Goal: Information Seeking & Learning: Learn about a topic

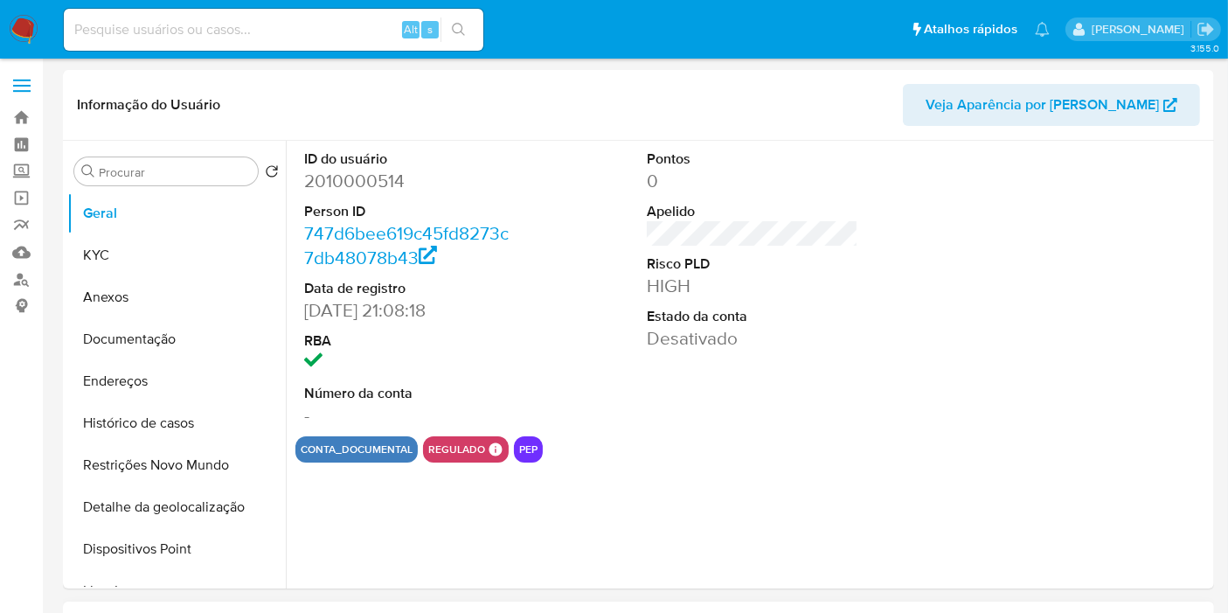
select select "10"
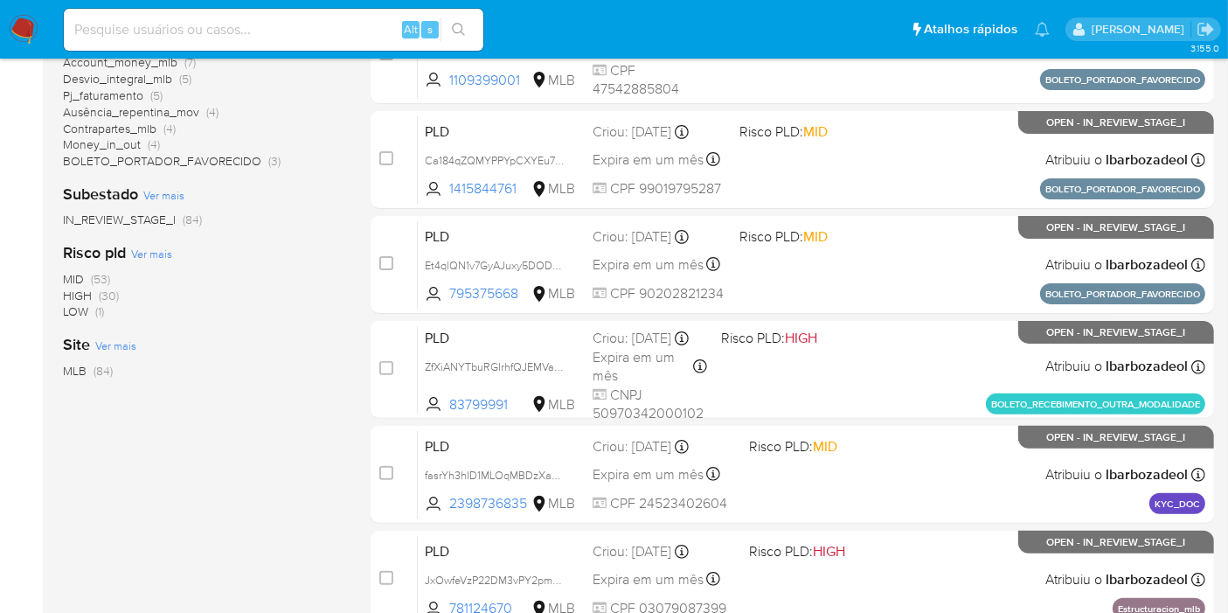
scroll to position [469, 0]
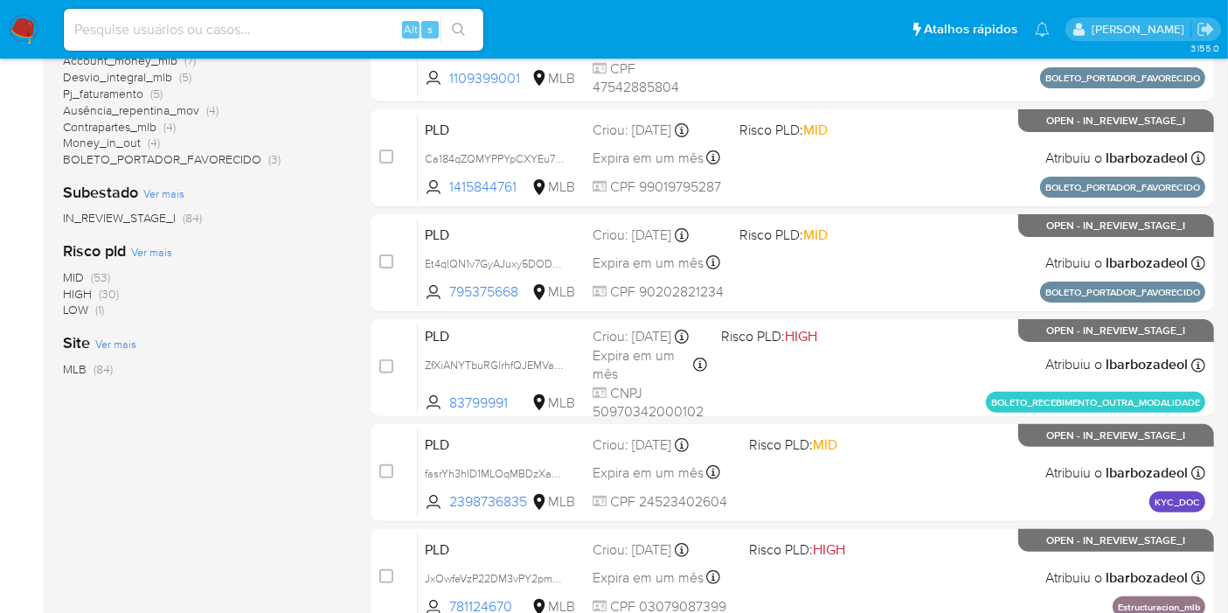
click at [102, 294] on span "(30)" at bounding box center [109, 293] width 20 height 17
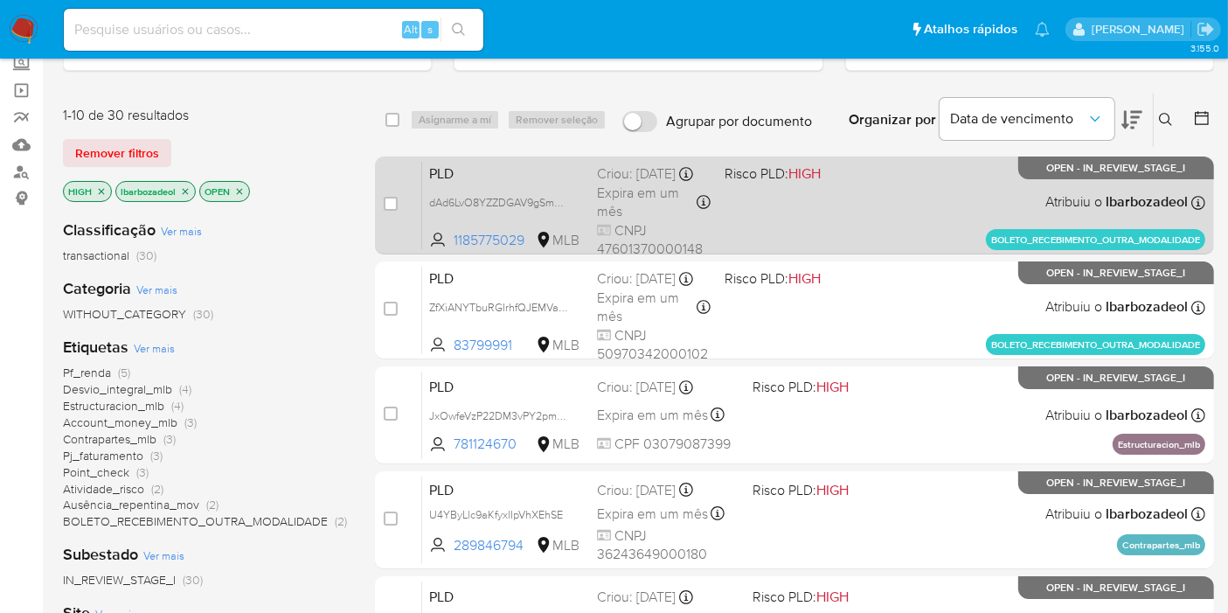
scroll to position [109, 0]
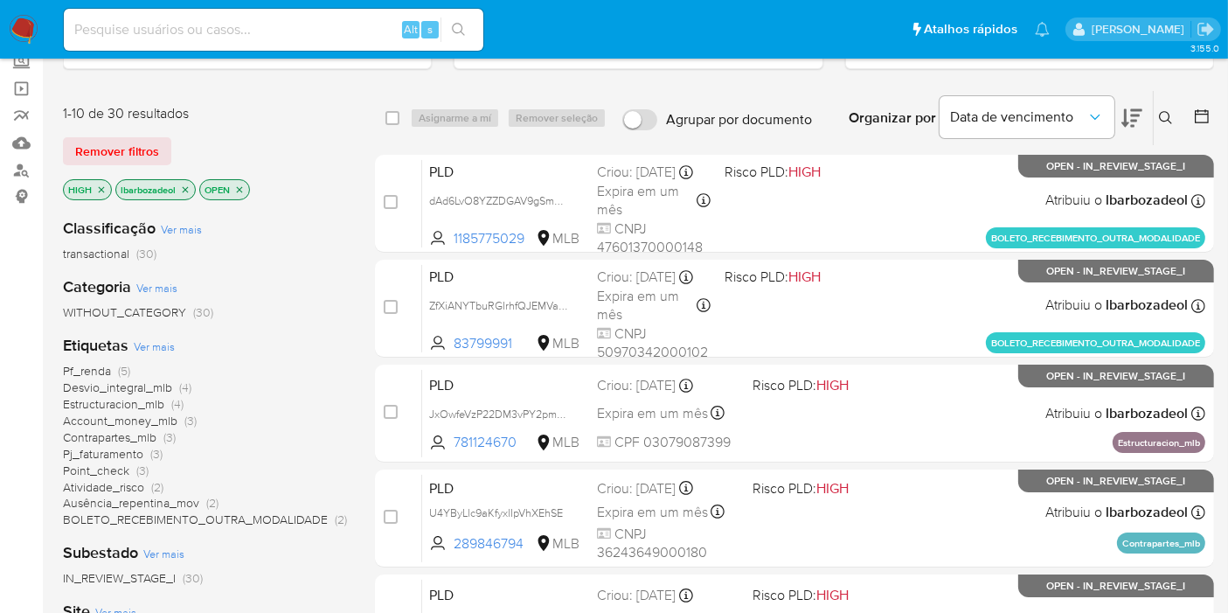
click at [102, 186] on icon "close-filter" at bounding box center [101, 189] width 10 height 10
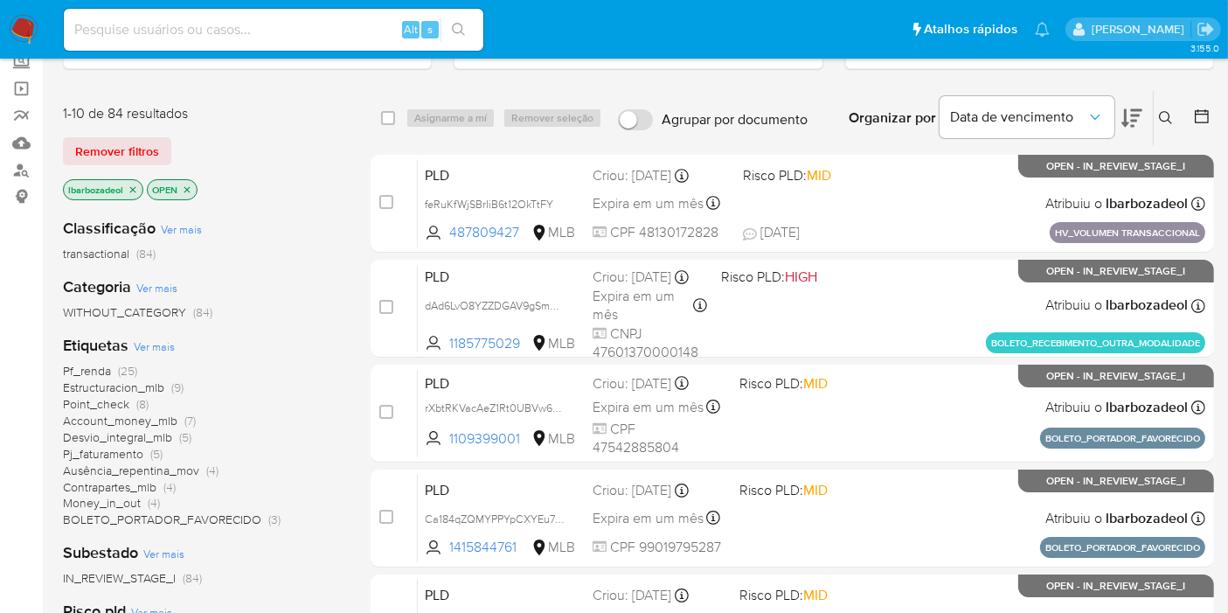
scroll to position [765, 0]
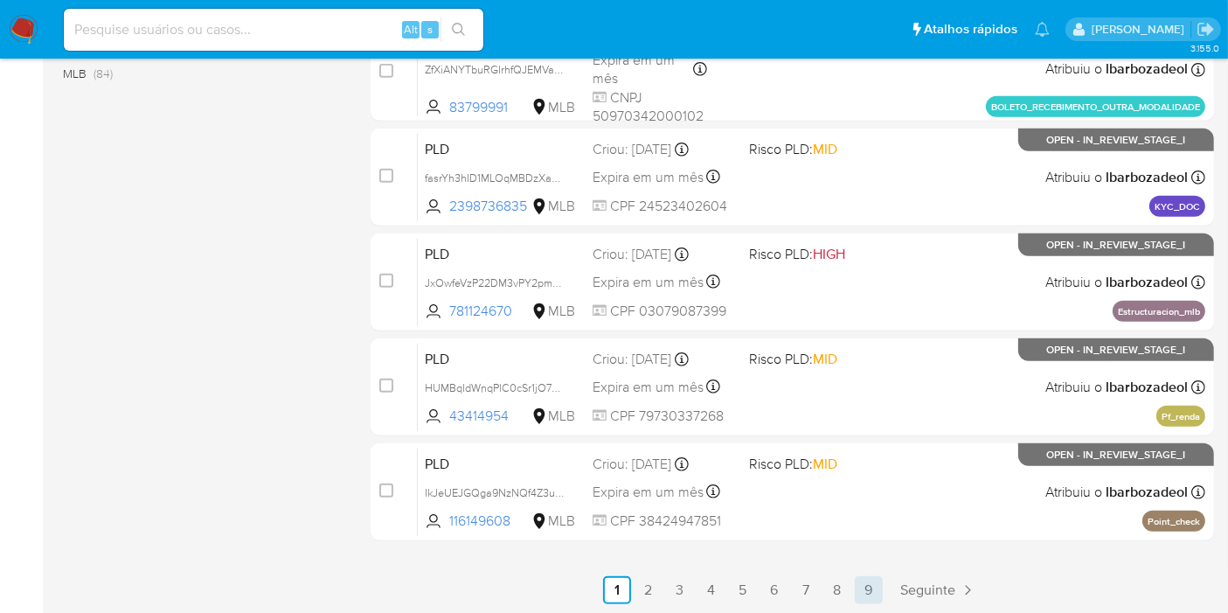
click at [866, 576] on link "9" at bounding box center [869, 590] width 28 height 28
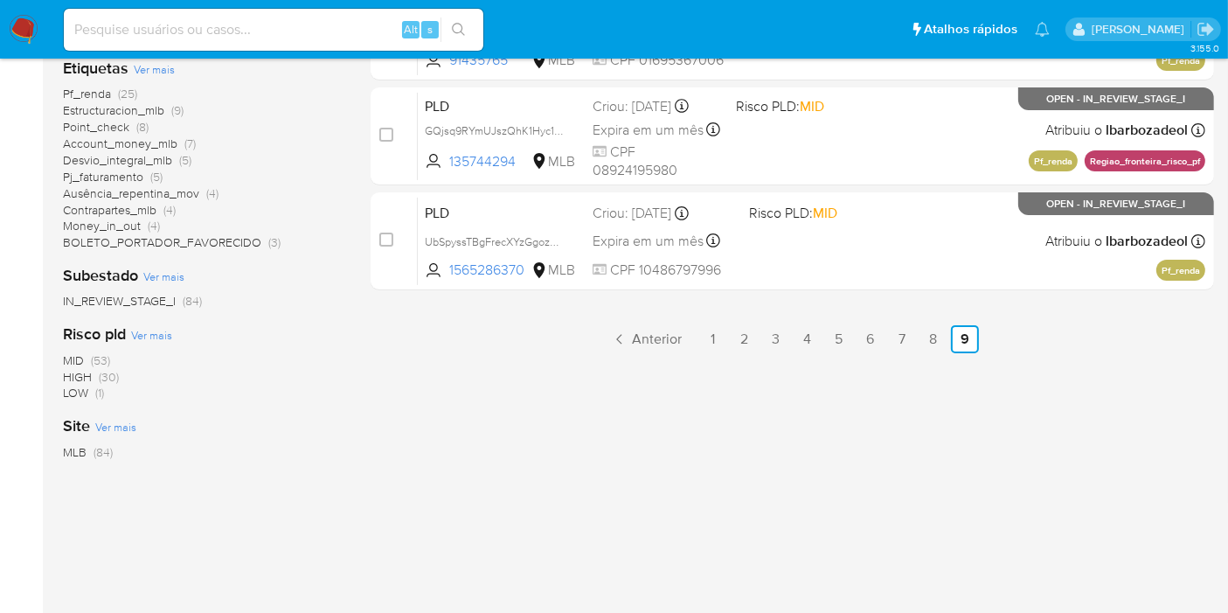
scroll to position [372, 0]
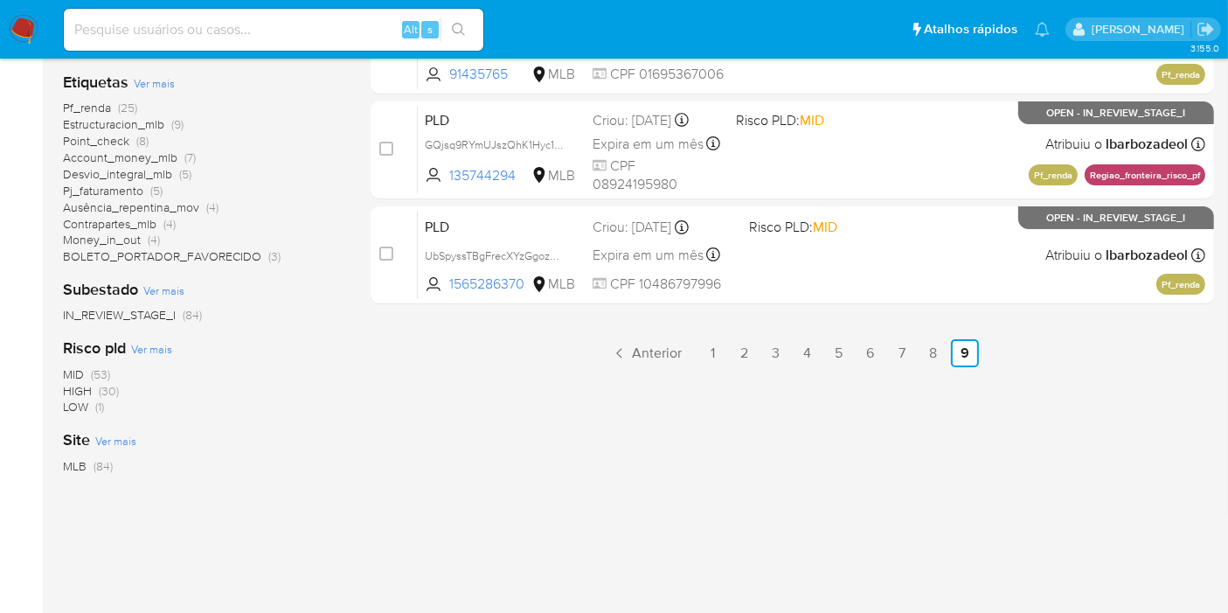
click at [105, 391] on span "(30)" at bounding box center [109, 390] width 20 height 17
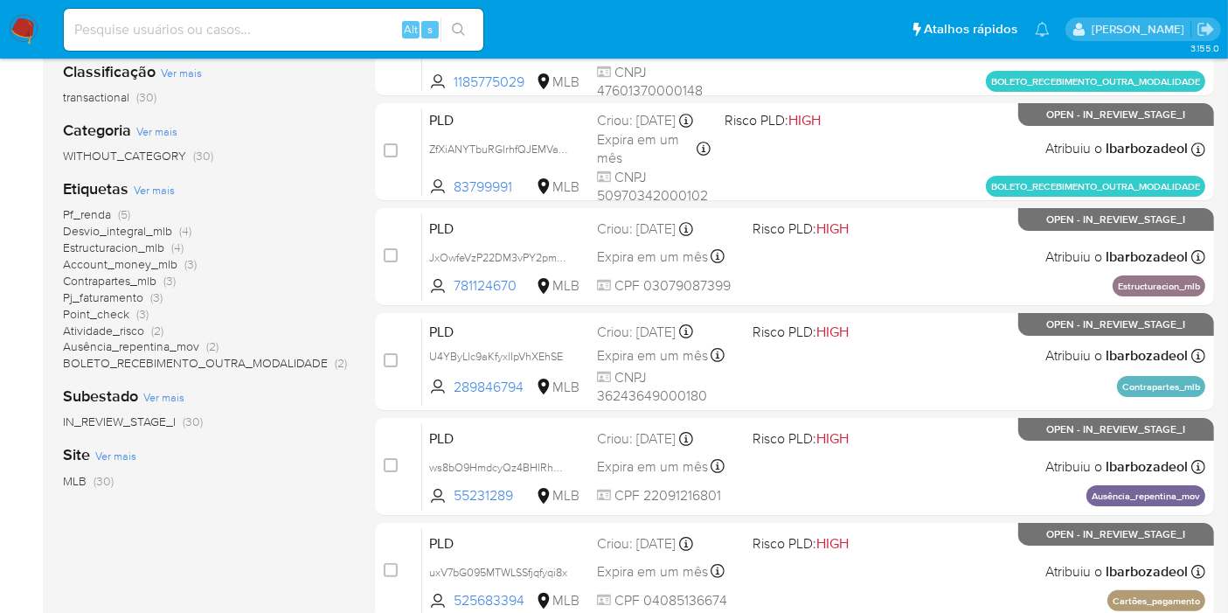
scroll to position [765, 0]
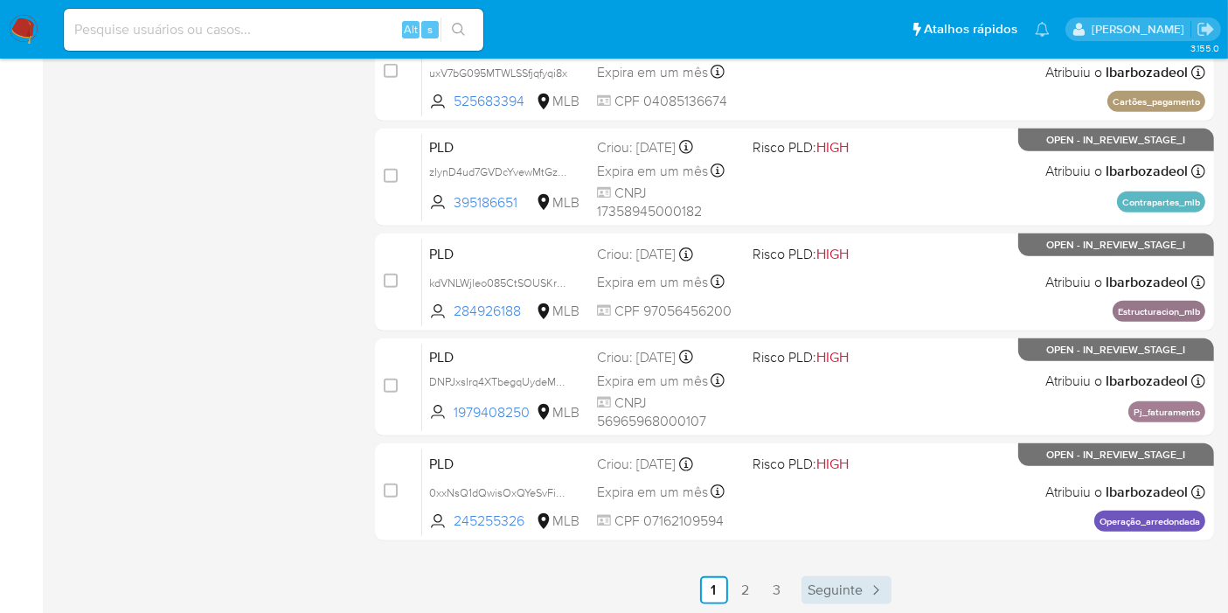
click at [852, 593] on span "Seguinte" at bounding box center [835, 590] width 55 height 14
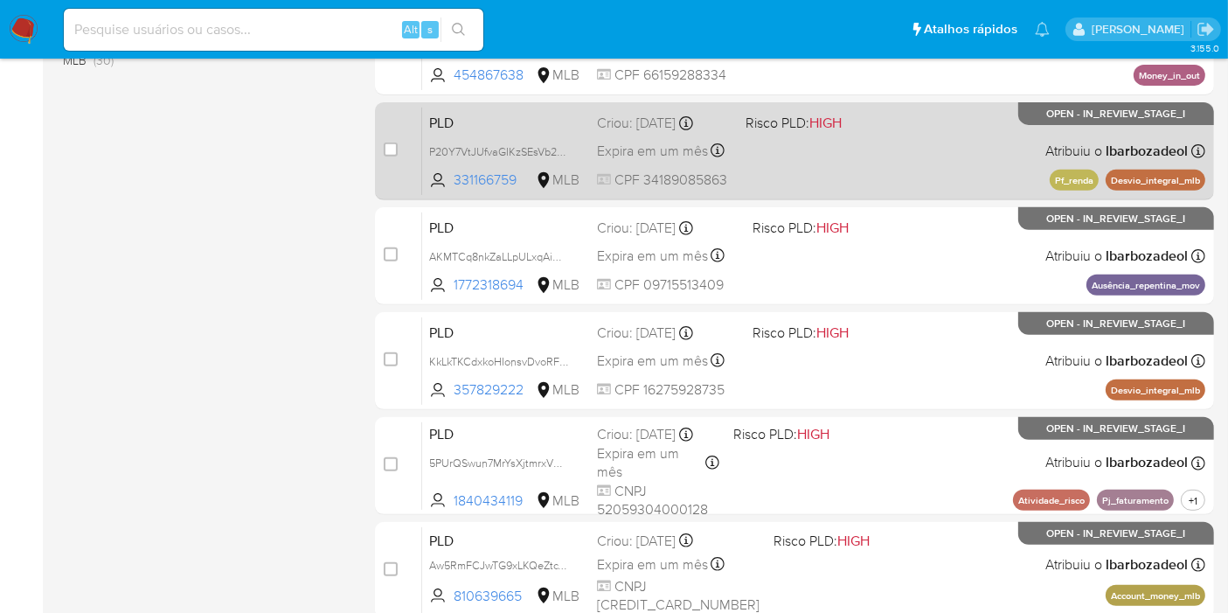
scroll to position [765, 0]
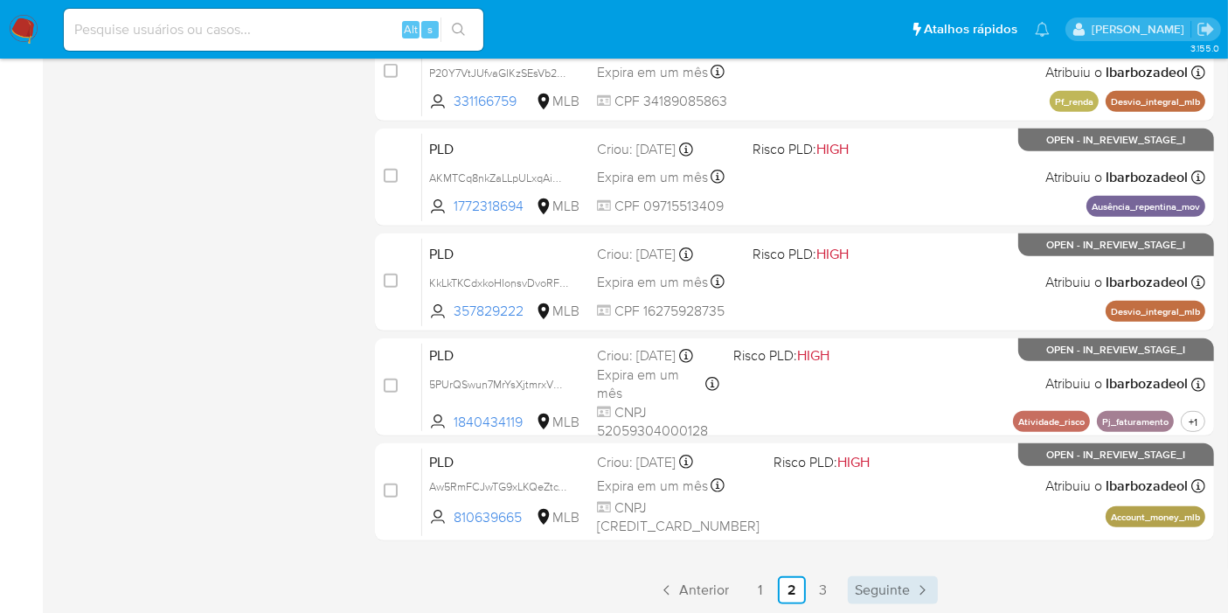
click at [913, 590] on icon "Paginação" at bounding box center [921, 589] width 17 height 17
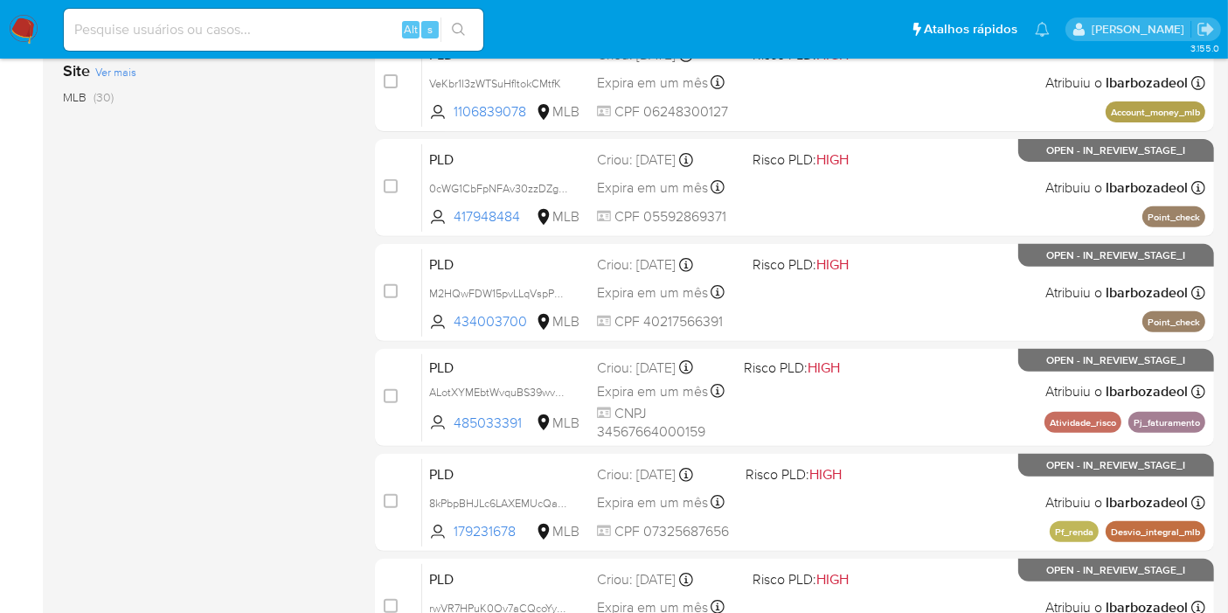
scroll to position [765, 0]
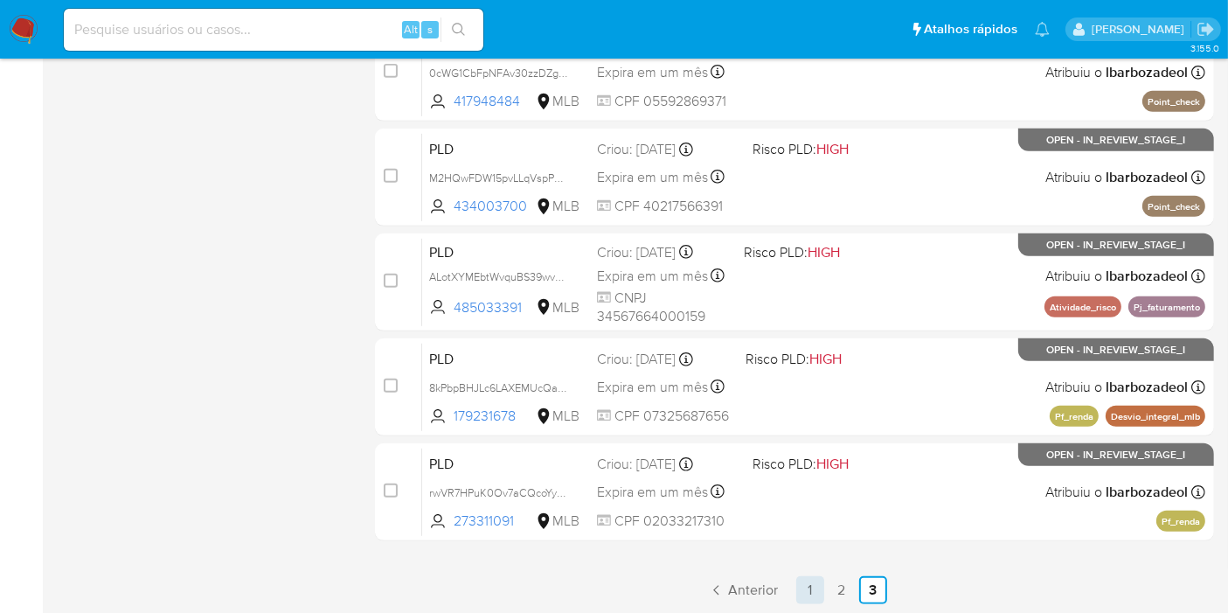
click at [807, 592] on link "1" at bounding box center [810, 590] width 28 height 28
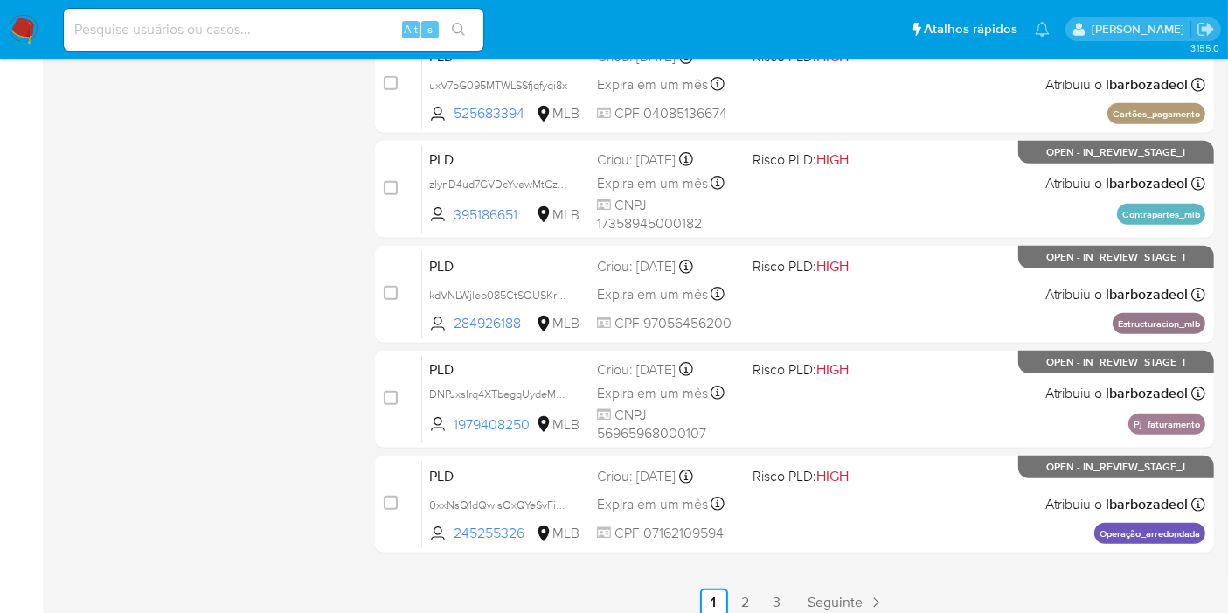
scroll to position [765, 0]
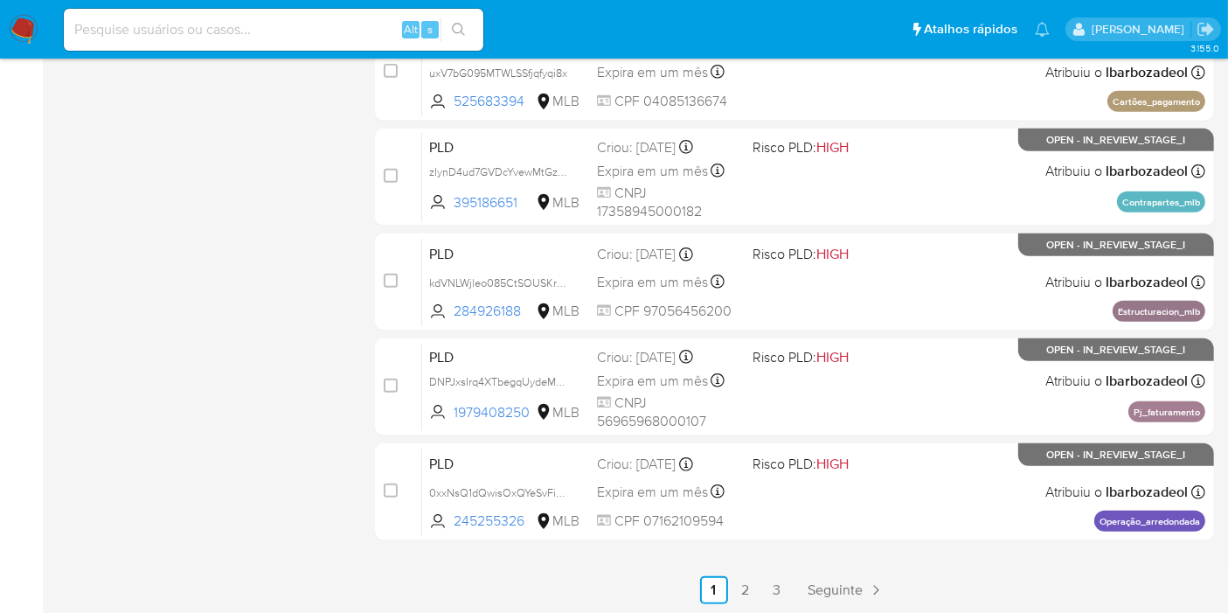
click at [839, 571] on div "select-all-cases-checkbox Asignarme a mí Remover seleção Agrupar por documento …" at bounding box center [794, 19] width 839 height 1169
click at [841, 583] on span "Seguinte" at bounding box center [835, 590] width 55 height 14
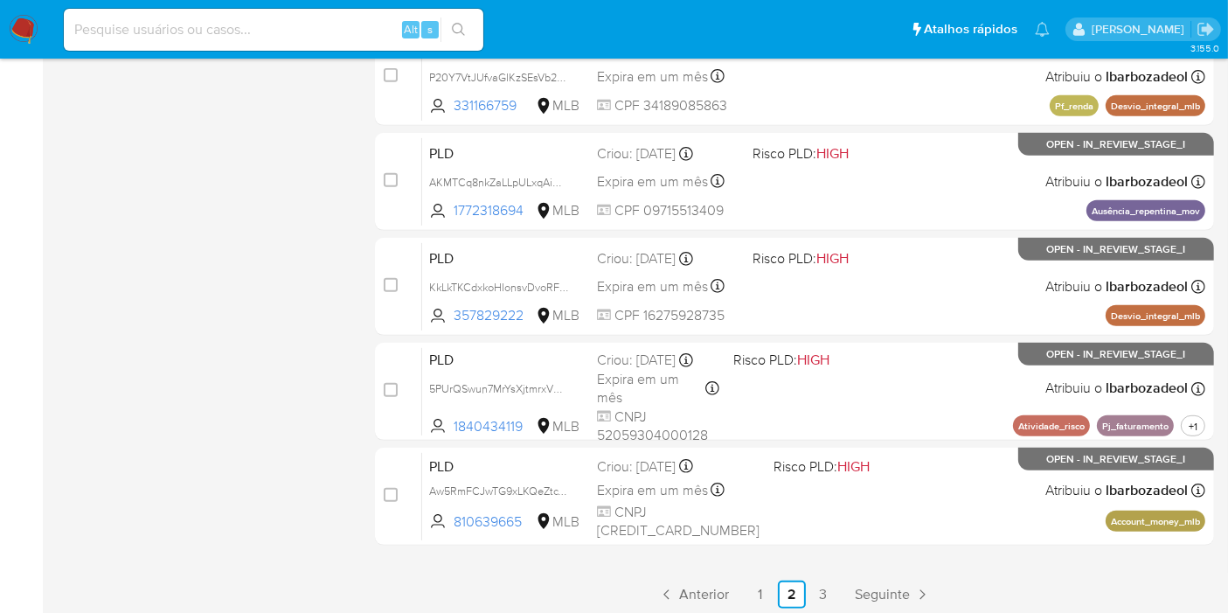
scroll to position [761, 0]
click at [819, 588] on link "3" at bounding box center [823, 593] width 28 height 28
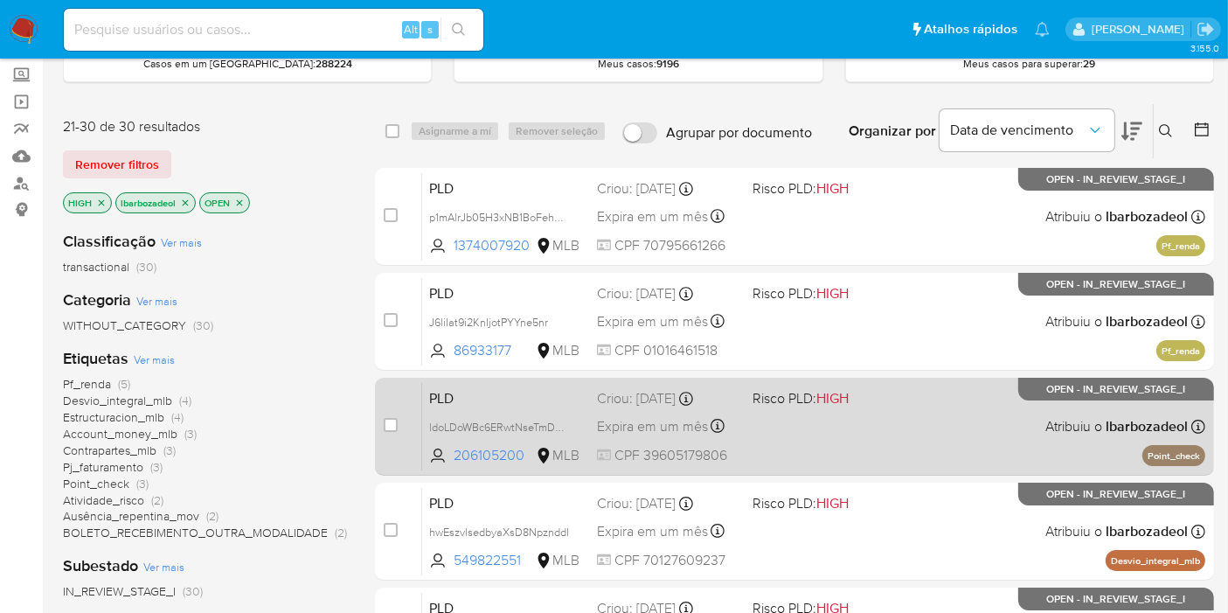
scroll to position [88, 0]
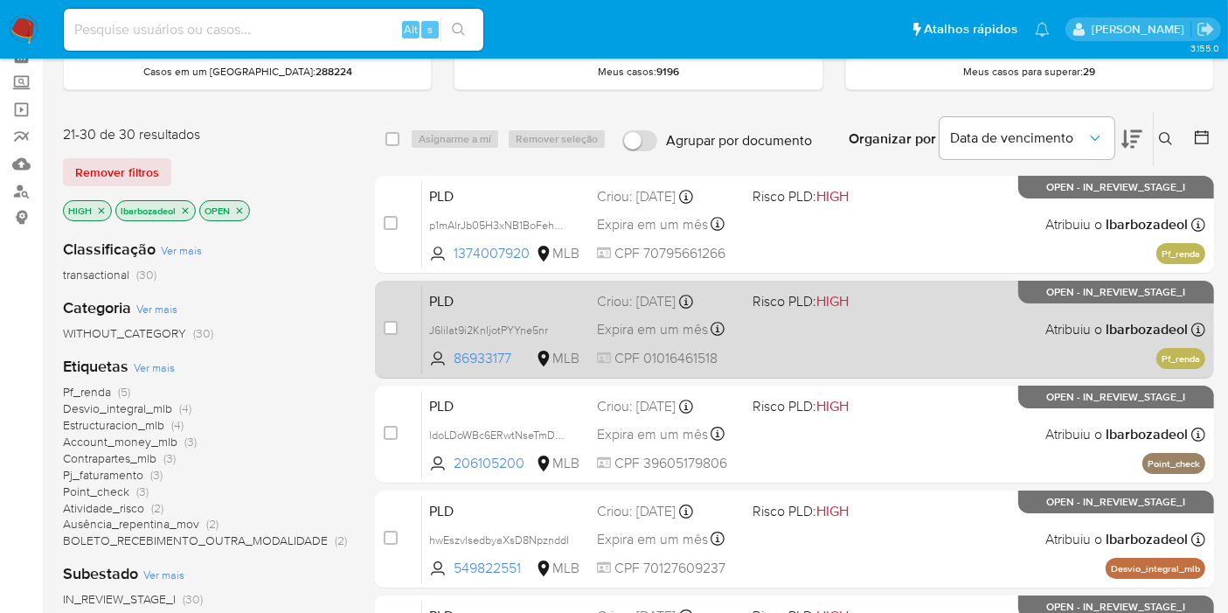
click at [876, 314] on div "PLD J6liIat9i2KnIjotPYYne5nr 86933177 MLB Risco PLD: HIGH Criou: 12/08/2025 Cri…" at bounding box center [813, 329] width 783 height 88
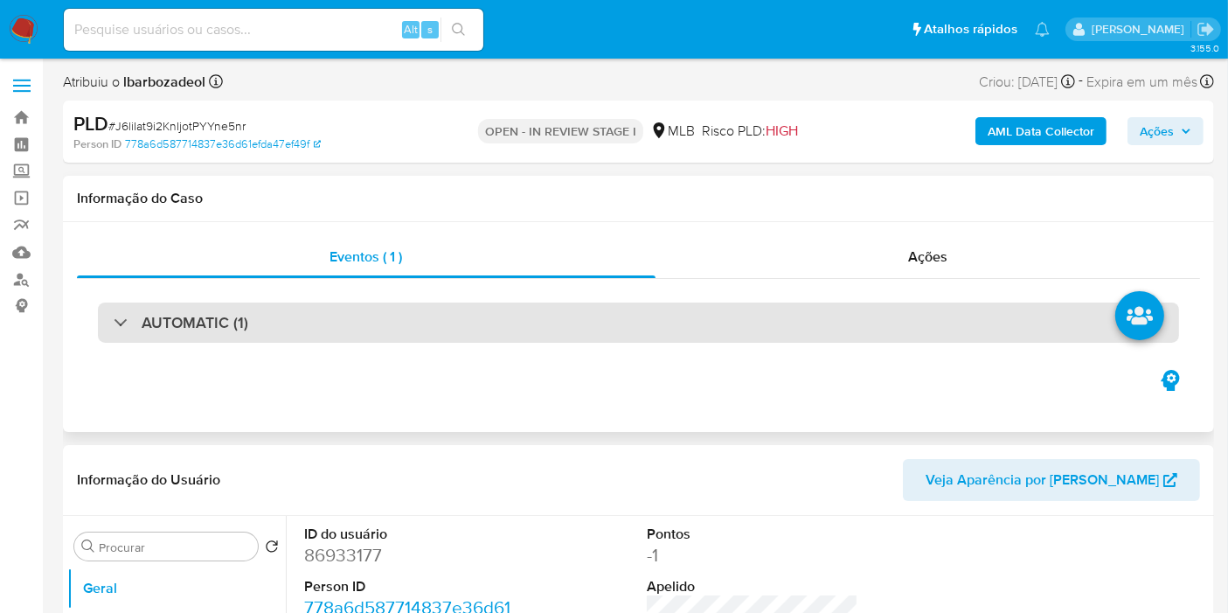
select select "10"
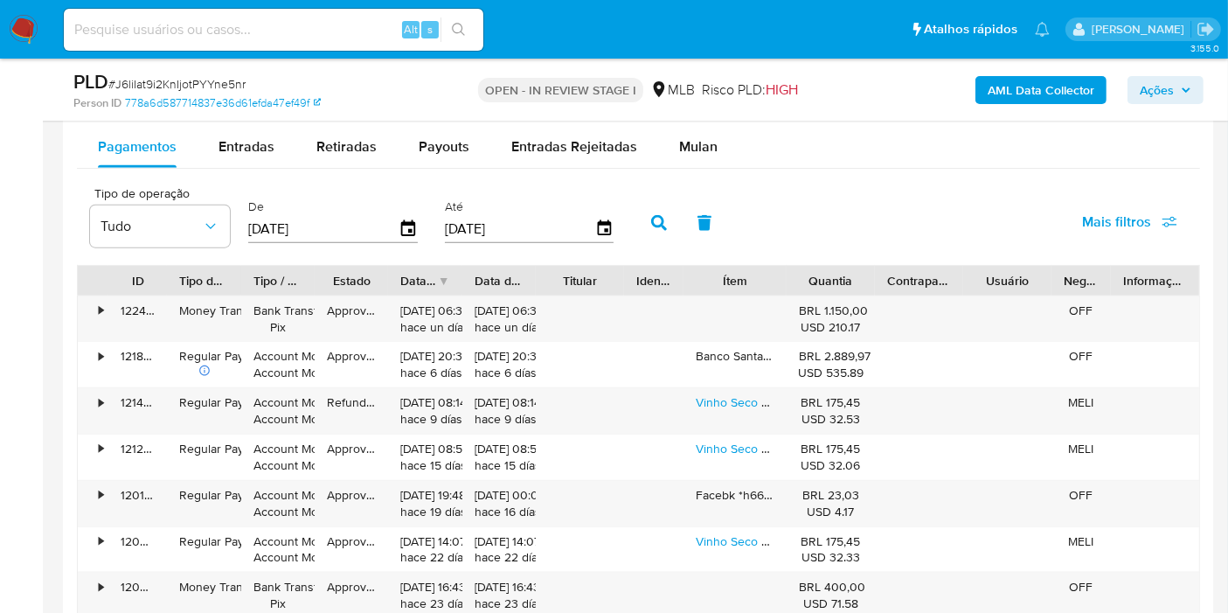
scroll to position [1945, 0]
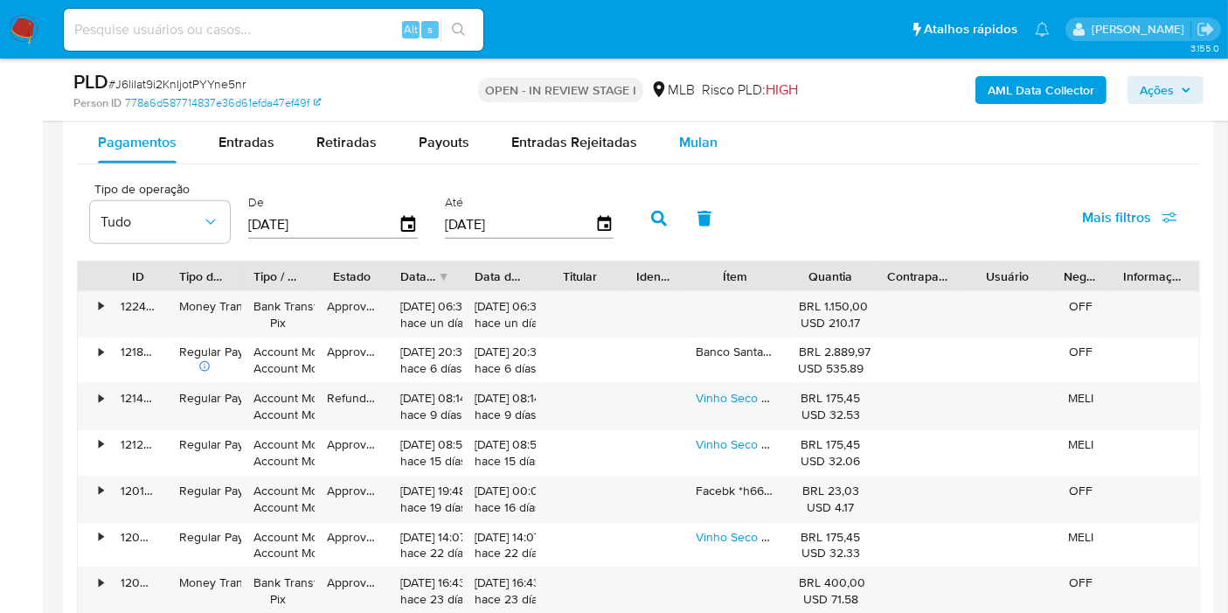
click at [679, 142] on span "Mulan" at bounding box center [698, 142] width 38 height 20
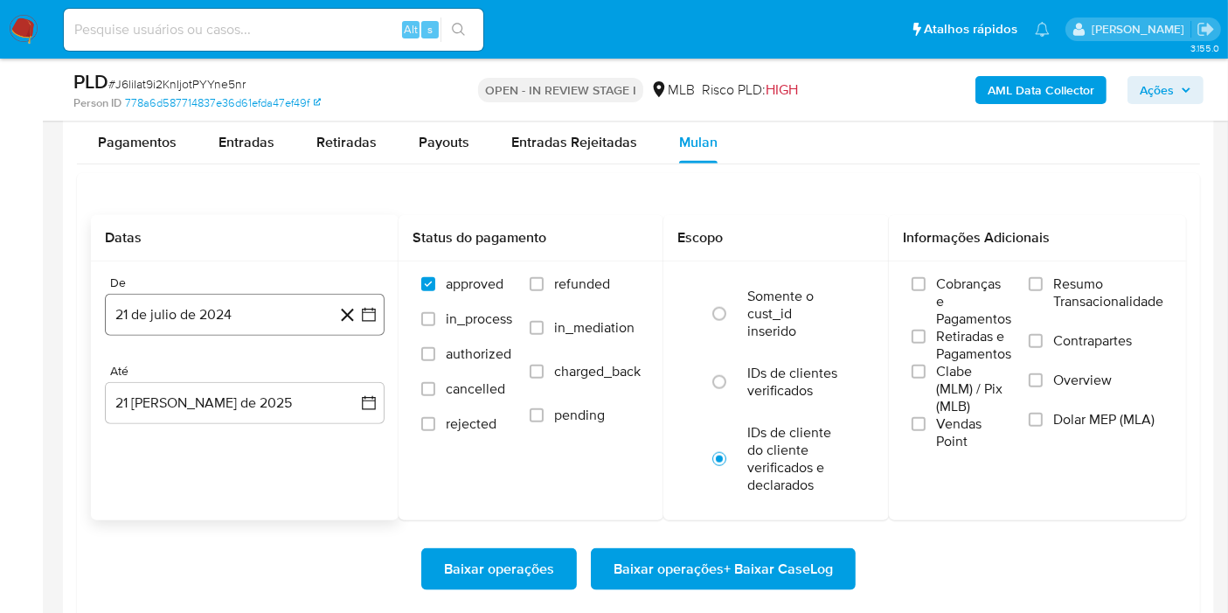
click at [287, 315] on button "21 de julio de 2024" at bounding box center [245, 315] width 280 height 42
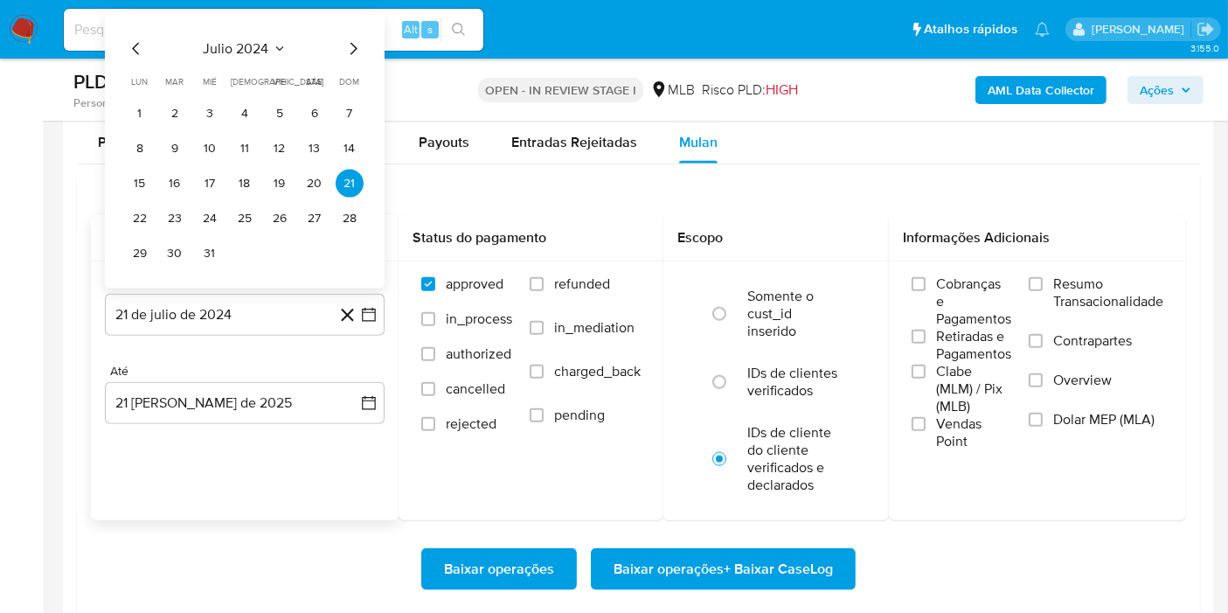
click at [247, 50] on span "julio 2024" at bounding box center [237, 48] width 66 height 17
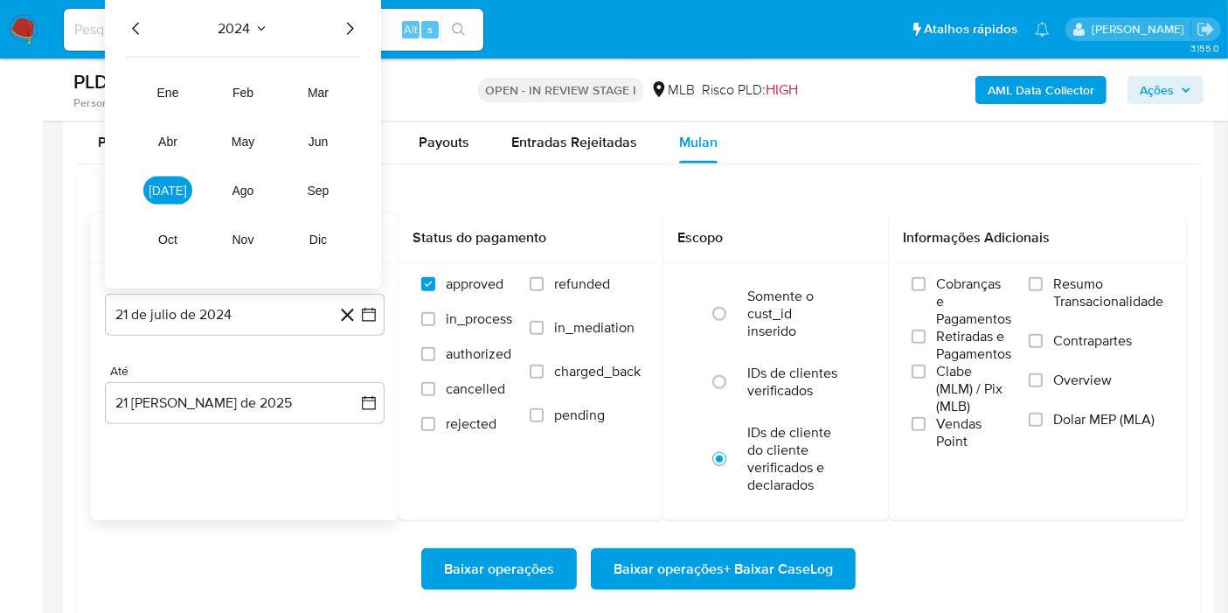
click at [350, 34] on icon "Año siguiente" at bounding box center [349, 28] width 21 height 21
click at [180, 177] on button "jul" at bounding box center [167, 191] width 49 height 28
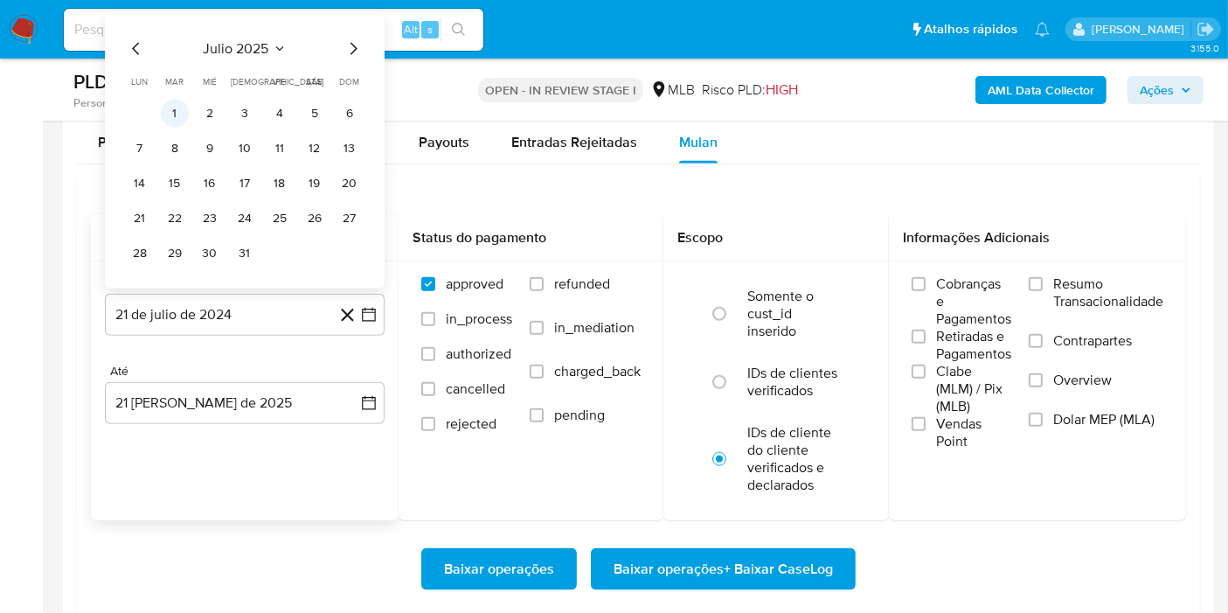
click at [175, 105] on button "1" at bounding box center [175, 114] width 28 height 28
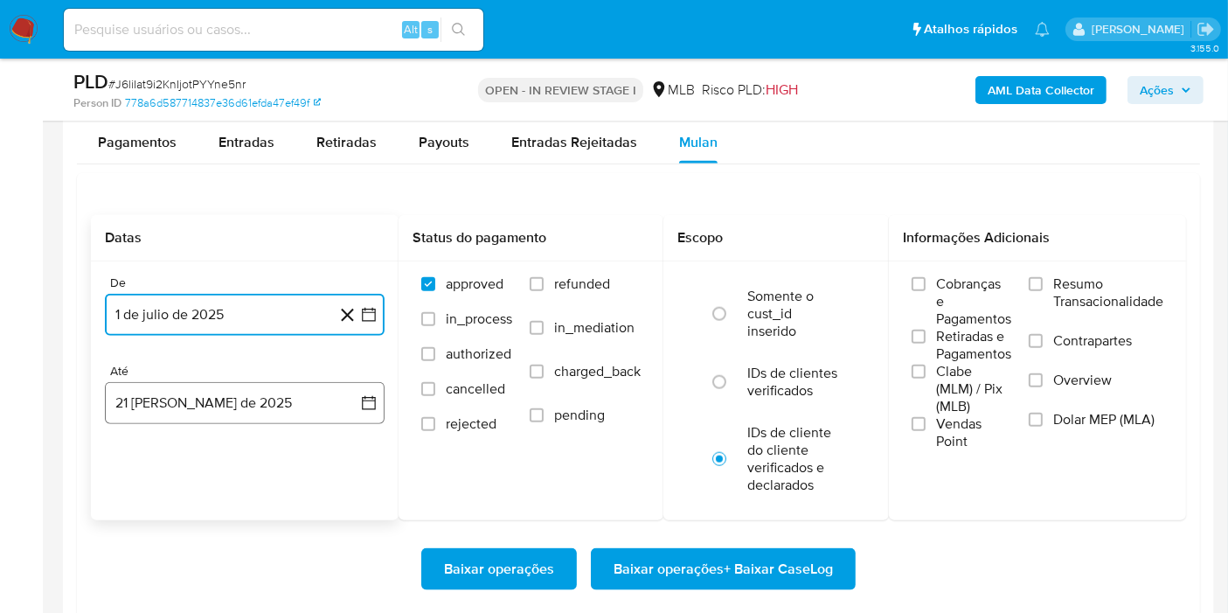
click at [233, 418] on button "21 de agosto de 2025" at bounding box center [245, 403] width 280 height 42
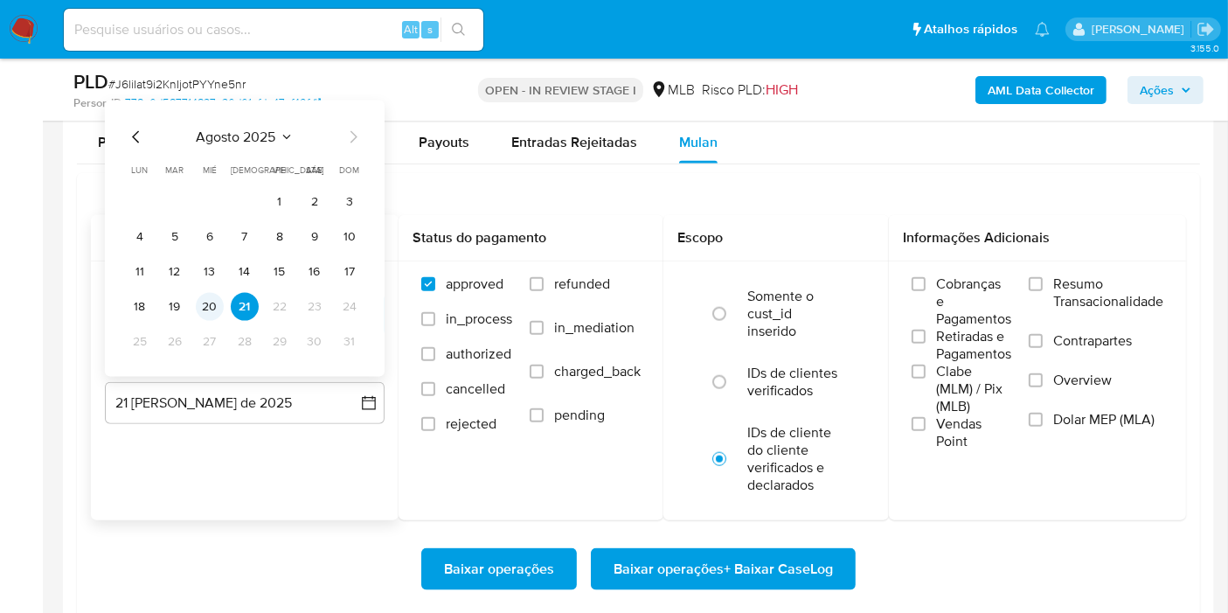
click at [219, 295] on button "20" at bounding box center [210, 307] width 28 height 28
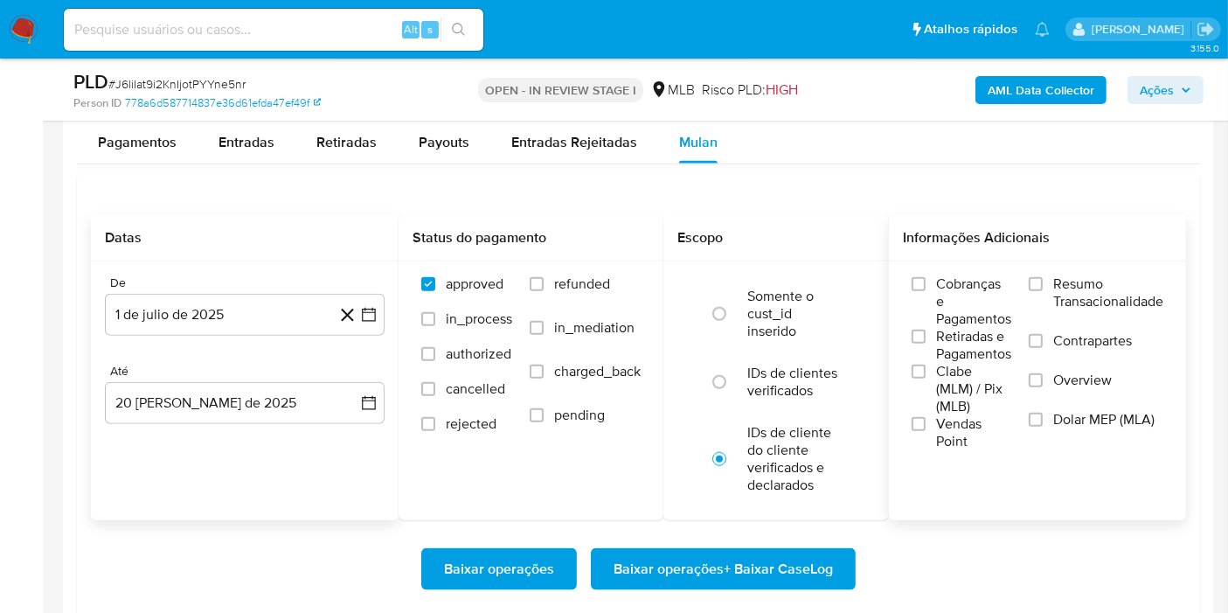
click at [1115, 290] on span "Resumo Transacionalidade" at bounding box center [1108, 292] width 110 height 35
click at [1042, 290] on input "Resumo Transacionalidade" at bounding box center [1035, 284] width 14 height 14
click at [738, 562] on span "Baixar operações + Baixar CaseLog" at bounding box center [722, 569] width 219 height 38
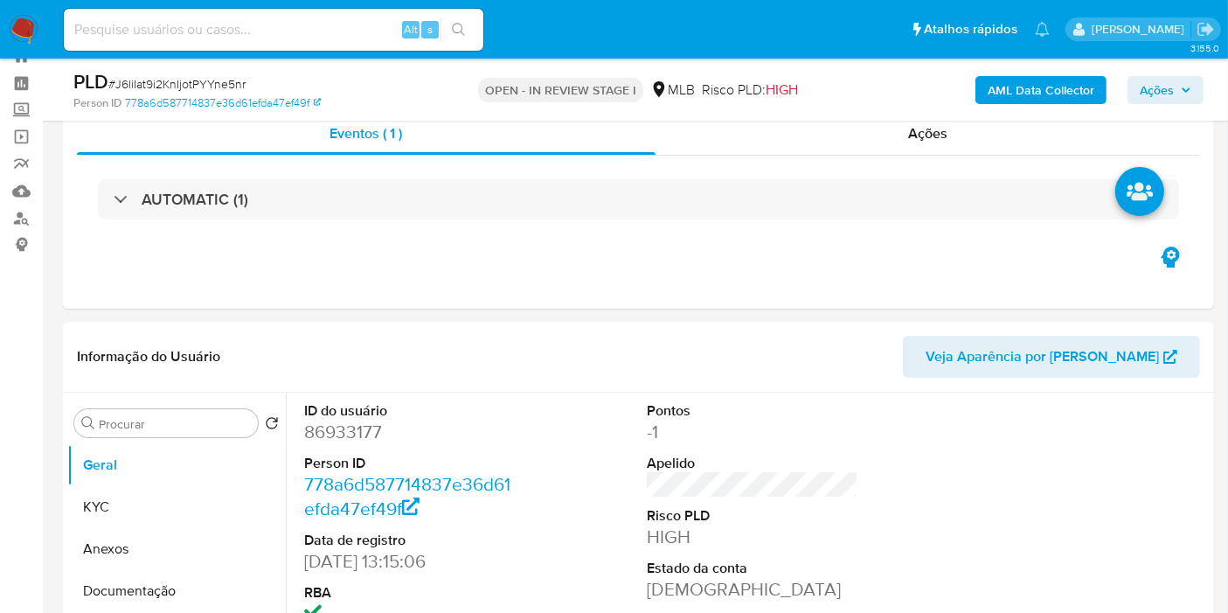
scroll to position [0, 0]
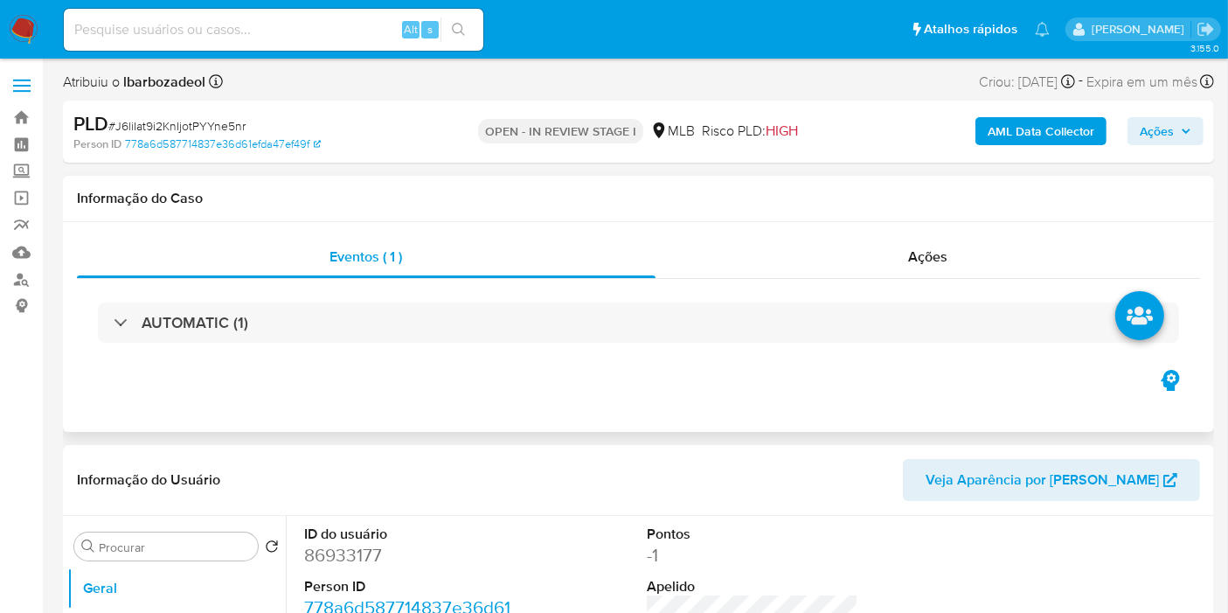
click at [74, 233] on div "Eventos ( 1 ) Ações AUTOMATIC (1)" at bounding box center [638, 327] width 1151 height 210
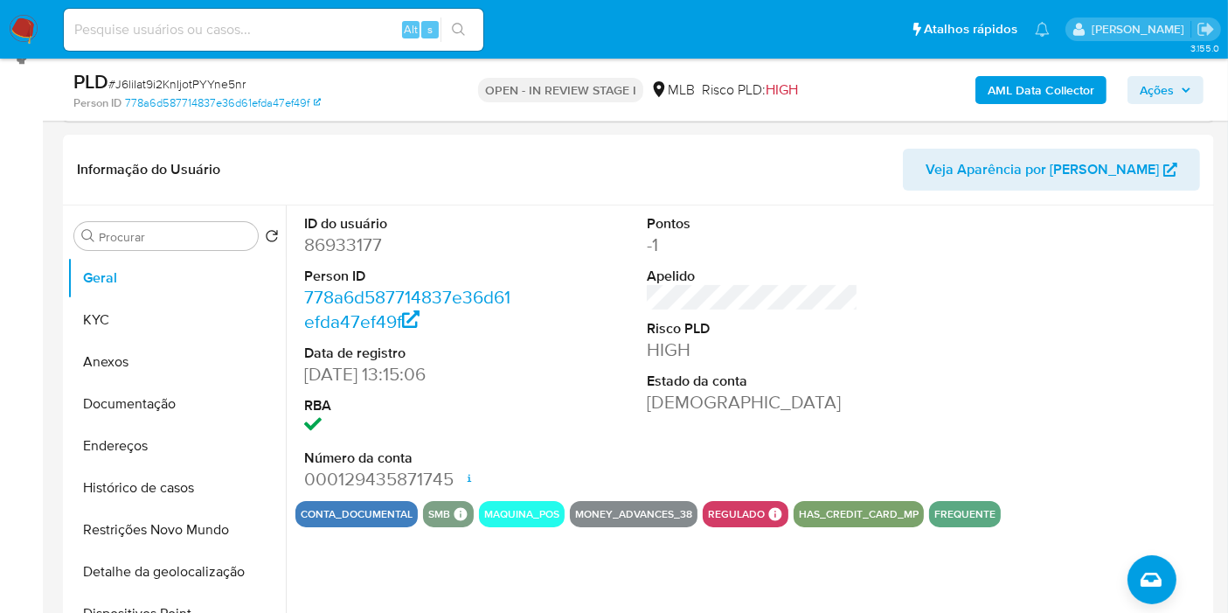
scroll to position [249, 0]
click at [1171, 266] on div at bounding box center [1095, 351] width 229 height 295
click at [1171, 86] on span "Ações" at bounding box center [1156, 90] width 34 height 28
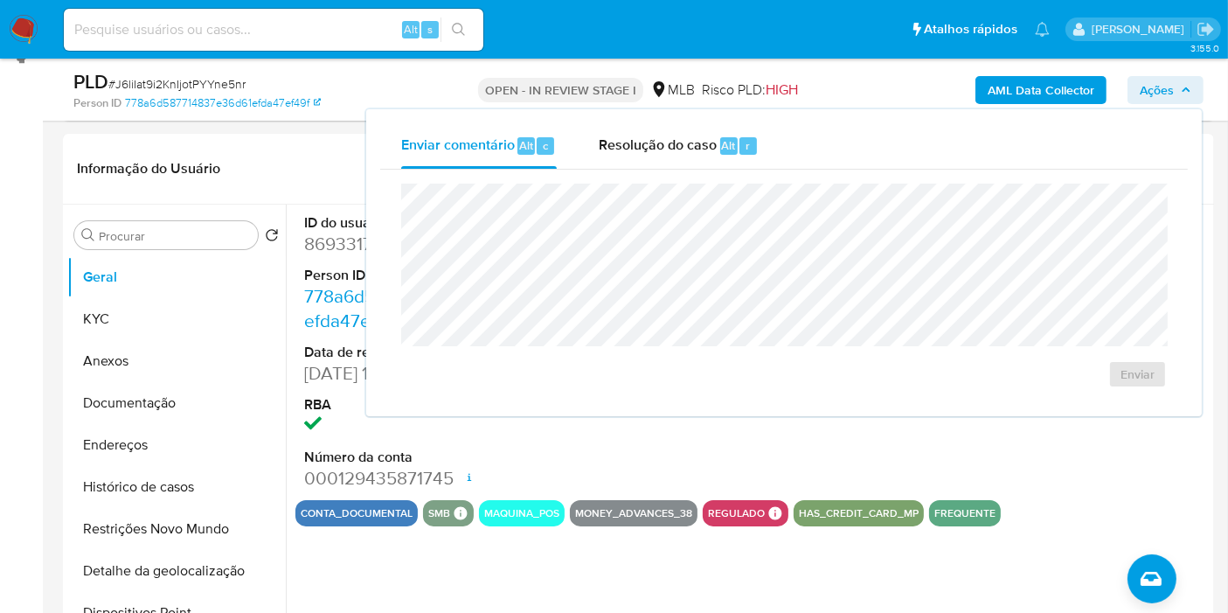
click at [1171, 87] on span "Ações" at bounding box center [1156, 90] width 34 height 28
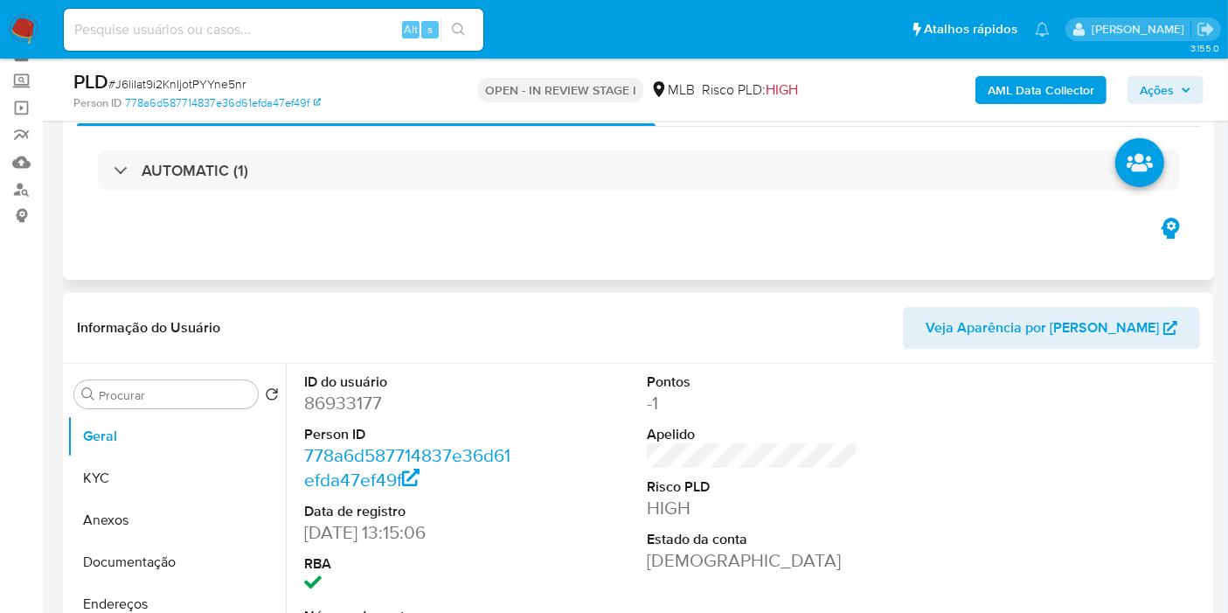
scroll to position [96, 0]
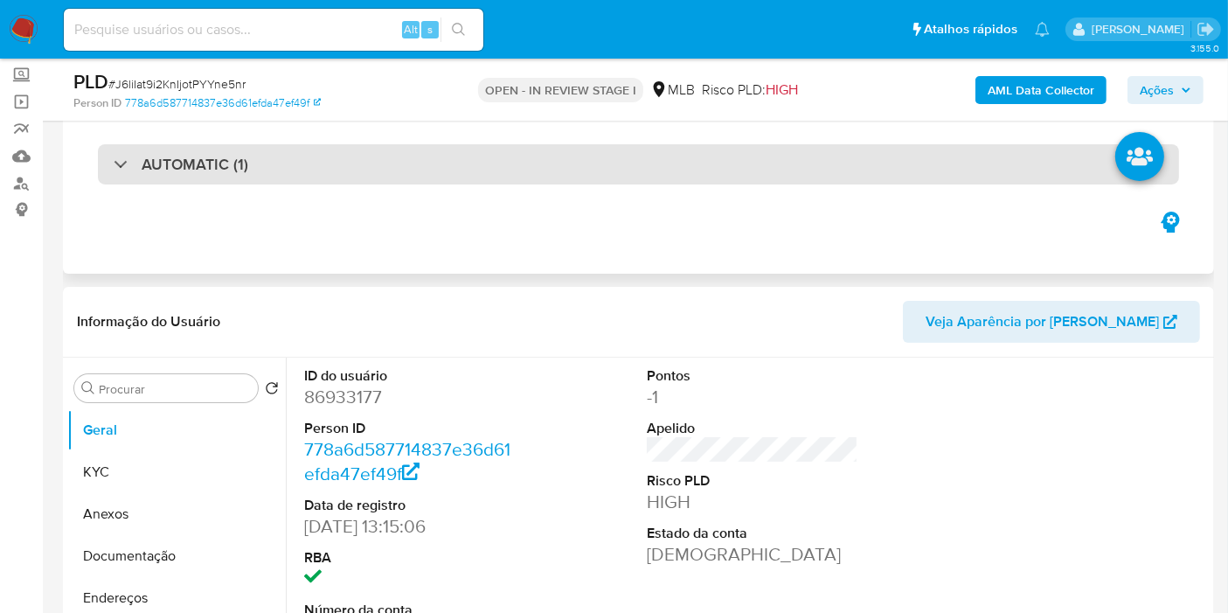
click at [658, 170] on div "AUTOMATIC (1)" at bounding box center [638, 164] width 1081 height 40
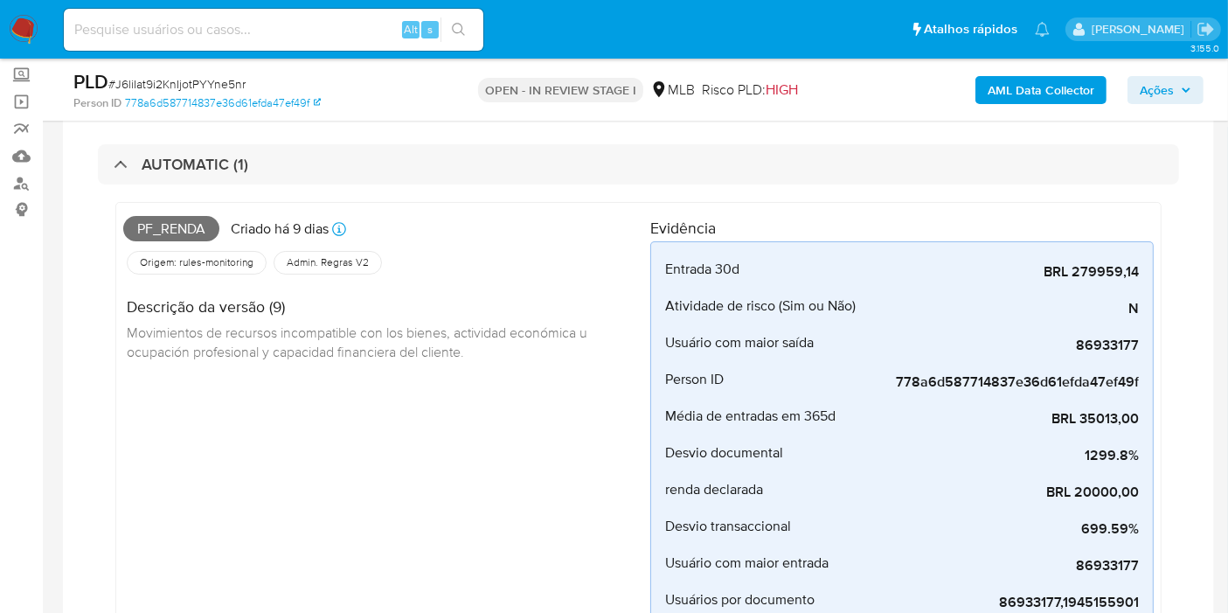
click at [183, 225] on span "Pf_renda" at bounding box center [171, 229] width 96 height 26
copy span "Pf_renda"
click at [1159, 97] on span "Ações" at bounding box center [1156, 90] width 34 height 28
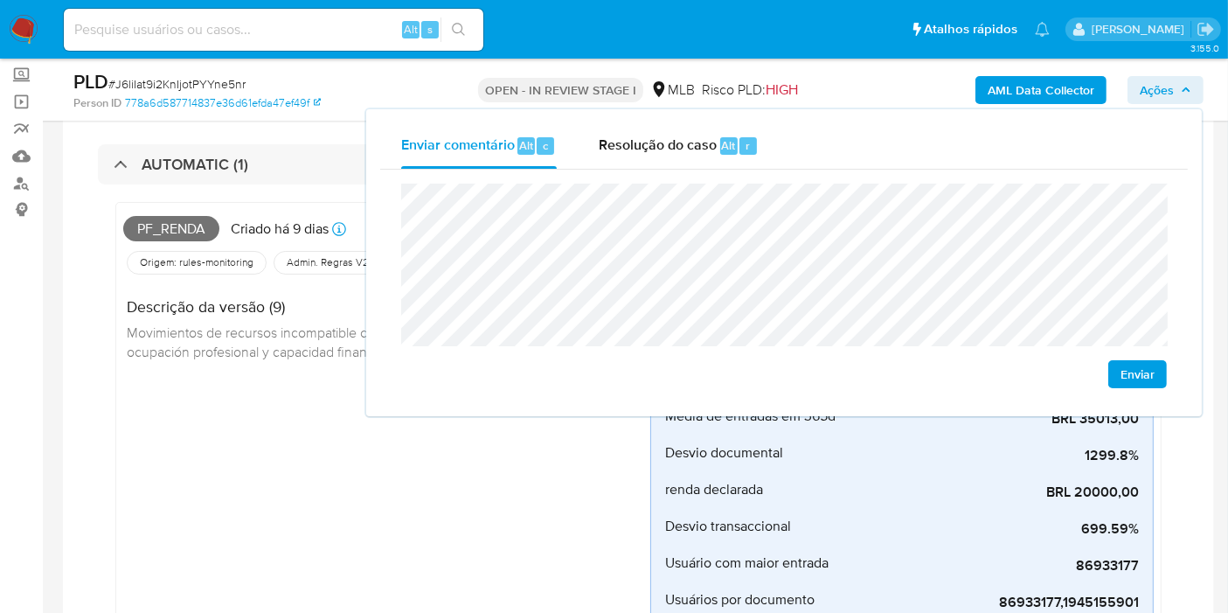
click at [246, 345] on span "Movimientos de recursos incompatible con los bienes, actividad económica u ocup…" at bounding box center [359, 341] width 464 height 38
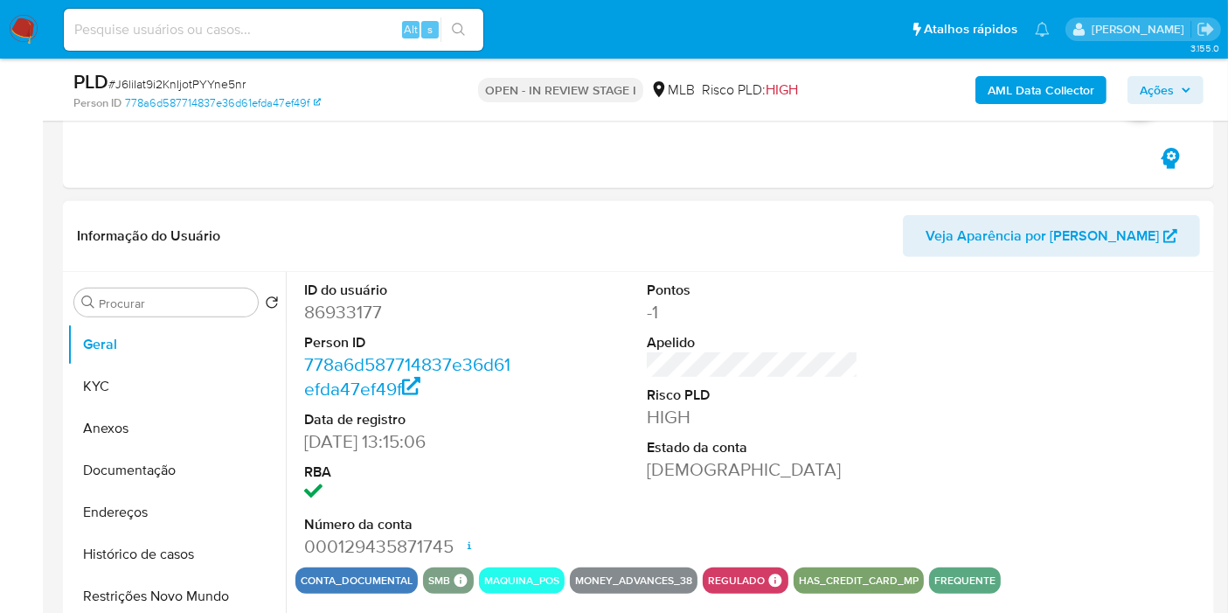
scroll to position [770, 0]
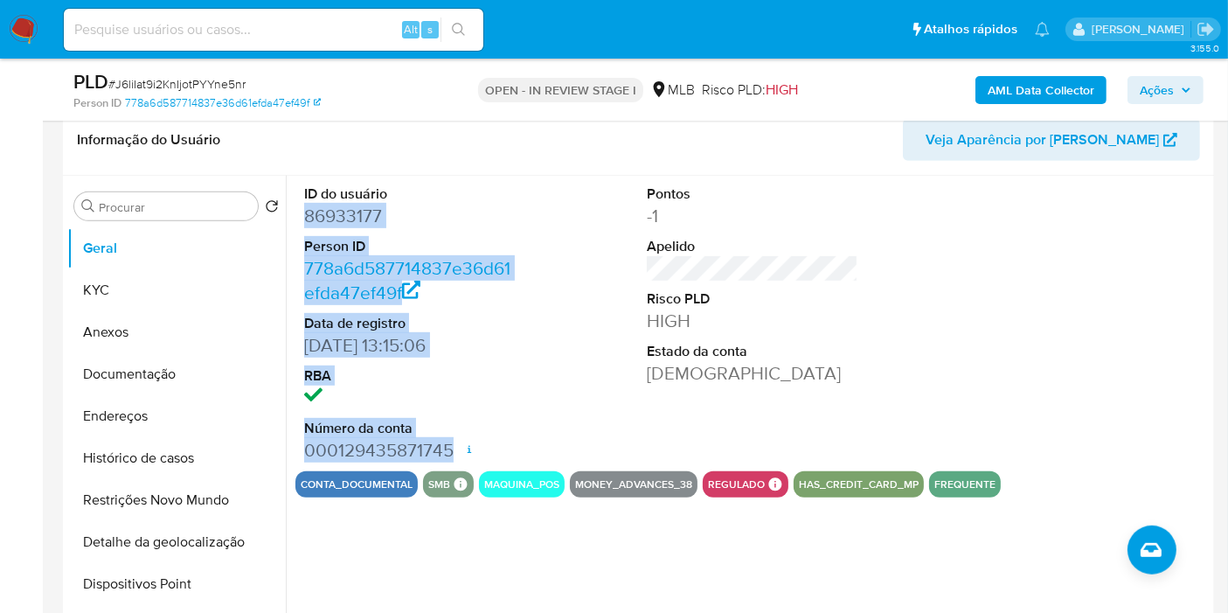
drag, startPoint x: 307, startPoint y: 215, endPoint x: 456, endPoint y: 437, distance: 267.6
click at [456, 437] on dl "ID do usuário 86933177 Person ID 778a6d587714837e36d61efda47ef49f Data de regis…" at bounding box center [409, 323] width 211 height 278
copy dl "86933177 Person ID 778a6d587714837e36d61efda47ef49f Data de registro 09/11/2005…"
click at [1160, 87] on span "Ações" at bounding box center [1156, 90] width 34 height 28
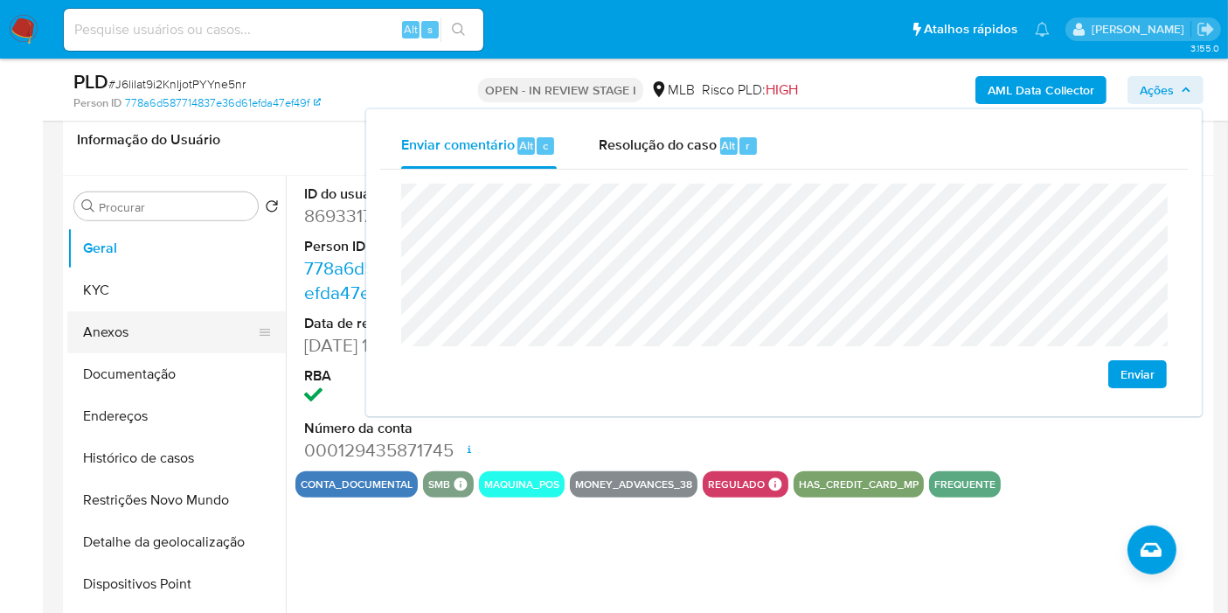
click at [122, 293] on button "KYC" at bounding box center [176, 290] width 218 height 42
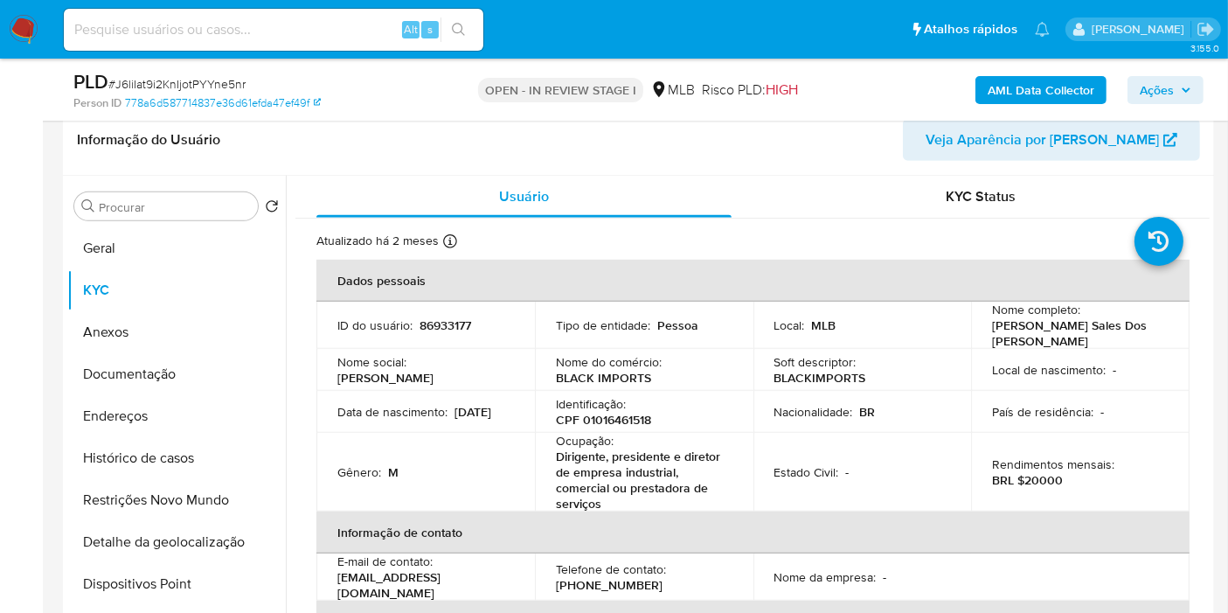
click at [633, 418] on p "CPF 01016461518" at bounding box center [603, 420] width 95 height 16
copy p "01016461518"
drag, startPoint x: 1180, startPoint y: 83, endPoint x: 1155, endPoint y: 100, distance: 30.8
click at [1178, 82] on span "Ações" at bounding box center [1165, 90] width 52 height 24
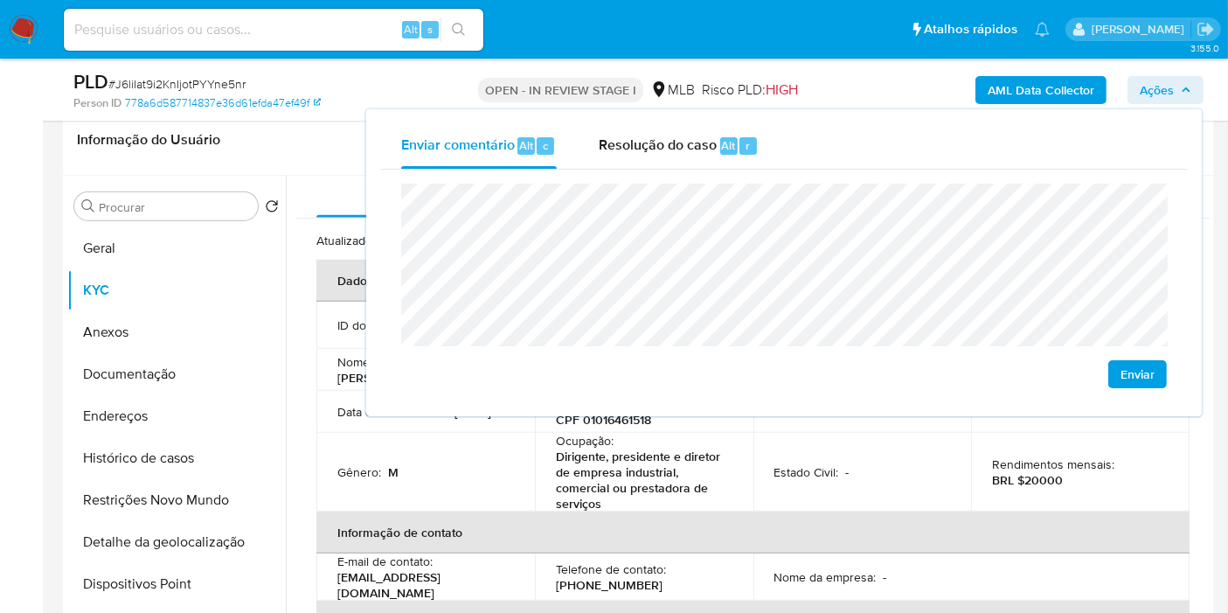
drag, startPoint x: 538, startPoint y: 482, endPoint x: 546, endPoint y: 474, distance: 11.8
click at [539, 483] on td "Ocupação : Dirigente, presidente e diretor de empresa industrial, comercial ou …" at bounding box center [644, 472] width 218 height 79
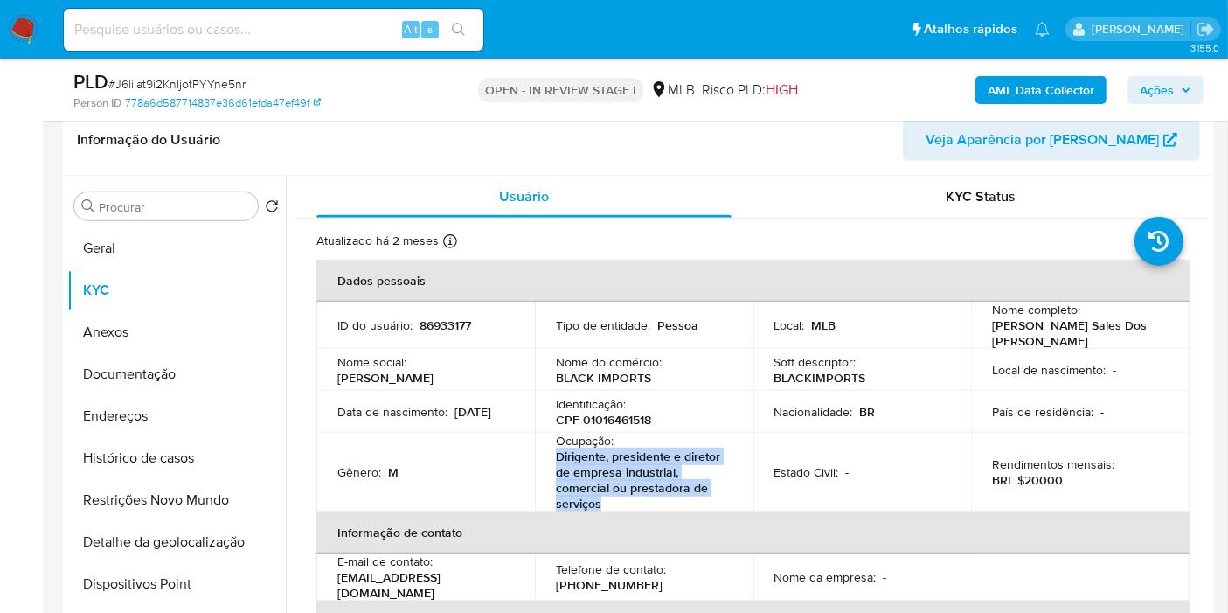
drag, startPoint x: 554, startPoint y: 454, endPoint x: 613, endPoint y: 498, distance: 73.8
click at [613, 498] on p "Dirigente, presidente e diretor de empresa industrial, comercial ou prestadora …" at bounding box center [641, 479] width 170 height 63
copy p "Dirigente, presidente e diretor de empresa industrial, comercial ou prestadora …"
click at [1162, 94] on span "Ações" at bounding box center [1156, 90] width 34 height 28
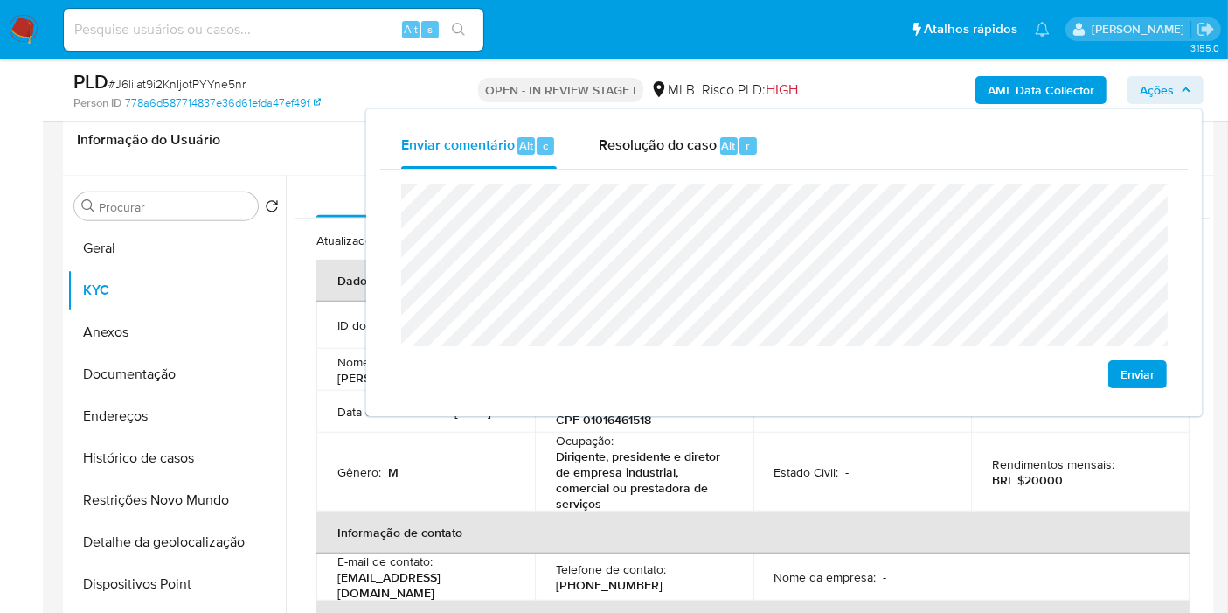
click at [481, 464] on div "Gênero : M" at bounding box center [425, 472] width 177 height 16
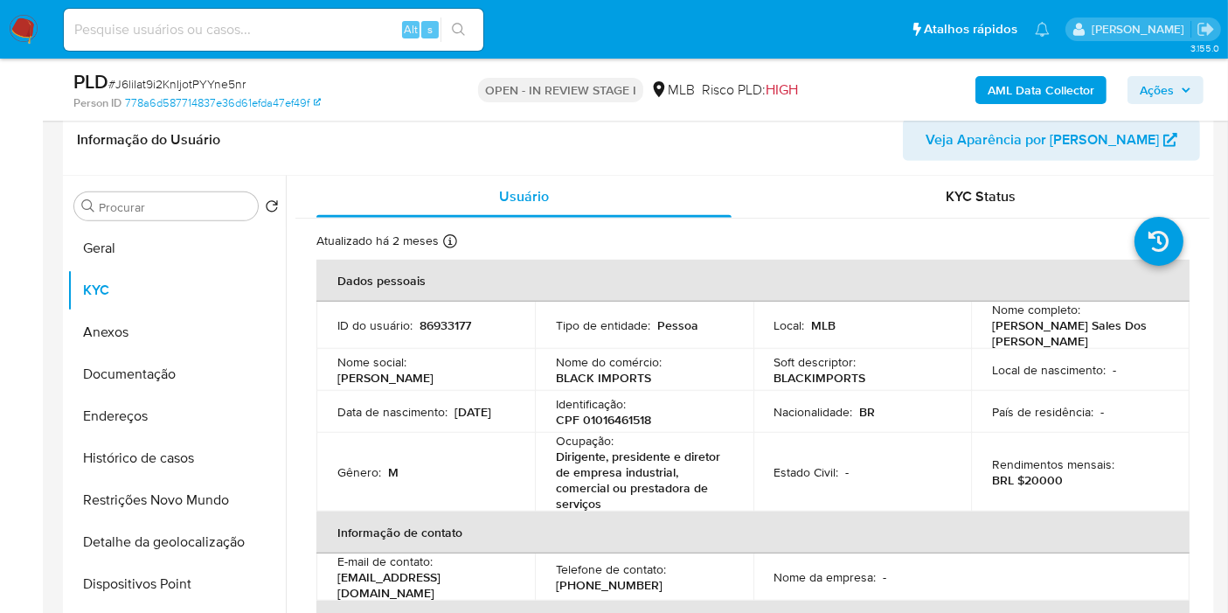
click at [453, 321] on p "86933177" at bounding box center [445, 325] width 52 height 16
copy p "86933177"
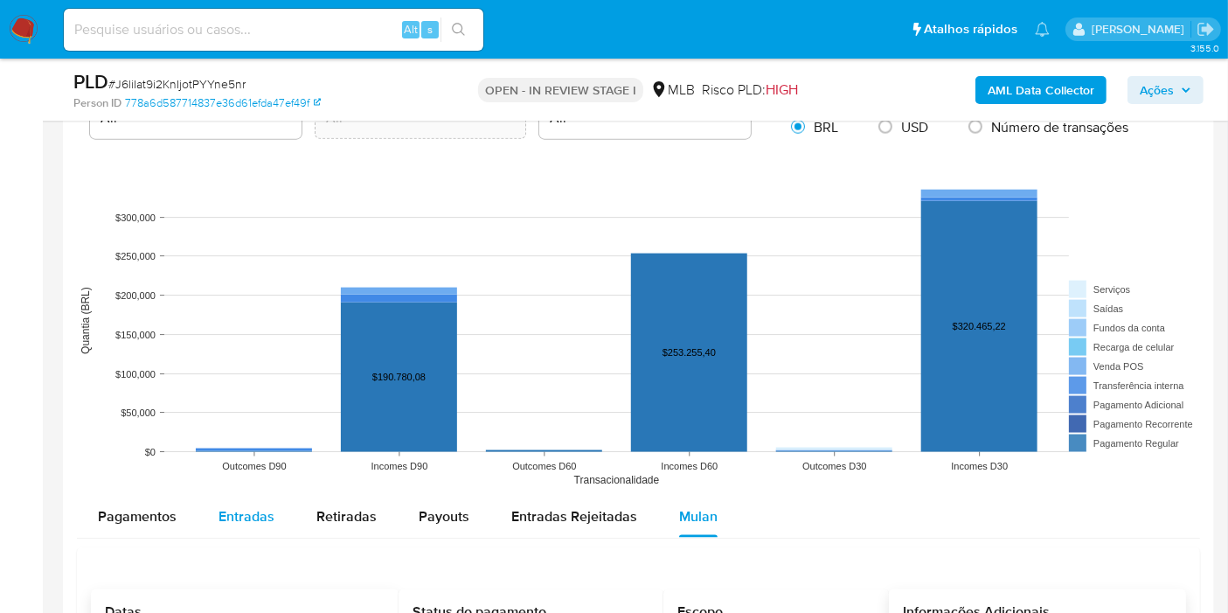
drag, startPoint x: 269, startPoint y: 491, endPoint x: 260, endPoint y: 511, distance: 22.3
click at [263, 502] on div "Entradas" at bounding box center [246, 516] width 56 height 42
select select "10"
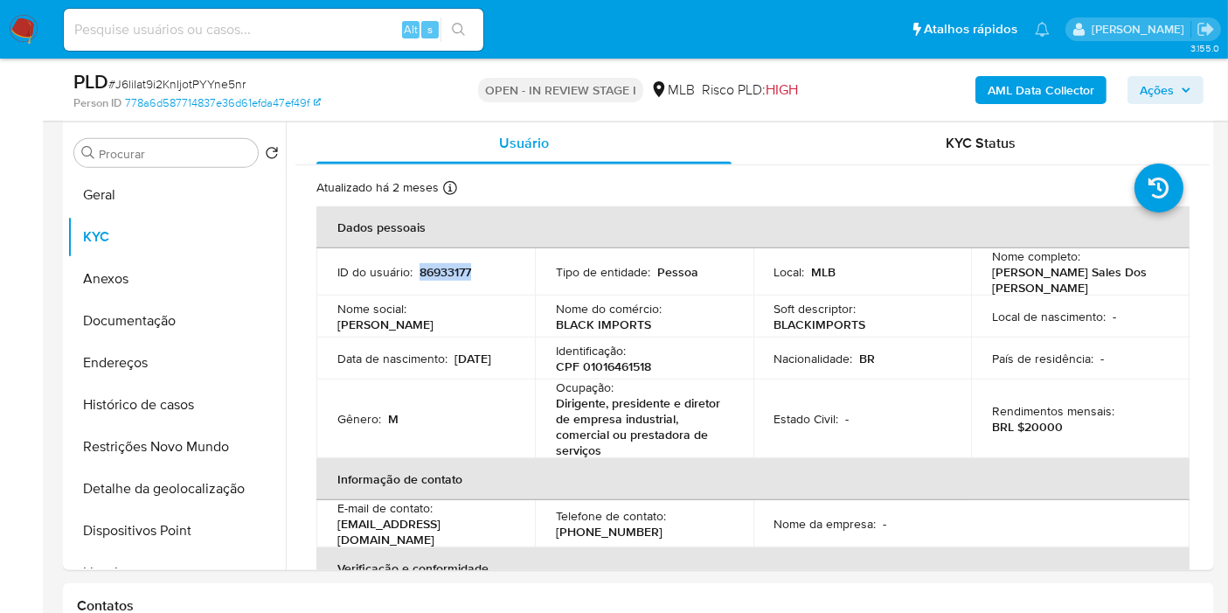
scroll to position [744, 0]
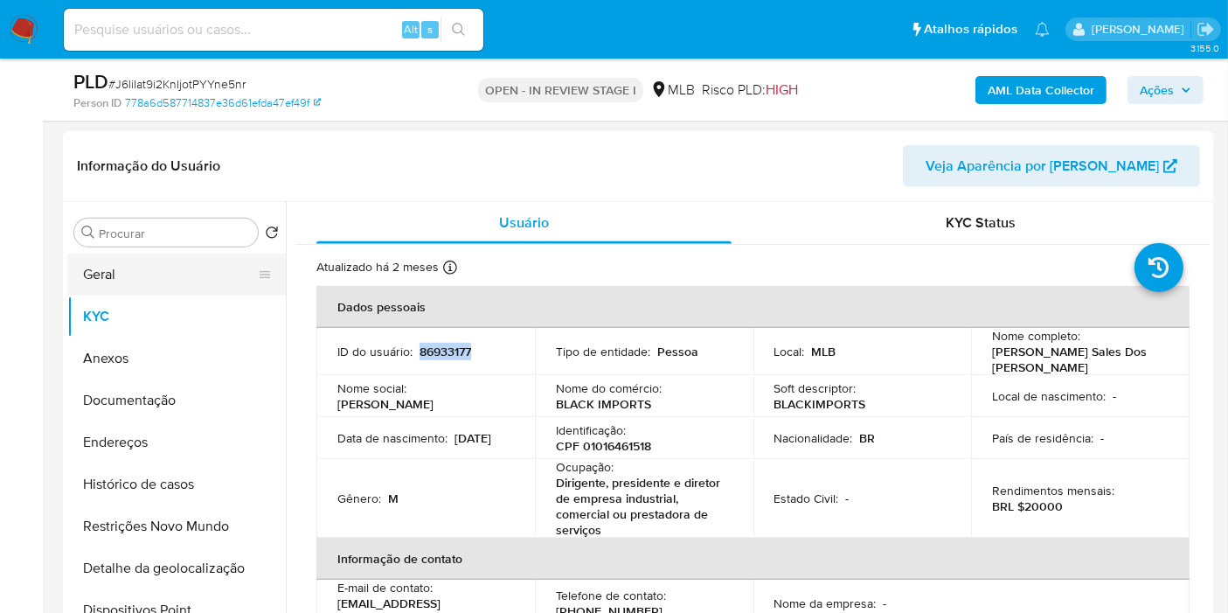
click at [194, 270] on button "Geral" at bounding box center [169, 274] width 204 height 42
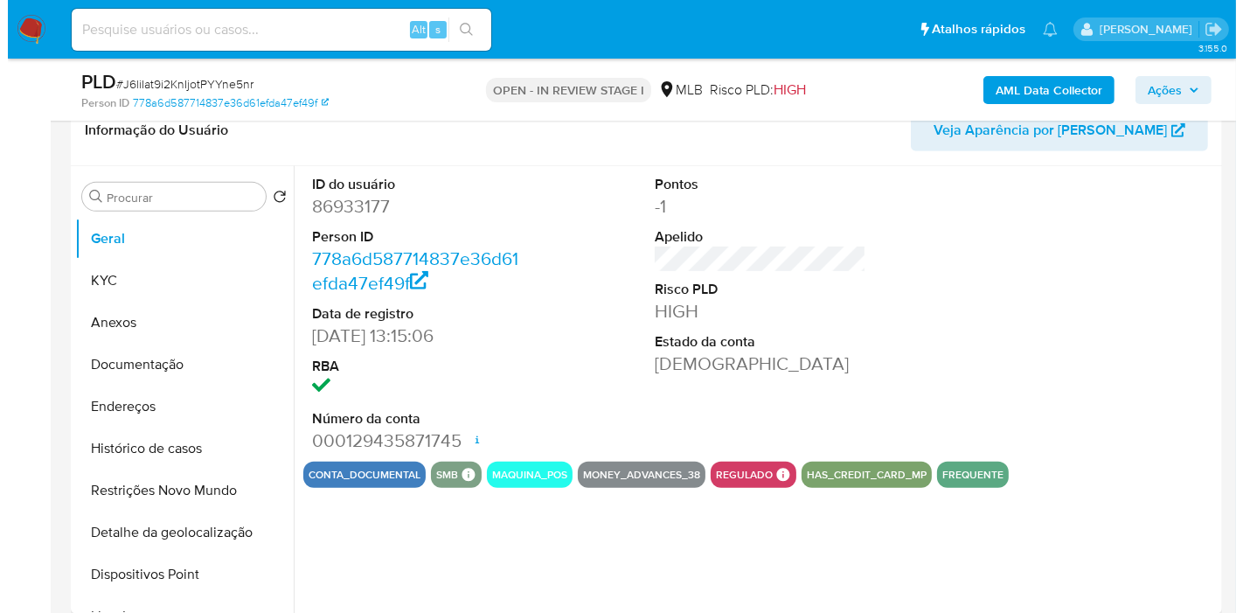
scroll to position [780, 0]
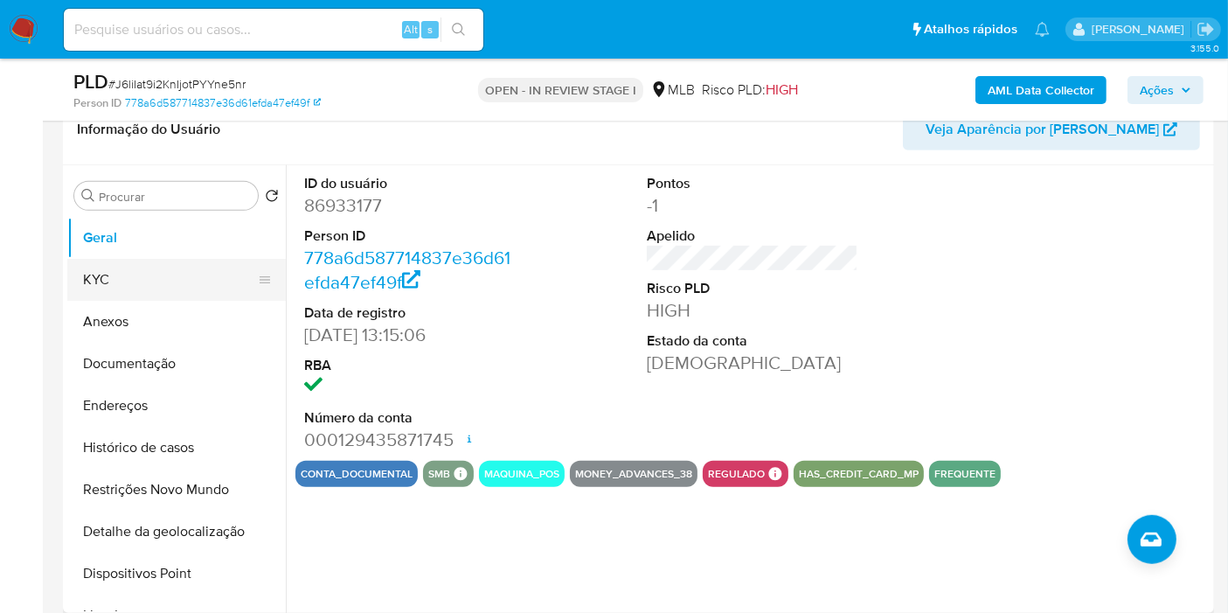
click at [205, 264] on button "KYC" at bounding box center [169, 280] width 204 height 42
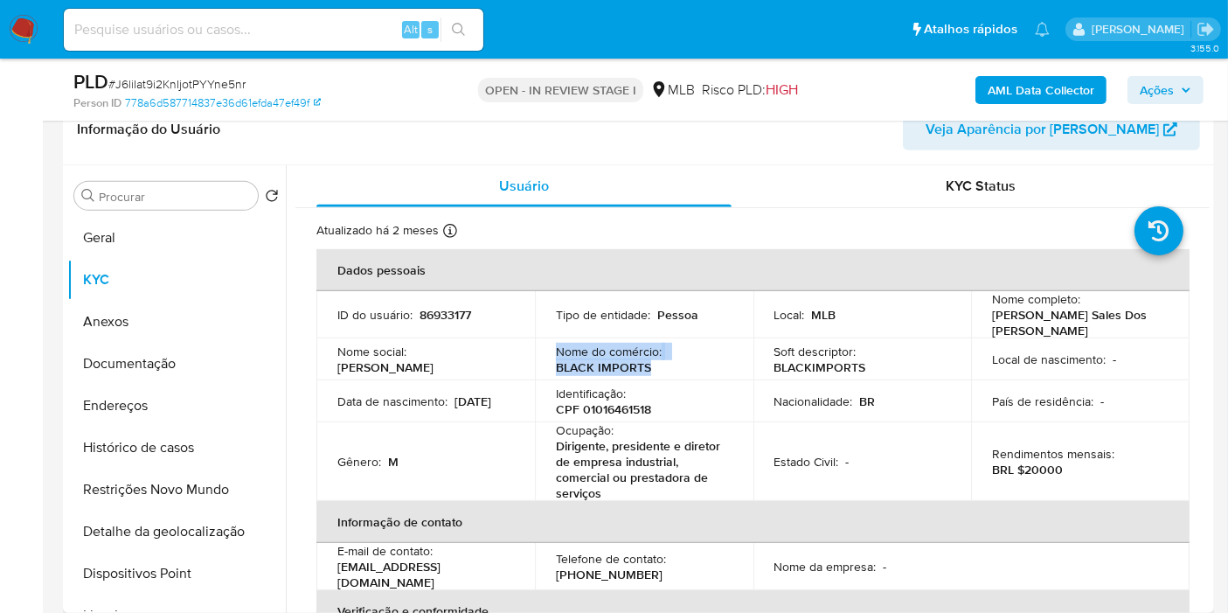
drag, startPoint x: 556, startPoint y: 346, endPoint x: 653, endPoint y: 359, distance: 97.9
click at [653, 359] on div "Nome do comércio : BLACK IMPORTS" at bounding box center [644, 358] width 177 height 31
copy div "Nome do comércio : BLACK IMPORTS"
click at [179, 408] on button "Endereços" at bounding box center [169, 405] width 204 height 42
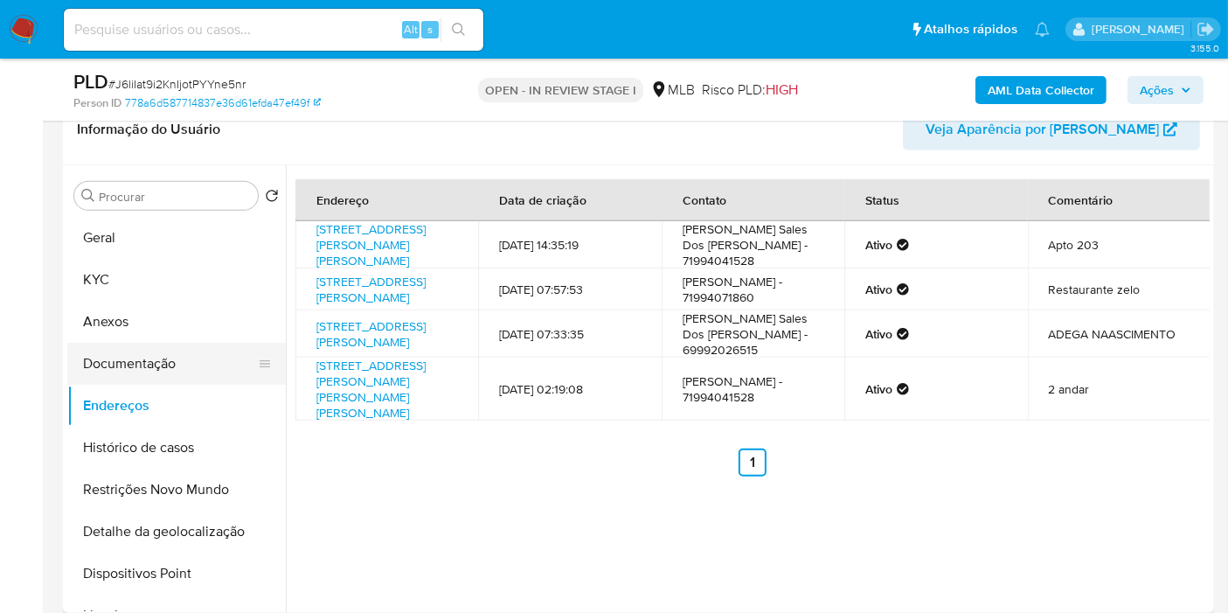
click at [169, 358] on button "Documentação" at bounding box center [169, 364] width 204 height 42
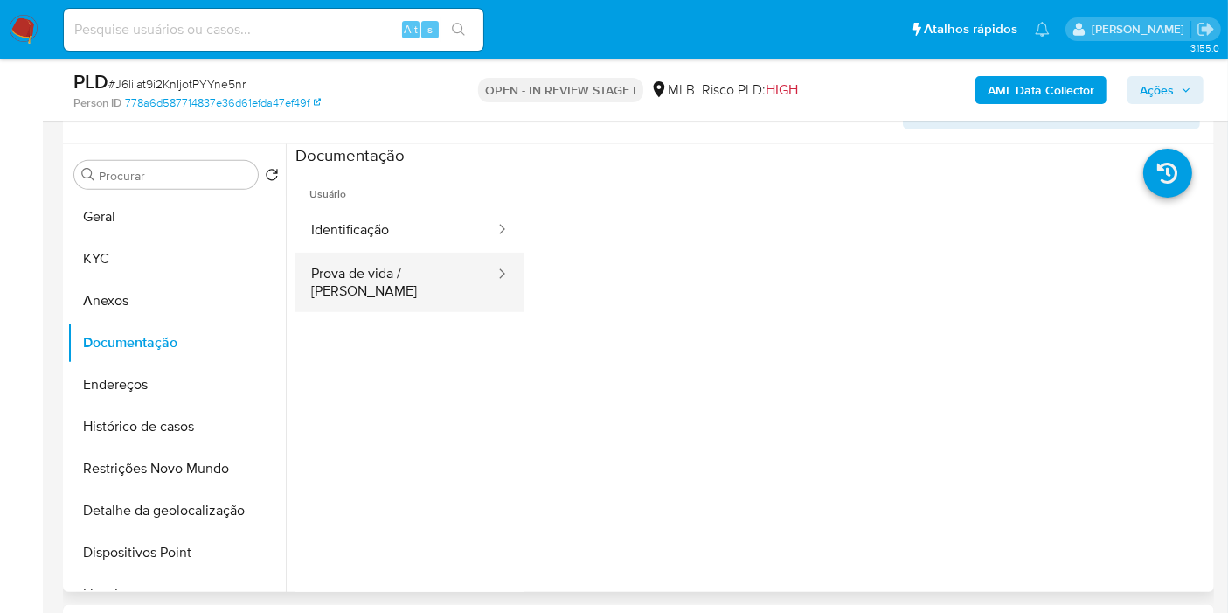
click at [432, 276] on button "Prova de vida / Selfie" at bounding box center [395, 282] width 201 height 59
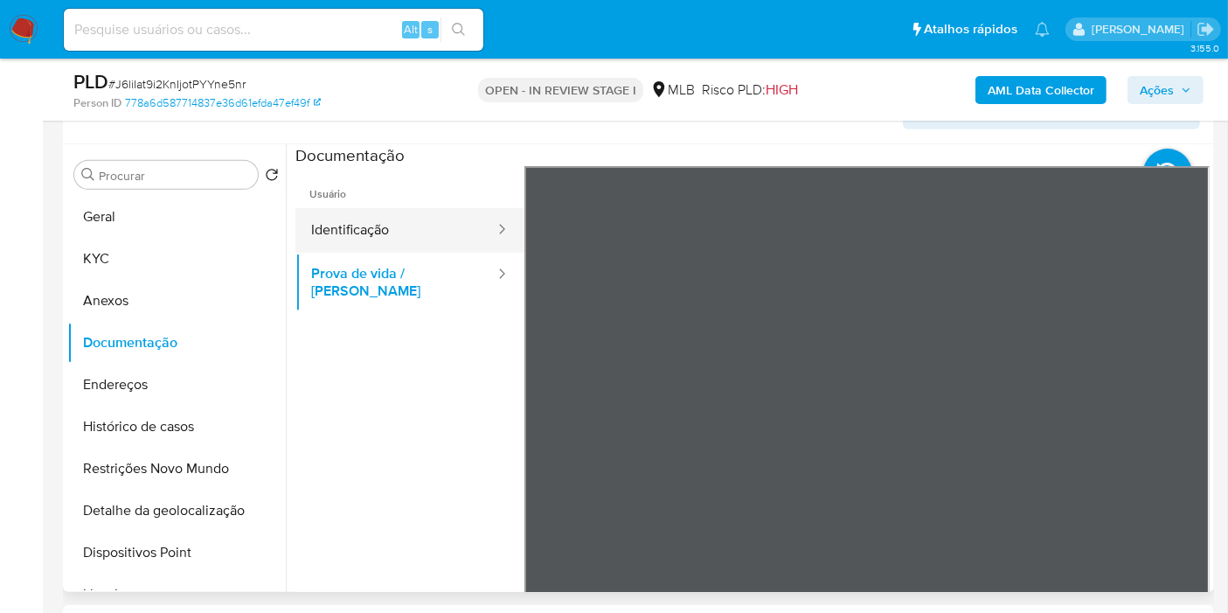
click at [433, 226] on button "Identificação" at bounding box center [395, 230] width 201 height 45
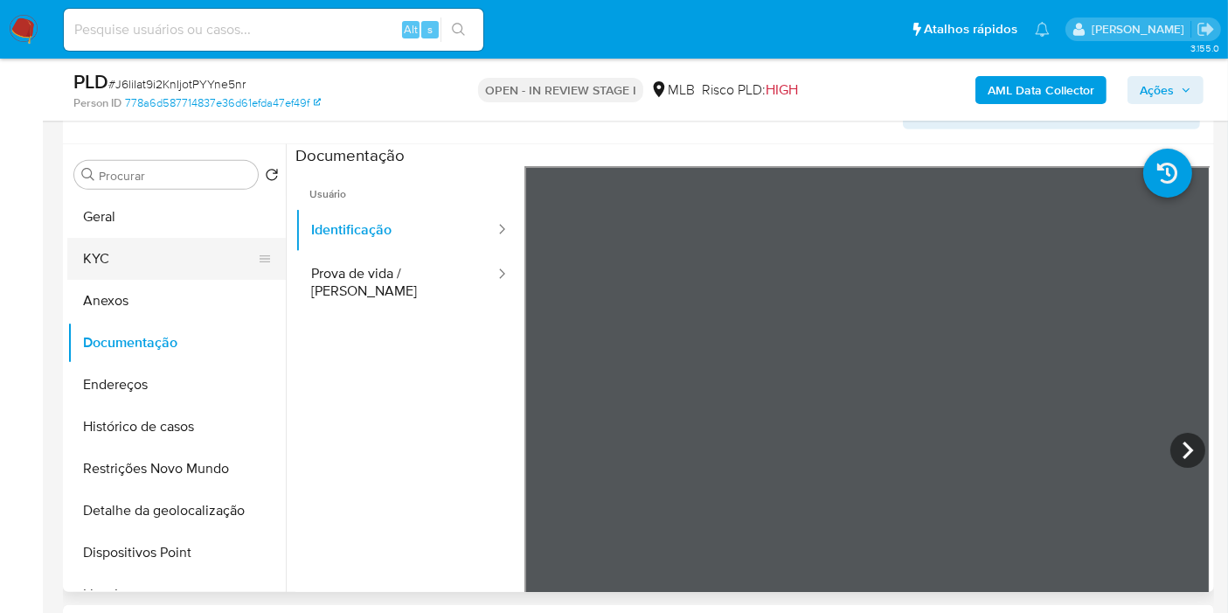
click at [135, 268] on button "KYC" at bounding box center [169, 259] width 204 height 42
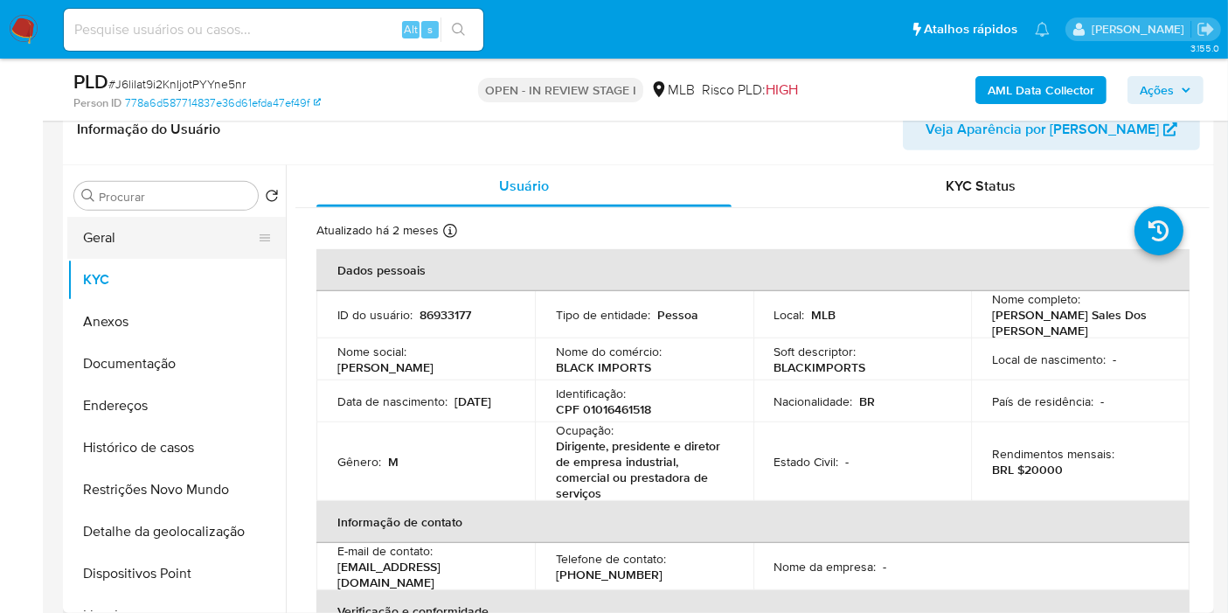
click at [167, 239] on button "Geral" at bounding box center [169, 238] width 204 height 42
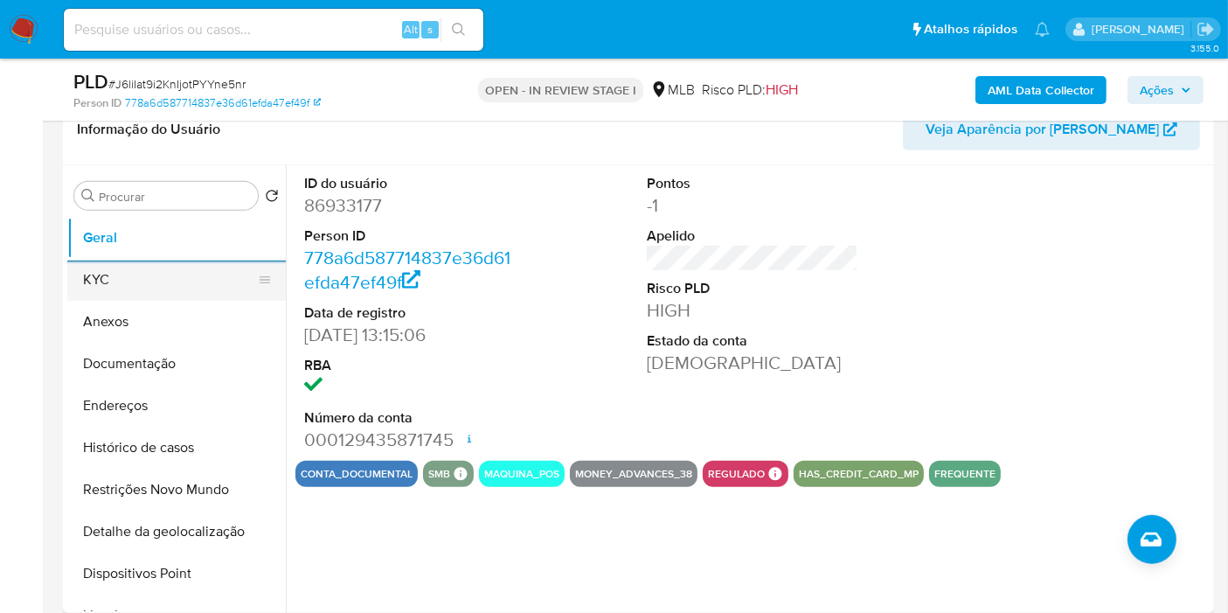
click at [146, 284] on button "KYC" at bounding box center [169, 280] width 204 height 42
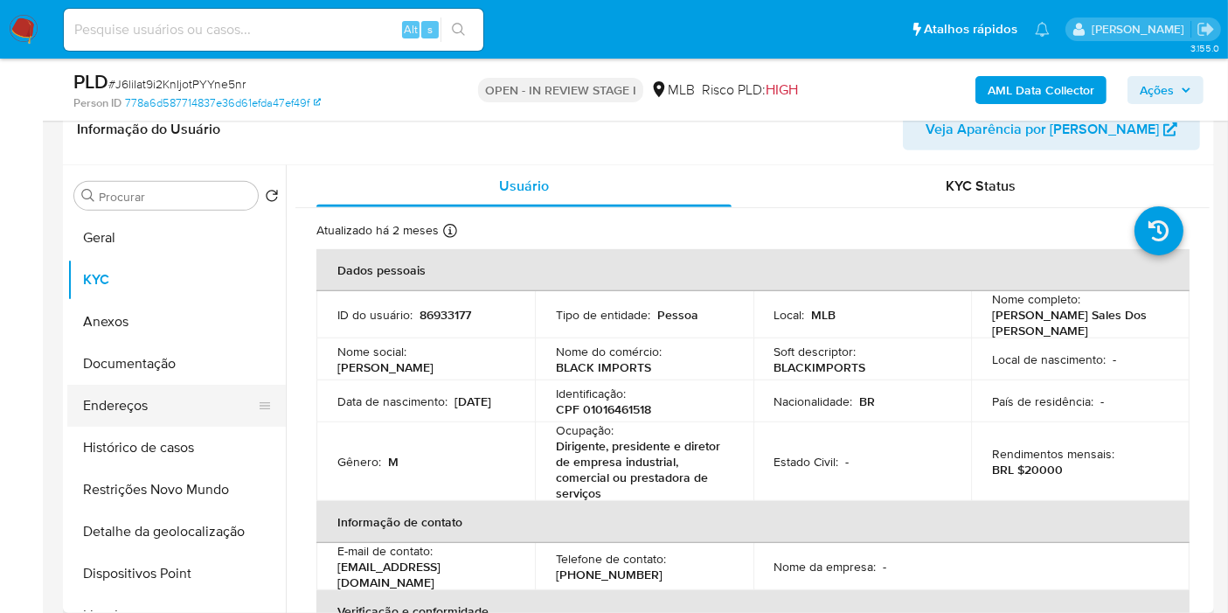
click at [202, 405] on button "Endereços" at bounding box center [169, 405] width 204 height 42
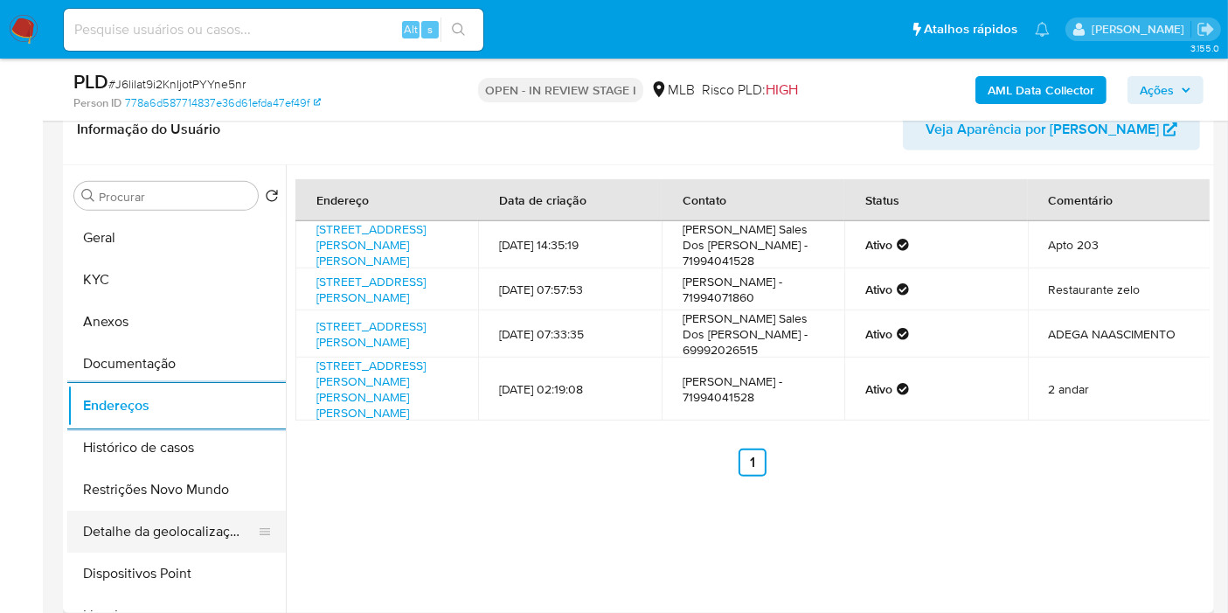
click at [175, 531] on button "Detalhe da geolocalização" at bounding box center [169, 531] width 204 height 42
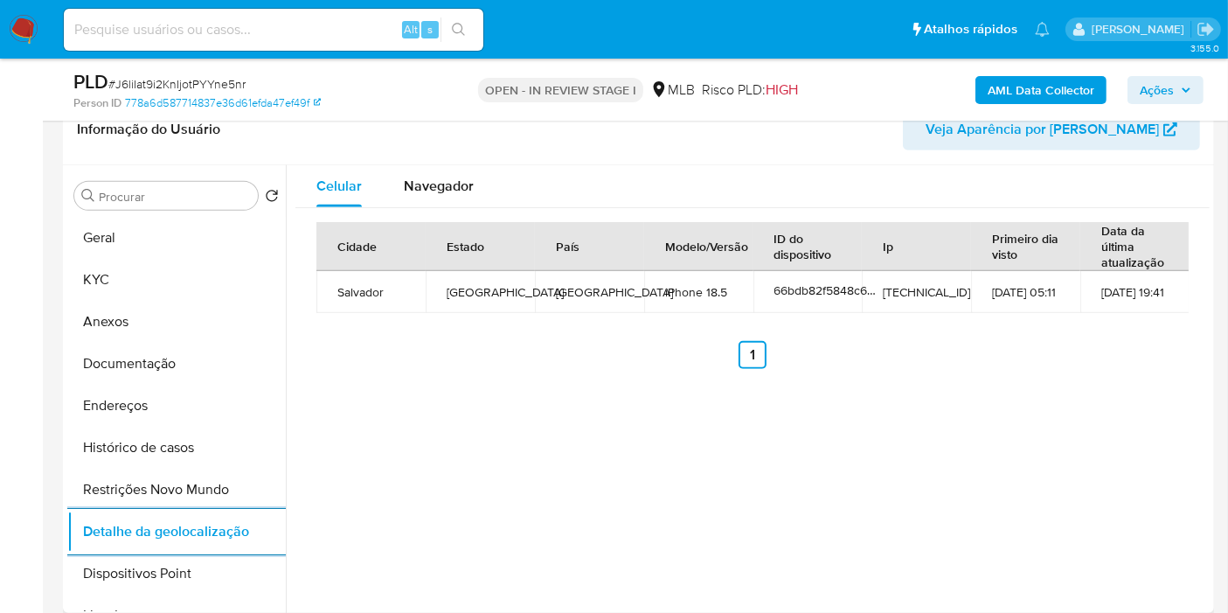
click at [172, 484] on button "Restrições Novo Mundo" at bounding box center [176, 489] width 218 height 42
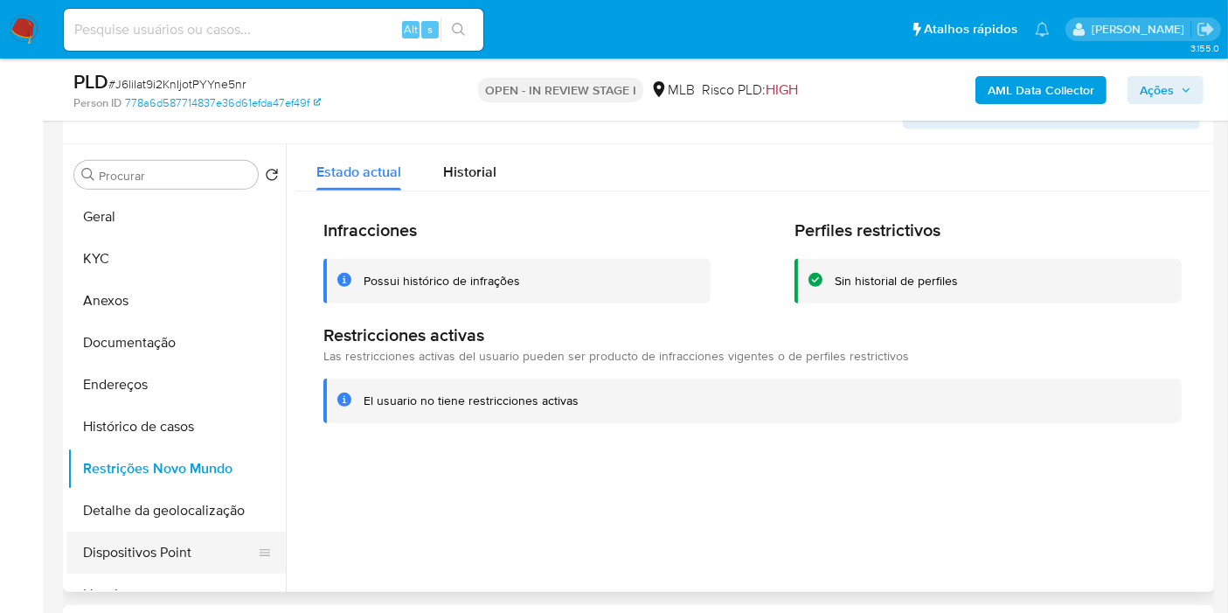
click at [137, 543] on button "Dispositivos Point" at bounding box center [169, 552] width 204 height 42
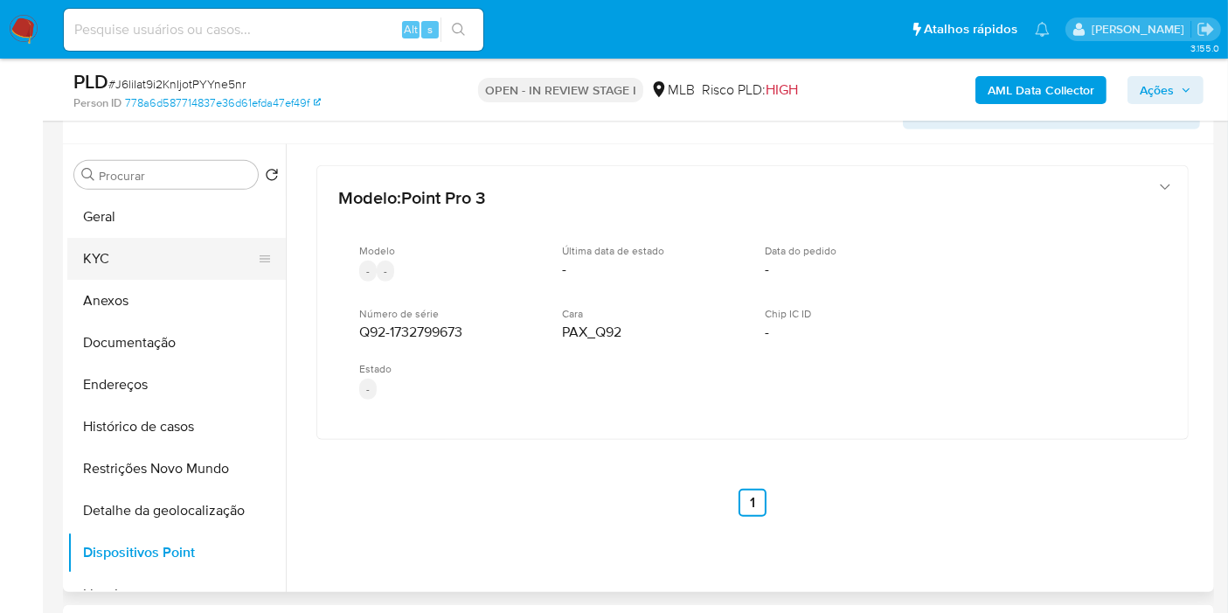
click at [165, 253] on button "KYC" at bounding box center [169, 259] width 204 height 42
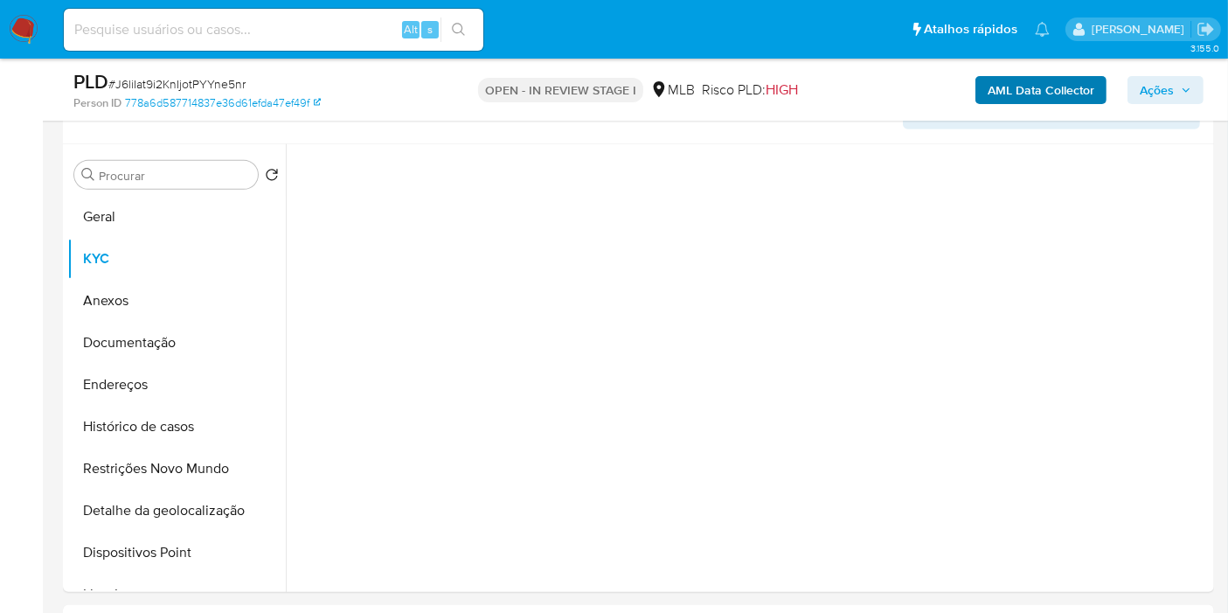
drag, startPoint x: 1148, startPoint y: 88, endPoint x: 1099, endPoint y: 102, distance: 50.9
click at [1145, 88] on span "Ações" at bounding box center [1156, 90] width 34 height 28
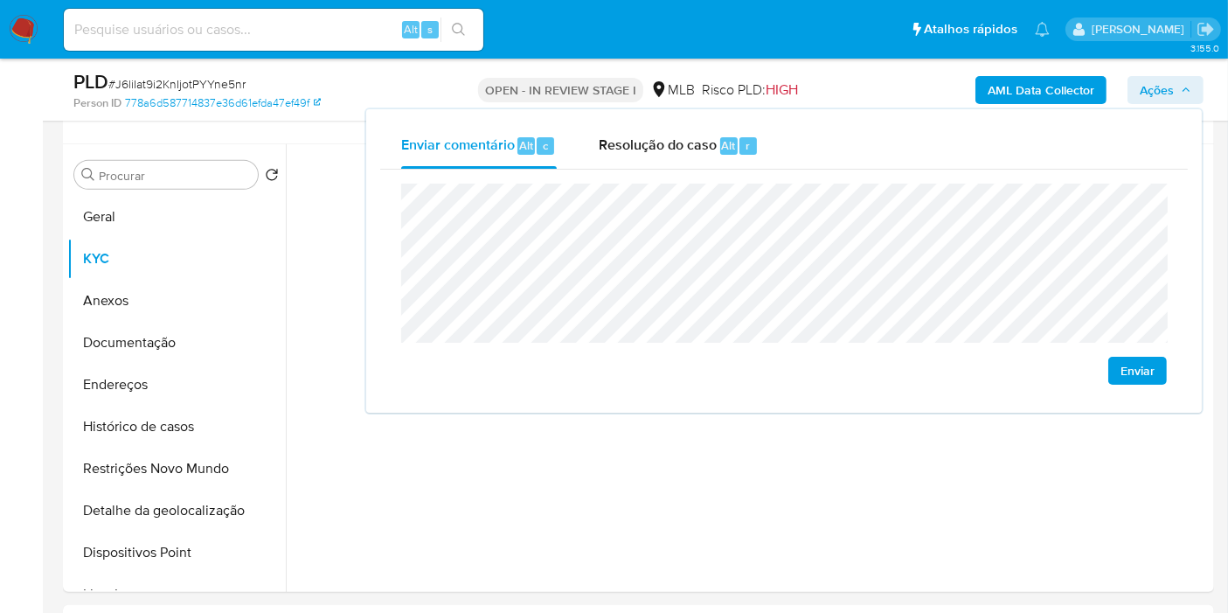
drag, startPoint x: 672, startPoint y: 135, endPoint x: 701, endPoint y: 177, distance: 50.2
click at [674, 136] on span "Resolução do caso" at bounding box center [658, 145] width 118 height 20
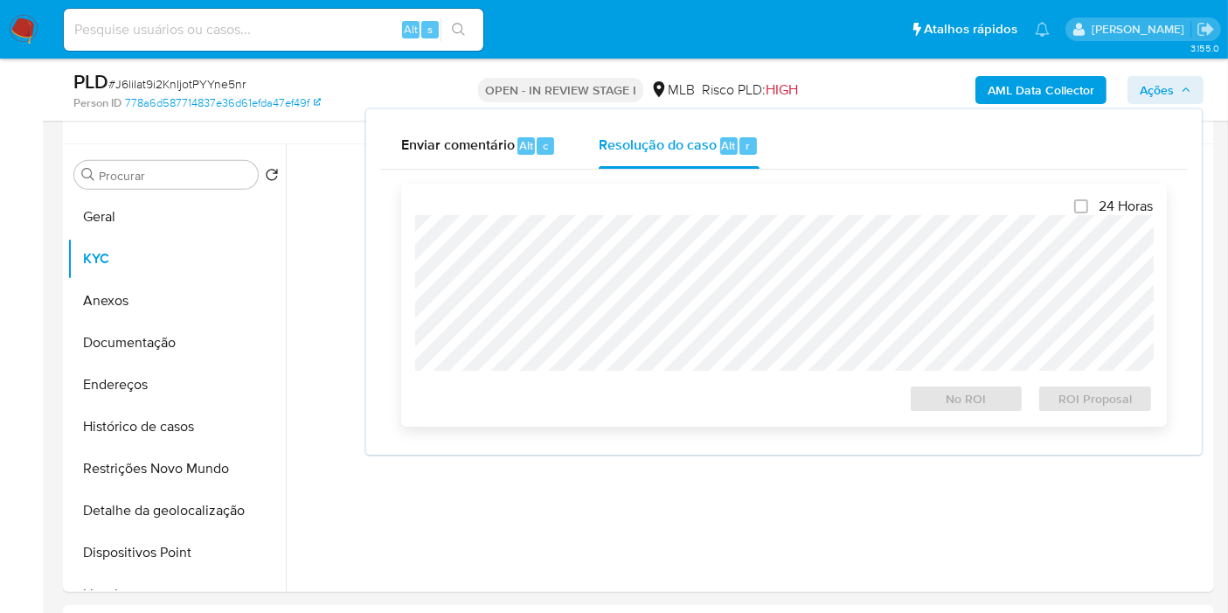
click at [734, 215] on div at bounding box center [783, 293] width 737 height 156
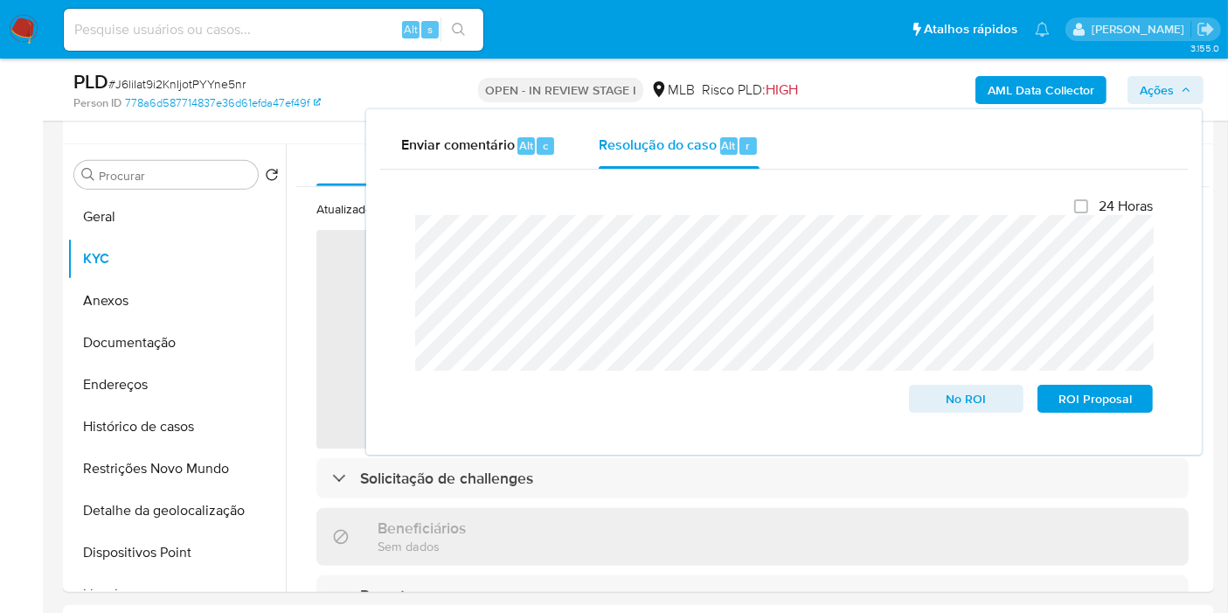
click at [1039, 80] on b "AML Data Collector" at bounding box center [1040, 90] width 107 height 28
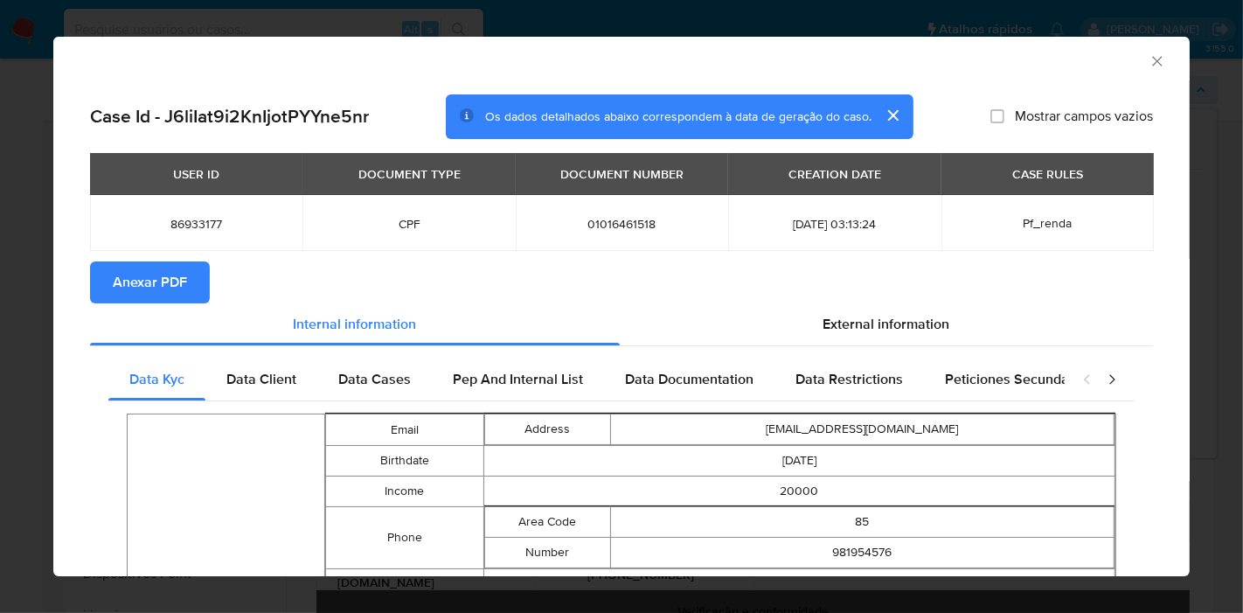
click at [156, 278] on span "Anexar PDF" at bounding box center [150, 282] width 74 height 38
drag, startPoint x: 1144, startPoint y: 63, endPoint x: 920, endPoint y: 74, distance: 224.0
click at [1152, 63] on icon "Fechar a janela" at bounding box center [1157, 61] width 10 height 10
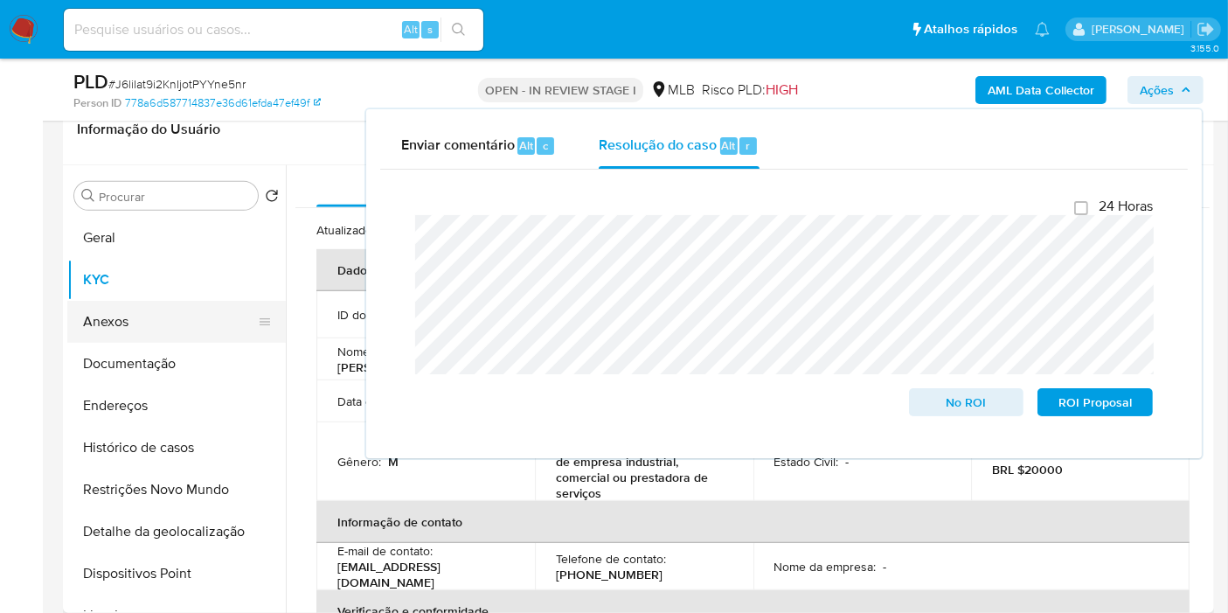
click at [173, 302] on button "Anexos" at bounding box center [169, 322] width 204 height 42
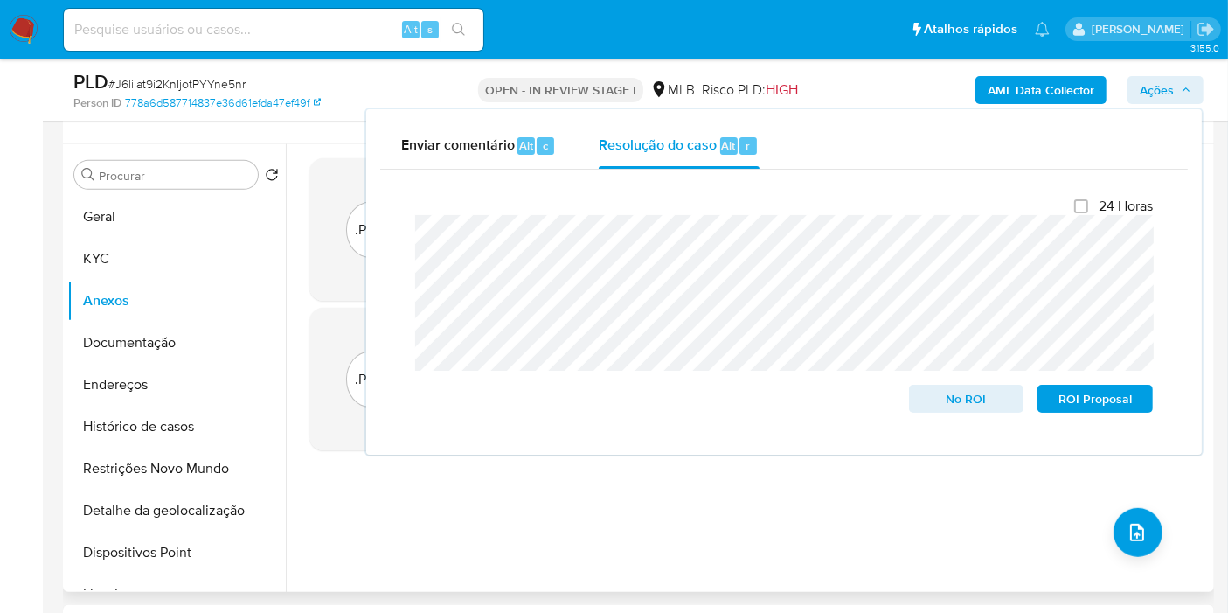
click at [944, 537] on div ".PDF J6liIat9i2KnIjotPYYne5nr_internal_info_21_08_2025.pdf - J6liIat9i2KnIjotPY…" at bounding box center [752, 367] width 886 height 419
click at [1143, 537] on button "upload-file" at bounding box center [1137, 532] width 49 height 49
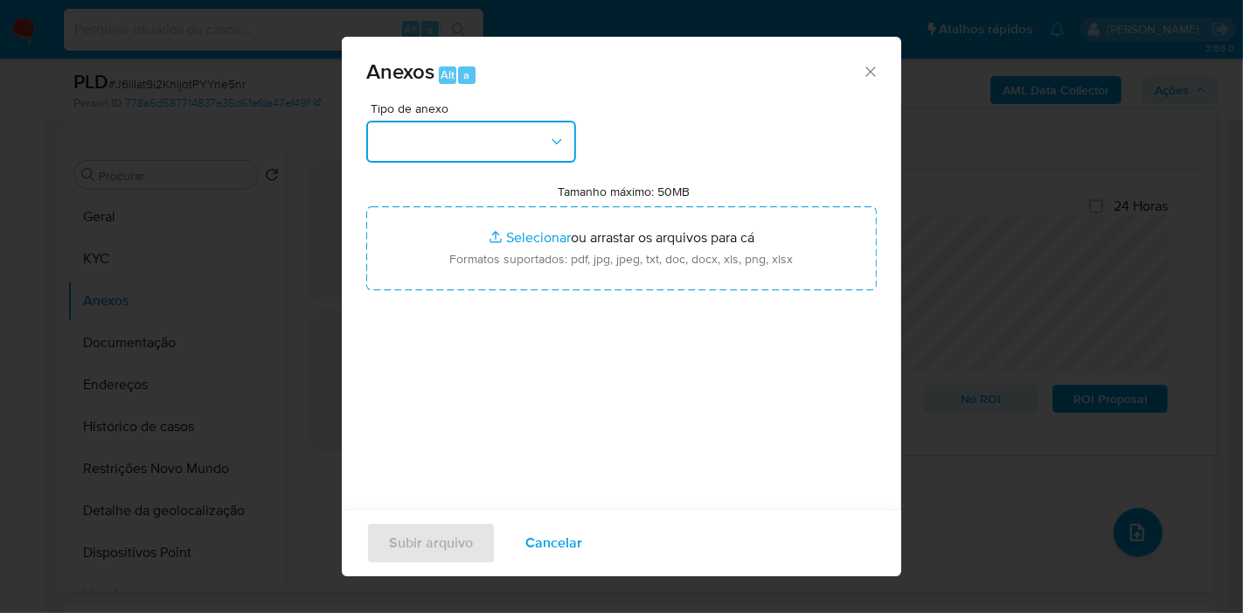
click at [500, 149] on button "button" at bounding box center [471, 142] width 210 height 42
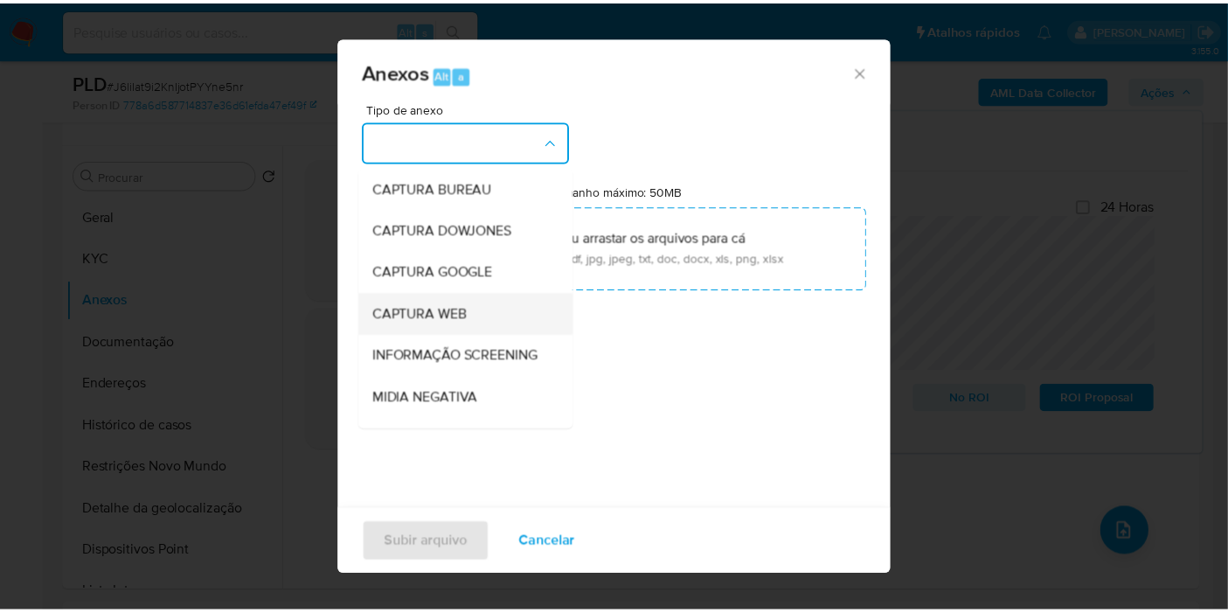
scroll to position [268, 0]
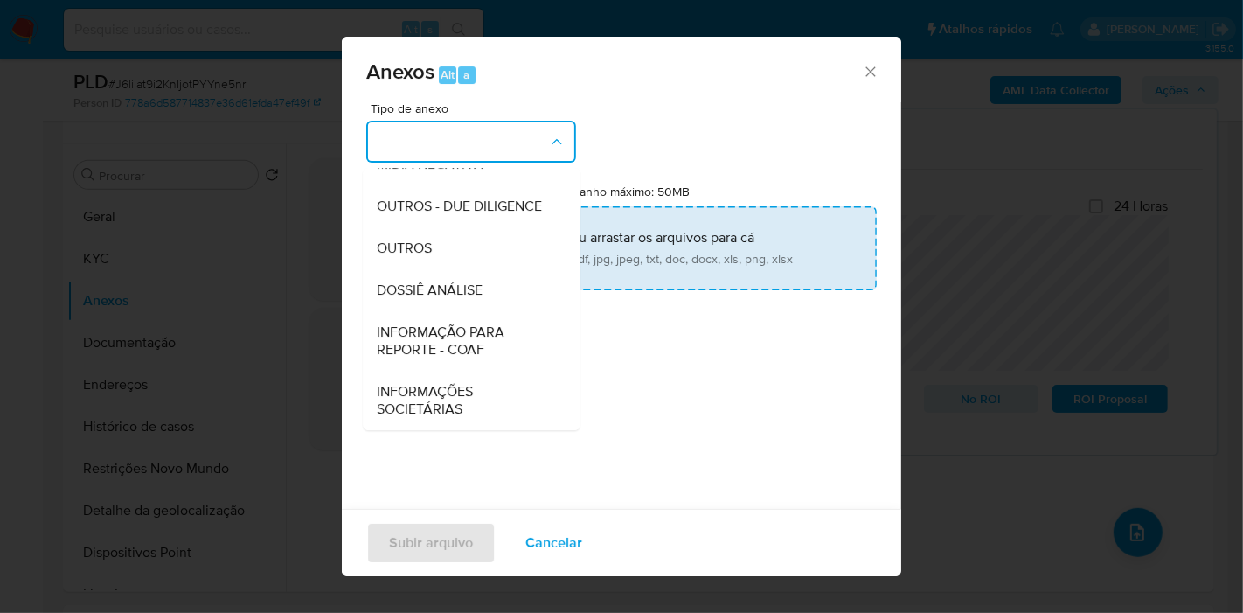
click at [491, 299] on div "DOSSIÊ ANÁLISE" at bounding box center [466, 290] width 178 height 42
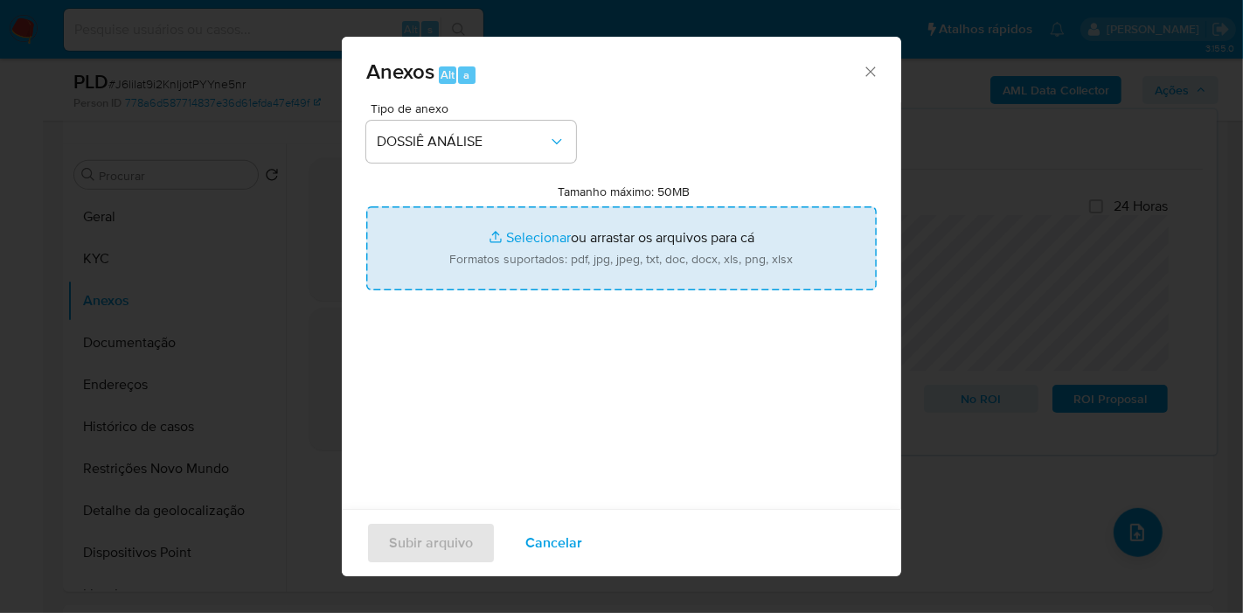
click at [523, 262] on input "Tamanho máximo: 50MB Selecionar arquivos" at bounding box center [621, 248] width 510 height 84
type input "C:\fakepath\SAR - XXXX - CPF 01016461518 - EDSON CARVALHO SALES DOS SANTOS.pdf"
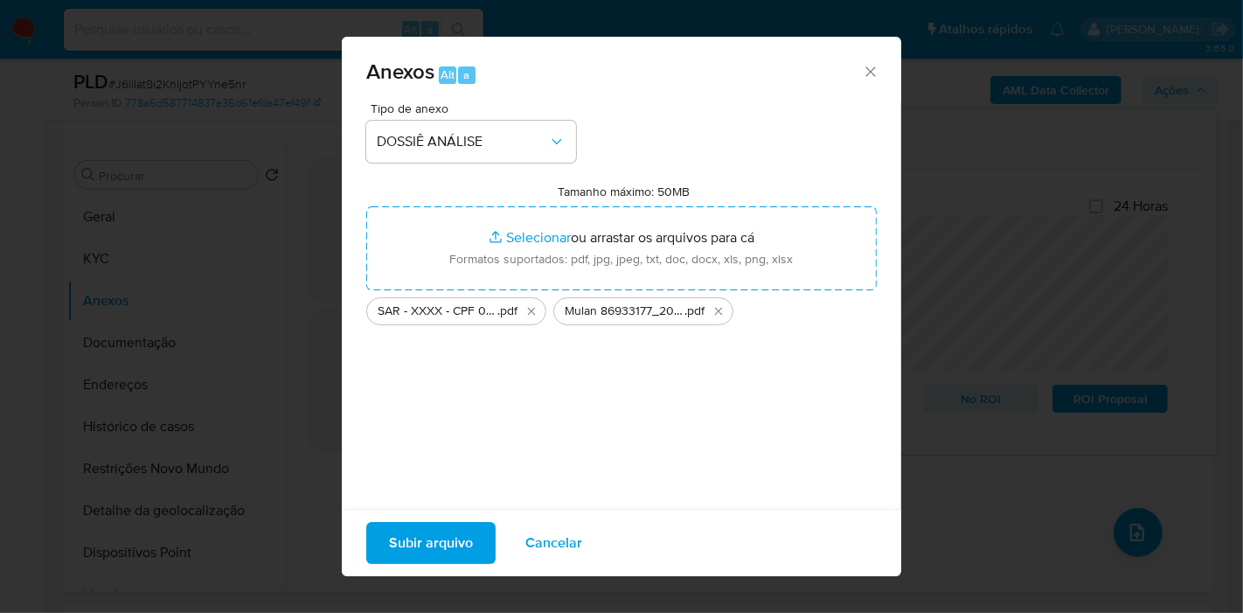
click at [437, 519] on div "Subir arquivo Cancelar" at bounding box center [621, 542] width 559 height 67
click at [428, 571] on div "Subir arquivo Cancelar" at bounding box center [621, 542] width 559 height 67
click at [426, 552] on span "Subir arquivo" at bounding box center [431, 542] width 84 height 38
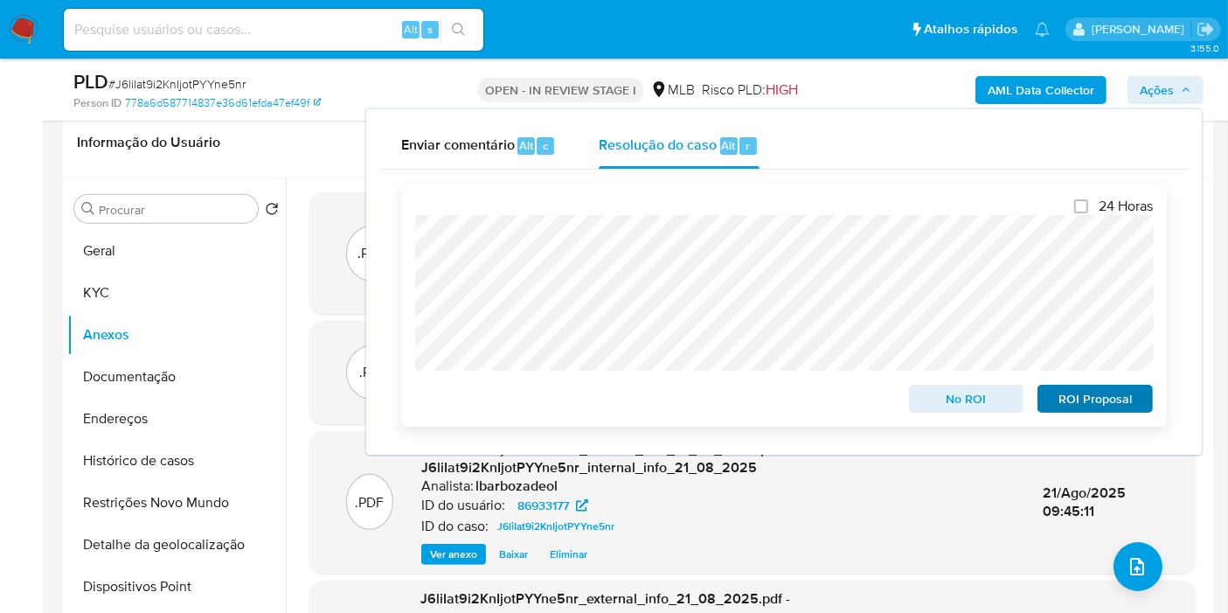
scroll to position [745, 0]
click at [1061, 400] on span "ROI Proposal" at bounding box center [1094, 398] width 91 height 24
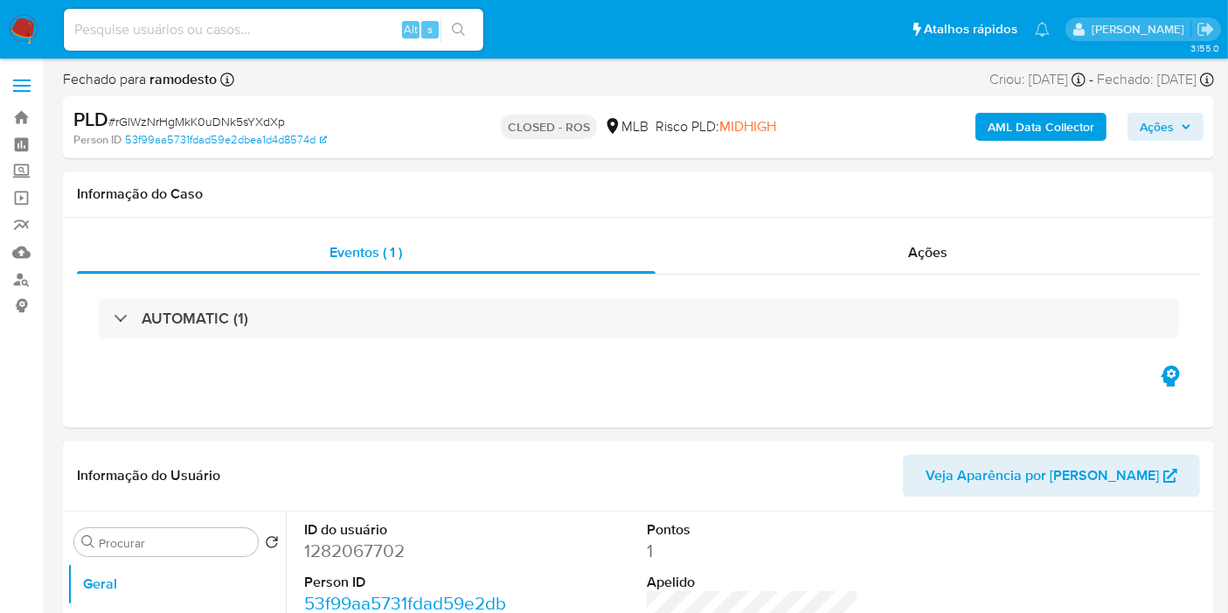
select select "10"
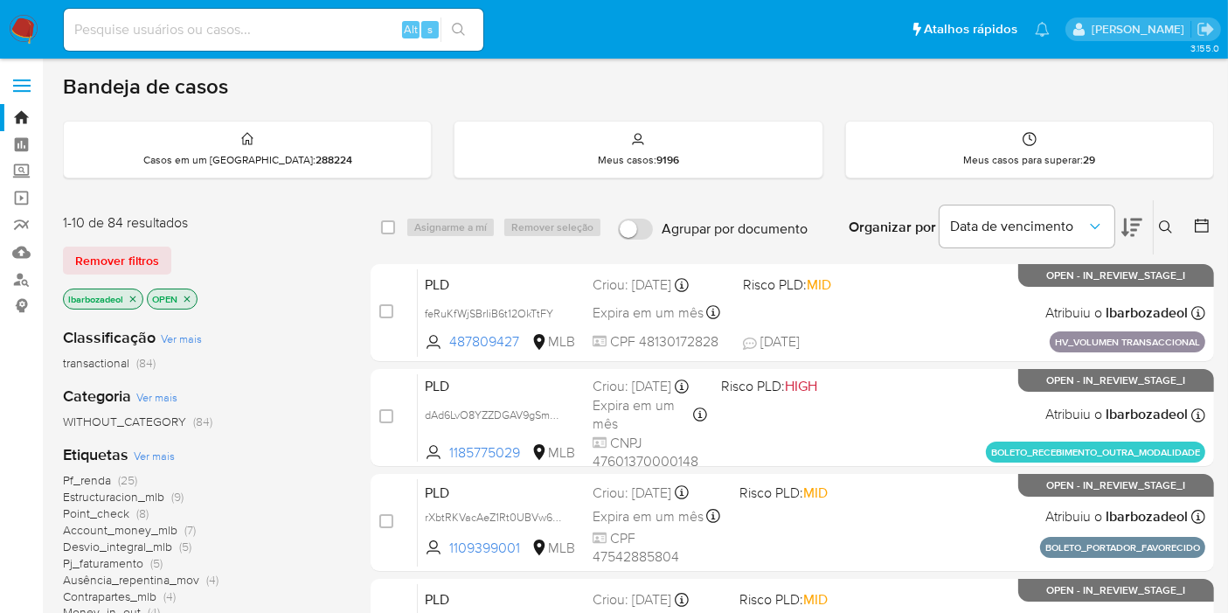
click at [129, 294] on icon "close-filter" at bounding box center [133, 299] width 10 height 10
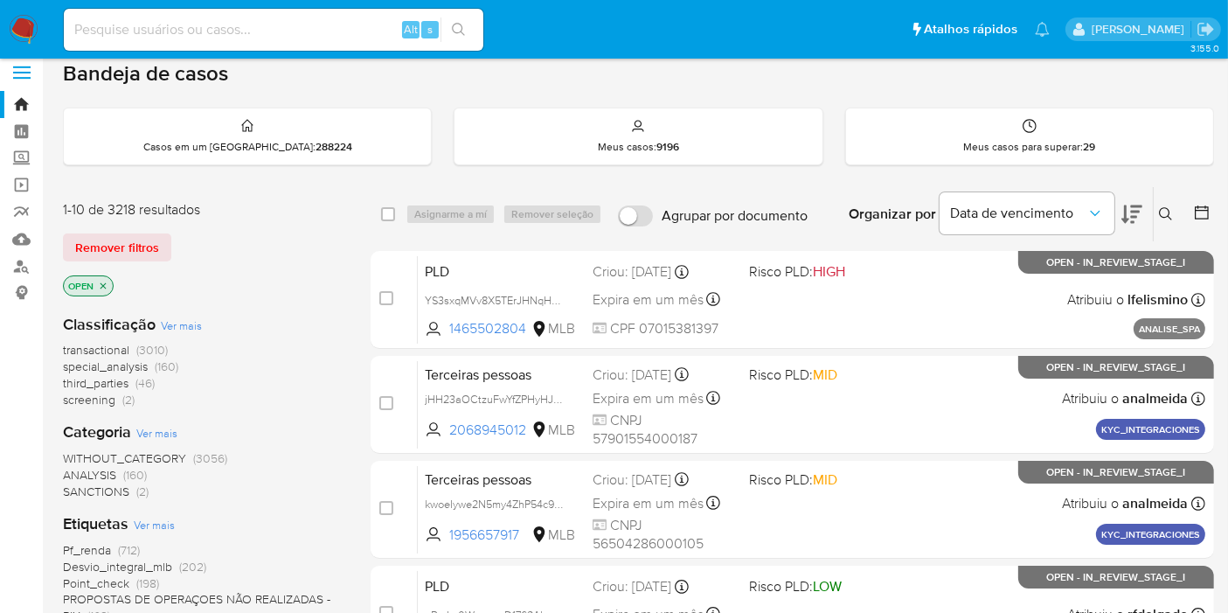
scroll to position [100, 0]
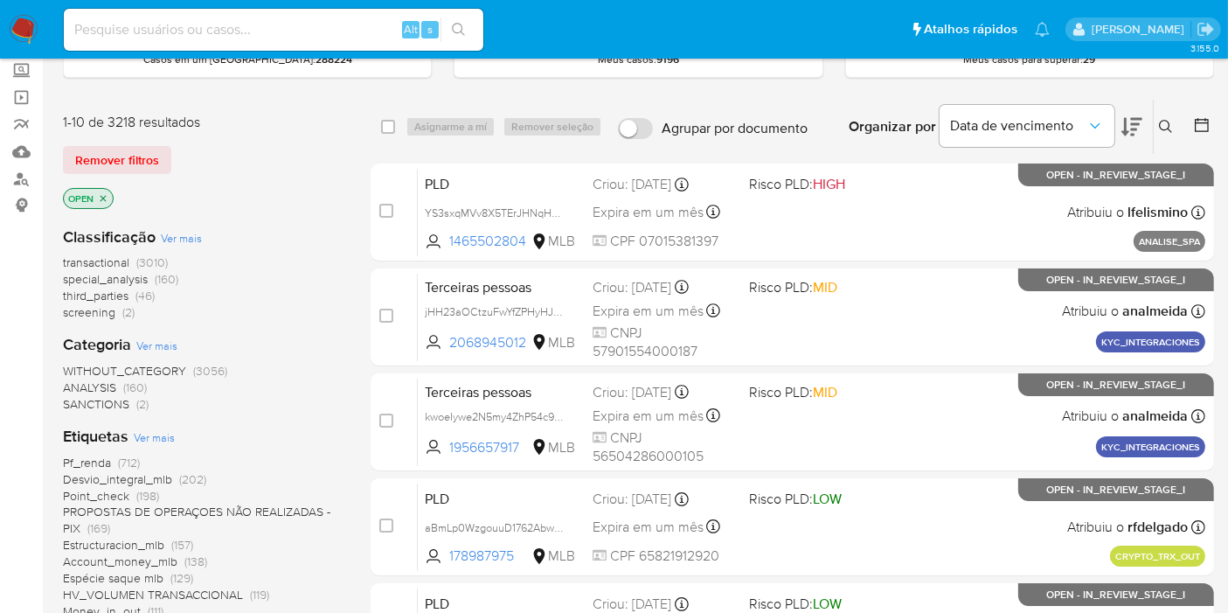
click at [118, 309] on span "screening (2)" at bounding box center [99, 312] width 72 height 17
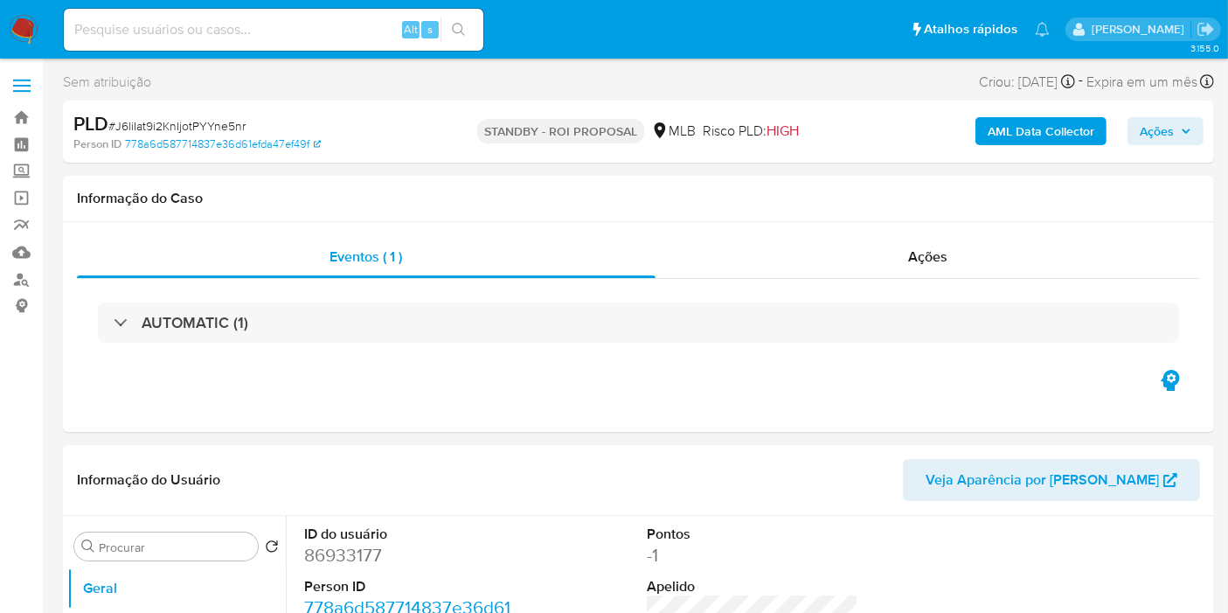
select select "10"
drag, startPoint x: 1210, startPoint y: 226, endPoint x: 1198, endPoint y: 225, distance: 12.3
click at [1209, 225] on div "Eventos ( 1 ) Ações AUTOMATIC (1)" at bounding box center [638, 327] width 1151 height 210
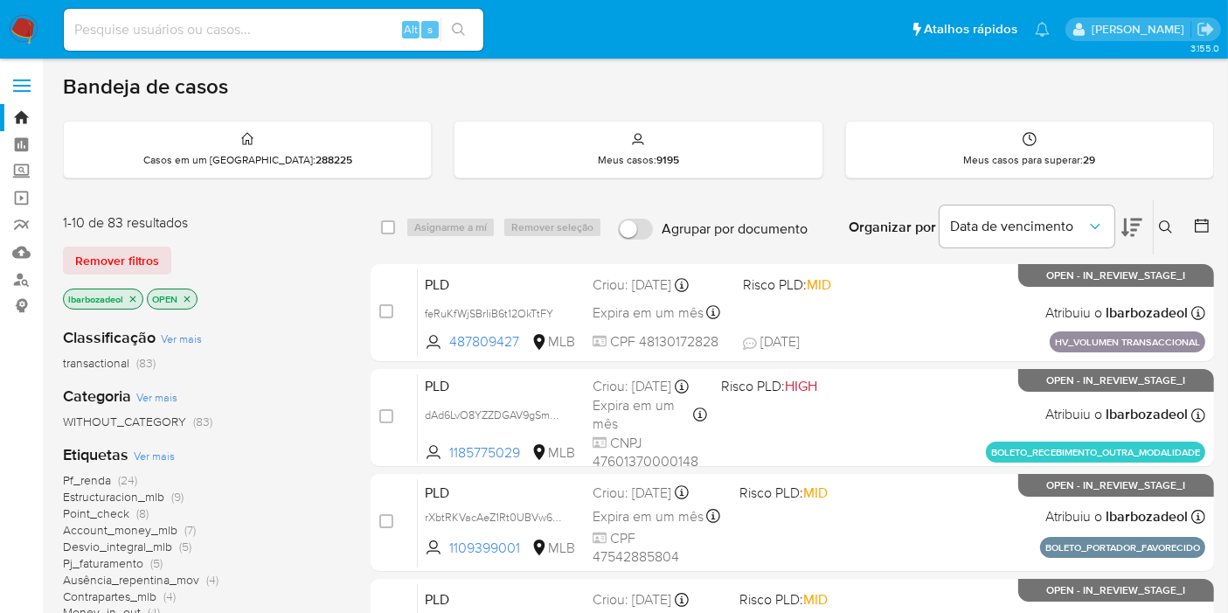
click at [134, 298] on icon "close-filter" at bounding box center [133, 299] width 10 height 10
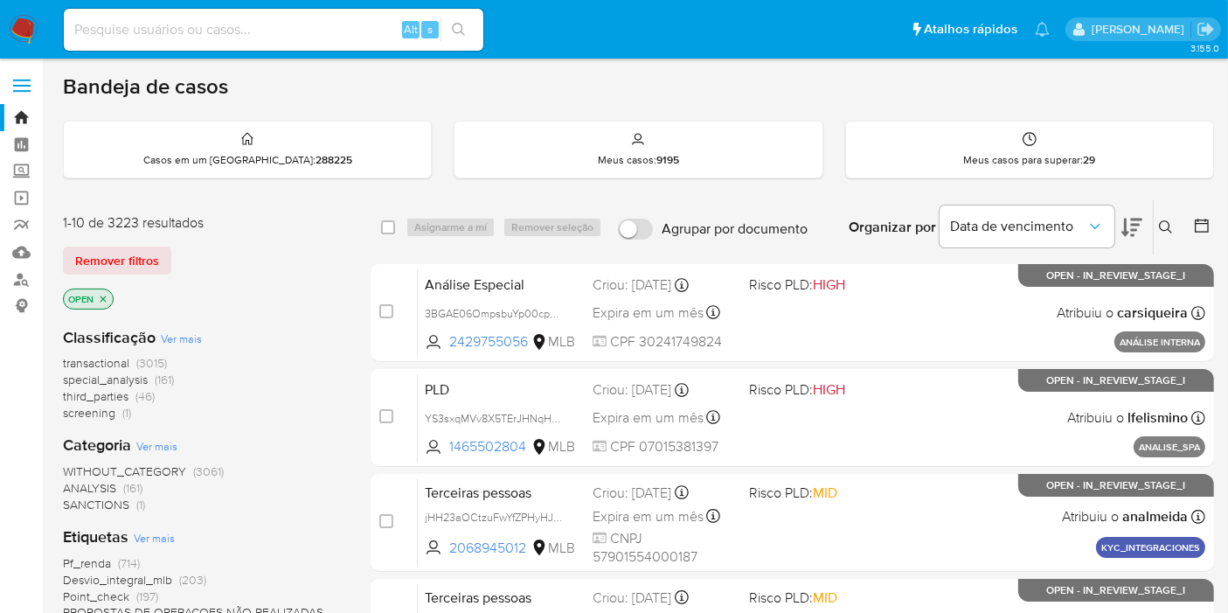
click at [120, 412] on span "screening (1)" at bounding box center [97, 413] width 68 height 17
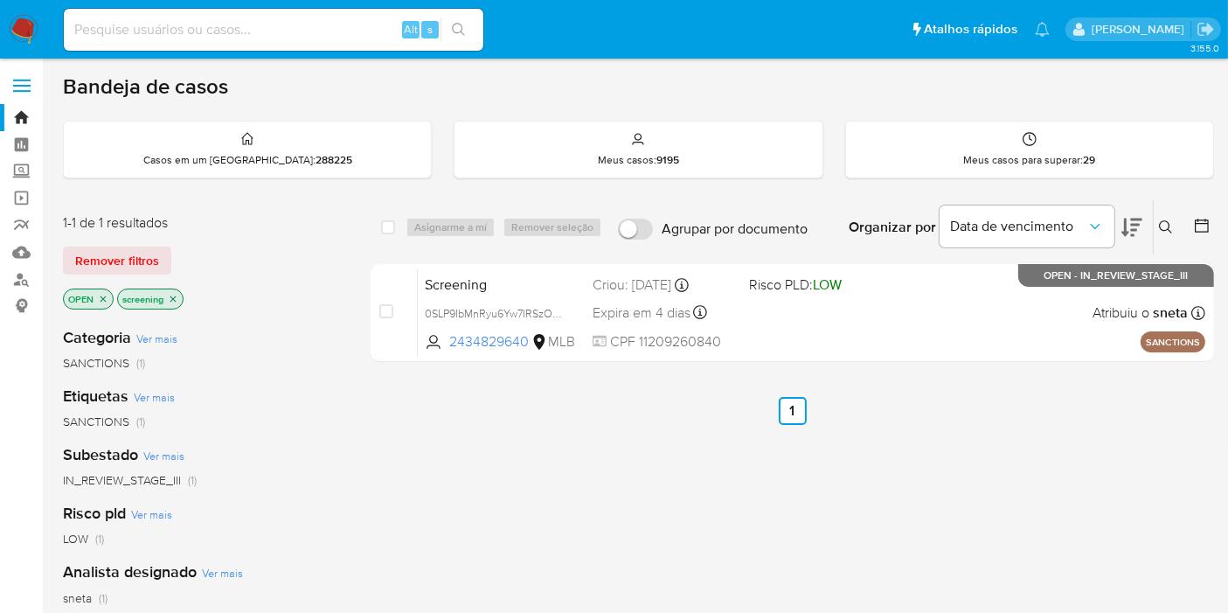
drag, startPoint x: 22, startPoint y: 33, endPoint x: 114, endPoint y: 62, distance: 96.2
click at [22, 33] on img at bounding box center [24, 30] width 30 height 30
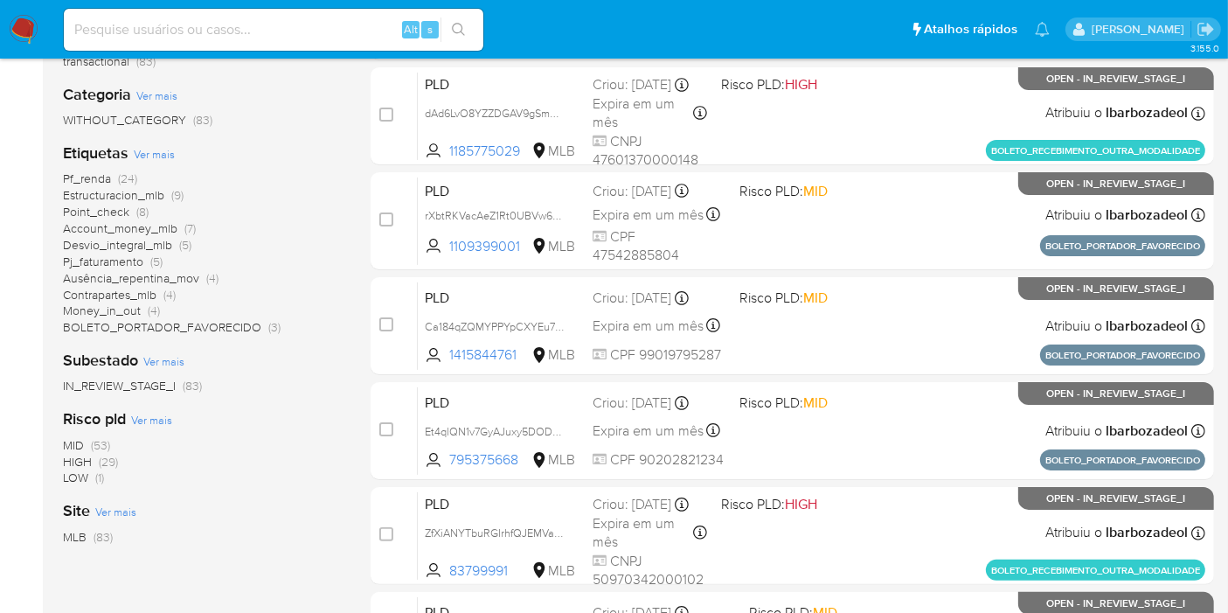
scroll to position [366, 0]
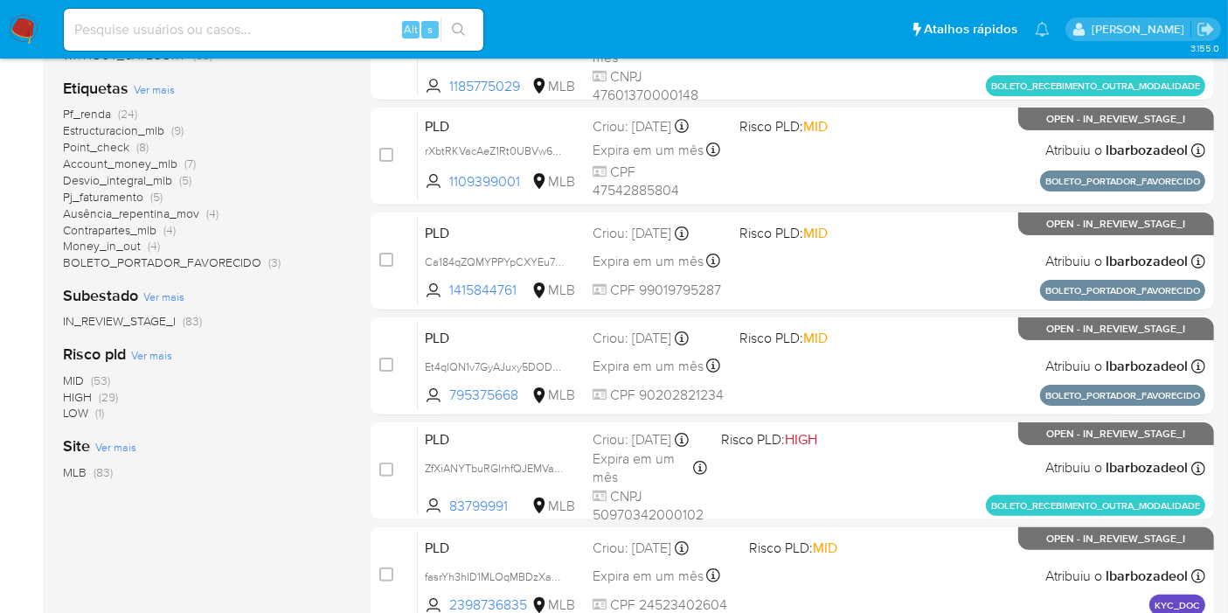
click at [83, 395] on span "HIGH" at bounding box center [77, 396] width 29 height 17
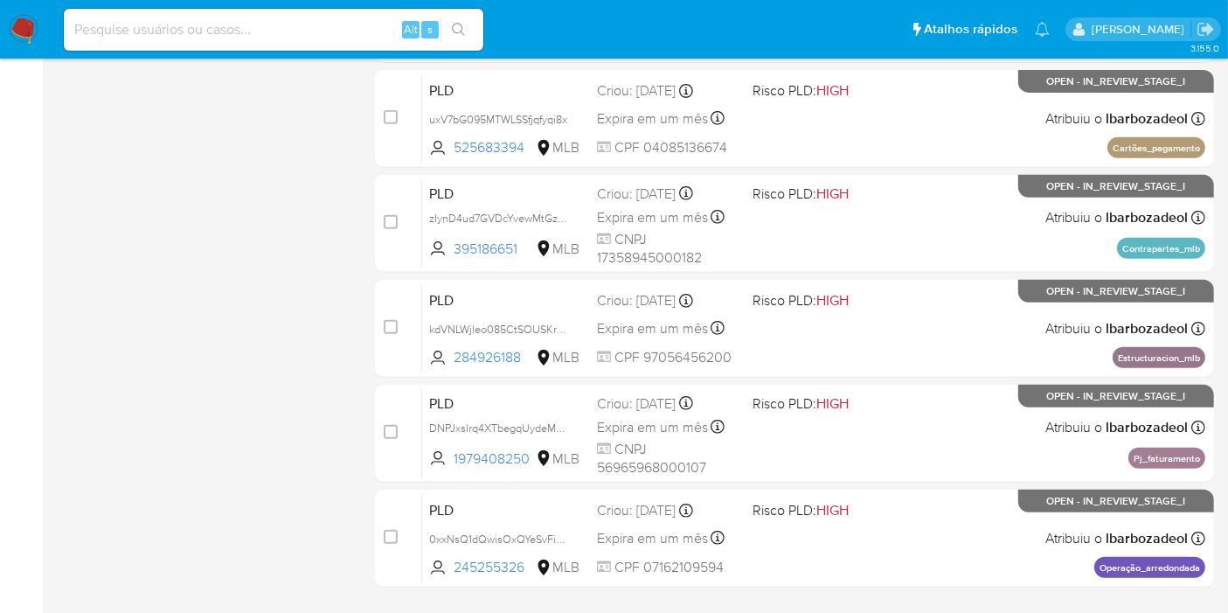
scroll to position [765, 0]
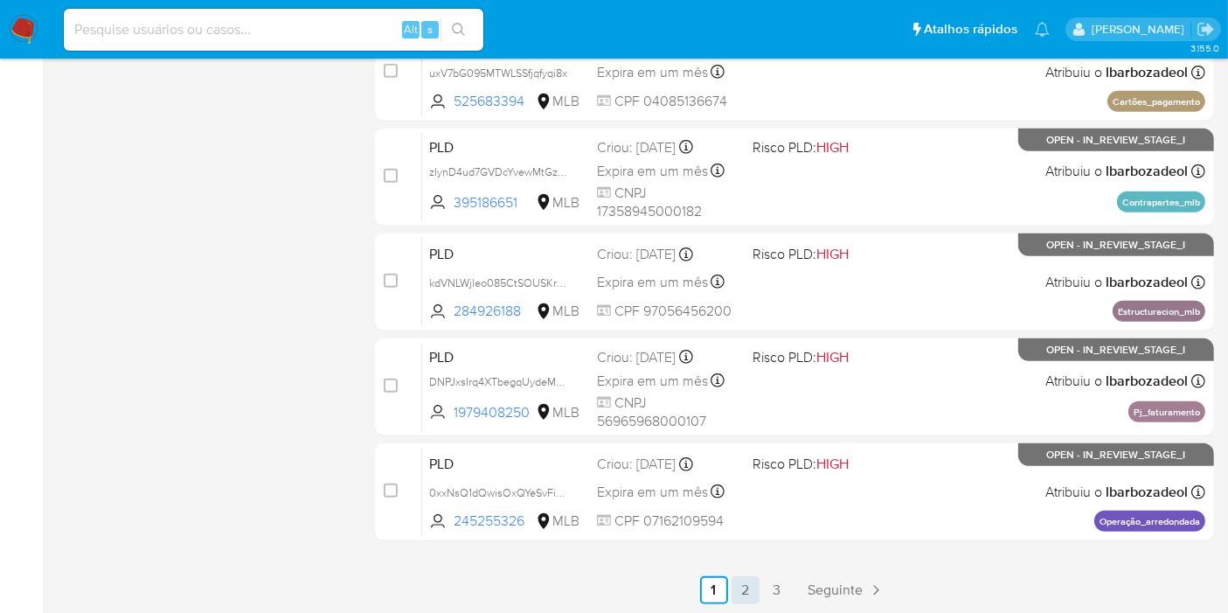
click at [750, 583] on link "2" at bounding box center [745, 590] width 28 height 28
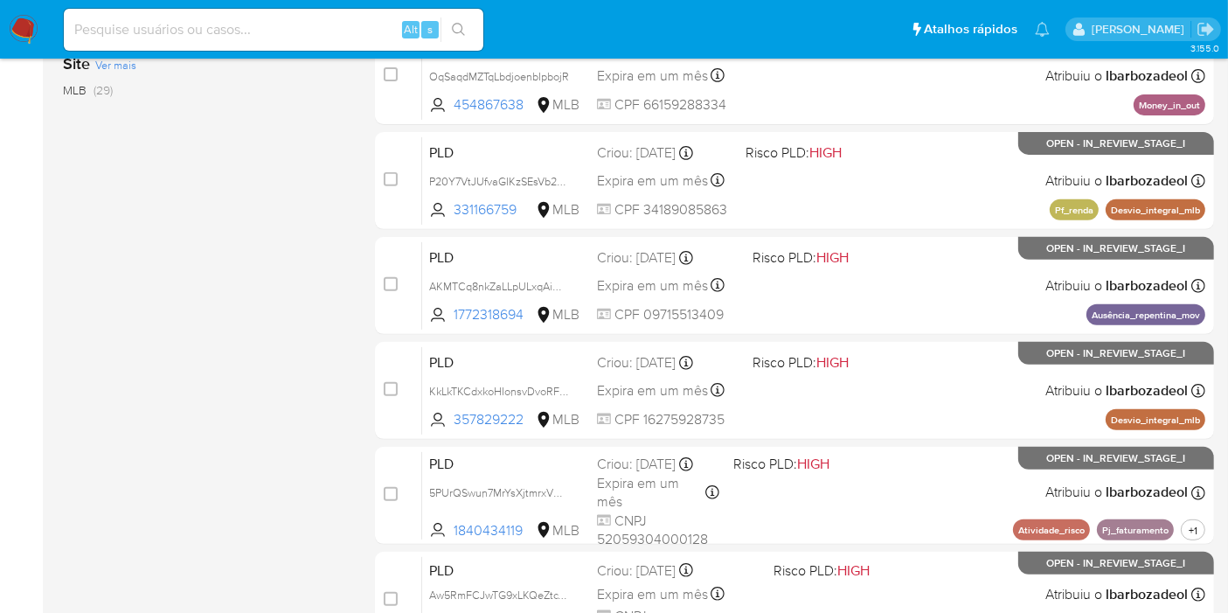
scroll to position [765, 0]
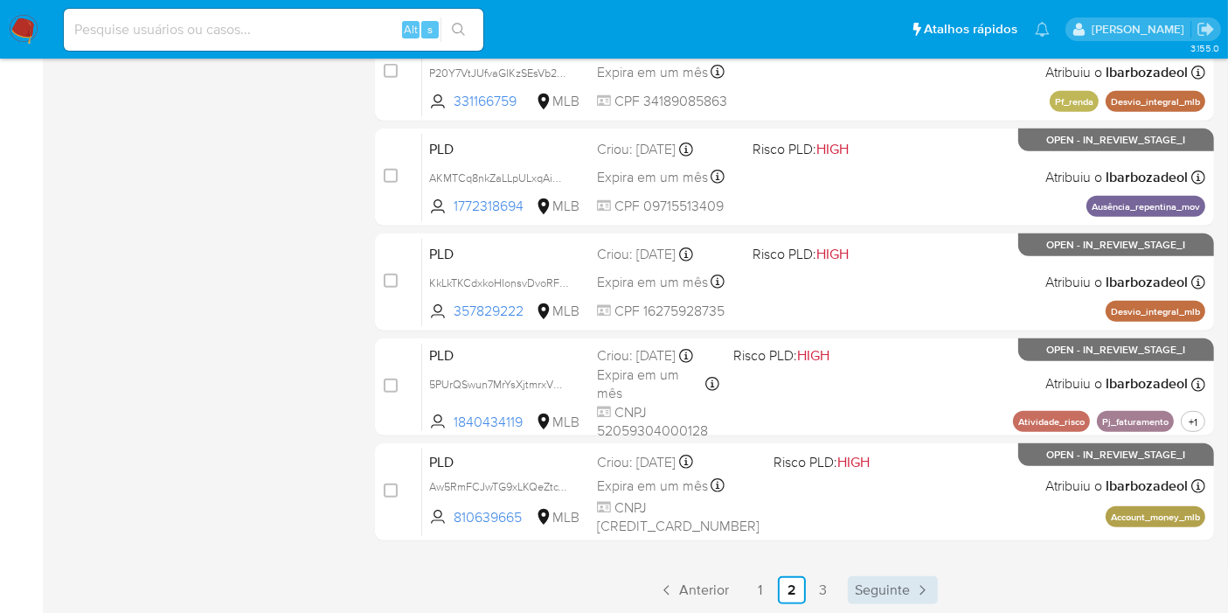
click at [891, 590] on span "Seguinte" at bounding box center [882, 590] width 55 height 14
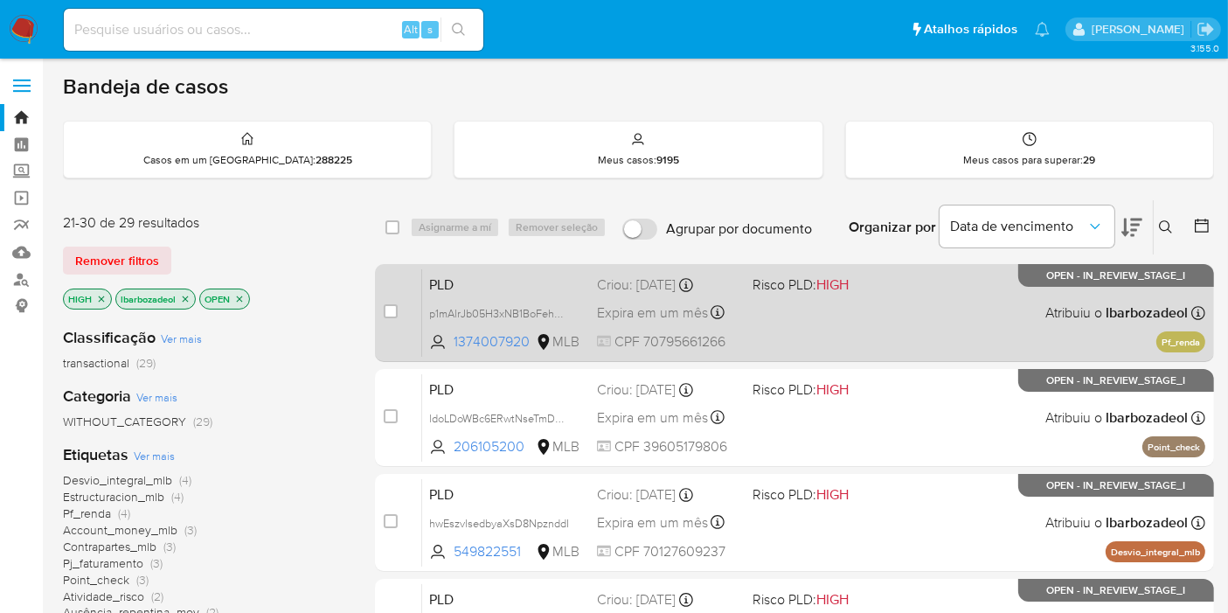
click at [906, 329] on div "PLD p1mAlrJb05H3xNB1BoFehG8z 1374007920 MLB Risco PLD: HIGH Criou: [DATE] Criou…" at bounding box center [813, 312] width 783 height 88
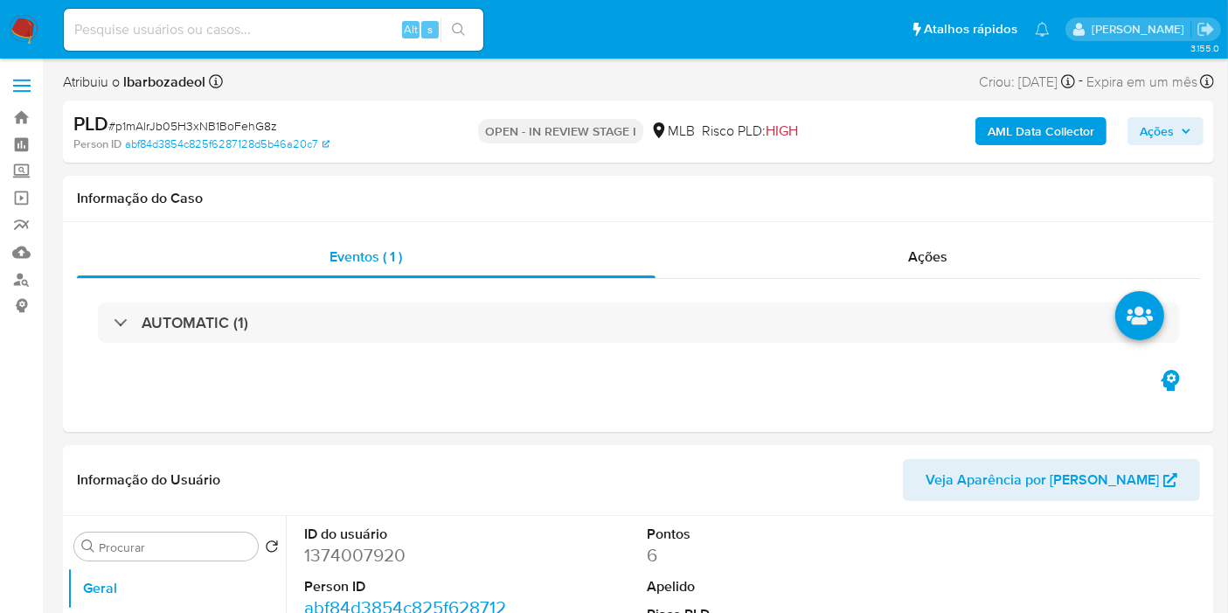
select select "10"
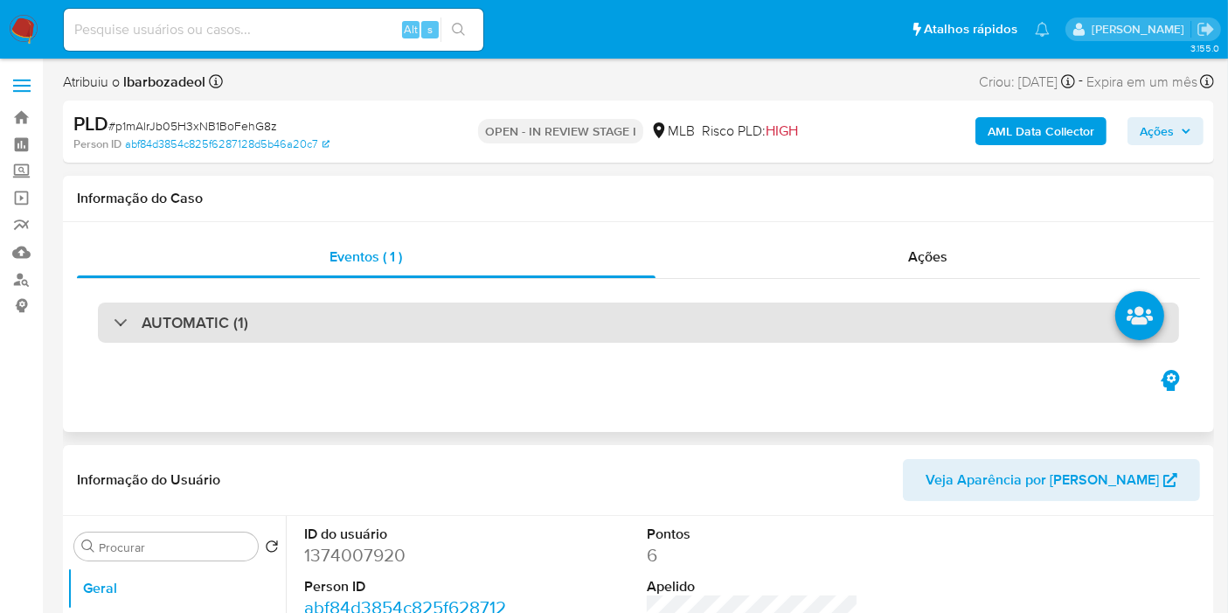
click at [682, 313] on div "AUTOMATIC (1)" at bounding box center [638, 322] width 1081 height 40
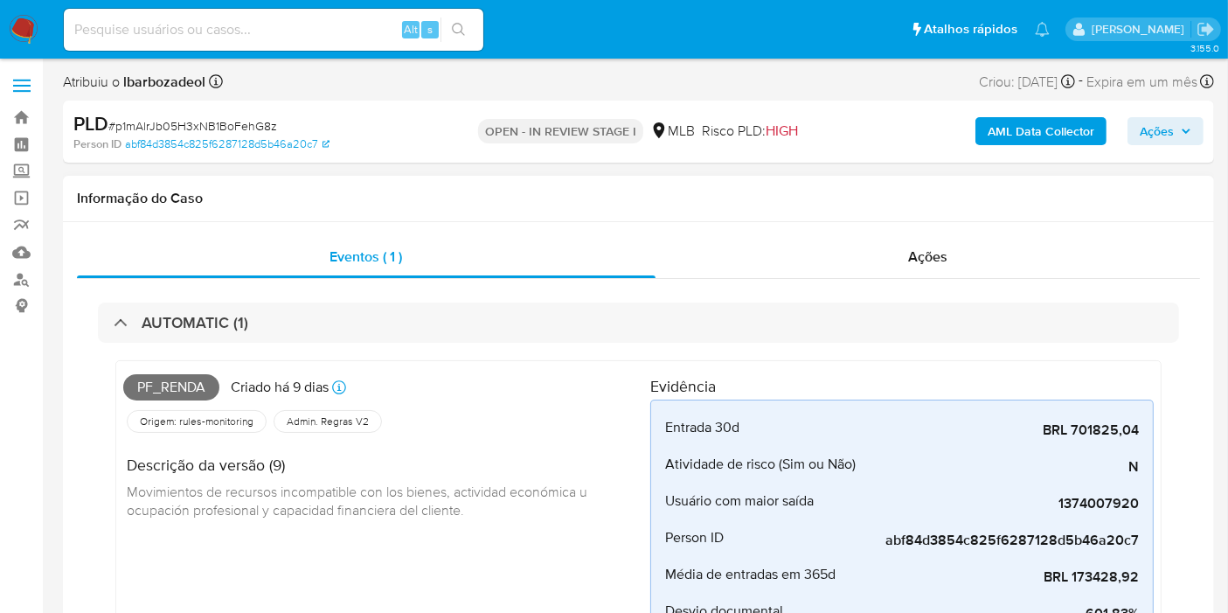
click at [202, 391] on span "Pf_renda" at bounding box center [171, 387] width 96 height 26
click at [194, 388] on span "Pf_renda" at bounding box center [171, 387] width 96 height 26
copy span "Pf_renda"
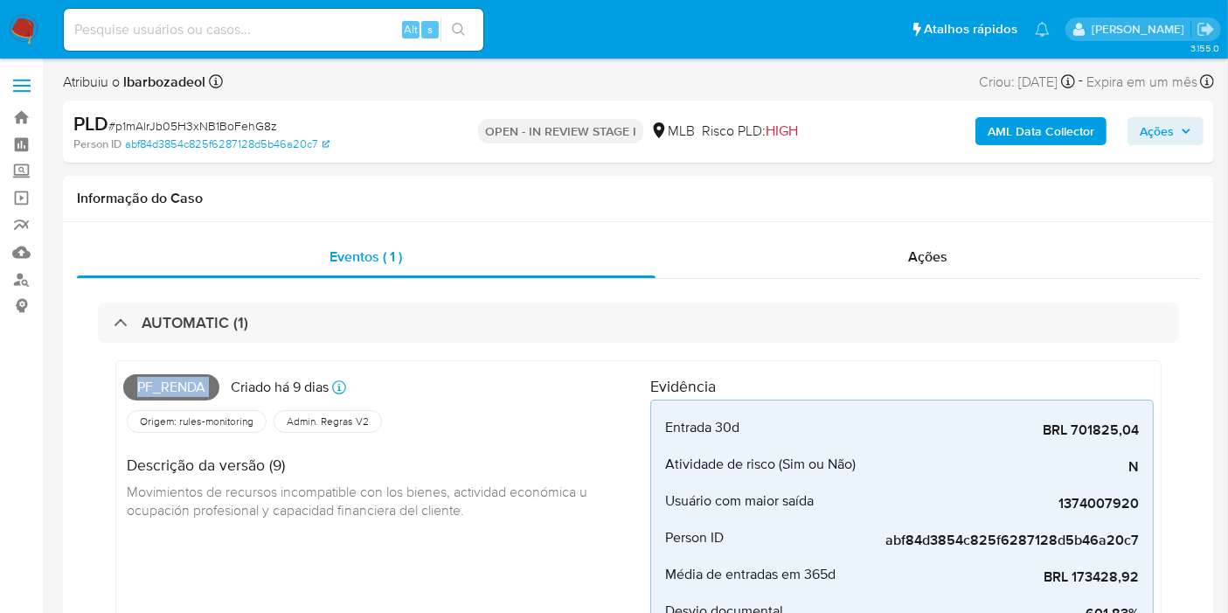
click at [1164, 142] on span "Ações" at bounding box center [1156, 131] width 34 height 28
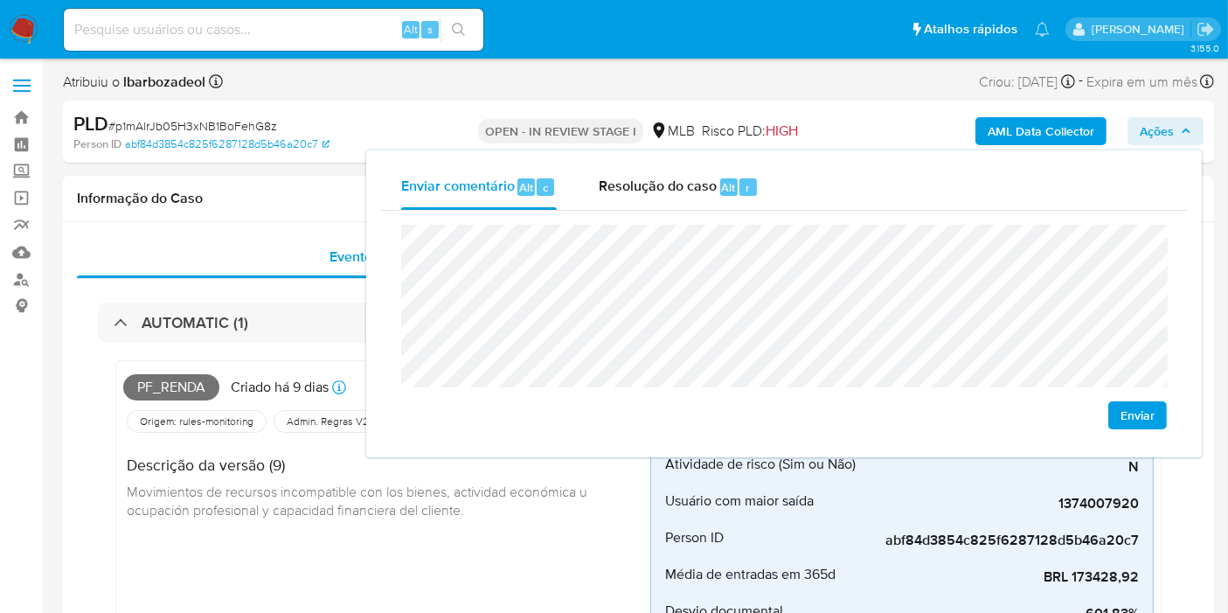
click at [280, 196] on h1 "Informação do Caso" at bounding box center [638, 198] width 1123 height 17
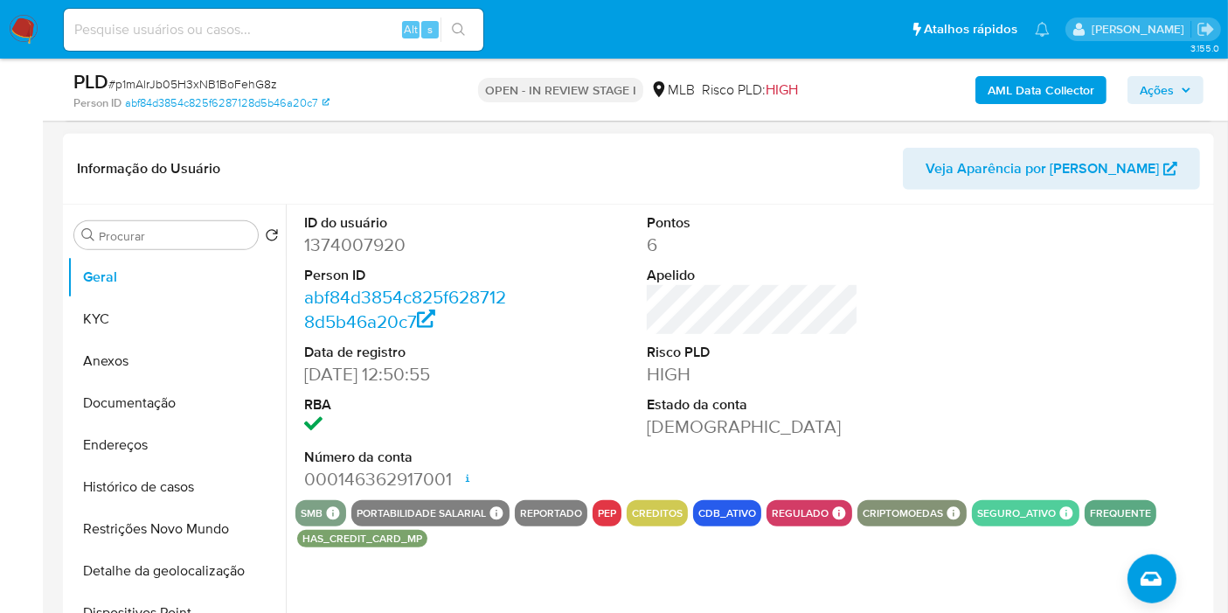
scroll to position [741, 0]
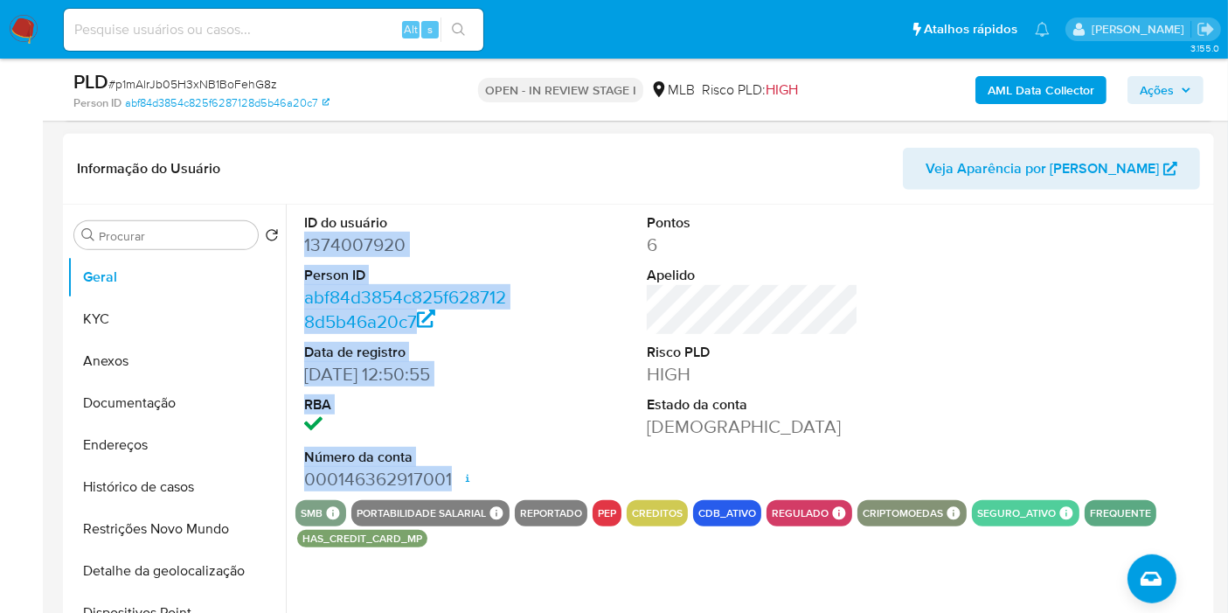
drag, startPoint x: 304, startPoint y: 240, endPoint x: 454, endPoint y: 479, distance: 281.9
click at [454, 479] on dl "ID do usuário 1374007920 Person ID abf84d3854c825f6287128d5b46a20c7 Data de reg…" at bounding box center [409, 352] width 211 height 278
copy dl "1374007920 Person ID abf84d3854c825f6287128d5b46a20c7 Data de registro [DATE] 1…"
click at [1167, 91] on span "Ações" at bounding box center [1156, 90] width 34 height 28
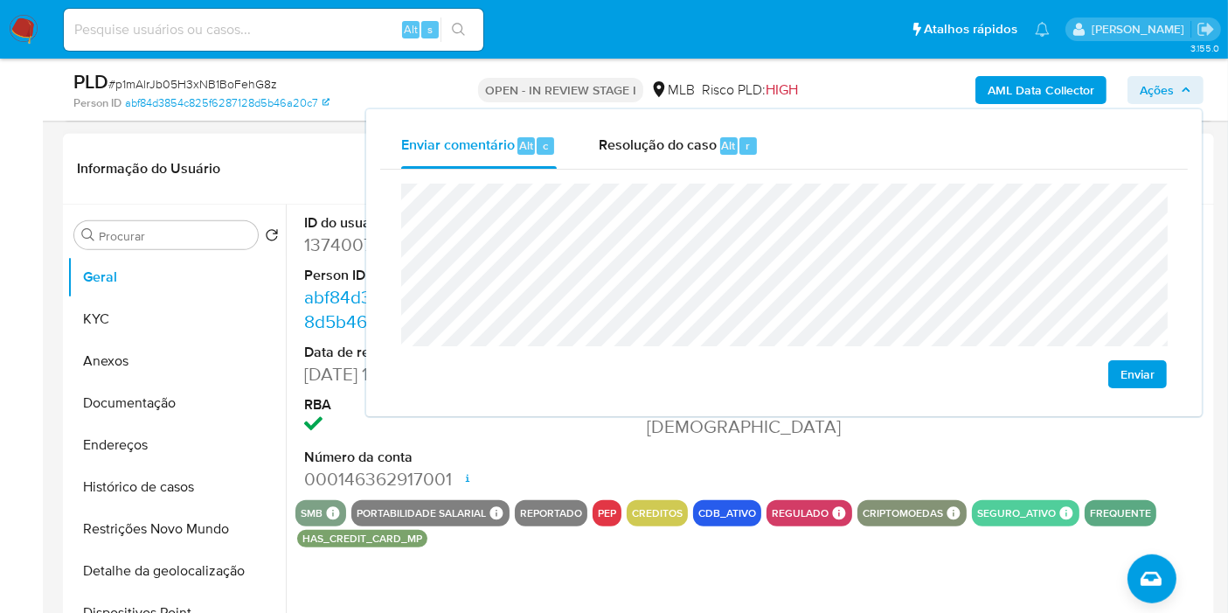
click at [575, 460] on div "ID do usuário 1374007920 Person ID abf84d3854c825f6287128d5b46a20c7 Data de reg…" at bounding box center [752, 351] width 914 height 295
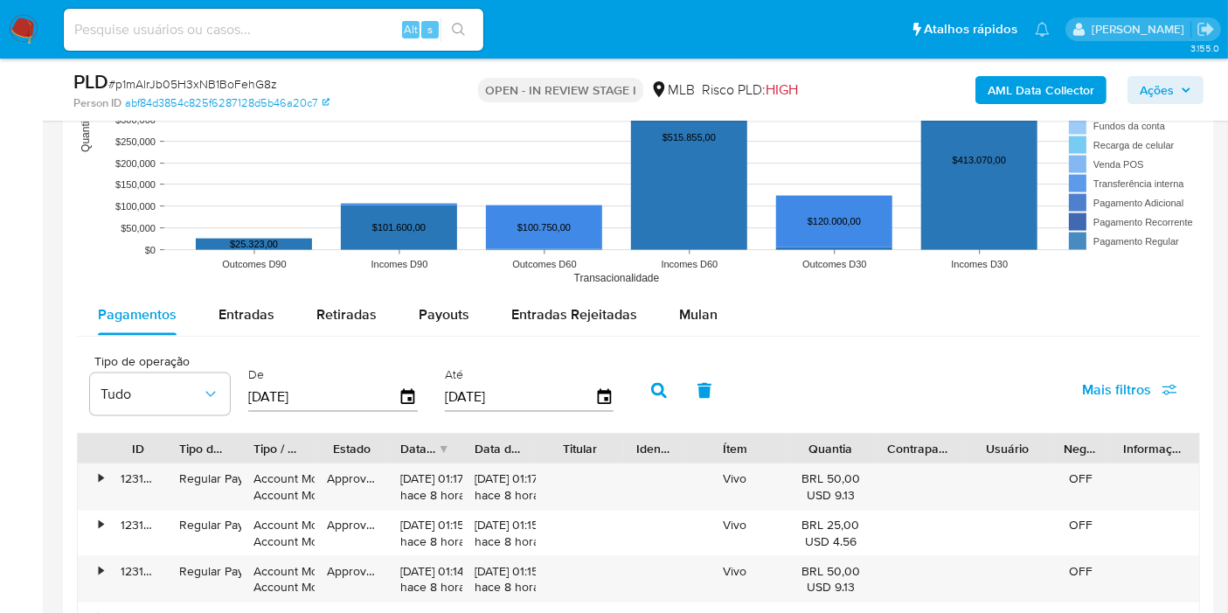
scroll to position [2299, 0]
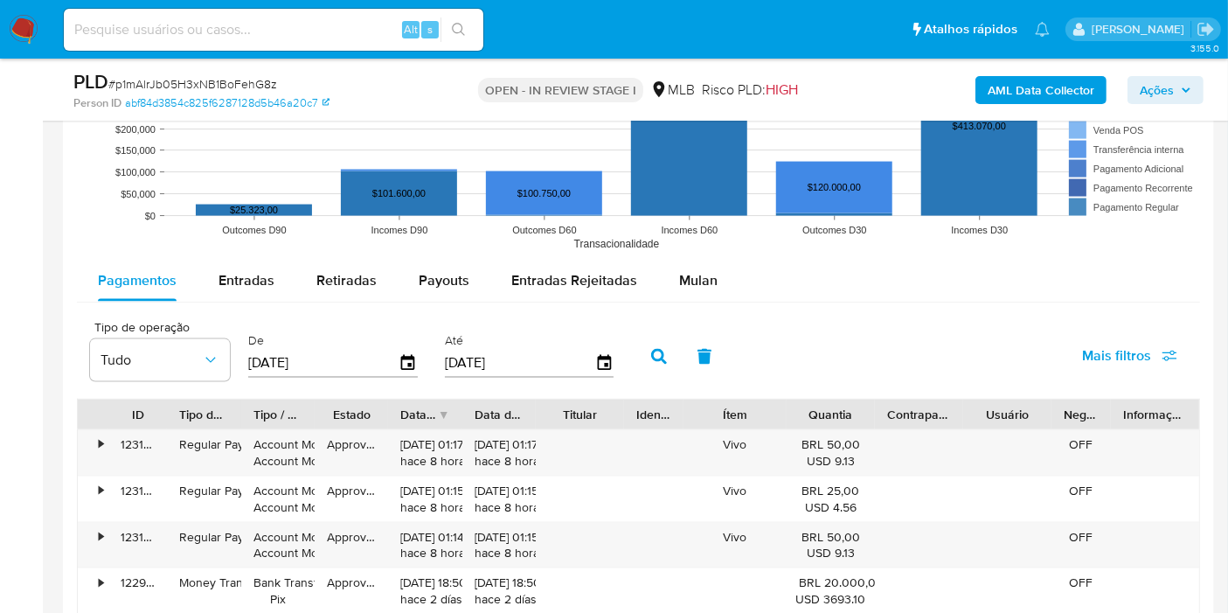
click at [692, 303] on div "Pagamentos Entradas Retiradas Payouts Entradas Rejeitadas Mulan Tipo de operaçã…" at bounding box center [638, 599] width 1123 height 679
click at [693, 277] on span "Mulan" at bounding box center [698, 280] width 38 height 20
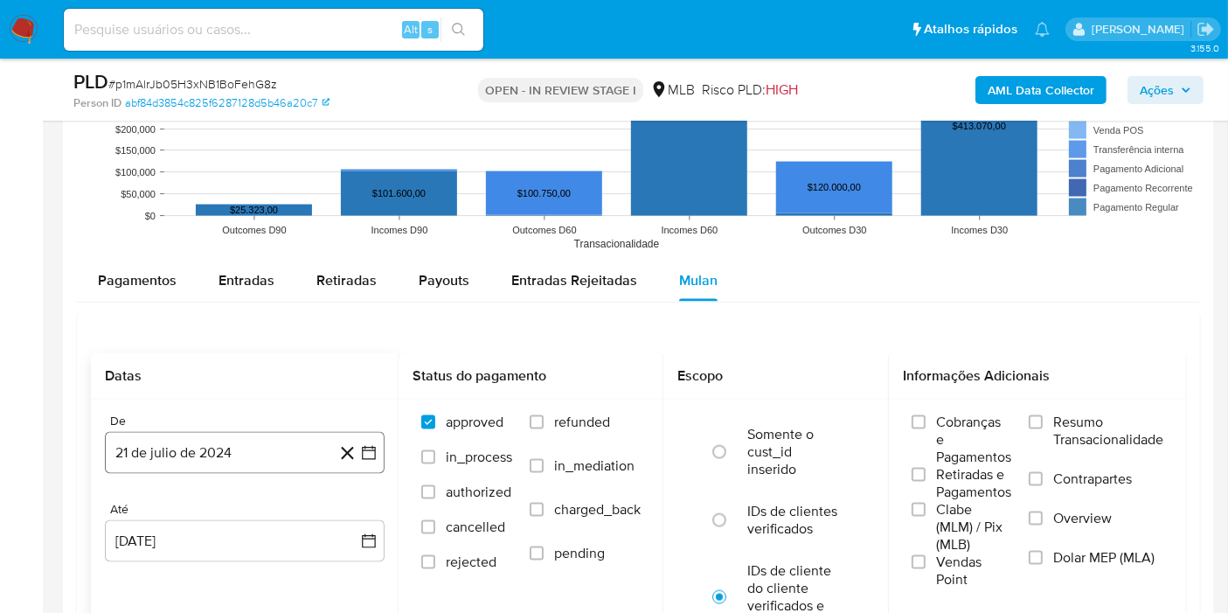
click at [273, 443] on button "21 de julio de 2024" at bounding box center [245, 453] width 280 height 42
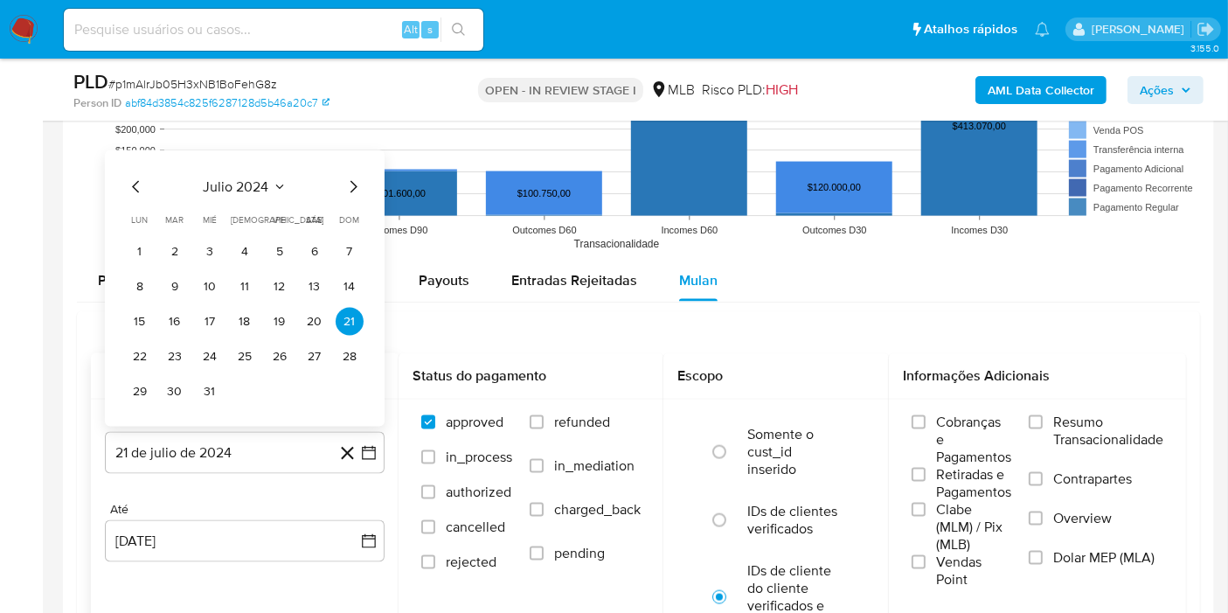
click at [267, 182] on span "julio 2024" at bounding box center [237, 186] width 66 height 17
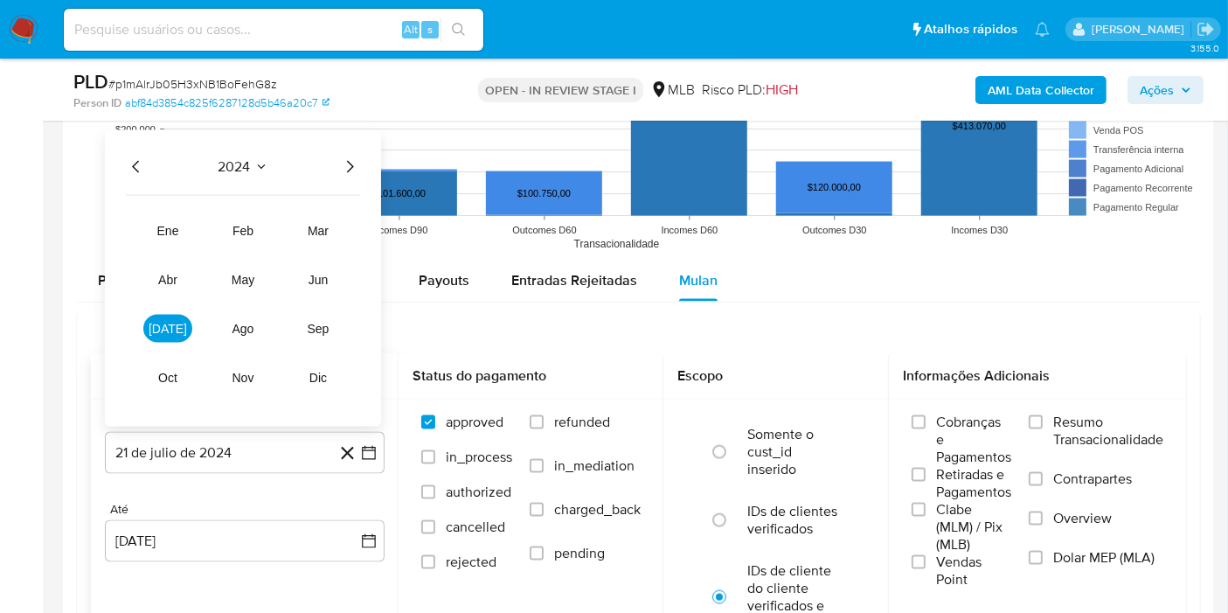
drag, startPoint x: 350, startPoint y: 156, endPoint x: 332, endPoint y: 240, distance: 86.5
click at [347, 156] on icon "Año siguiente" at bounding box center [349, 166] width 21 height 21
click at [322, 279] on span "jun" at bounding box center [318, 280] width 20 height 14
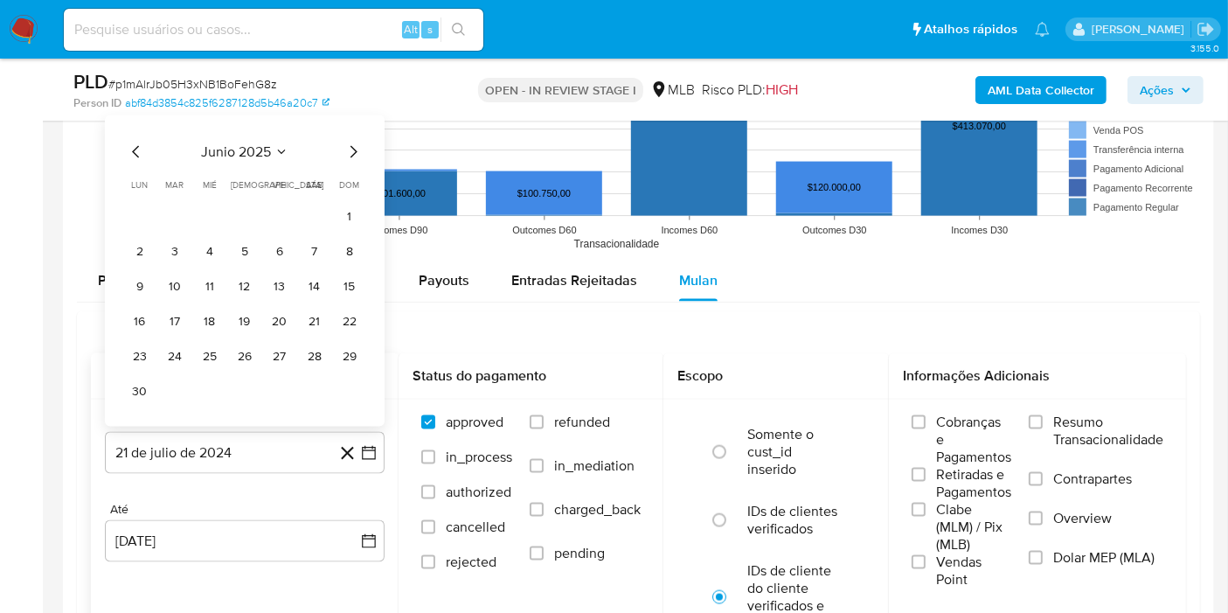
click at [346, 149] on icon "Mes siguiente" at bounding box center [353, 152] width 21 height 21
click at [178, 246] on button "1" at bounding box center [175, 252] width 28 height 28
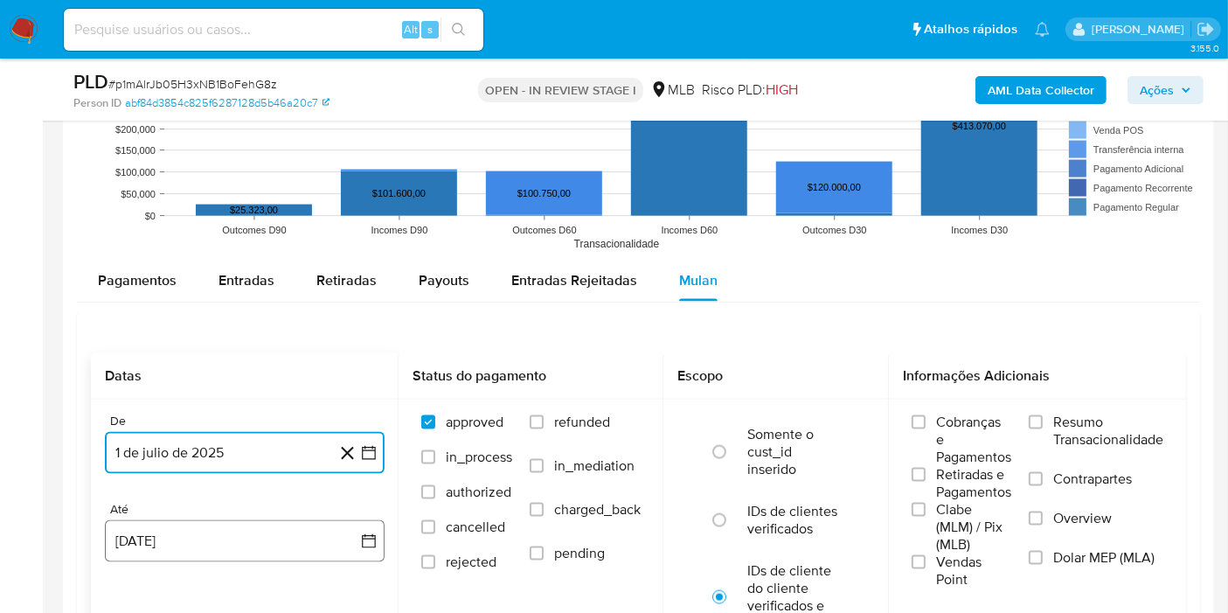
click at [239, 531] on button "21 de agosto de 2025" at bounding box center [245, 541] width 280 height 42
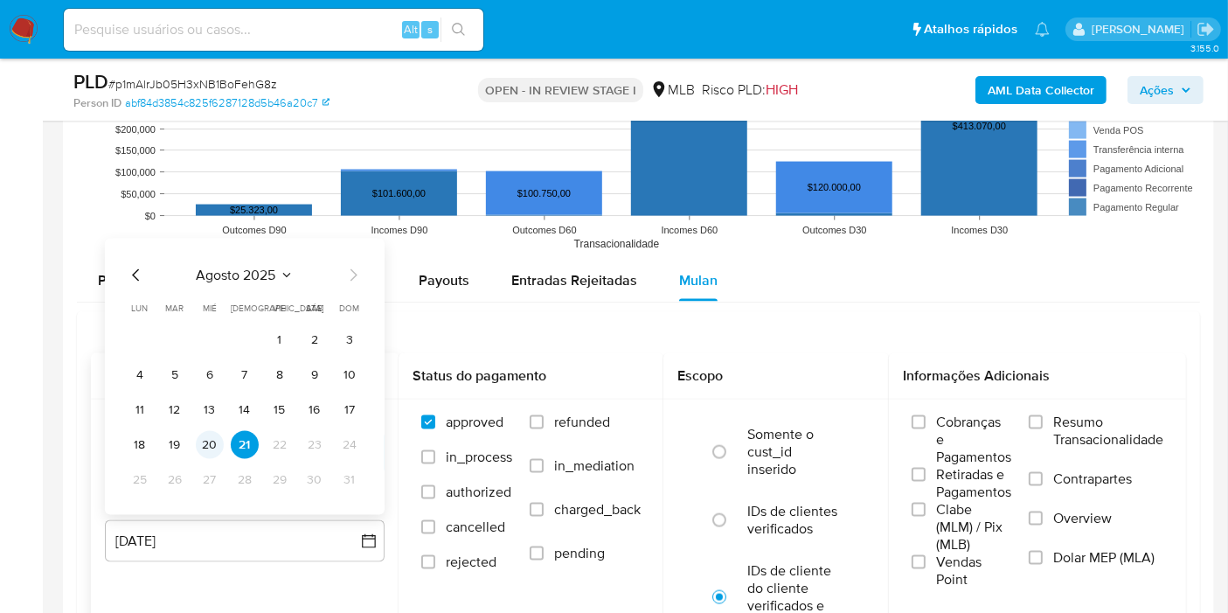
click at [211, 444] on button "20" at bounding box center [210, 445] width 28 height 28
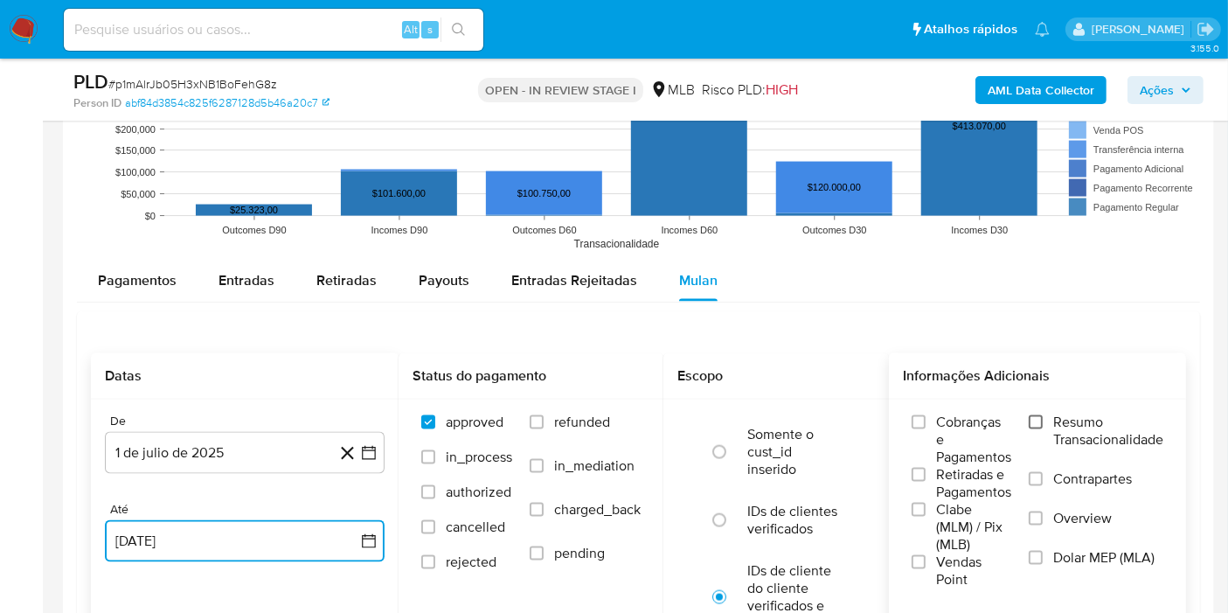
click at [1041, 419] on input "Resumo Transacionalidade" at bounding box center [1035, 422] width 14 height 14
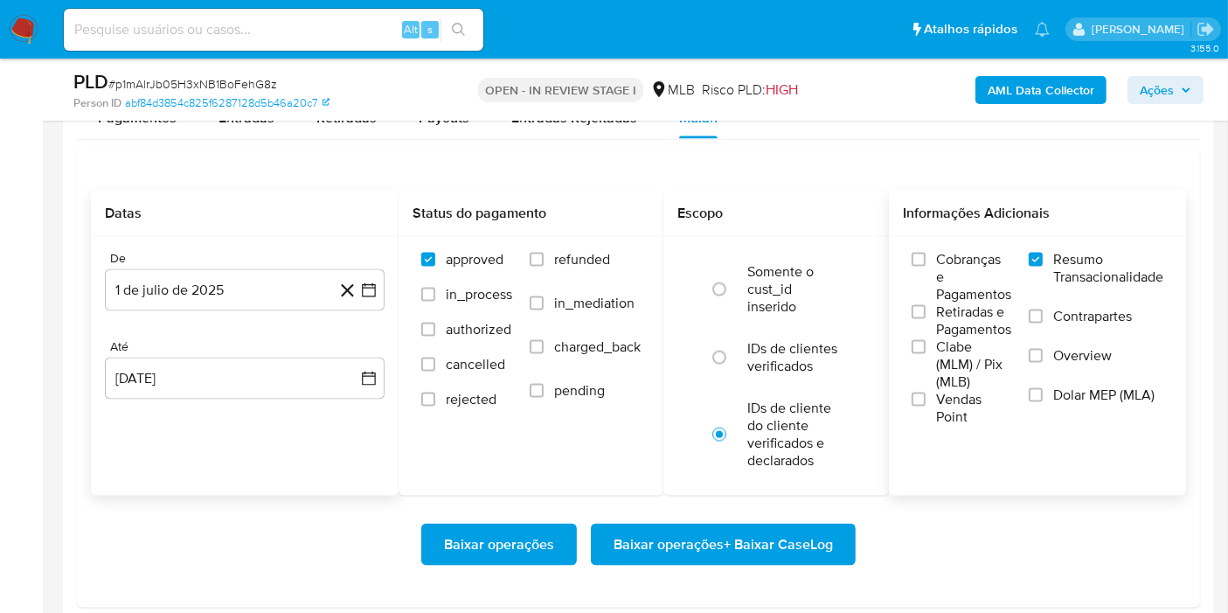
click at [793, 531] on span "Baixar operações + Baixar CaseLog" at bounding box center [722, 544] width 219 height 38
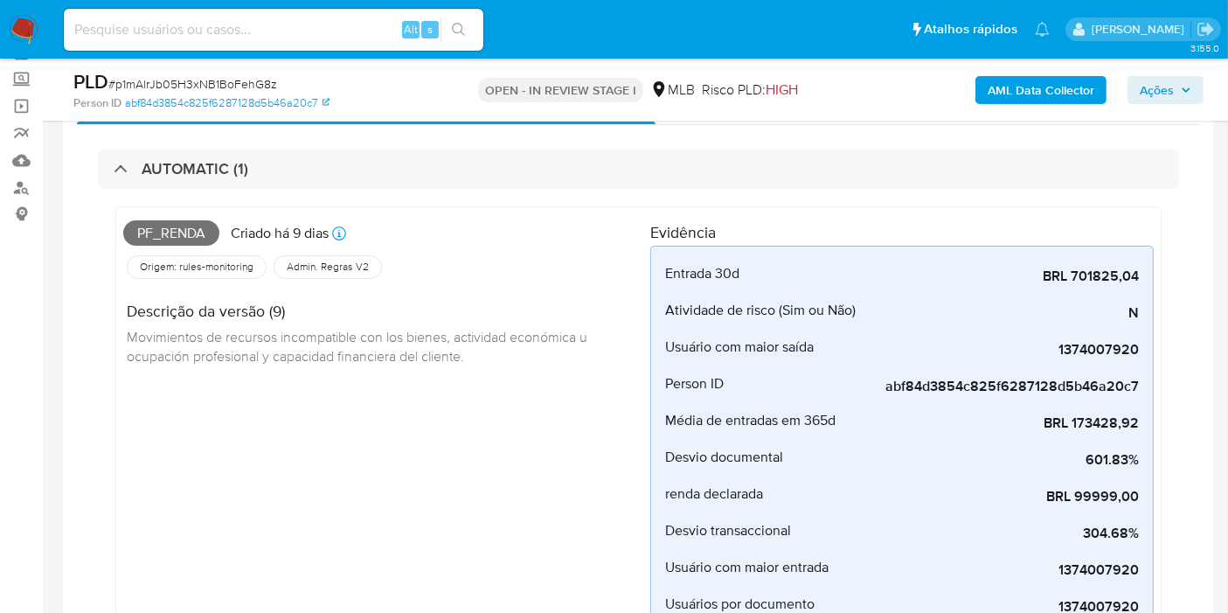
scroll to position [92, 0]
click at [187, 230] on span "Pf_renda" at bounding box center [171, 233] width 96 height 26
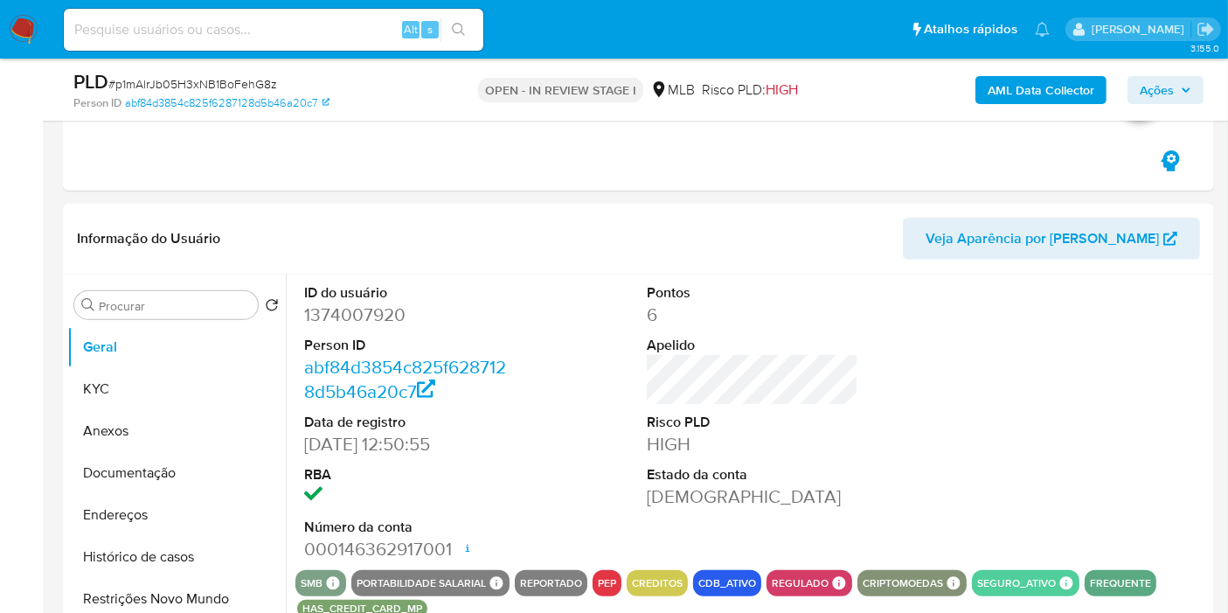
scroll to position [672, 0]
click at [1194, 90] on button "Ações" at bounding box center [1165, 90] width 76 height 28
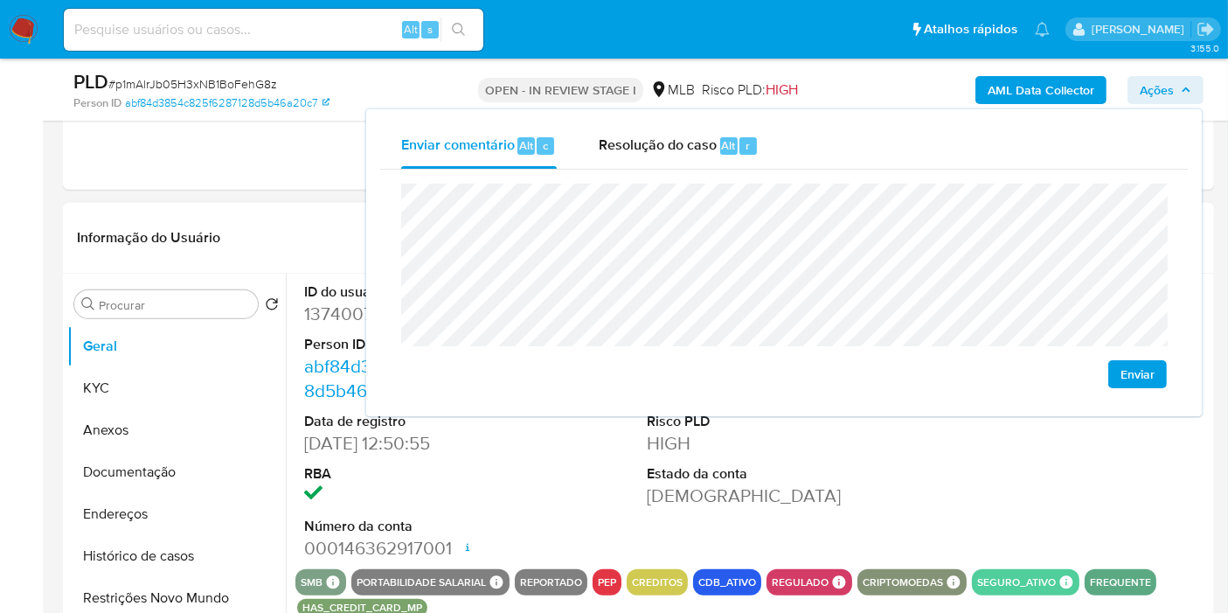
click at [276, 217] on header "Informação do Usuário Veja Aparência por Pessoa" at bounding box center [638, 238] width 1123 height 42
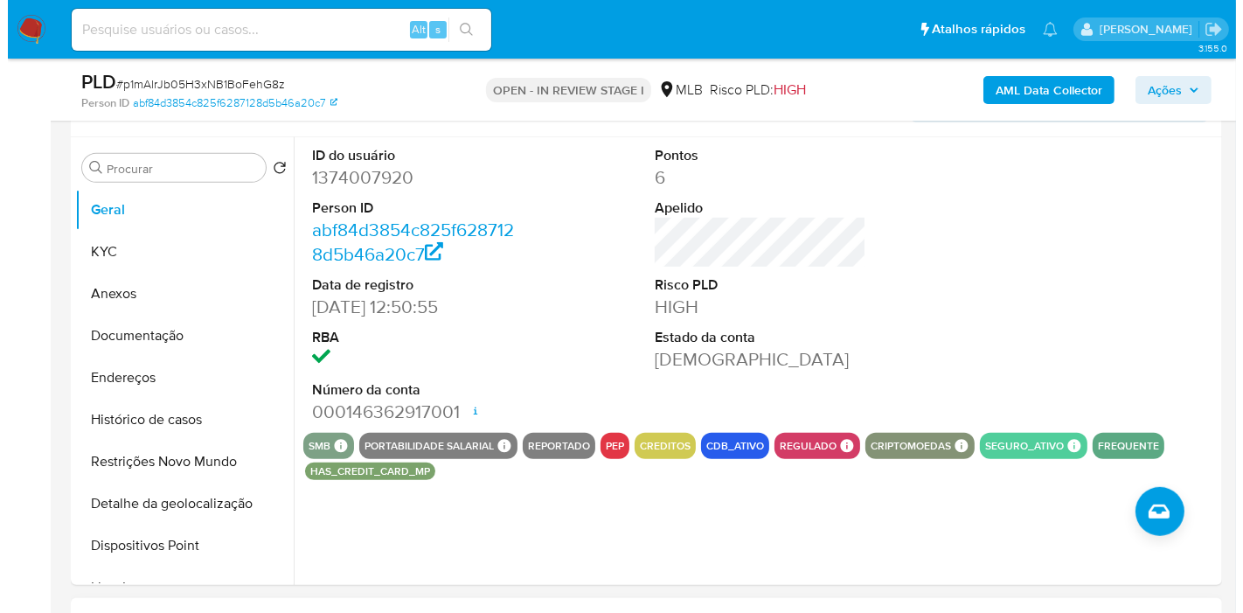
scroll to position [806, 0]
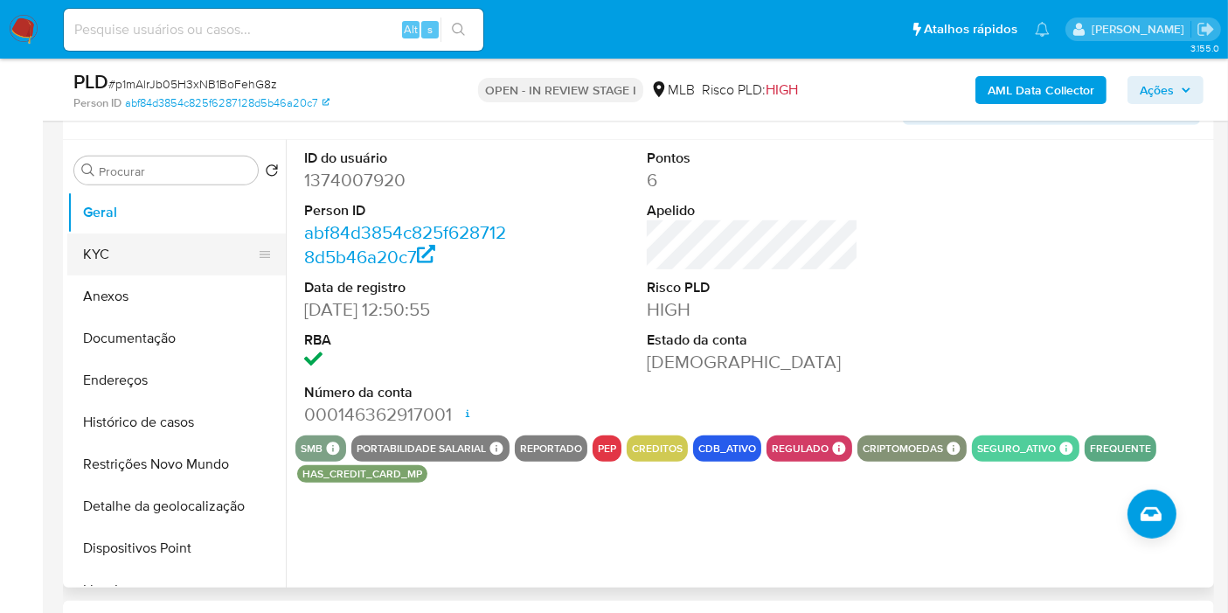
click at [132, 251] on button "KYC" at bounding box center [169, 254] width 204 height 42
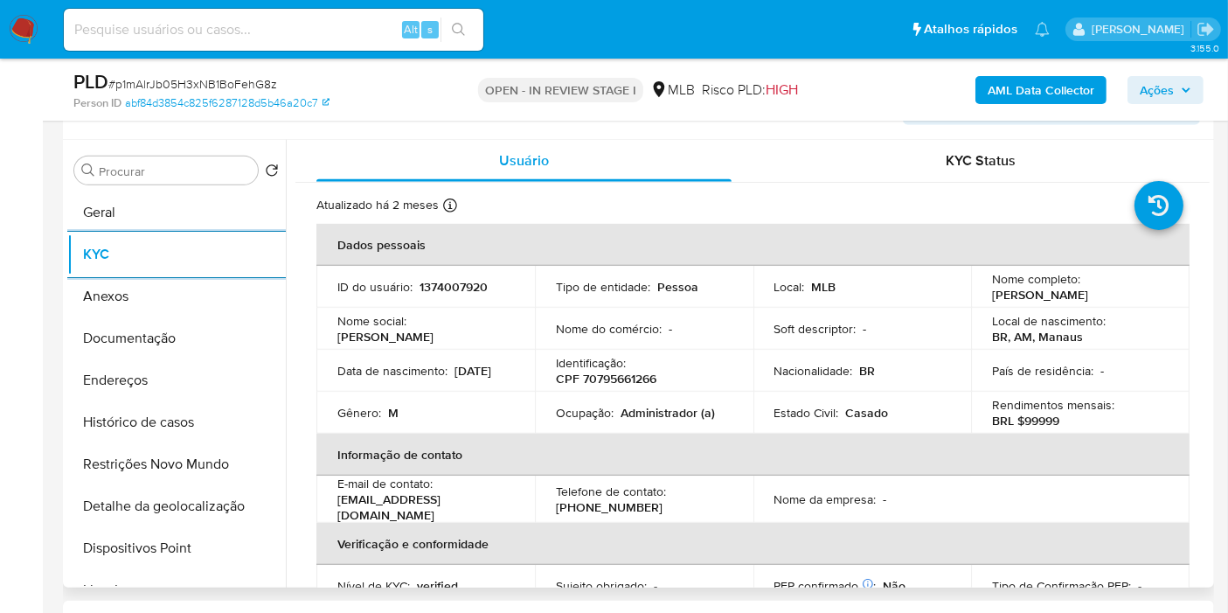
click at [624, 376] on p "CPF 70795661266" at bounding box center [606, 378] width 100 height 16
copy p "70795661266"
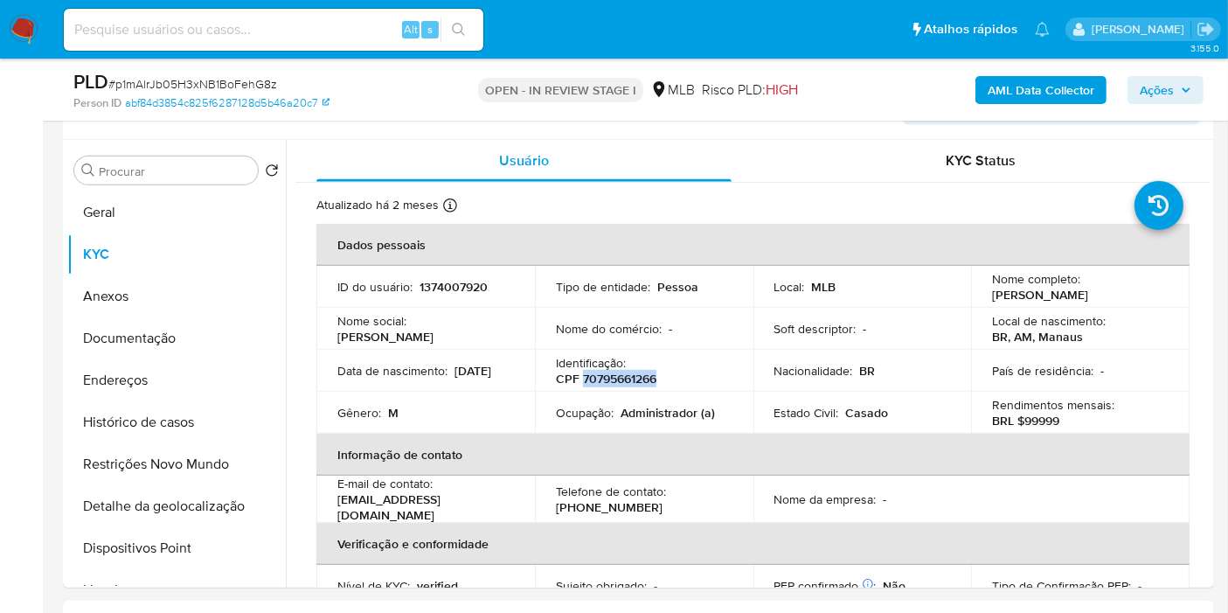
click at [1157, 93] on span "Ações" at bounding box center [1156, 90] width 34 height 28
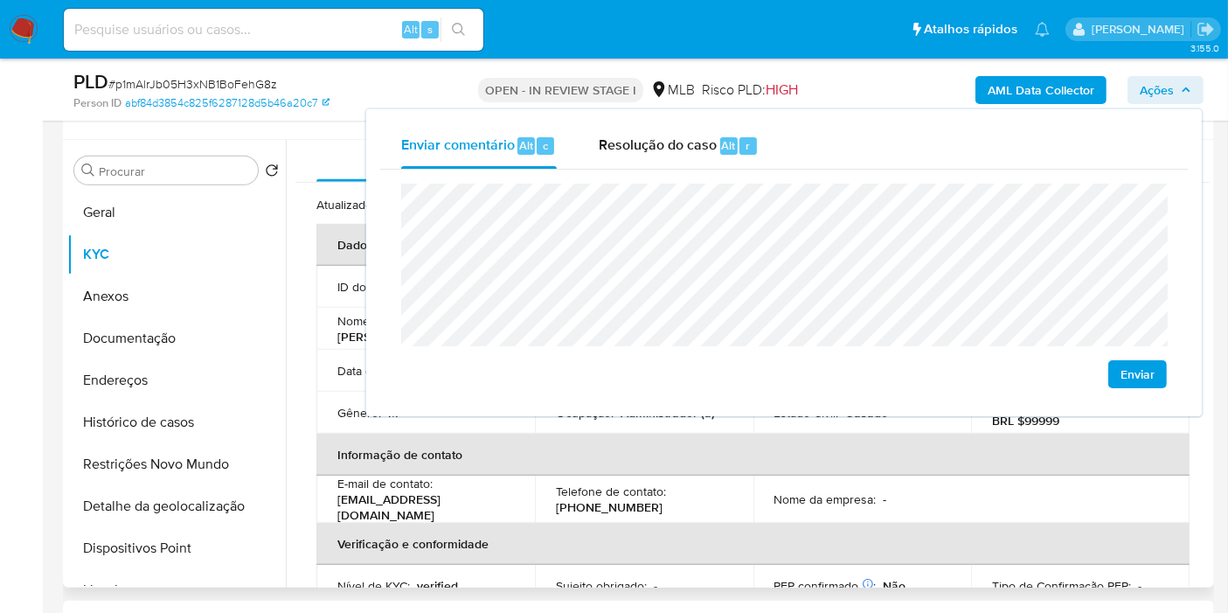
click at [605, 523] on th "Verificação e conformidade" at bounding box center [752, 544] width 873 height 42
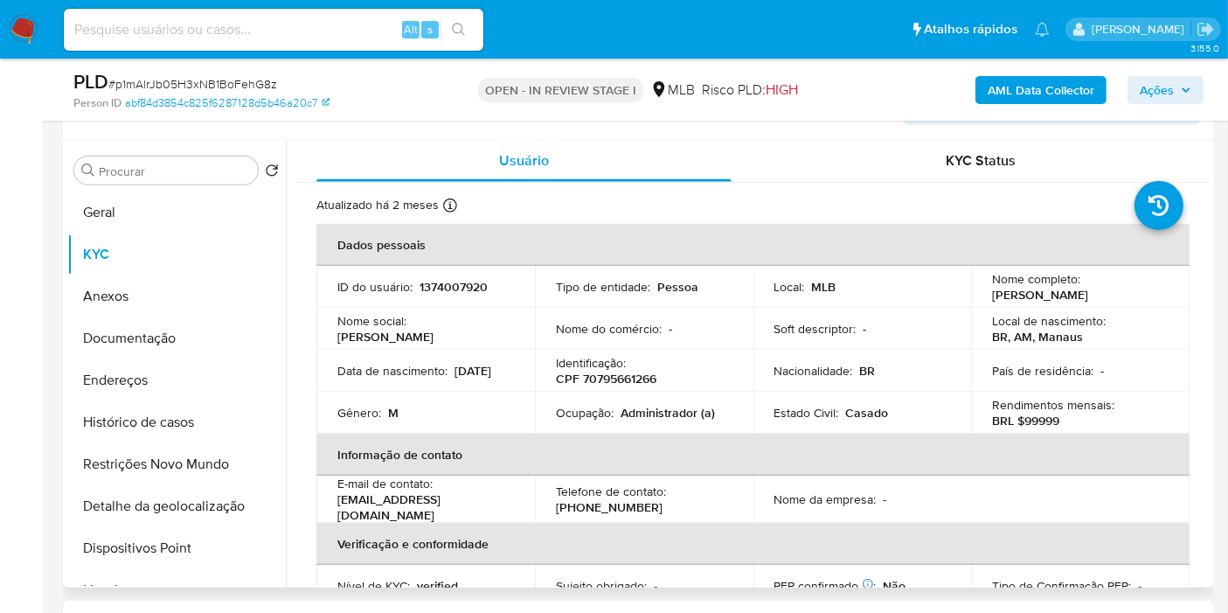
click at [640, 413] on p "Administrador (a)" at bounding box center [667, 413] width 94 height 16
copy p "Administrador"
click at [1163, 76] on span "Ações" at bounding box center [1156, 90] width 34 height 28
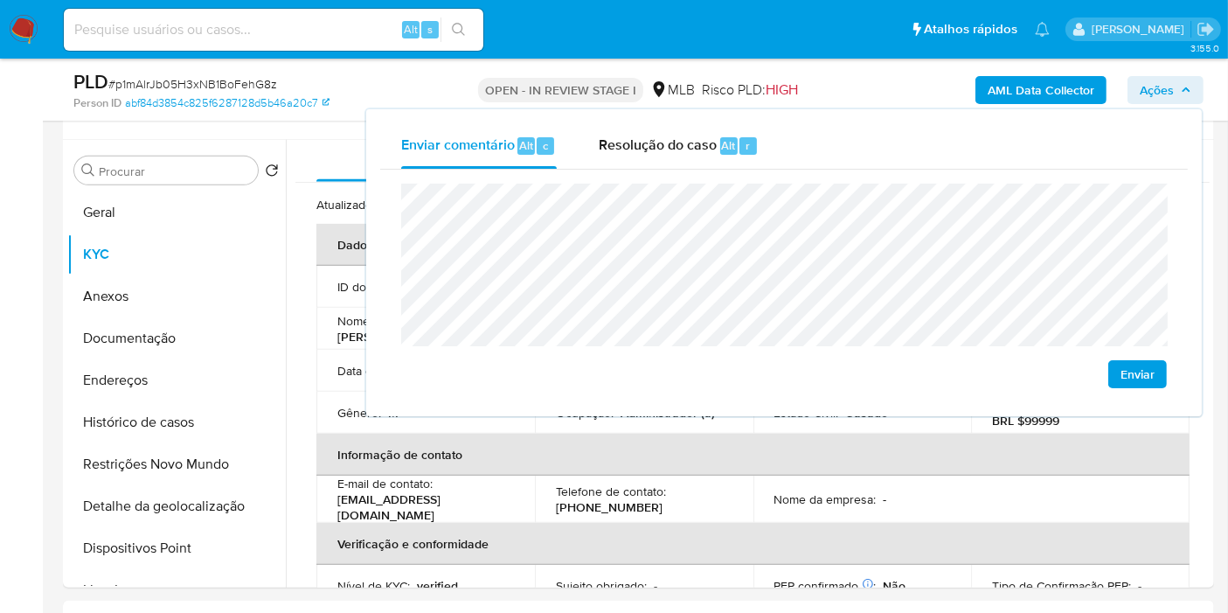
click at [1028, 79] on b "AML Data Collector" at bounding box center [1040, 90] width 107 height 28
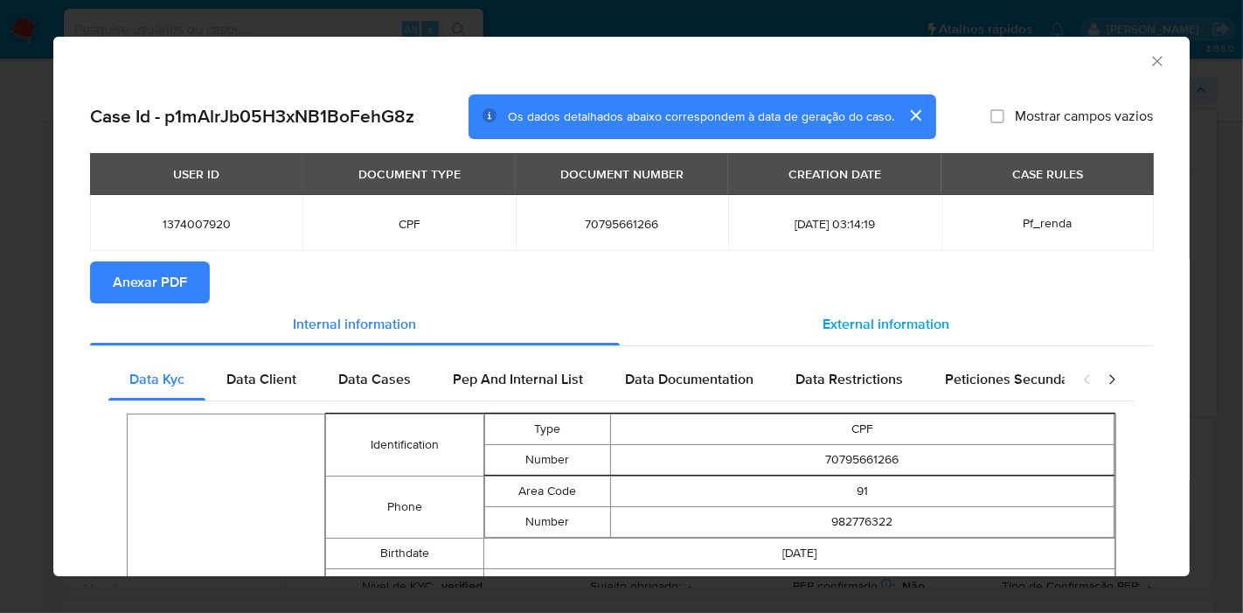
click at [773, 338] on div "External information" at bounding box center [886, 324] width 533 height 42
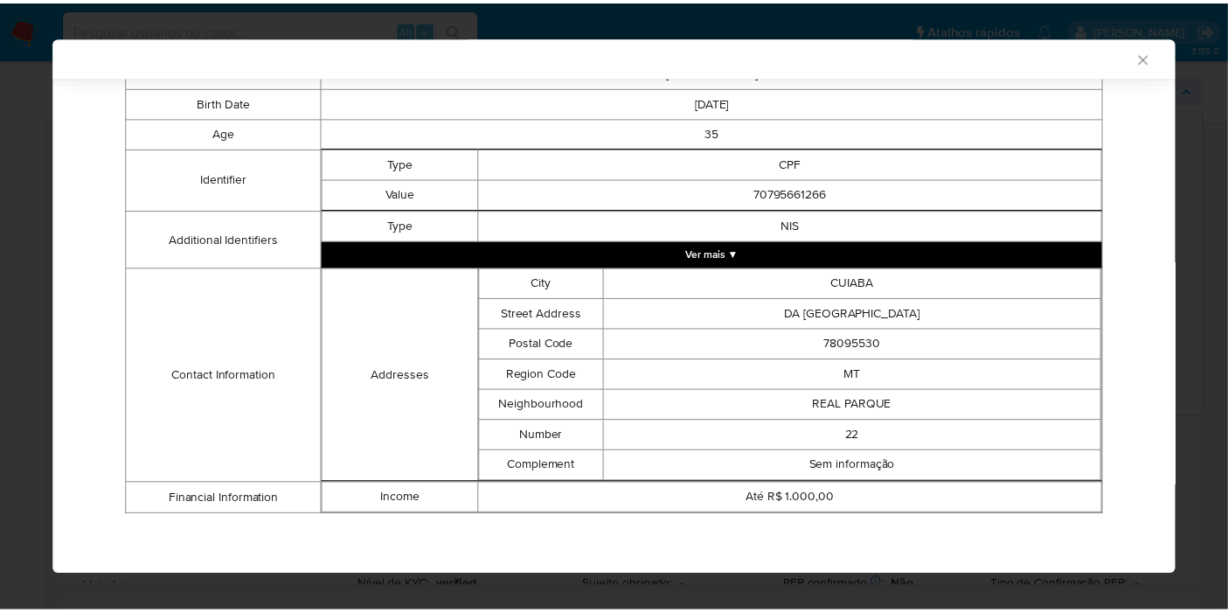
scroll to position [355, 0]
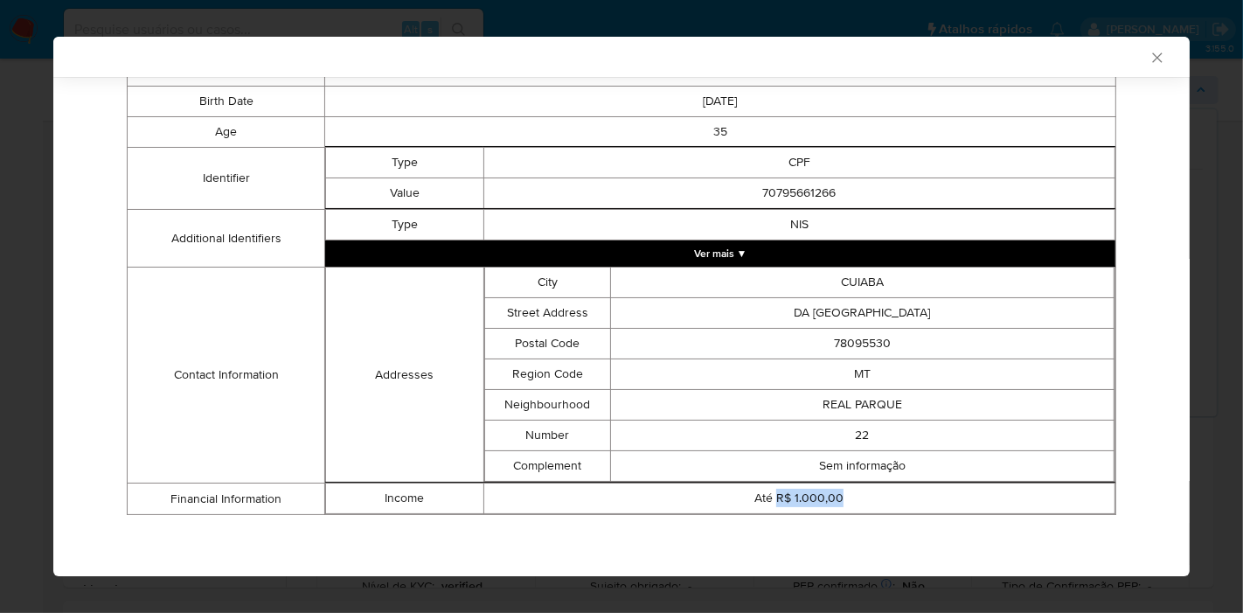
drag, startPoint x: 768, startPoint y: 499, endPoint x: 834, endPoint y: 500, distance: 65.5
click at [834, 500] on td "Até R$ 1.000,00" at bounding box center [798, 498] width 631 height 31
copy td "R$ 1.000,00"
click at [1148, 58] on icon "Fechar a janela" at bounding box center [1156, 57] width 17 height 17
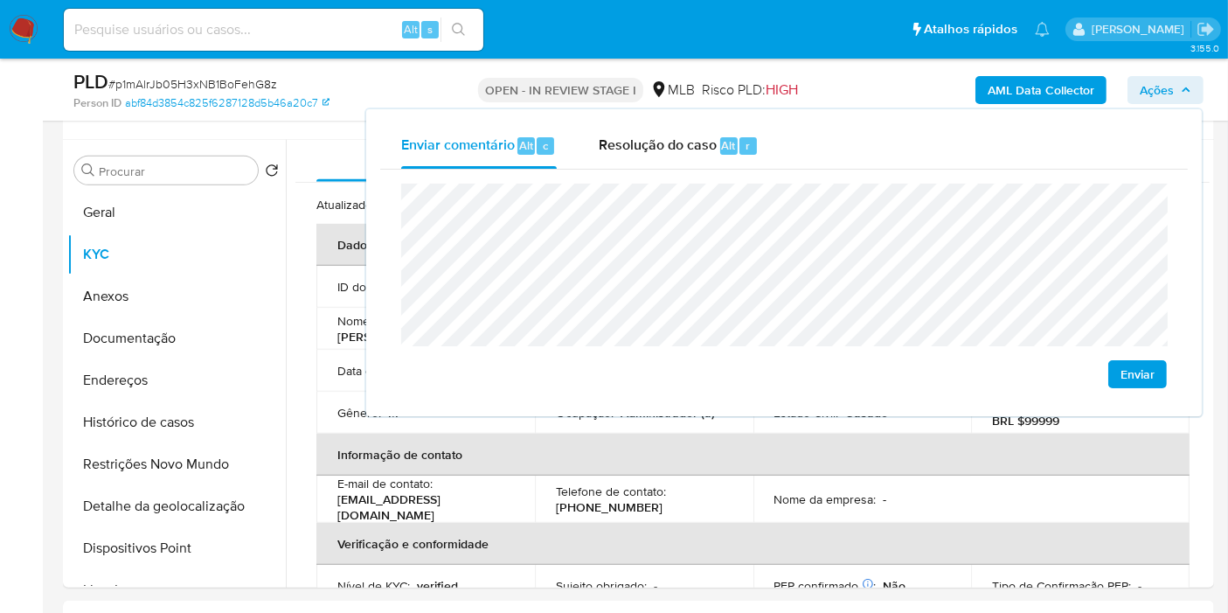
click at [0, 0] on lt-span "pr e sumida" at bounding box center [0, 0] width 0 height 0
click at [854, 477] on td "Nome da empresa : -" at bounding box center [862, 498] width 218 height 47
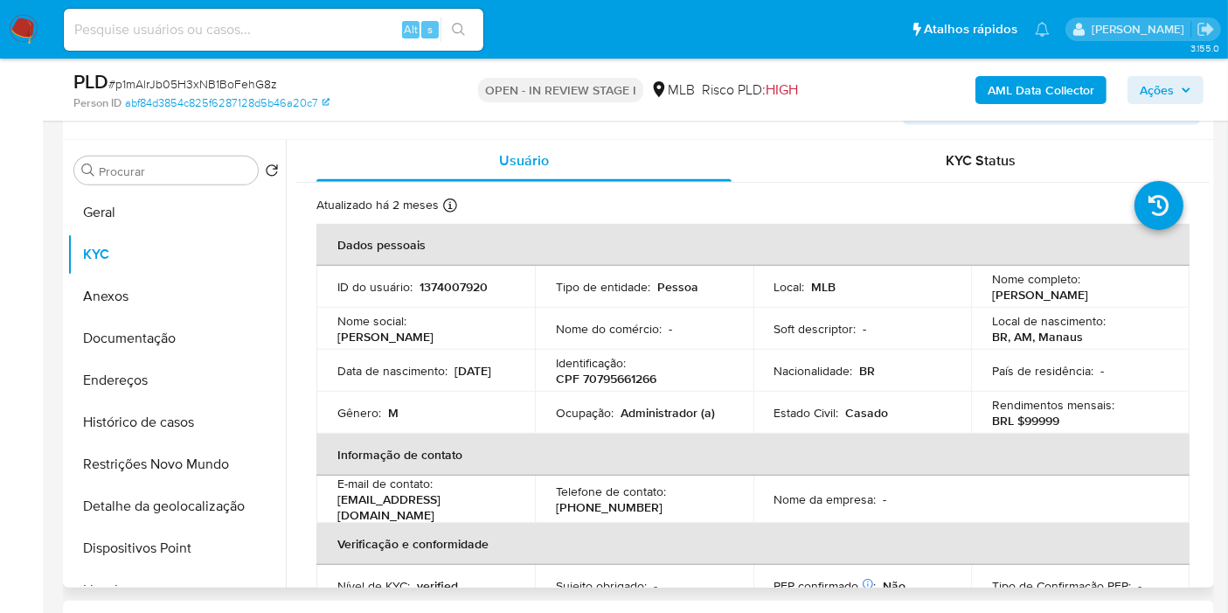
drag, startPoint x: 1201, startPoint y: 258, endPoint x: 1212, endPoint y: 474, distance: 216.1
click at [1206, 519] on div "Usuário KYC Status Atualizado há 2 meses Criado: 13/05/2023 13:51:08 Atualizado…" at bounding box center [748, 363] width 924 height 447
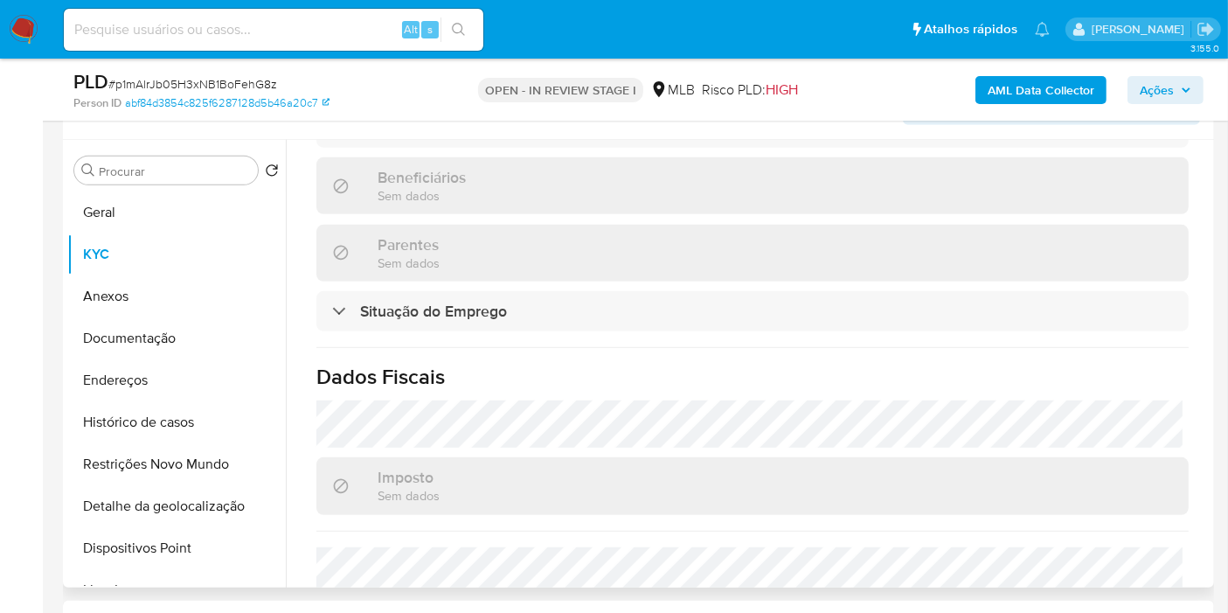
scroll to position [811, 0]
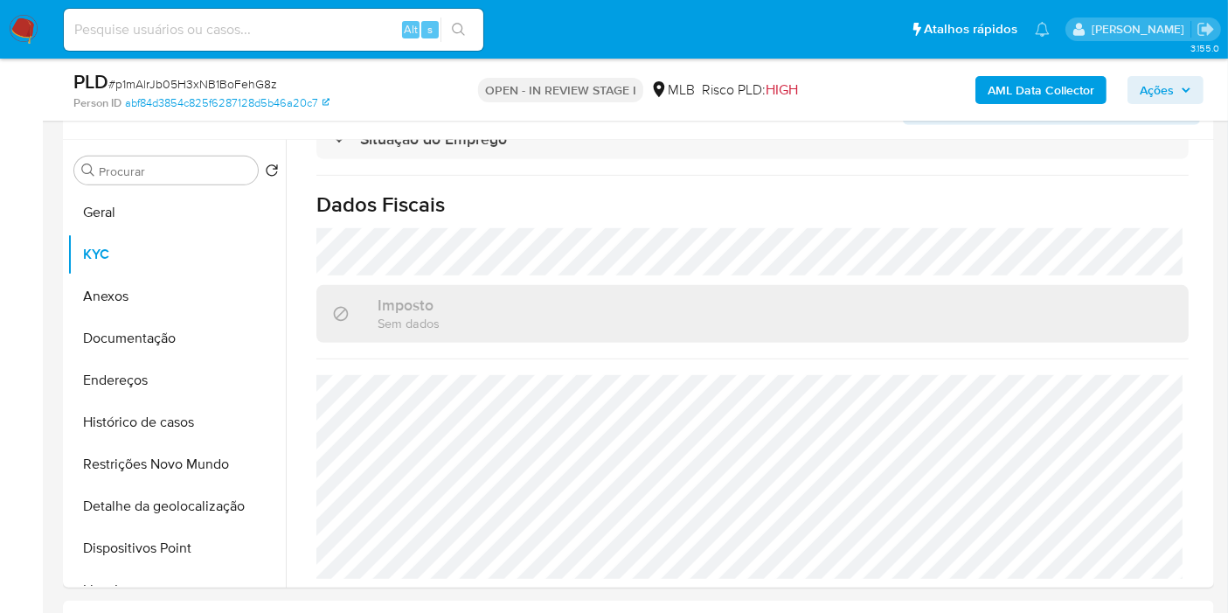
click at [1178, 83] on span "Ações" at bounding box center [1165, 90] width 52 height 24
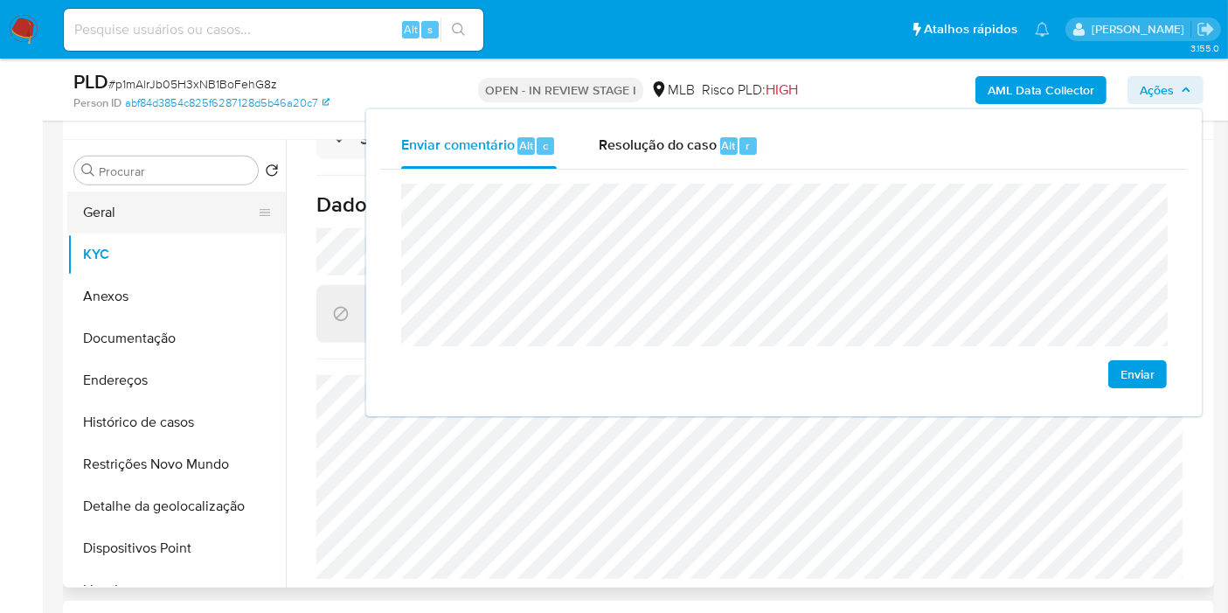
click at [182, 182] on div "Procurar Retornar ao pedido padrão Geral KYC Anexos Documentação Endereços Hist…" at bounding box center [176, 364] width 218 height 445
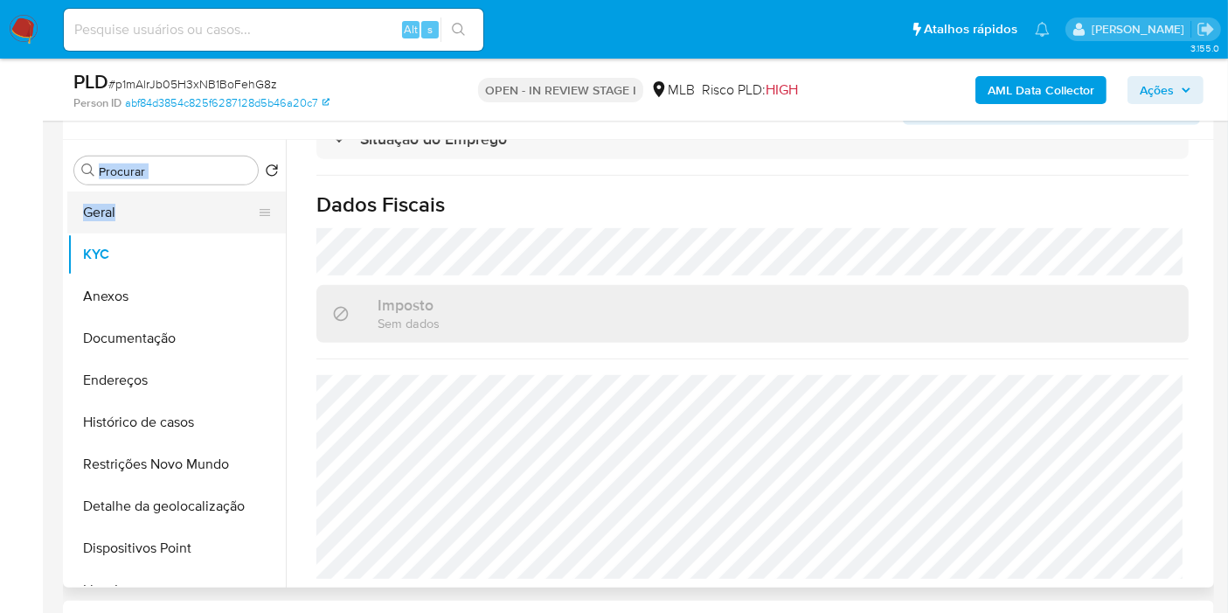
click at [178, 212] on button "Geral" at bounding box center [169, 212] width 204 height 42
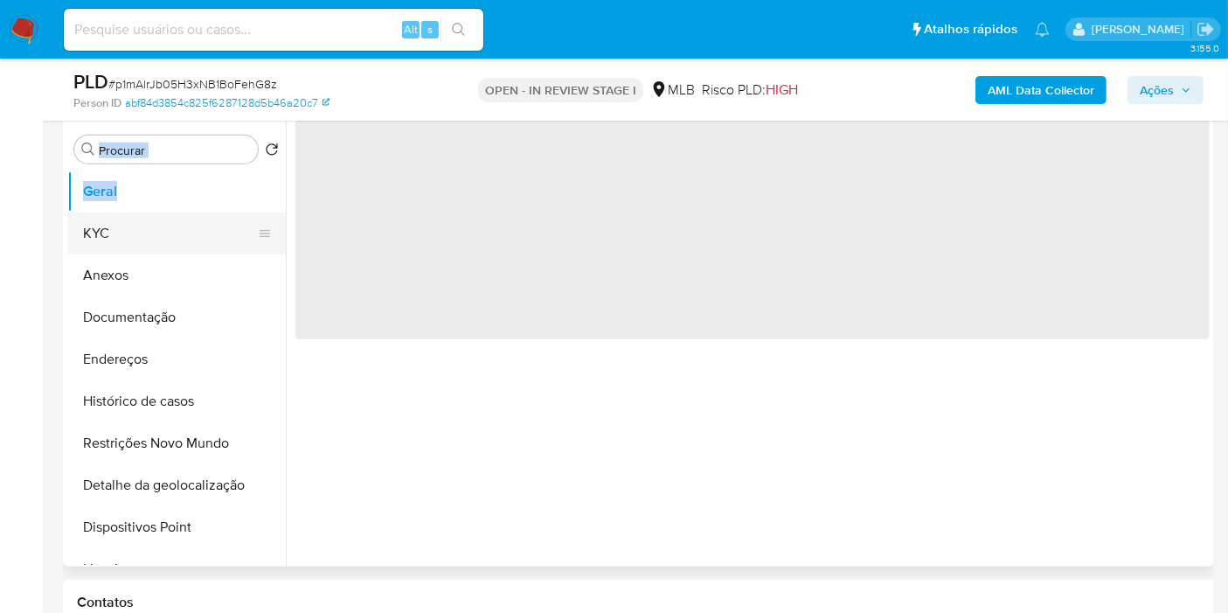
scroll to position [0, 0]
click at [539, 295] on span "‌" at bounding box center [752, 230] width 914 height 218
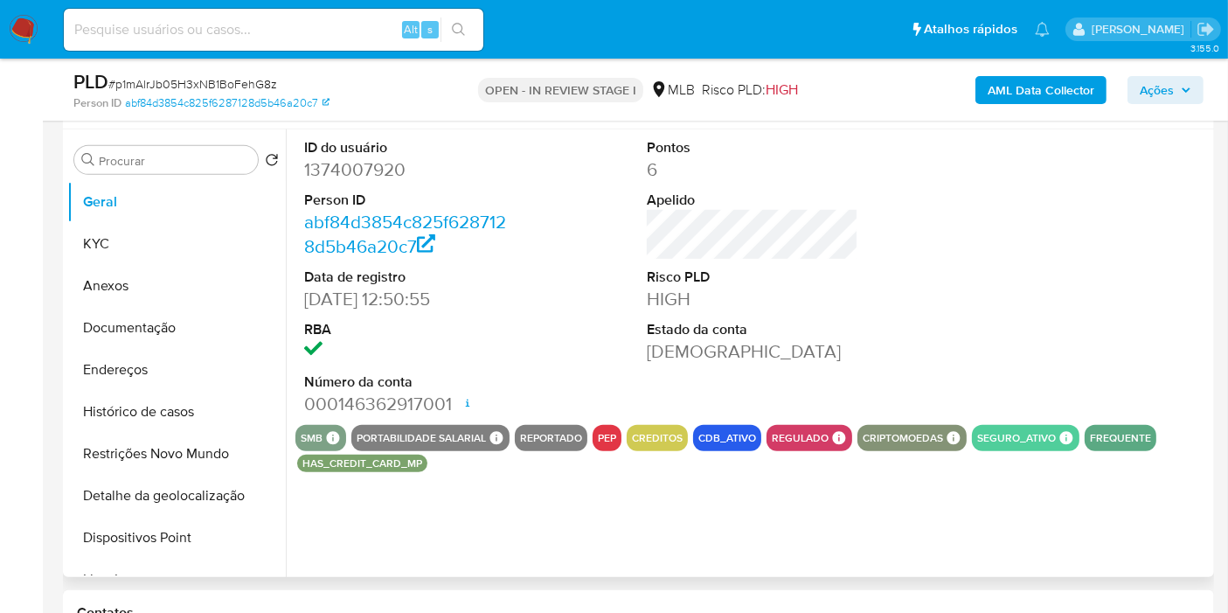
scroll to position [816, 0]
click at [164, 418] on button "Histórico de casos" at bounding box center [169, 412] width 204 height 42
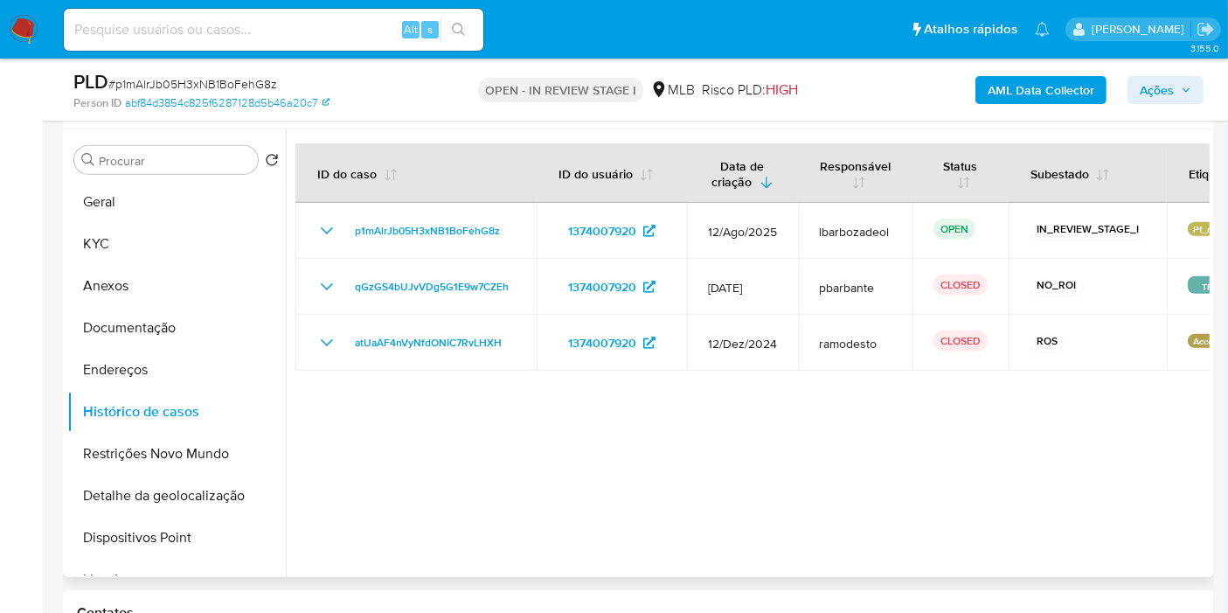
scroll to position [796, 0]
click at [180, 239] on button "KYC" at bounding box center [169, 243] width 204 height 42
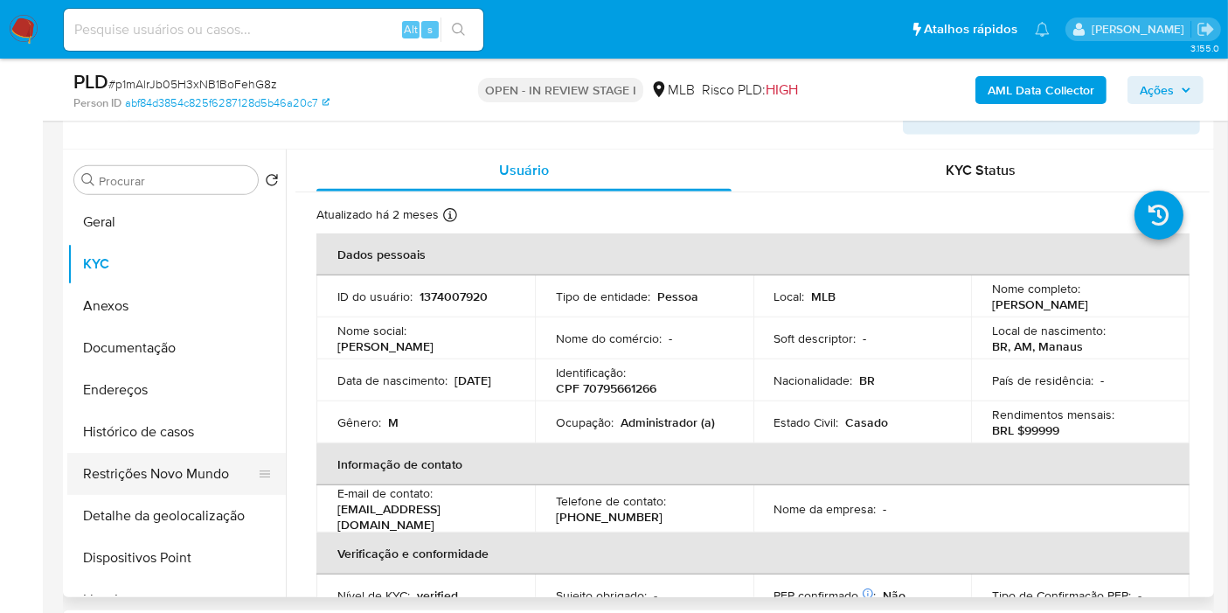
click at [208, 475] on button "Restrições Novo Mundo" at bounding box center [169, 474] width 204 height 42
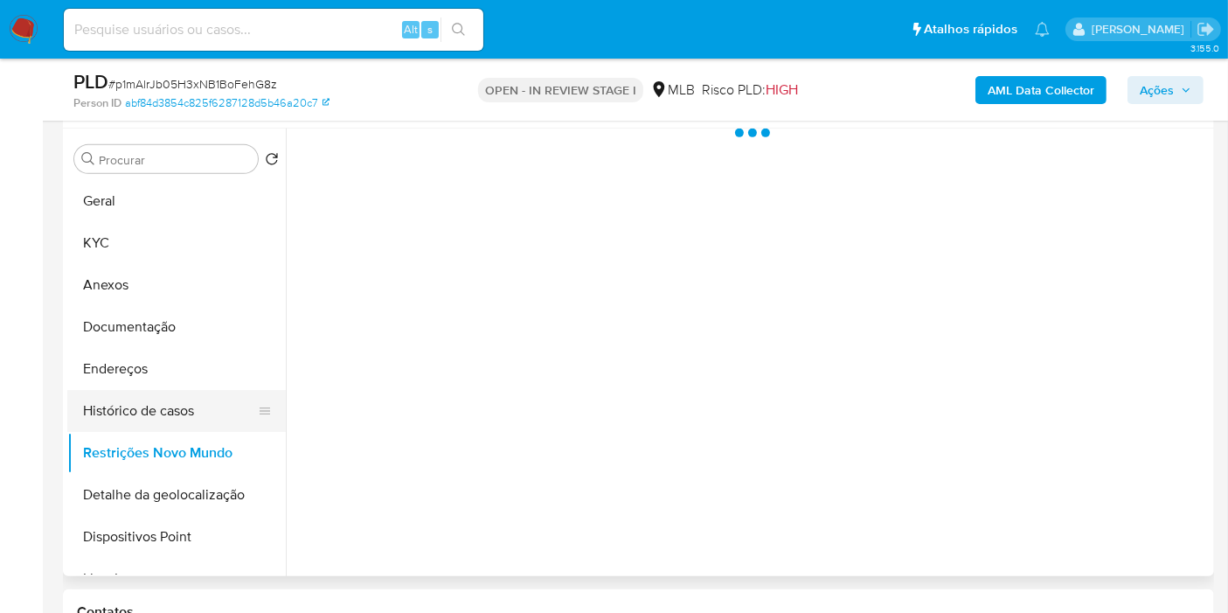
click at [207, 405] on button "Histórico de casos" at bounding box center [169, 411] width 204 height 42
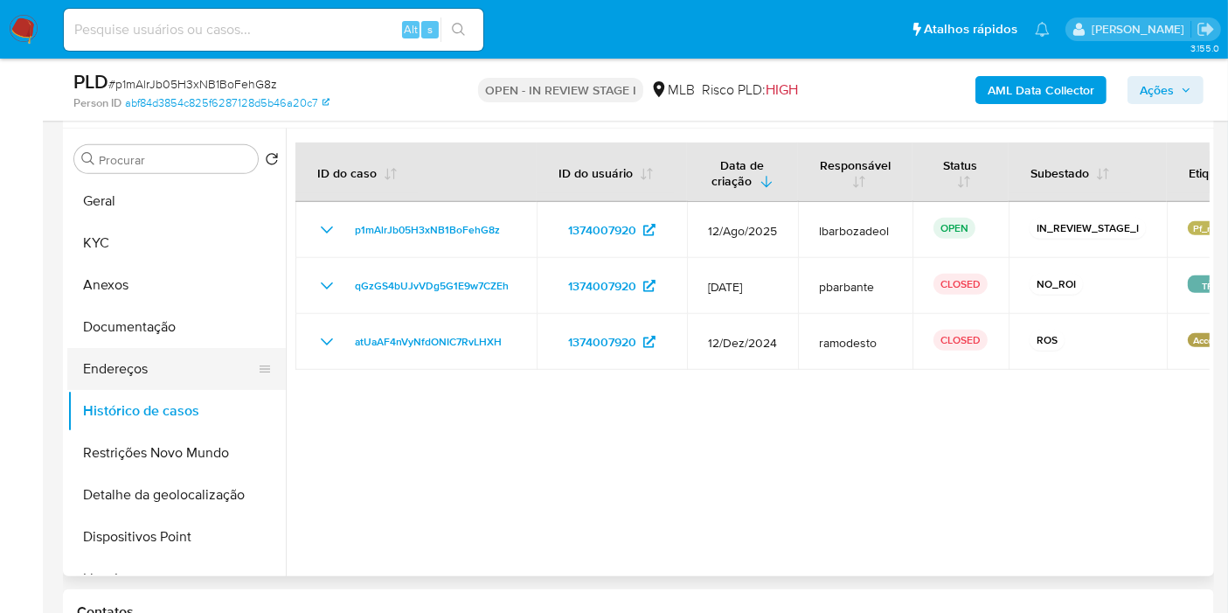
click at [190, 377] on button "Endereços" at bounding box center [169, 369] width 204 height 42
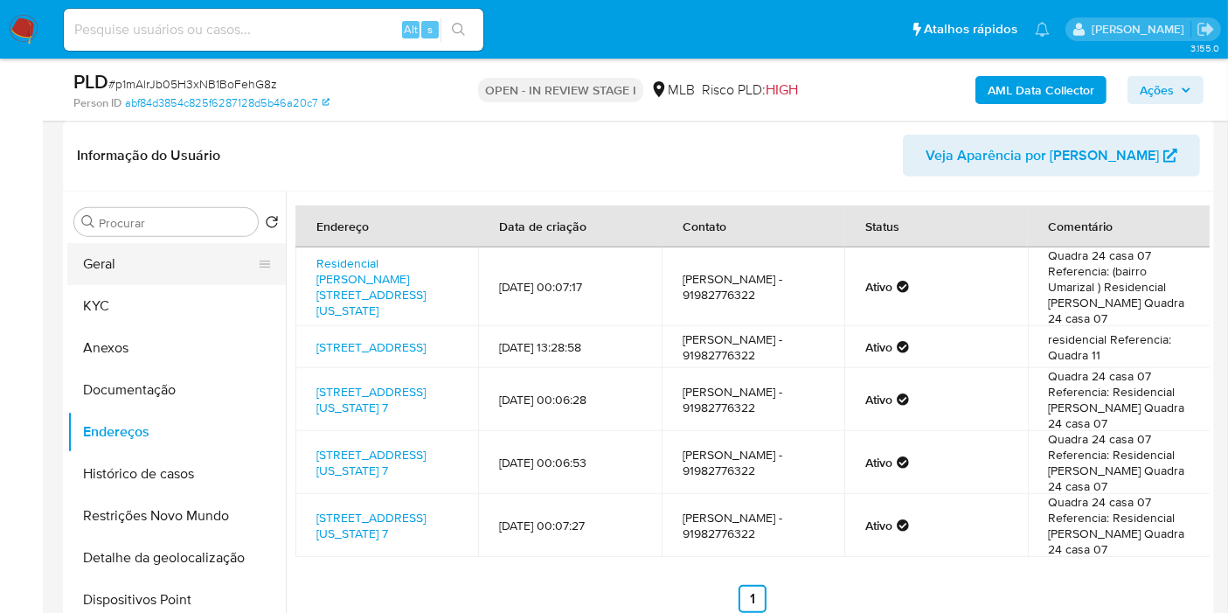
scroll to position [767, 0]
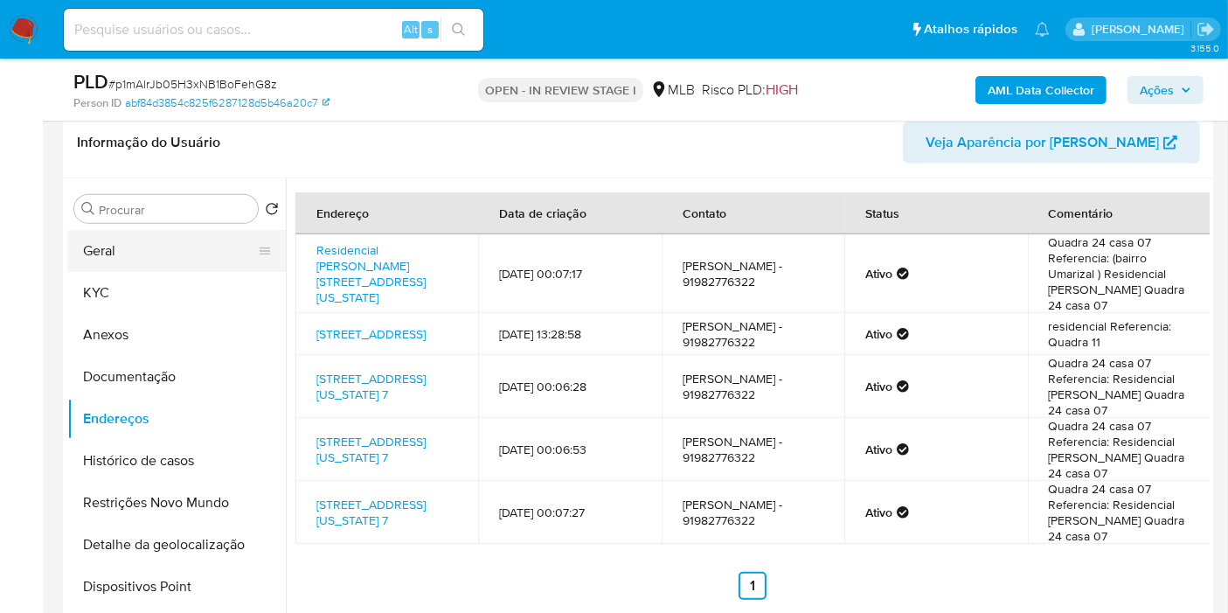
click at [164, 255] on button "Geral" at bounding box center [169, 251] width 204 height 42
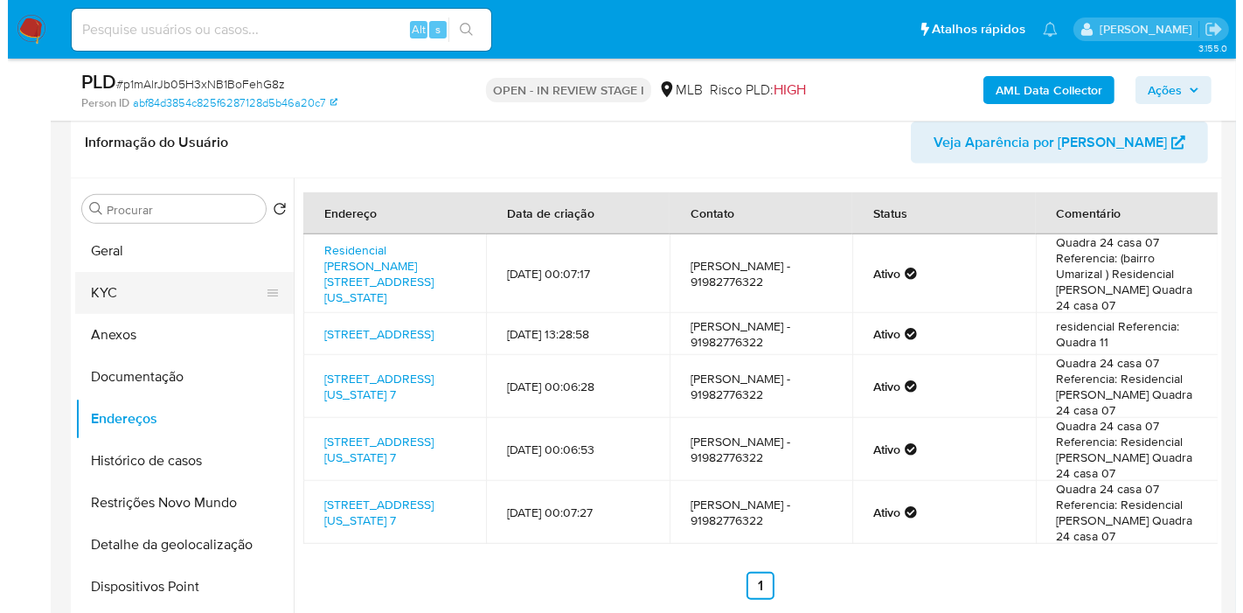
scroll to position [0, 0]
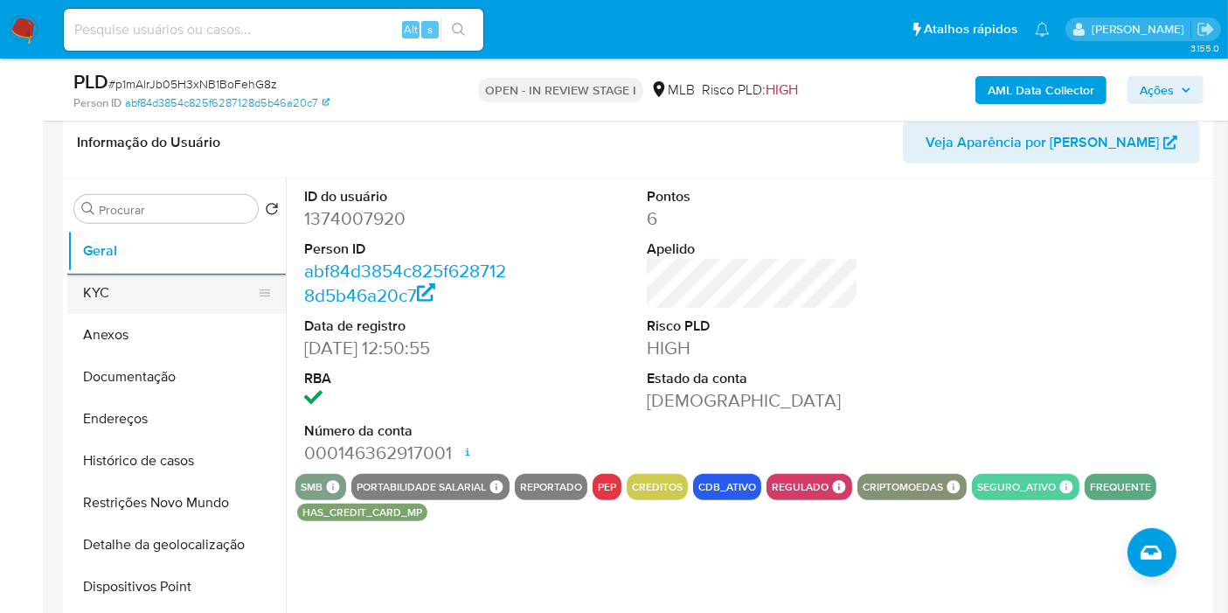
drag, startPoint x: 140, startPoint y: 295, endPoint x: 245, endPoint y: 295, distance: 104.9
click at [141, 295] on button "KYC" at bounding box center [176, 293] width 218 height 42
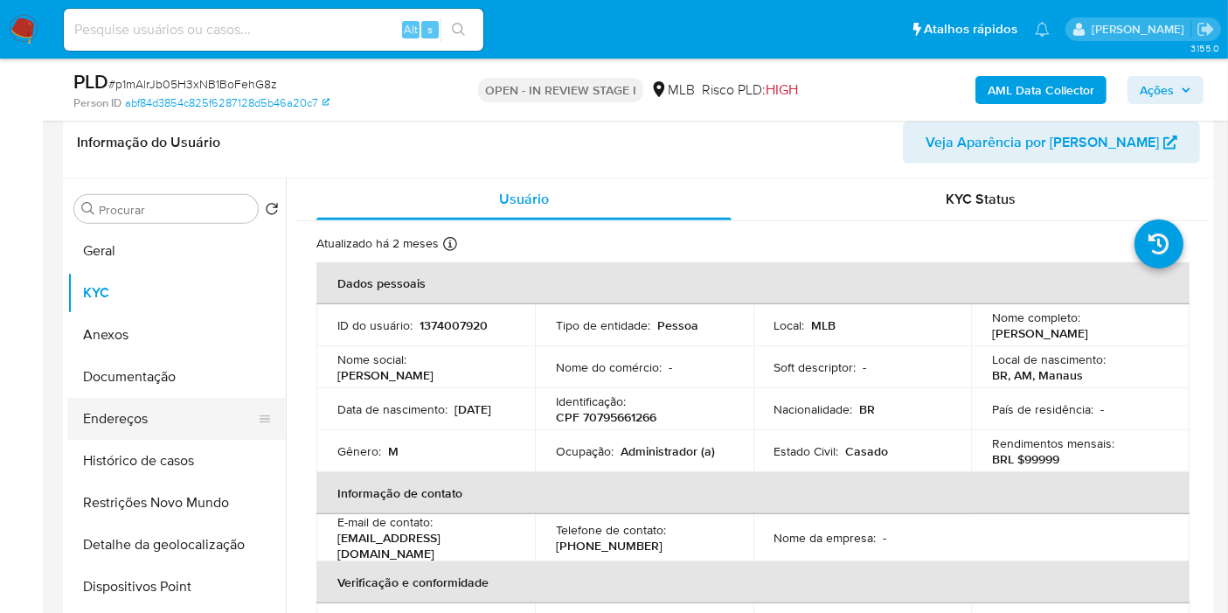
click at [122, 408] on button "Endereços" at bounding box center [169, 419] width 204 height 42
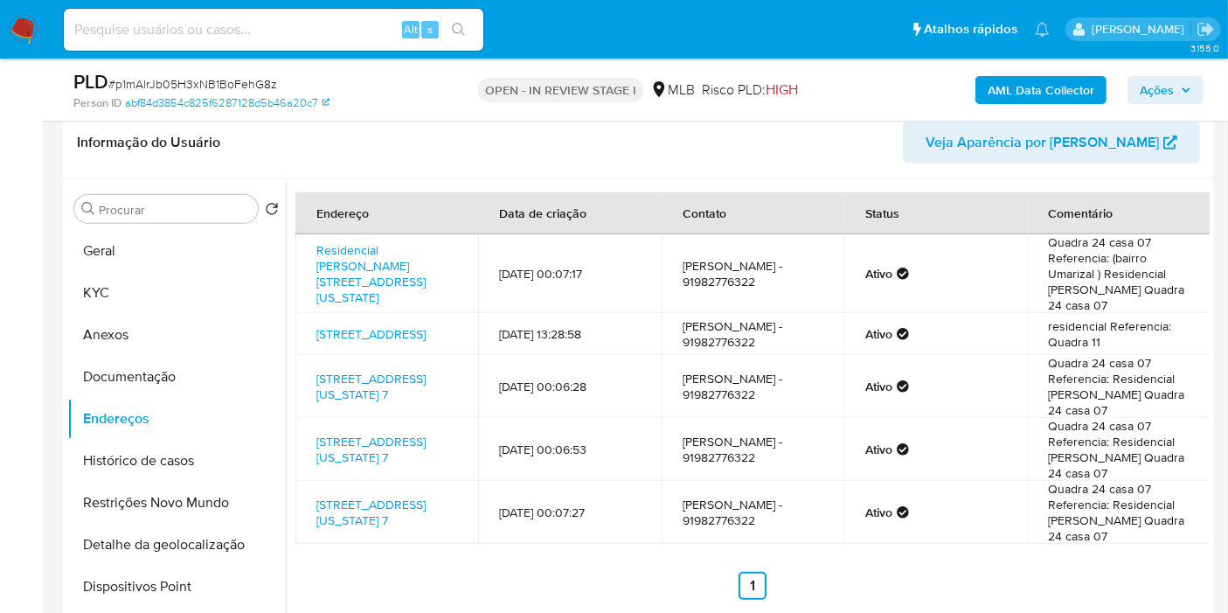
drag, startPoint x: 204, startPoint y: 562, endPoint x: 447, endPoint y: 550, distance: 242.3
click at [204, 562] on button "Detalhe da geolocalização" at bounding box center [176, 544] width 218 height 42
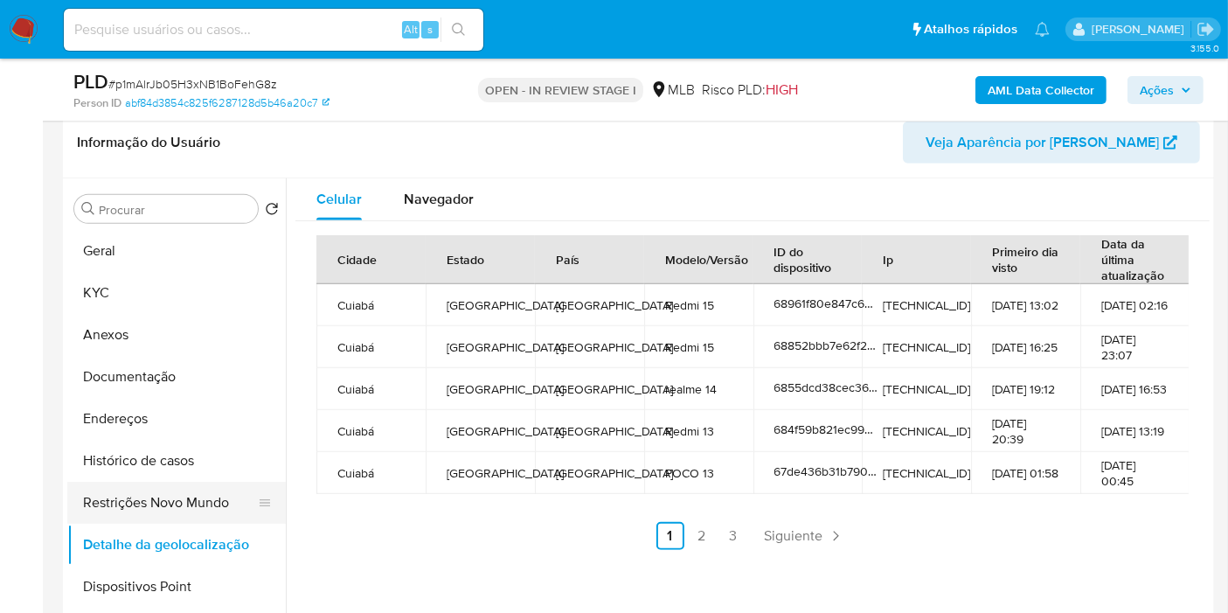
click at [207, 515] on button "Restrições Novo Mundo" at bounding box center [169, 502] width 204 height 42
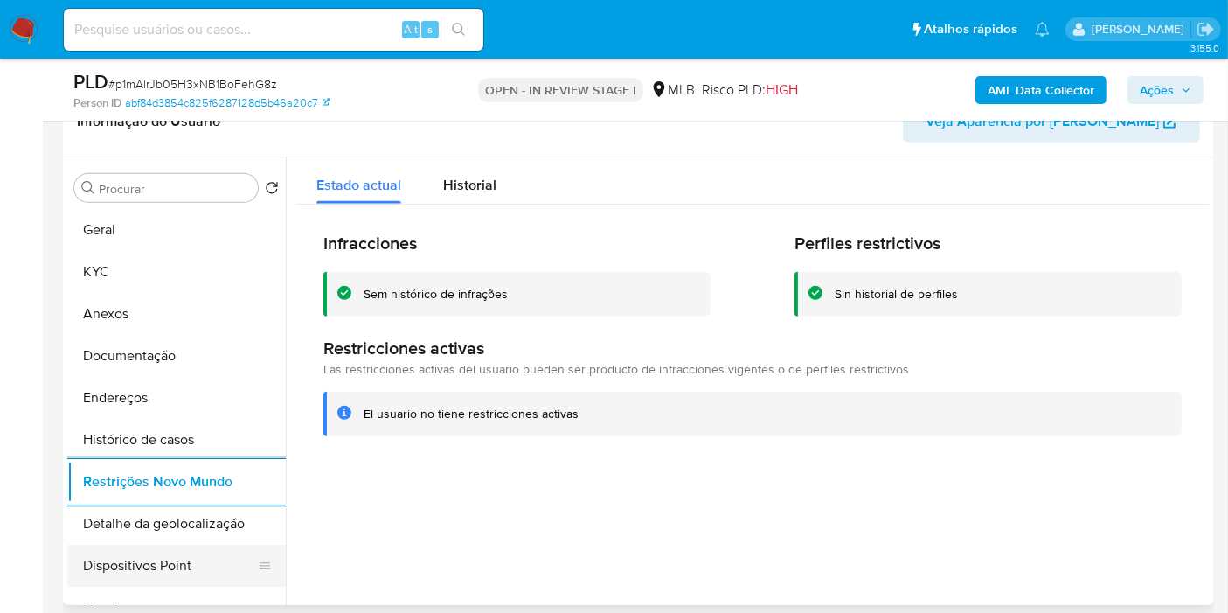
click at [229, 568] on button "Dispositivos Point" at bounding box center [169, 565] width 204 height 42
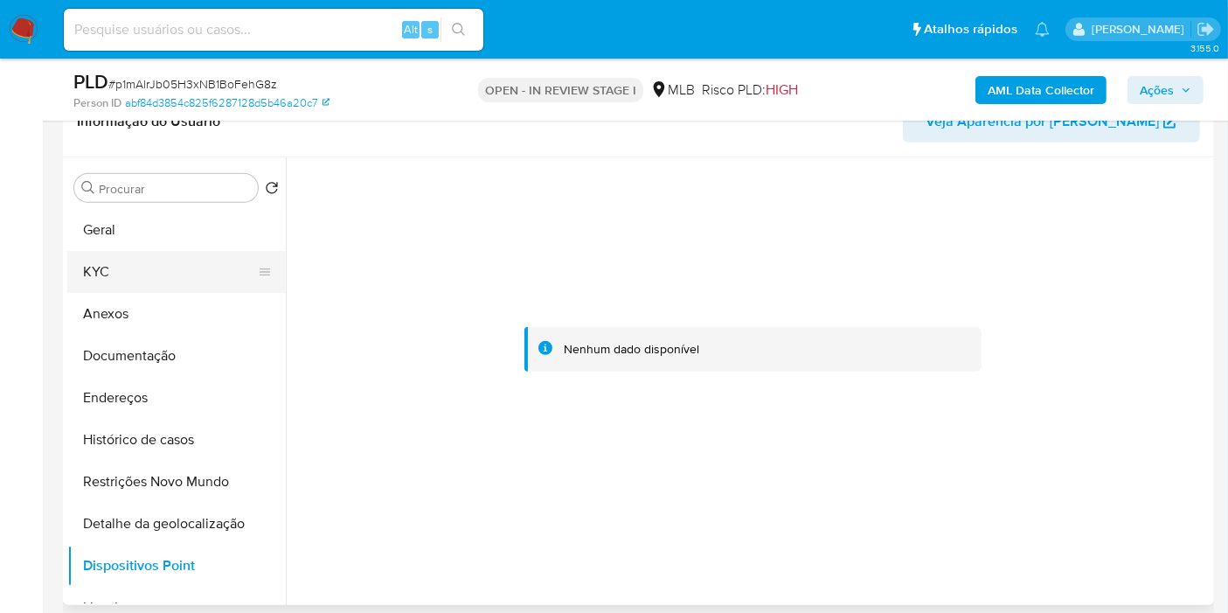
click at [168, 273] on button "KYC" at bounding box center [169, 272] width 204 height 42
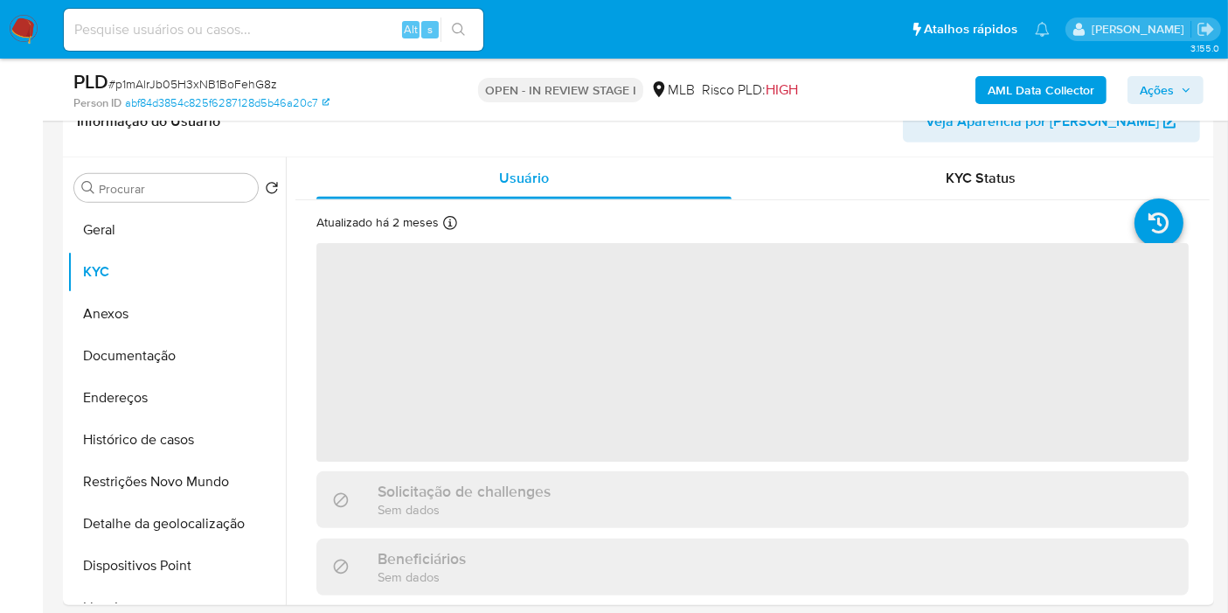
click at [1167, 100] on span "Ações" at bounding box center [1156, 90] width 34 height 28
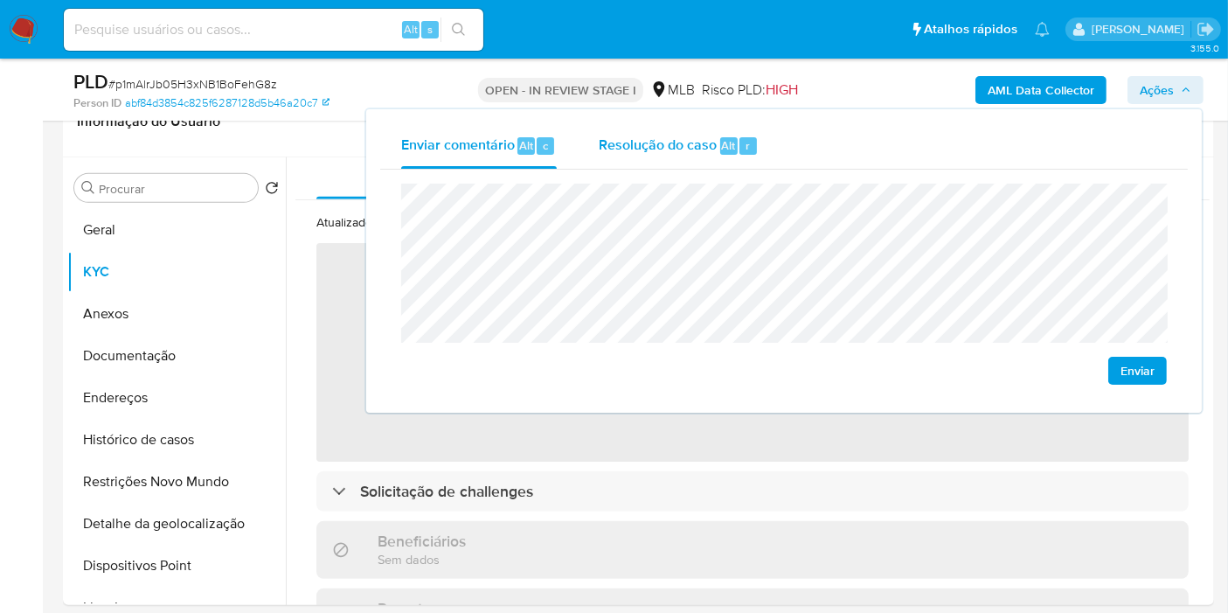
click at [724, 142] on span "Alt" at bounding box center [729, 145] width 14 height 17
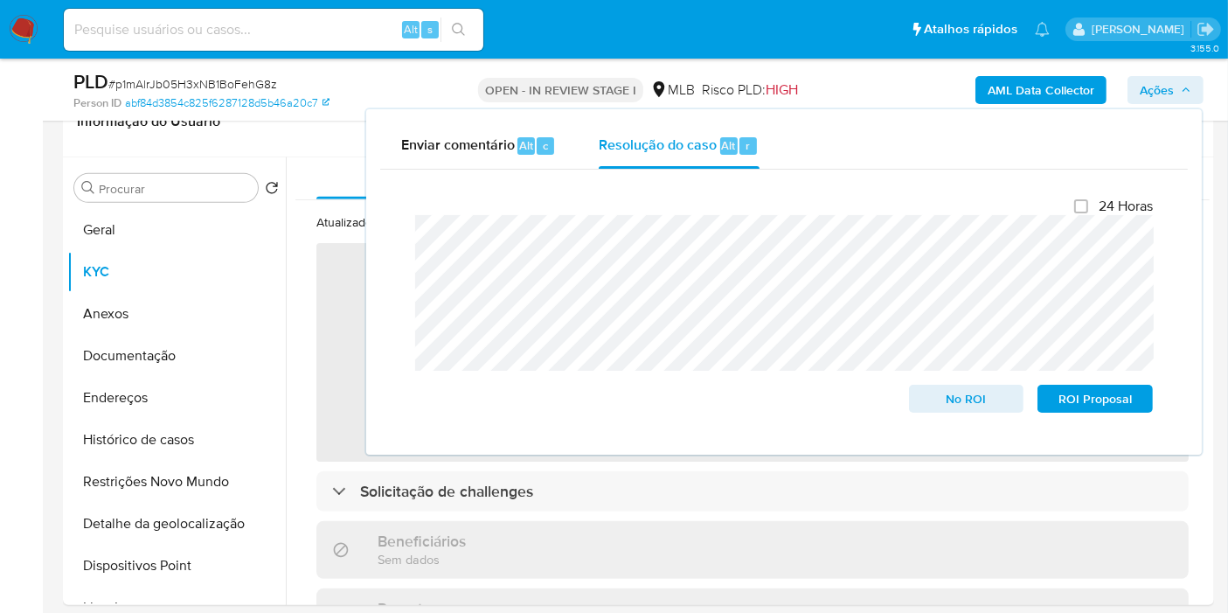
click at [1000, 93] on b "AML Data Collector" at bounding box center [1040, 90] width 107 height 28
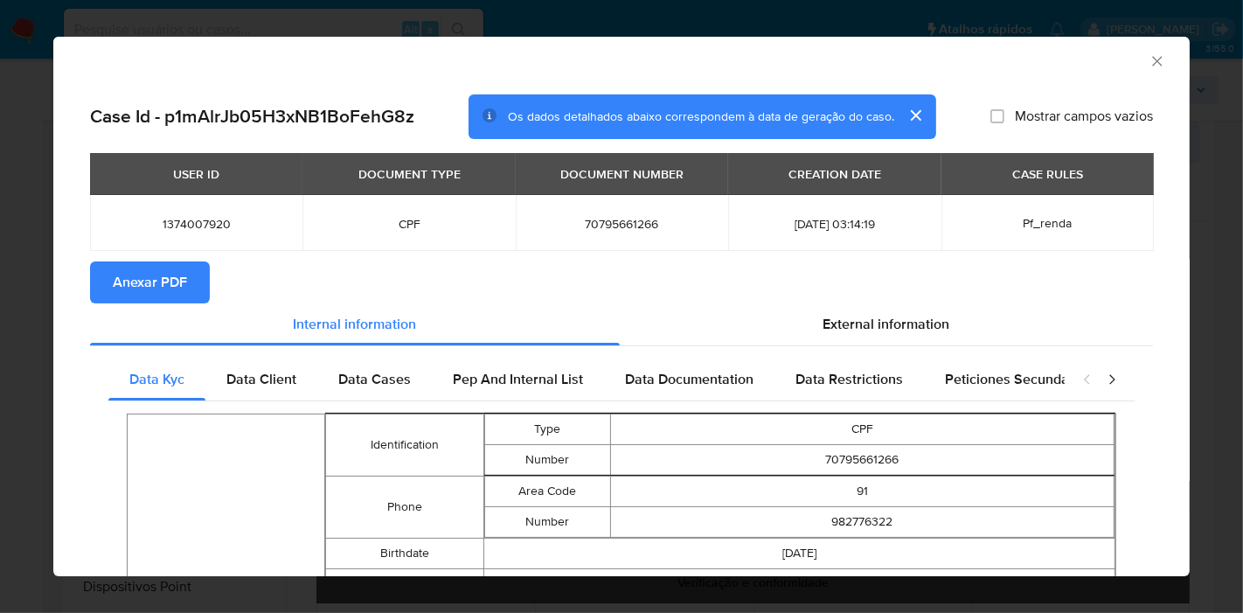
click at [176, 271] on span "Anexar PDF" at bounding box center [150, 282] width 74 height 38
click at [1148, 62] on icon "Fechar a janela" at bounding box center [1156, 60] width 17 height 17
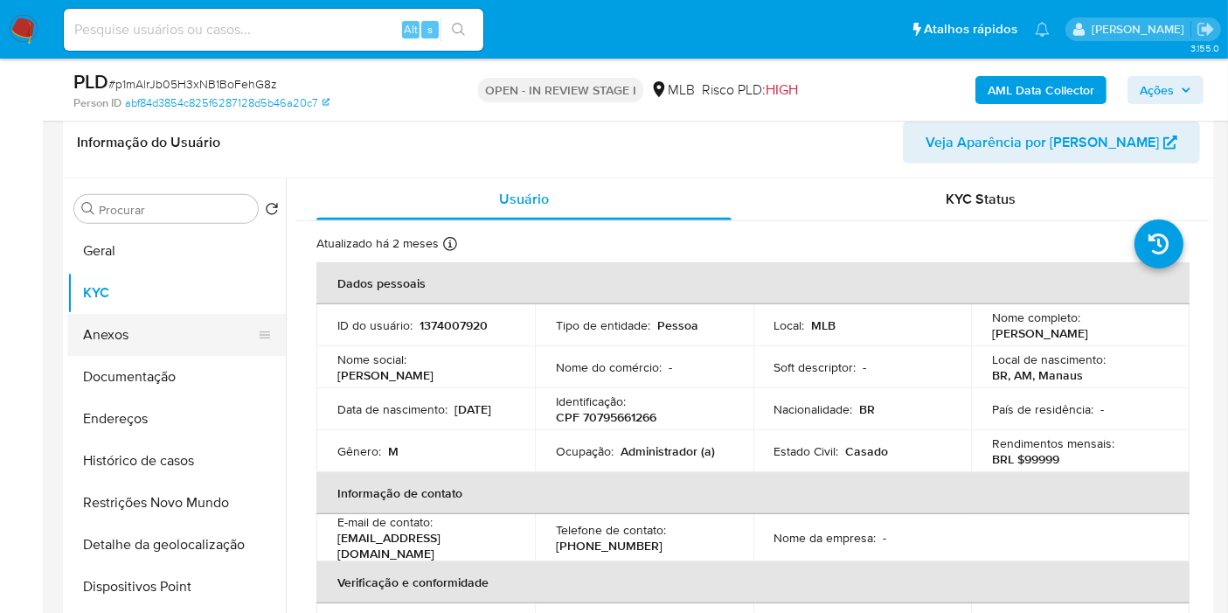
click at [137, 330] on button "Anexos" at bounding box center [169, 335] width 204 height 42
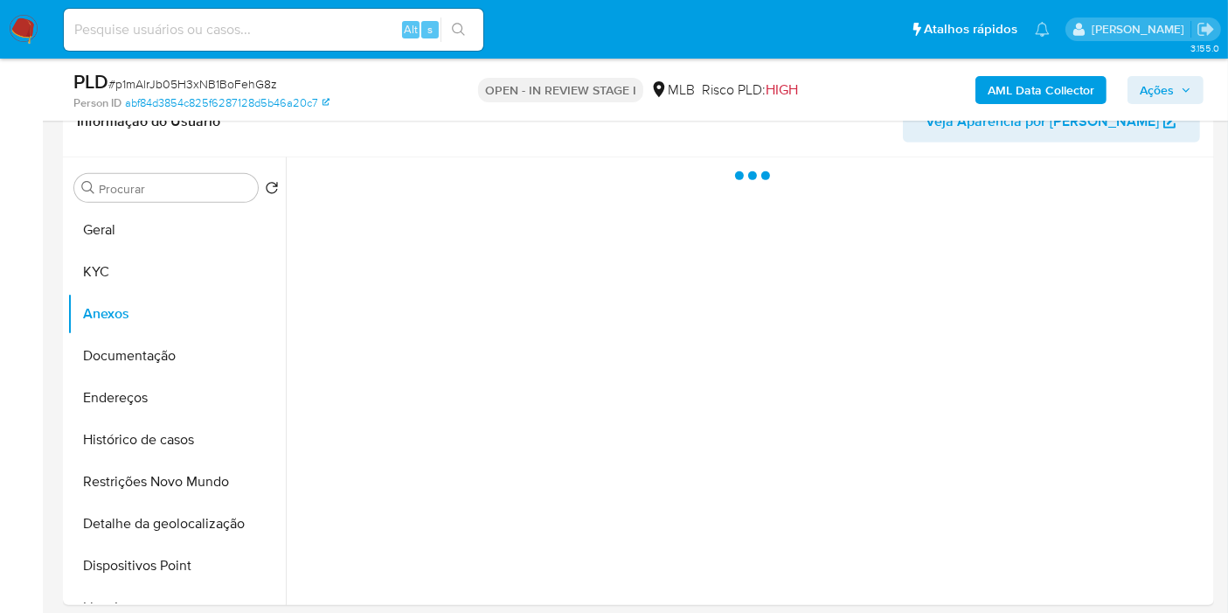
click at [1171, 91] on span "Ações" at bounding box center [1156, 90] width 34 height 28
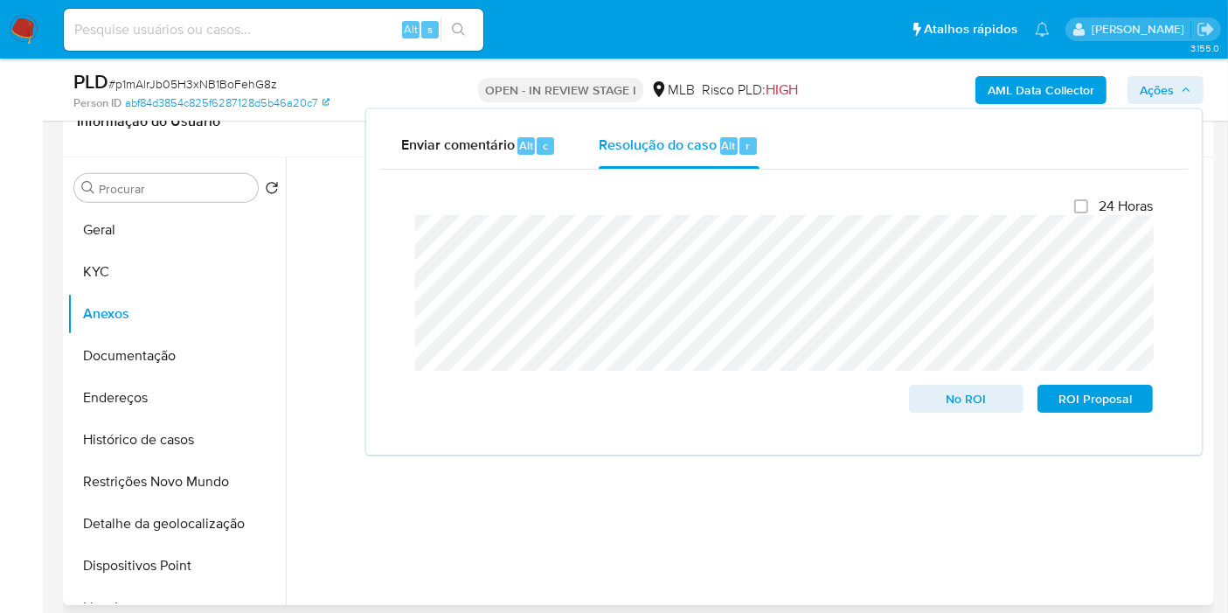
click at [846, 473] on div at bounding box center [748, 380] width 924 height 447
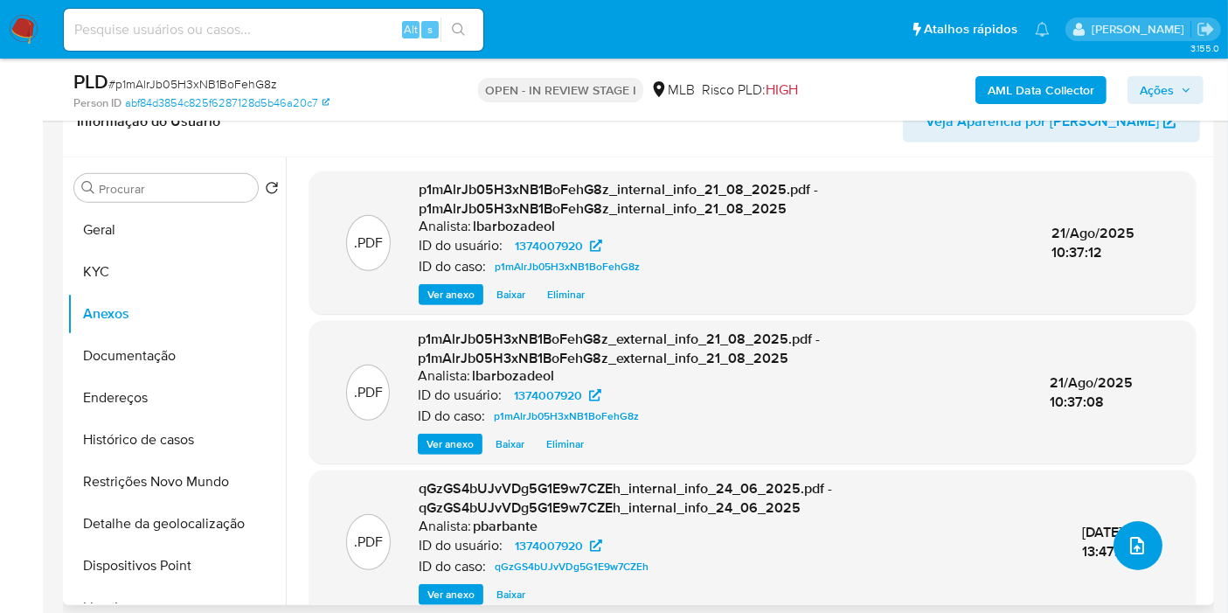
click at [1128, 540] on icon "upload-file" at bounding box center [1136, 545] width 21 height 21
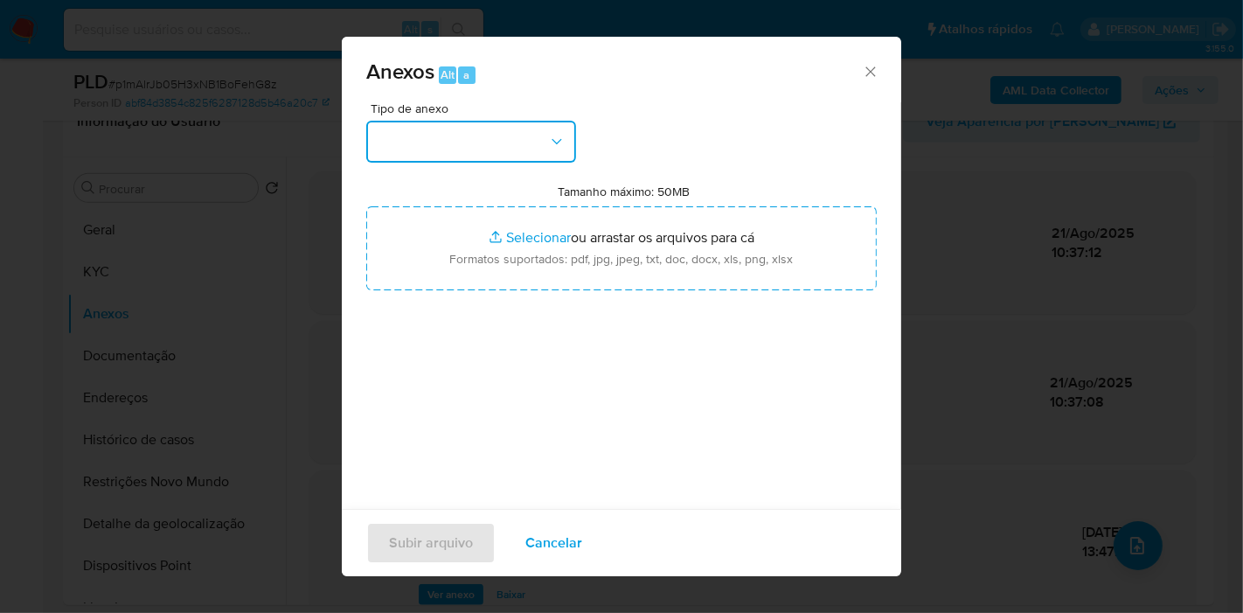
click at [508, 135] on button "button" at bounding box center [471, 142] width 210 height 42
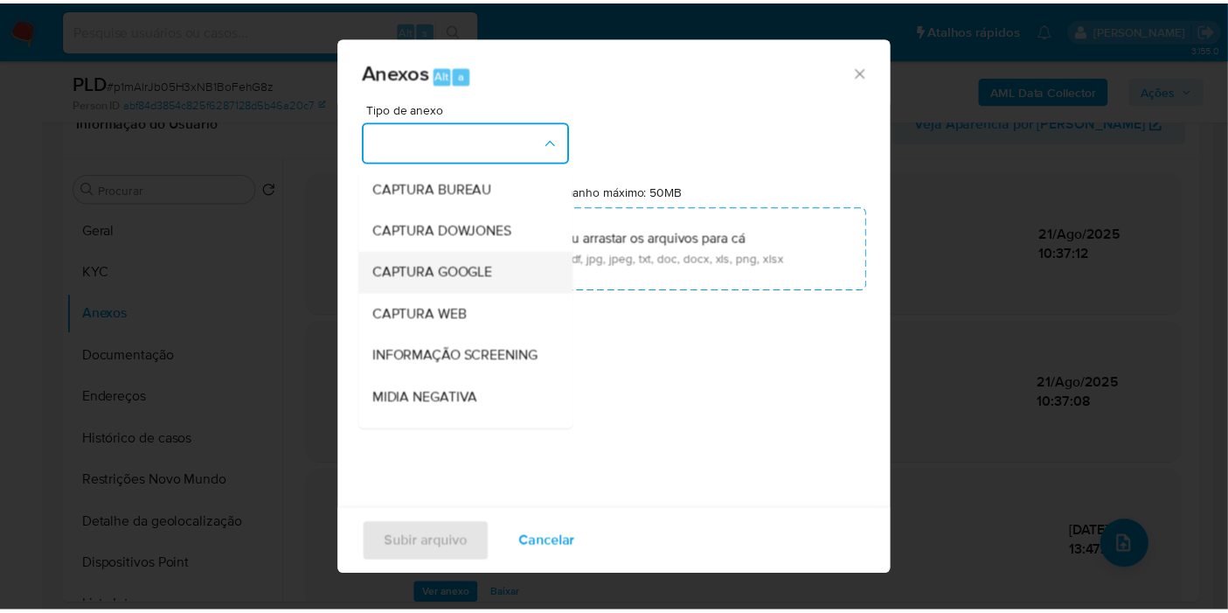
scroll to position [268, 0]
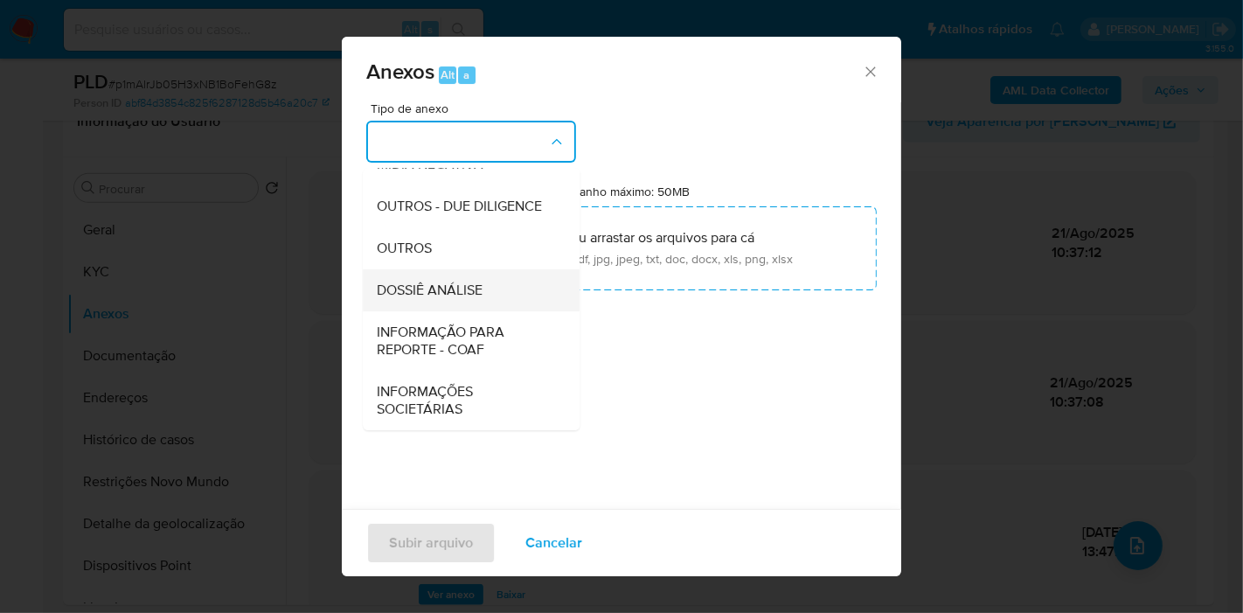
click at [481, 294] on span "DOSSIÊ ANÁLISE" at bounding box center [430, 289] width 106 height 17
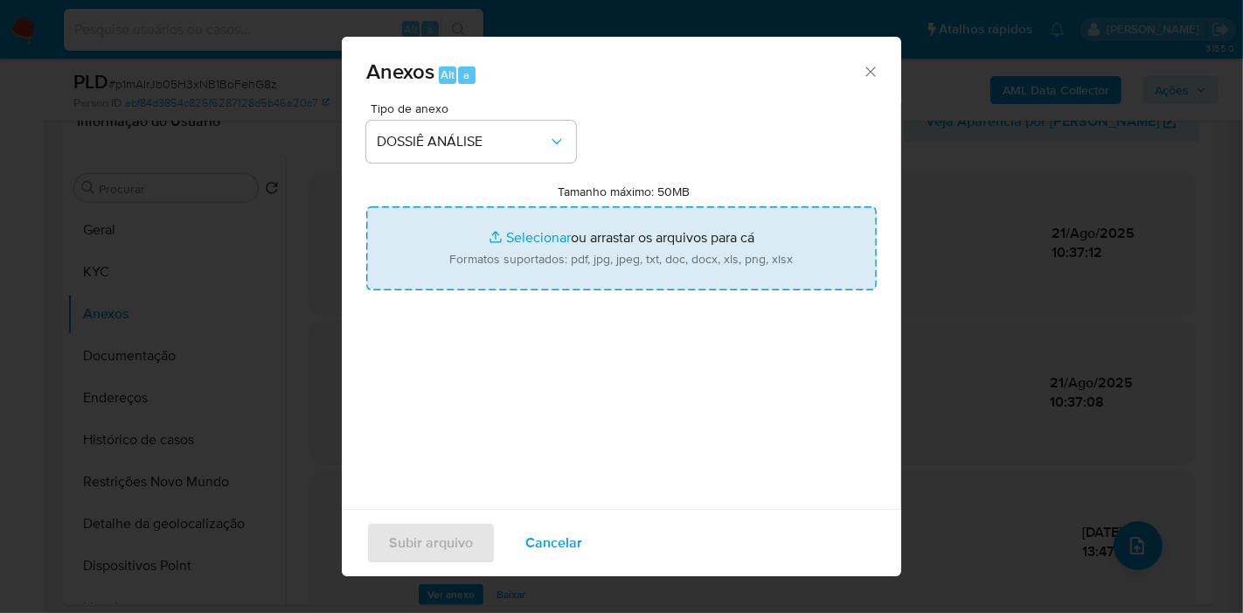
click at [522, 215] on input "Tamanho máximo: 50MB Selecionar arquivos" at bounding box center [621, 248] width 510 height 84
type input "C:\fakepath\2° SAR - XXX - CPF 70795661266 - PAULO VICTOR SANTOS FEIO.pdf"
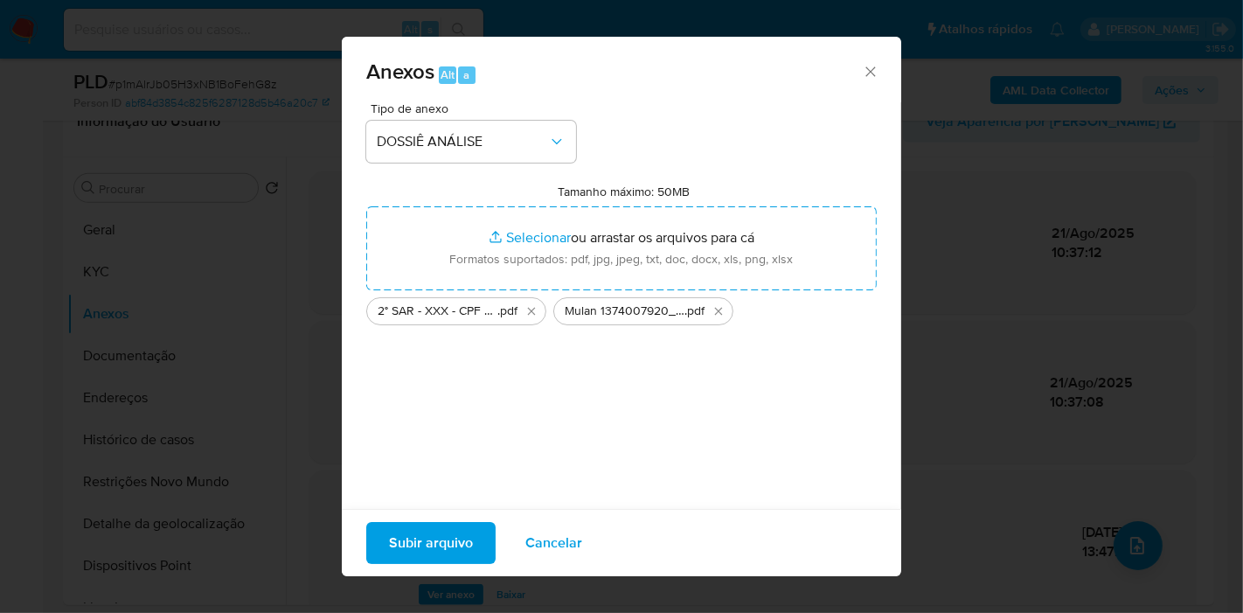
click at [431, 537] on span "Subir arquivo" at bounding box center [431, 542] width 84 height 38
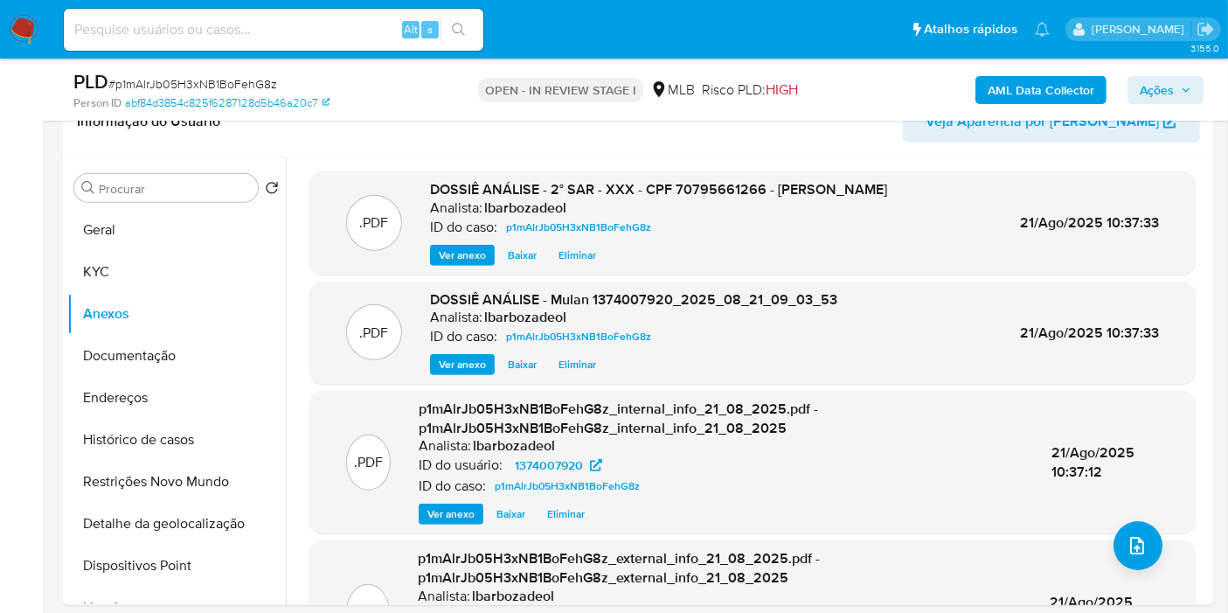
drag, startPoint x: 1187, startPoint y: 81, endPoint x: 1174, endPoint y: 89, distance: 14.5
click at [1187, 81] on span "Ações" at bounding box center [1165, 90] width 52 height 24
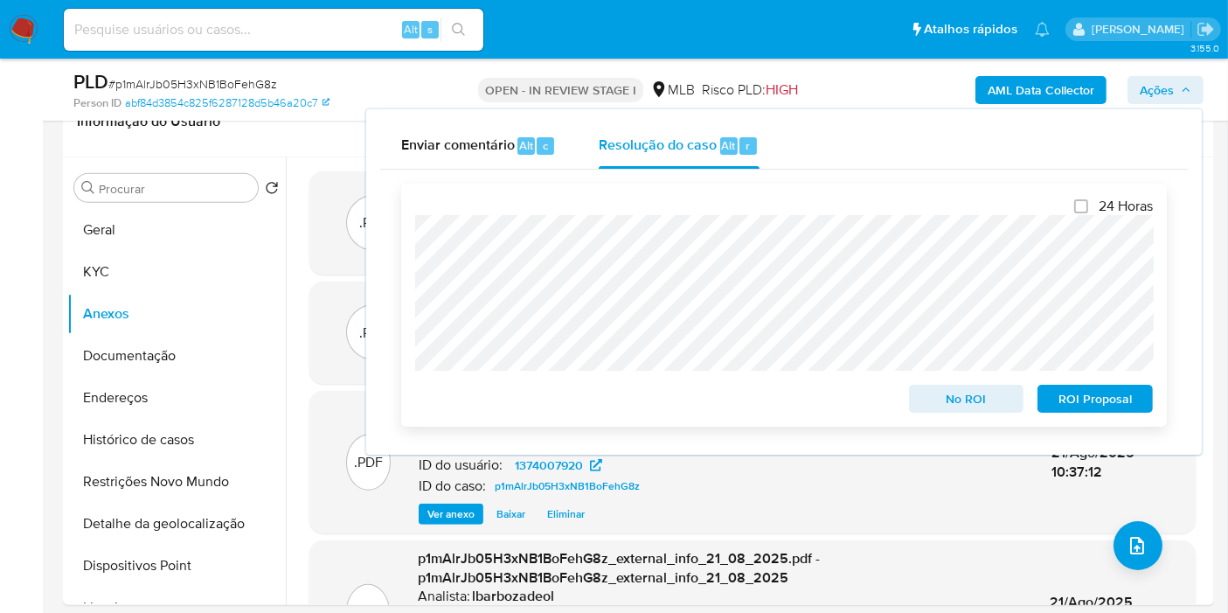
click at [1094, 402] on span "ROI Proposal" at bounding box center [1094, 398] width 91 height 24
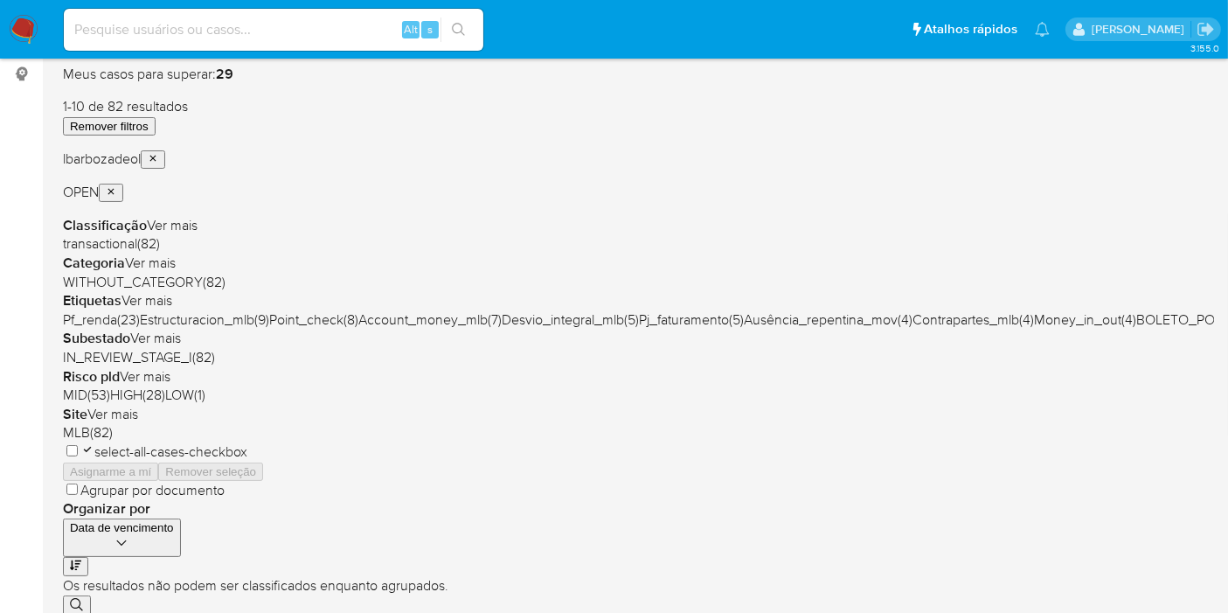
scroll to position [231, 0]
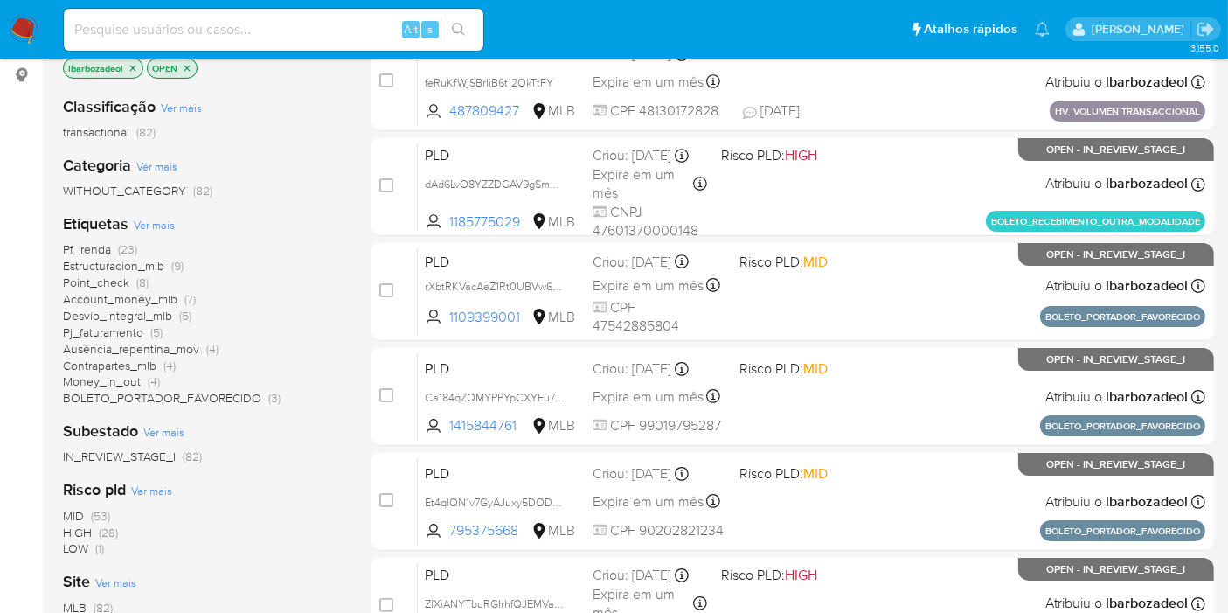
click at [105, 529] on span "(28)" at bounding box center [108, 531] width 19 height 17
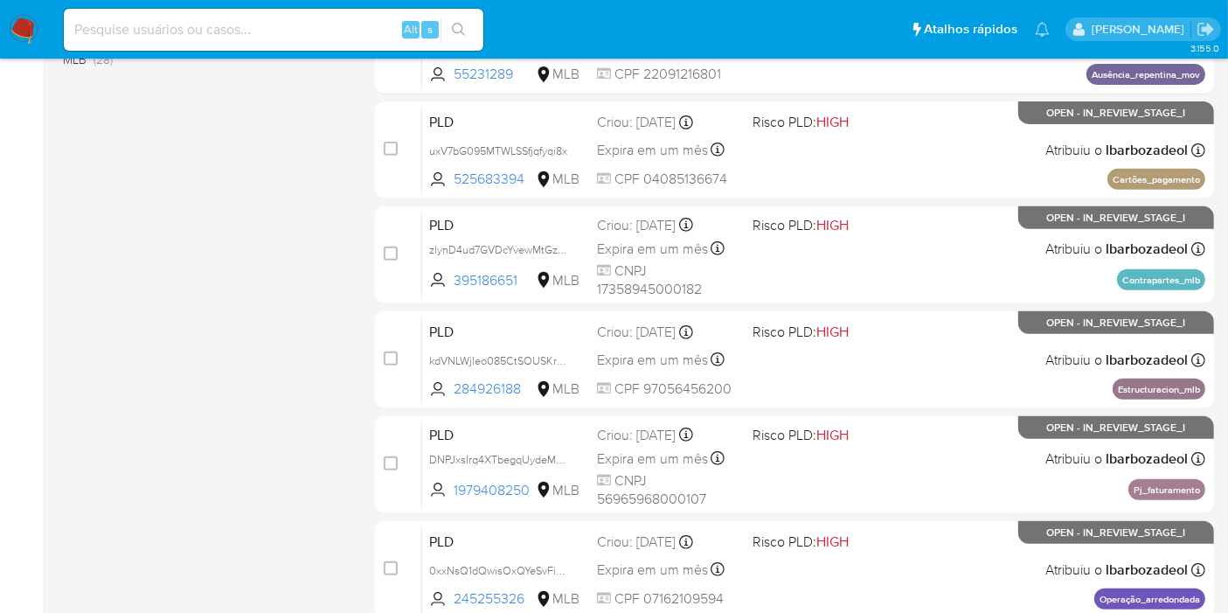
scroll to position [765, 0]
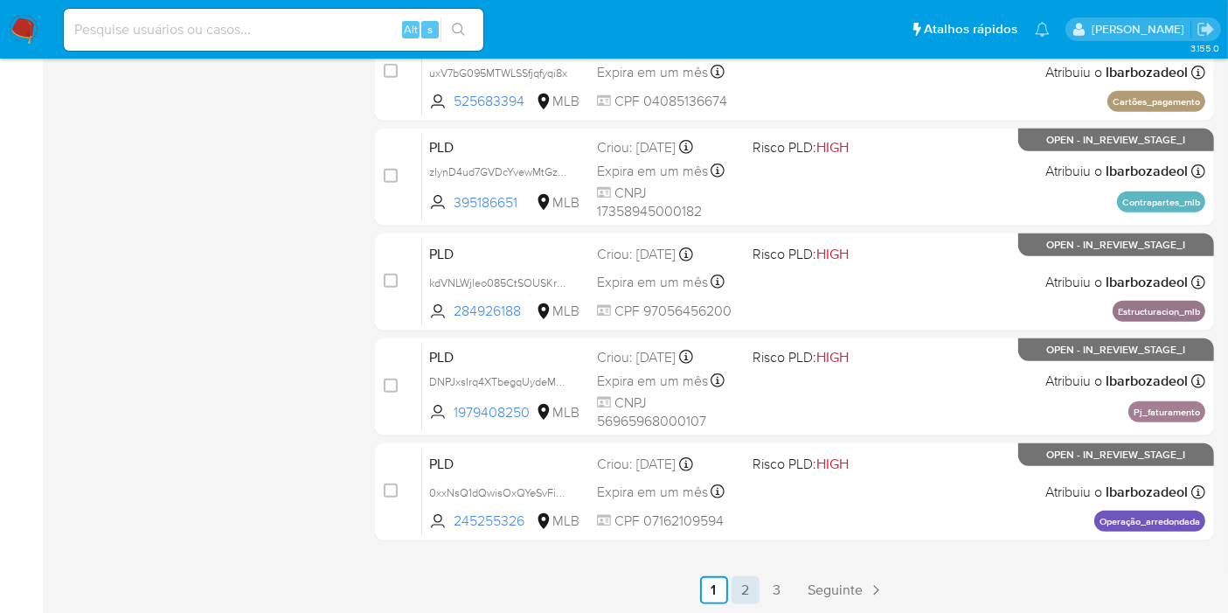
click at [751, 588] on link "2" at bounding box center [745, 590] width 28 height 28
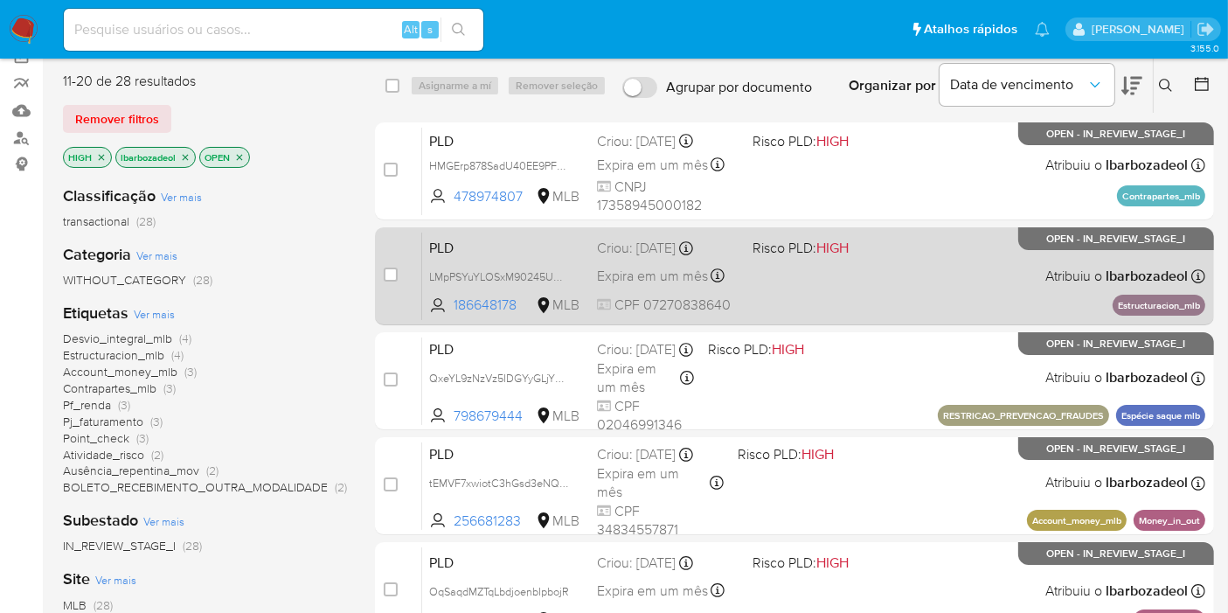
scroll to position [199, 0]
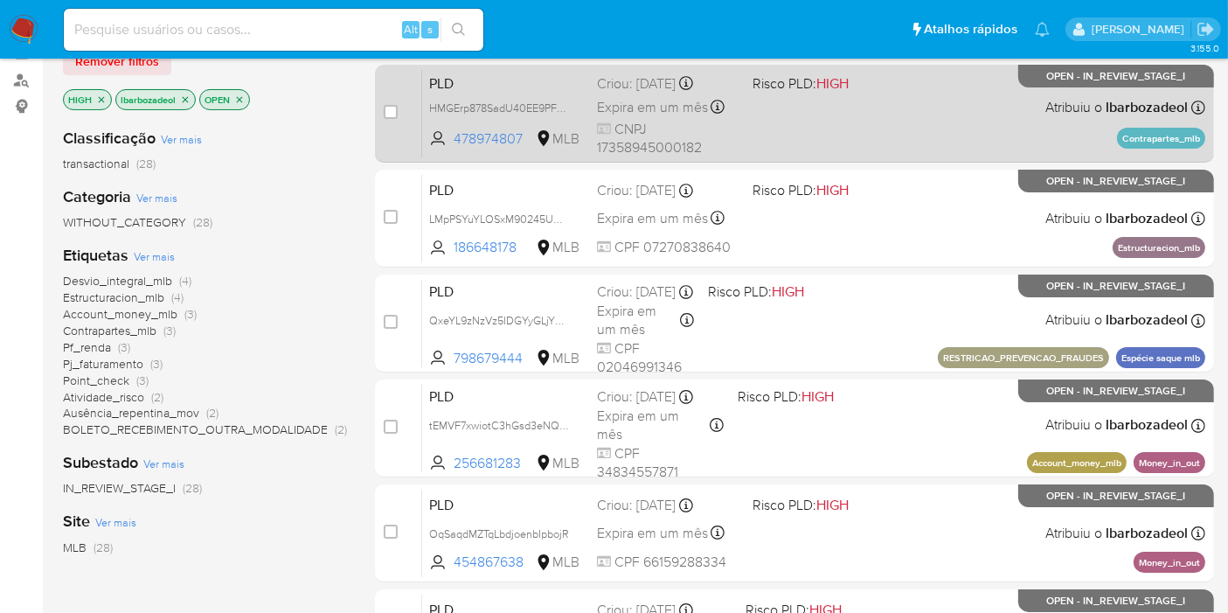
click at [774, 119] on div "PLD HMGErp878SadU40EE9PFVet4 478974807 MLB Risco PLD: HIGH Criou: 12/08/2025 Cr…" at bounding box center [813, 113] width 783 height 88
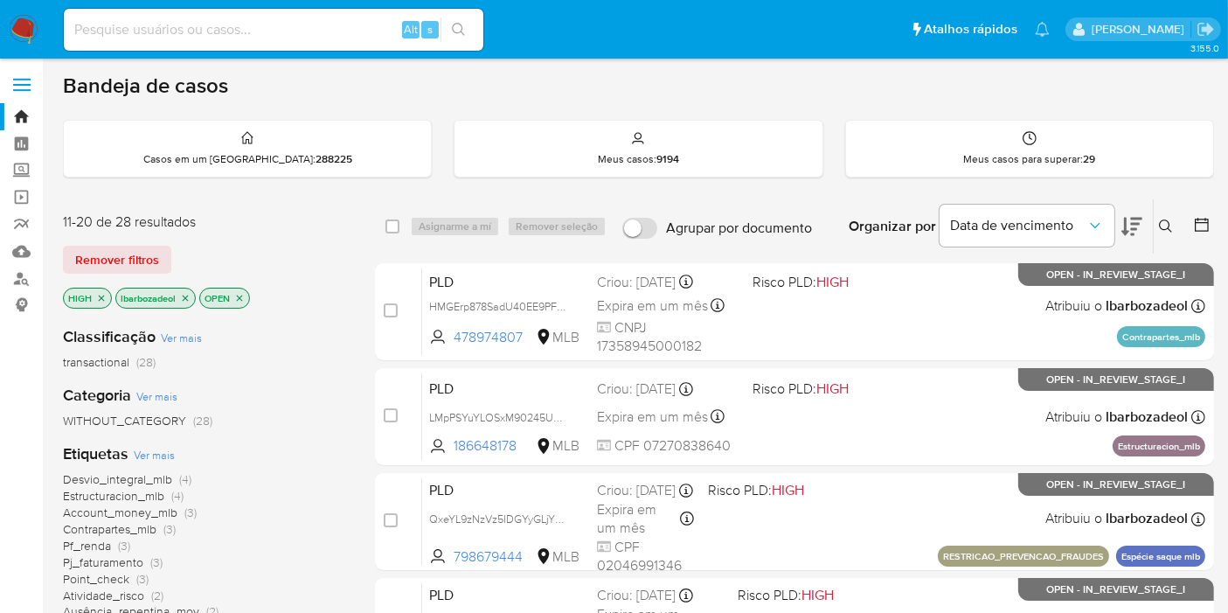
scroll to position [0, 0]
click at [122, 526] on span "Contrapartes_mlb" at bounding box center [109, 529] width 93 height 17
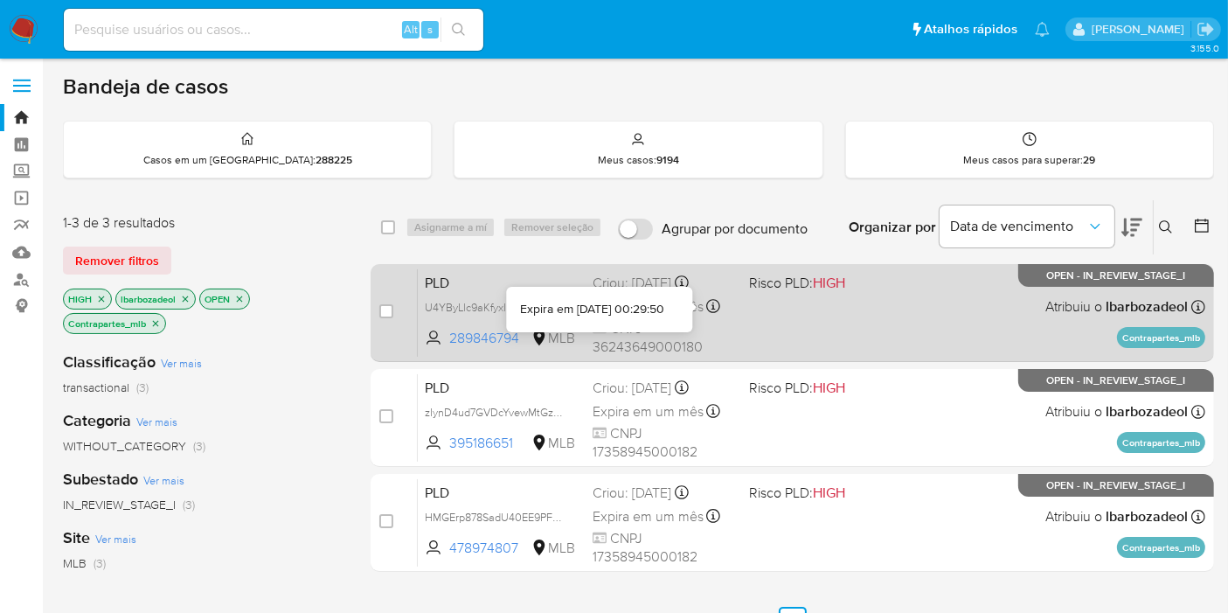
click at [862, 308] on div "PLD U4YByLlc9aKfyxlIpVhXEhSE 289846794 MLB Risco PLD: HIGH Criou: 12/08/2025 Cr…" at bounding box center [811, 312] width 787 height 88
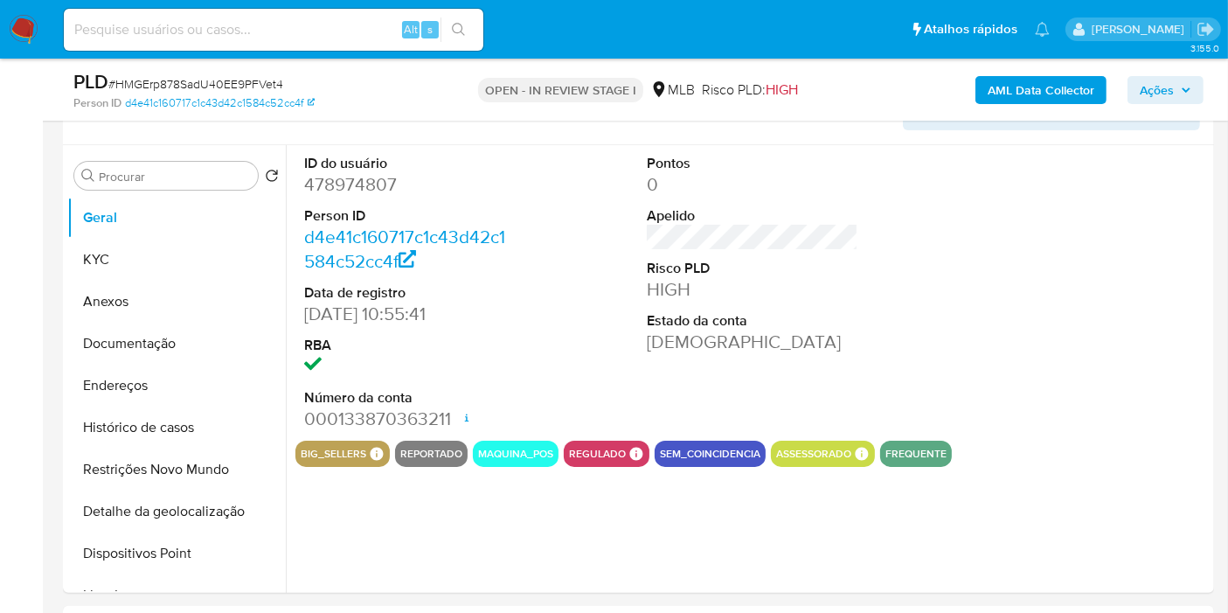
select select "10"
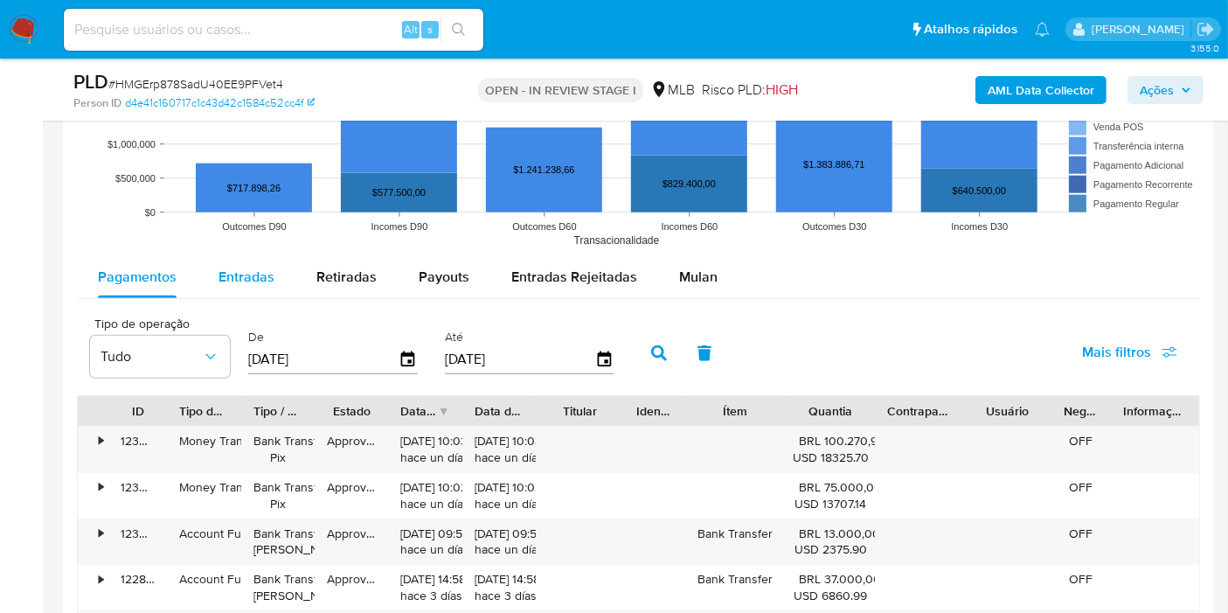
click at [239, 259] on div "Entradas" at bounding box center [246, 277] width 56 height 42
select select "10"
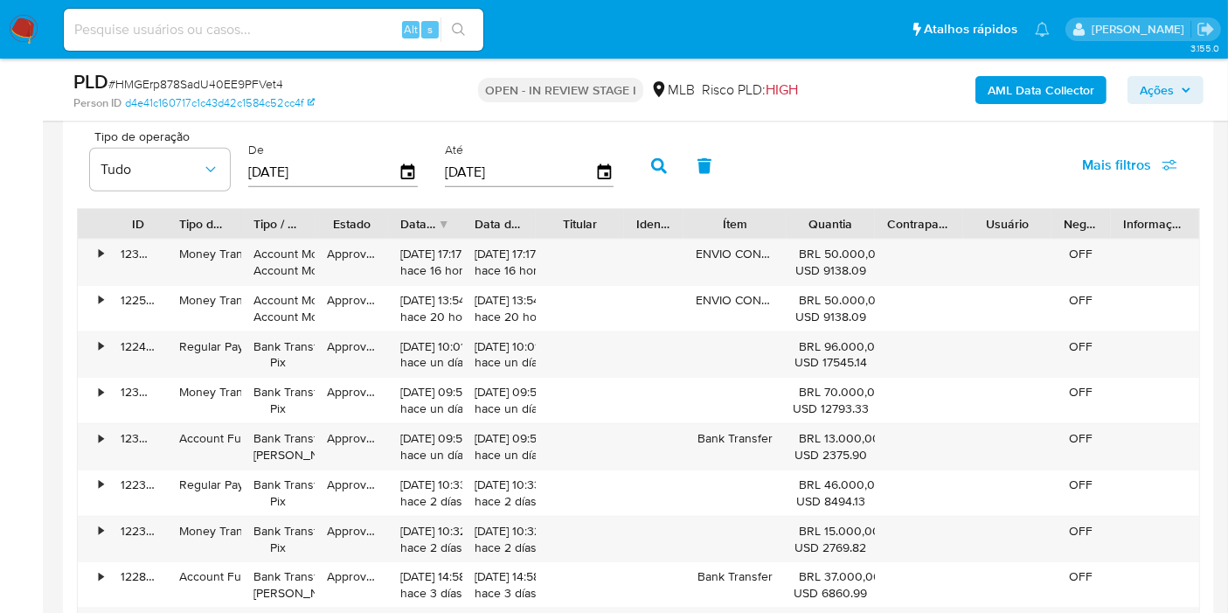
scroll to position [1916, 0]
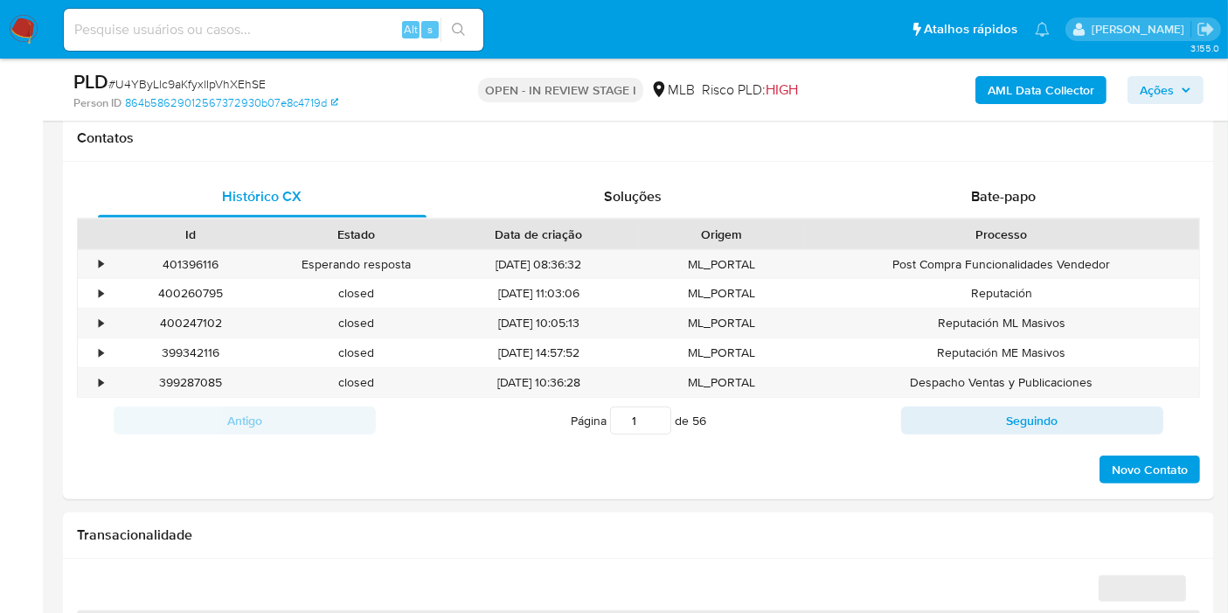
select select "10"
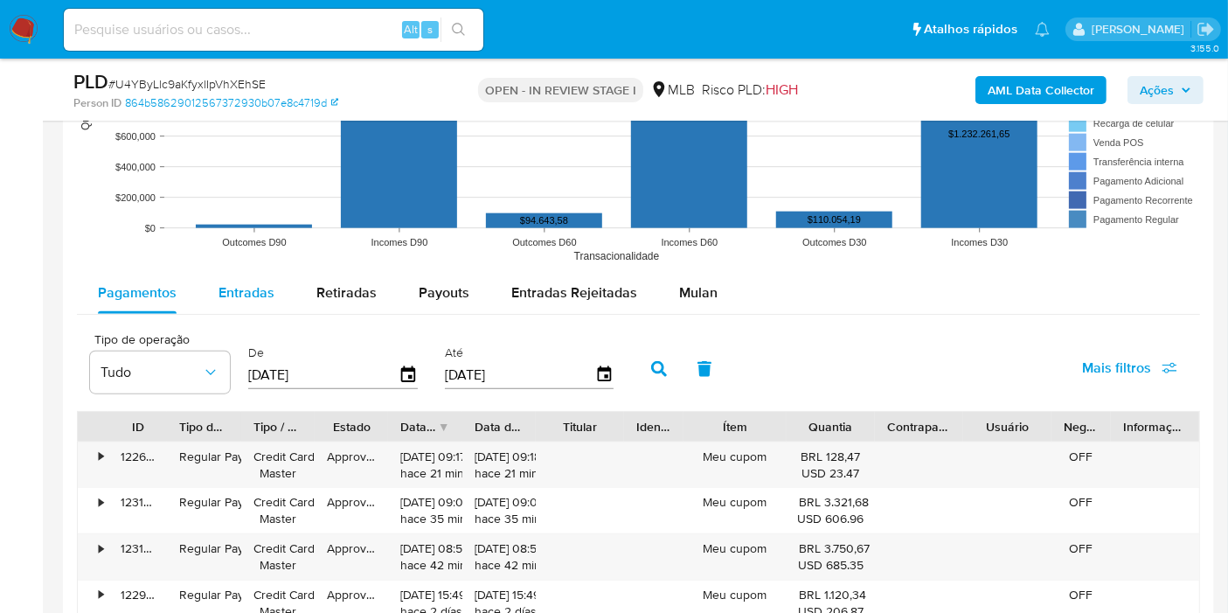
click at [261, 293] on span "Entradas" at bounding box center [246, 292] width 56 height 20
select select "10"
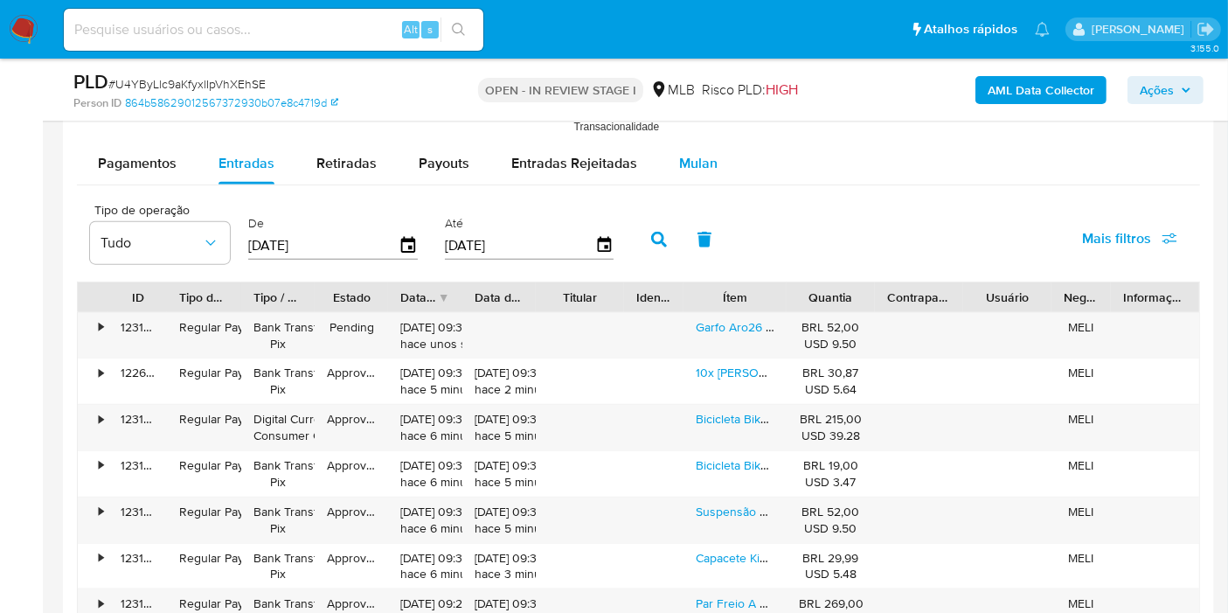
scroll to position [1923, 0]
click at [701, 174] on div "Mulan" at bounding box center [698, 164] width 38 height 42
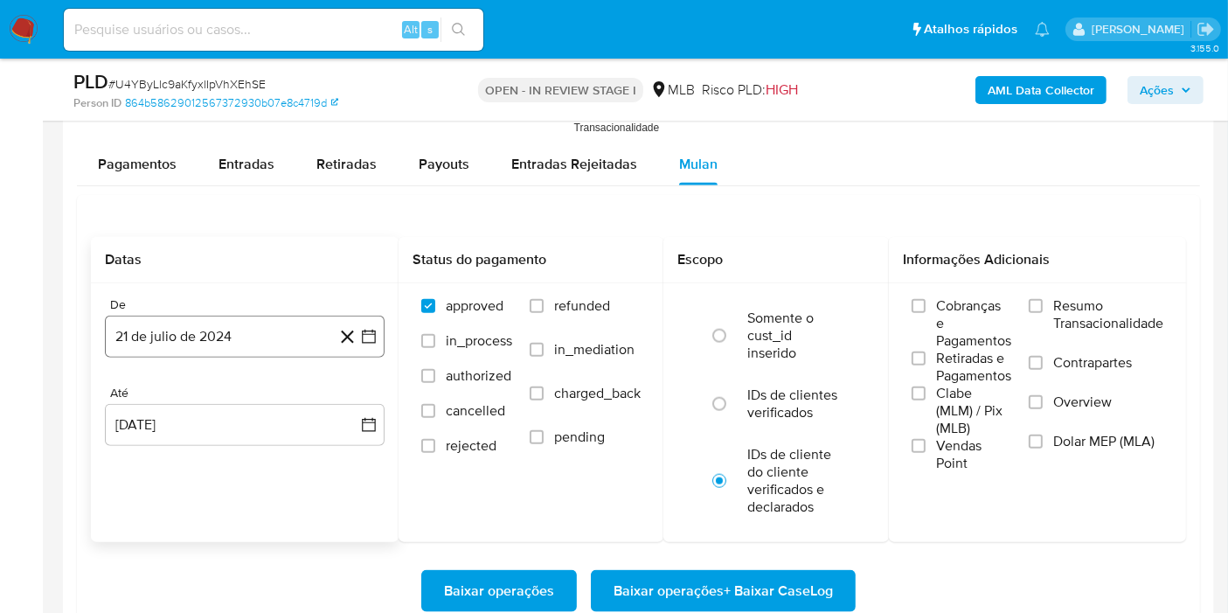
click at [240, 340] on button "21 de julio de 2024" at bounding box center [245, 336] width 280 height 42
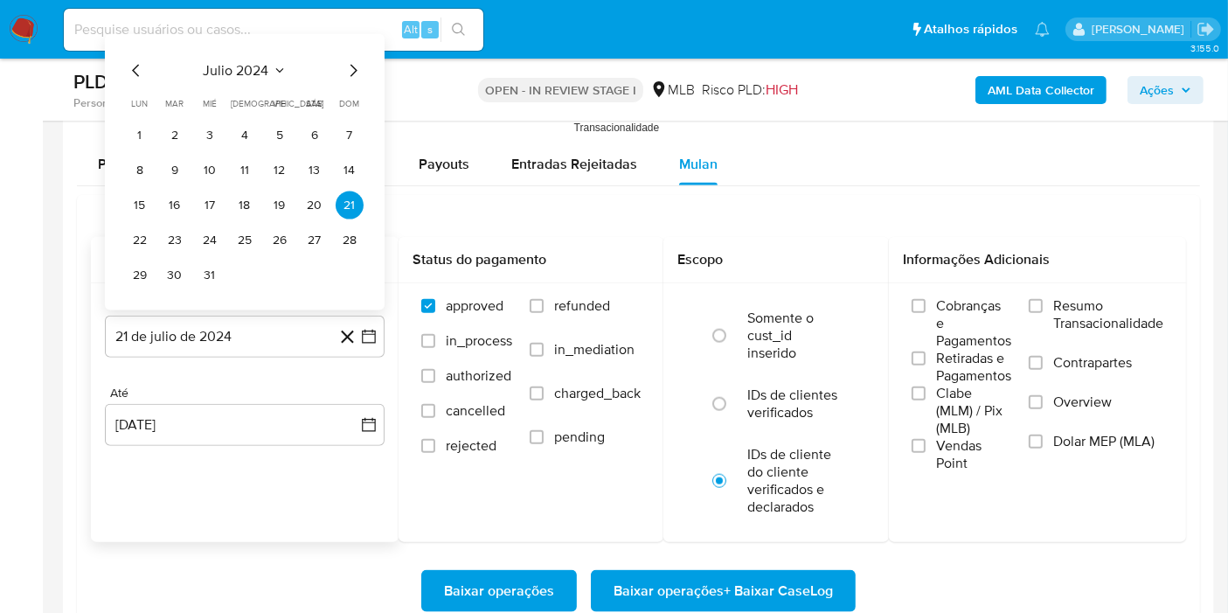
click at [248, 63] on span "julio 2024" at bounding box center [237, 70] width 66 height 17
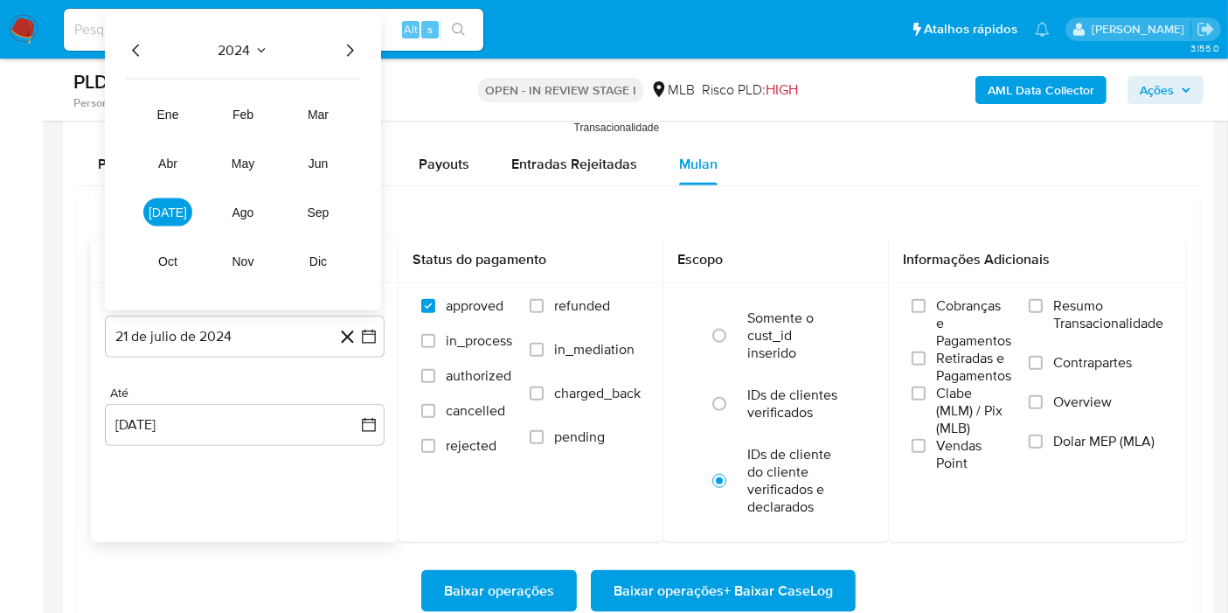
click at [350, 44] on icon "Año siguiente" at bounding box center [350, 50] width 7 height 12
click at [160, 207] on span "jul" at bounding box center [168, 212] width 38 height 14
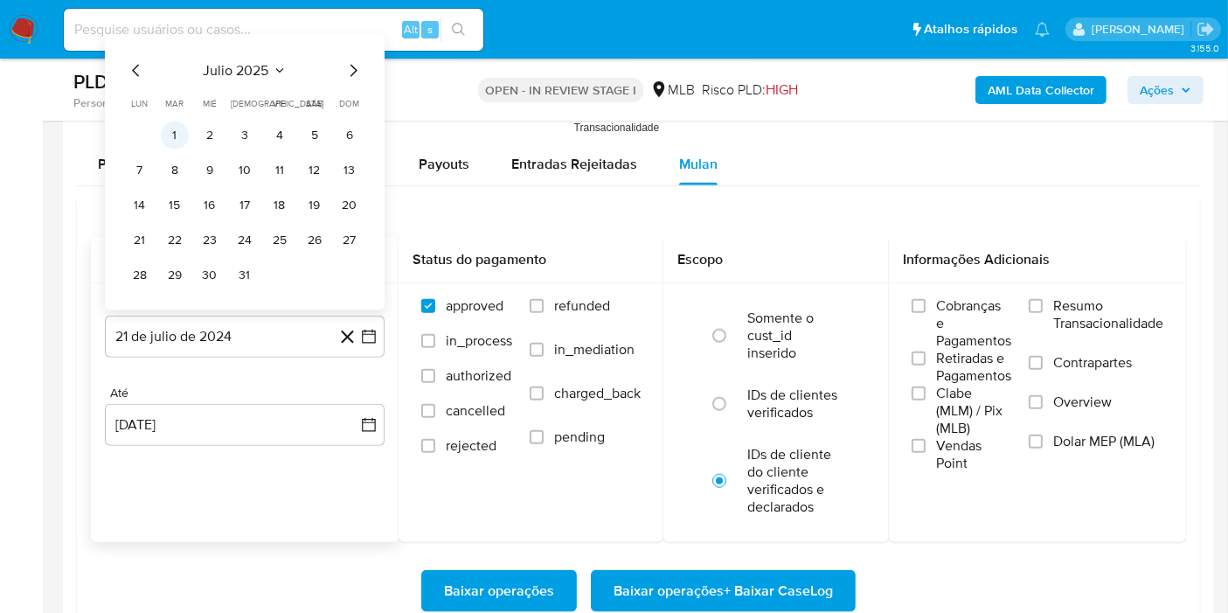
click at [175, 121] on button "1" at bounding box center [175, 135] width 28 height 28
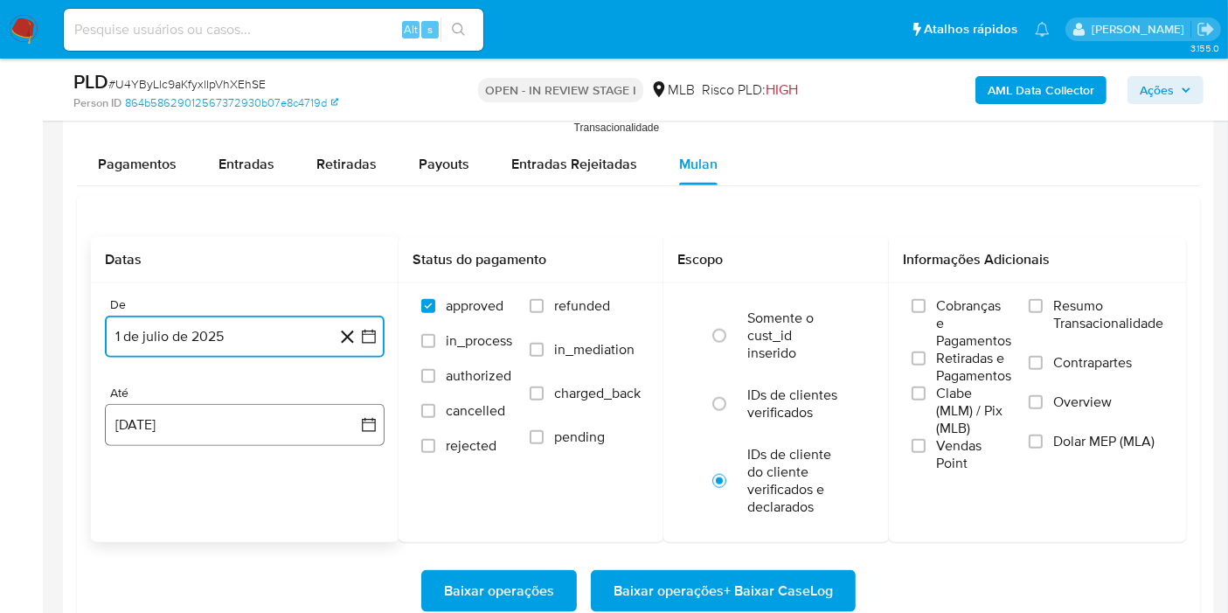
click at [222, 422] on button "21 de agosto de 2025" at bounding box center [245, 425] width 280 height 42
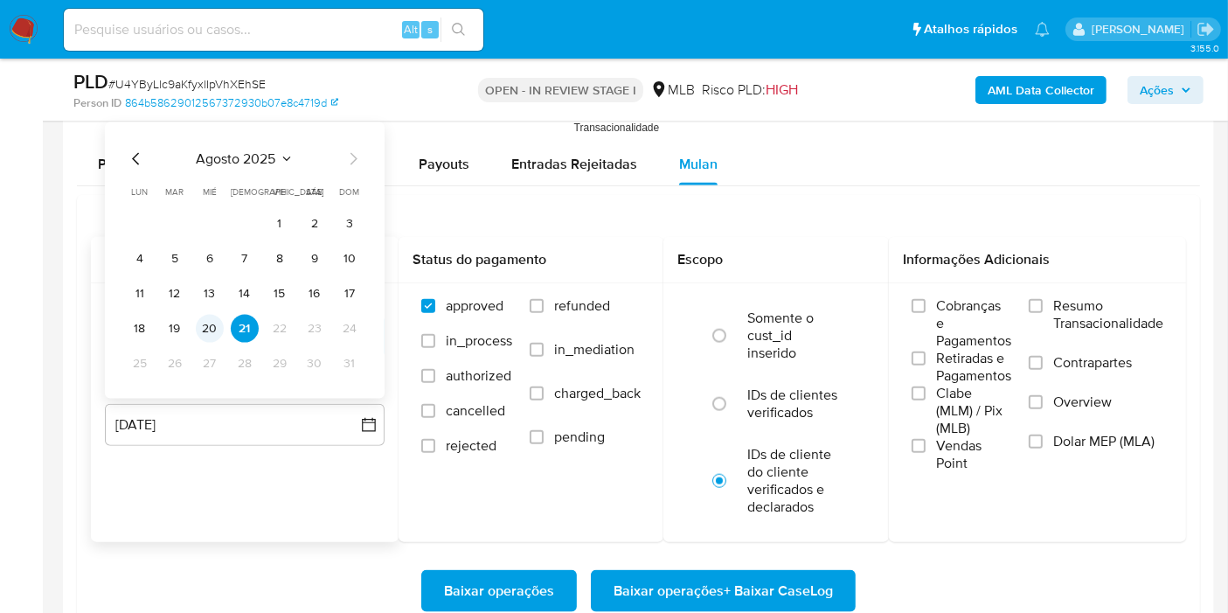
click at [211, 323] on button "20" at bounding box center [210, 329] width 28 height 28
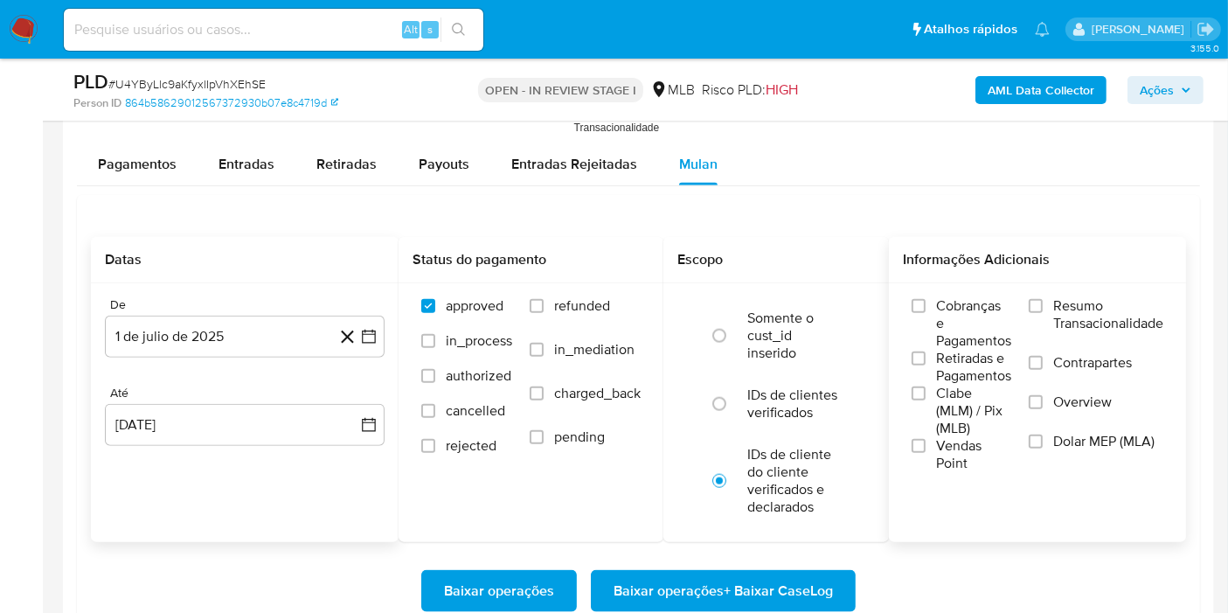
click at [1053, 304] on span "Resumo Transacionalidade" at bounding box center [1108, 314] width 110 height 35
click at [1042, 304] on input "Resumo Transacionalidade" at bounding box center [1035, 306] width 14 height 14
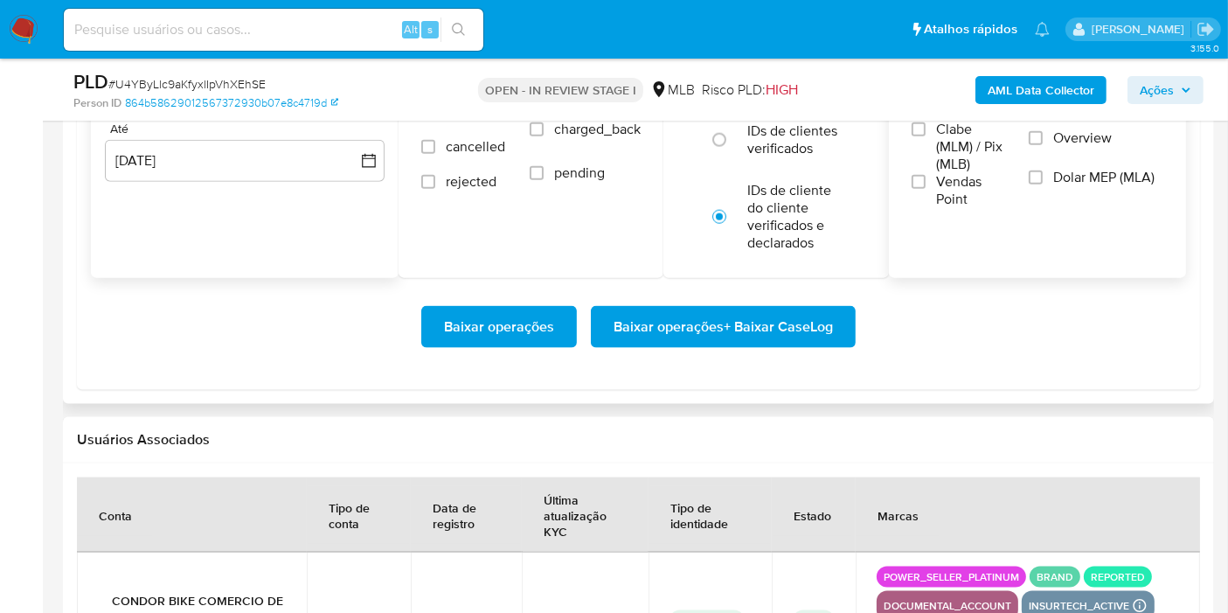
click at [808, 322] on span "Baixar operações + Baixar CaseLog" at bounding box center [722, 327] width 219 height 38
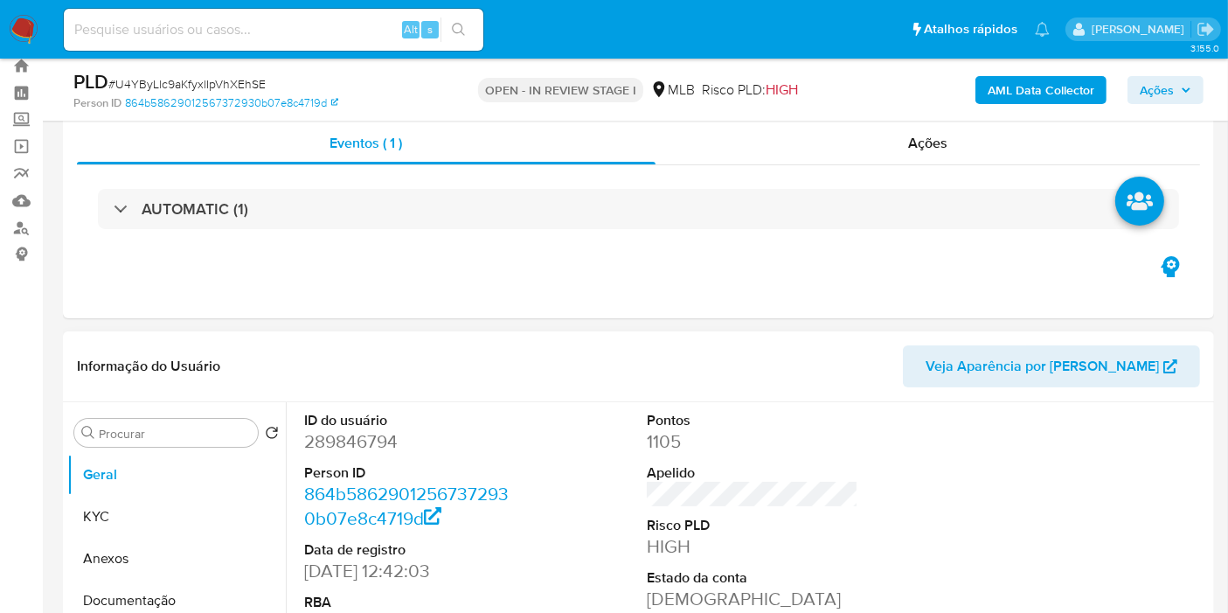
scroll to position [44, 0]
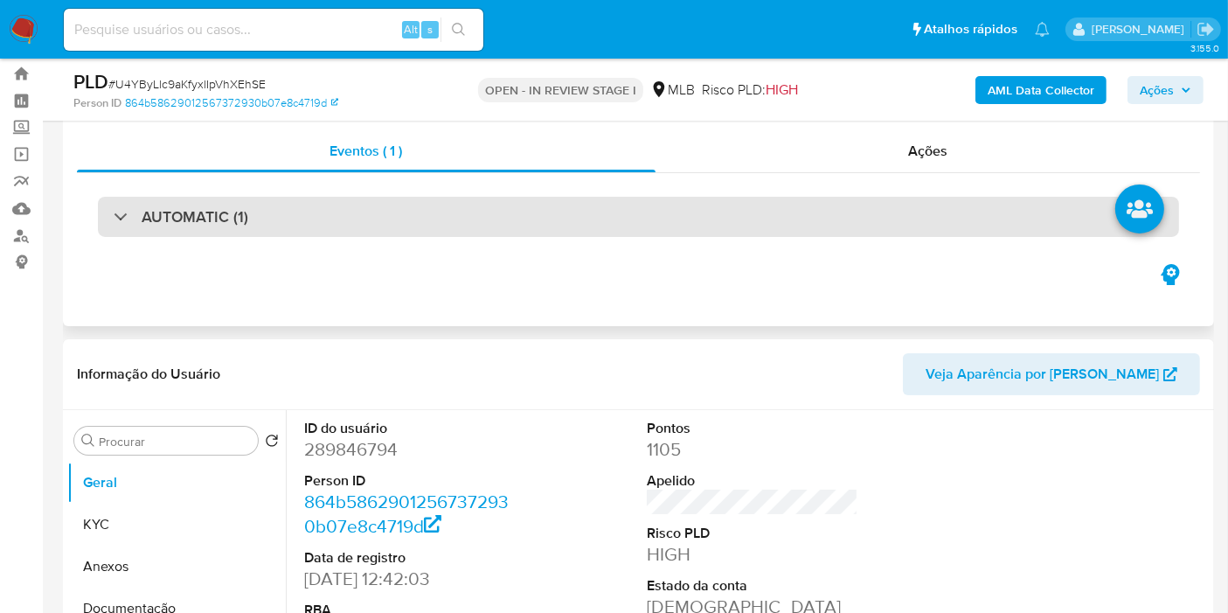
click at [602, 220] on div "AUTOMATIC (1)" at bounding box center [638, 217] width 1081 height 40
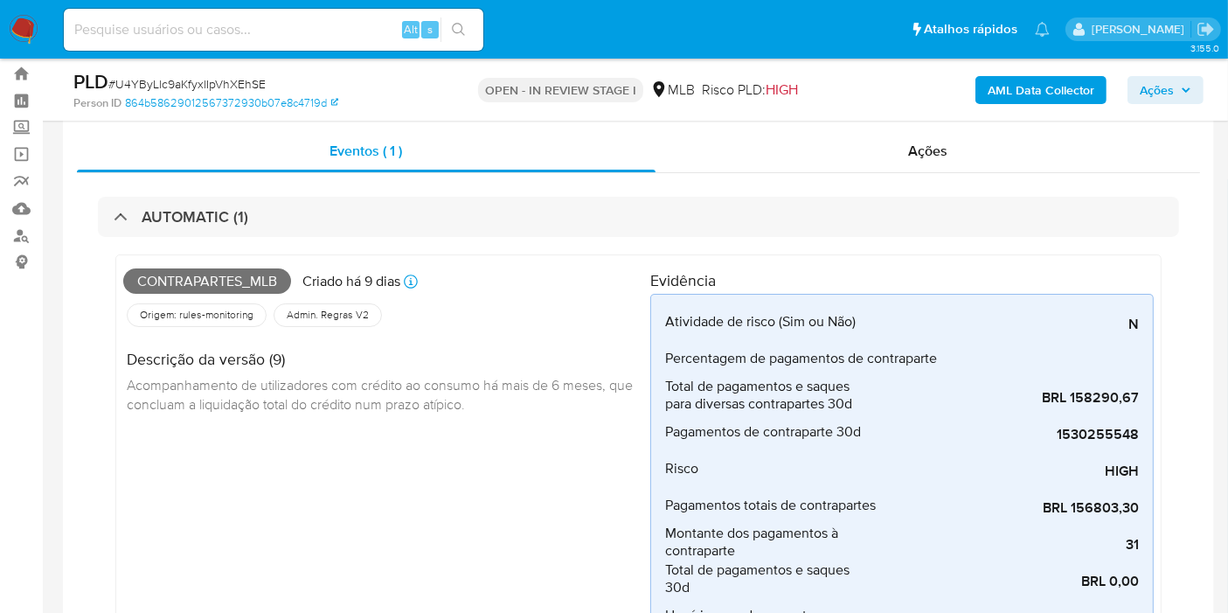
click at [239, 269] on span "Contrapartes_mlb" at bounding box center [207, 281] width 168 height 26
click at [242, 284] on span "Contrapartes_mlb" at bounding box center [207, 281] width 168 height 26
copy span "Contrapartes_mlb"
click at [1173, 83] on span "Ações" at bounding box center [1156, 90] width 34 height 28
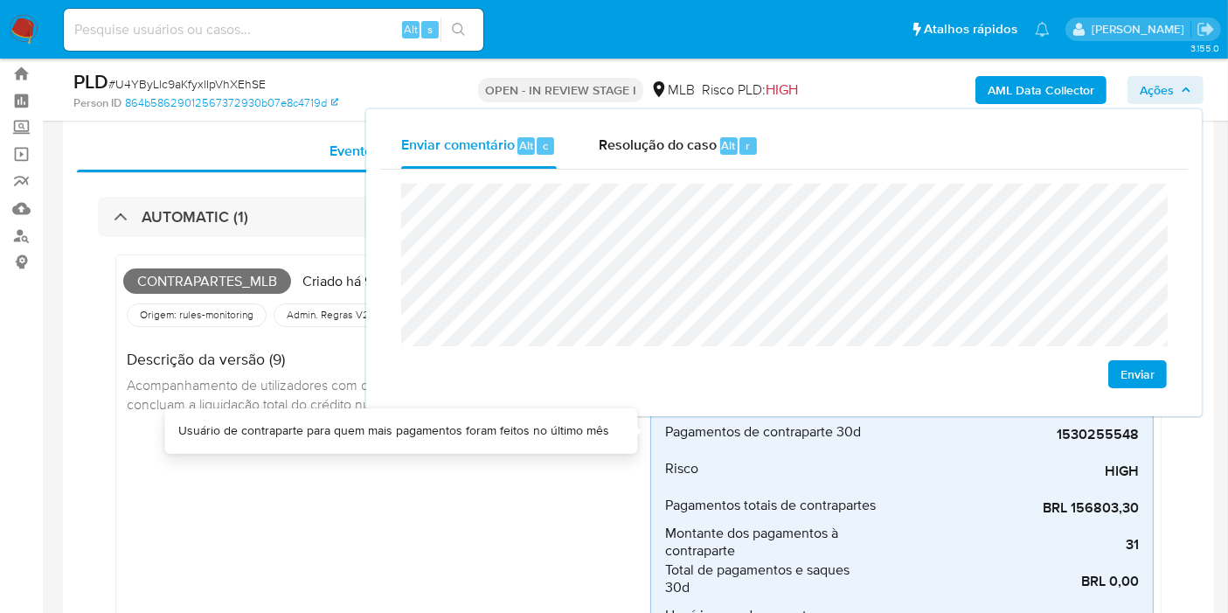
drag, startPoint x: 437, startPoint y: 578, endPoint x: 491, endPoint y: 516, distance: 81.7
click at [443, 568] on div "Contrapartes_mlb Criado há 9 dias Criado: 12/08/2025 00:29:49 Origem: rules-mon…" at bounding box center [386, 489] width 527 height 454
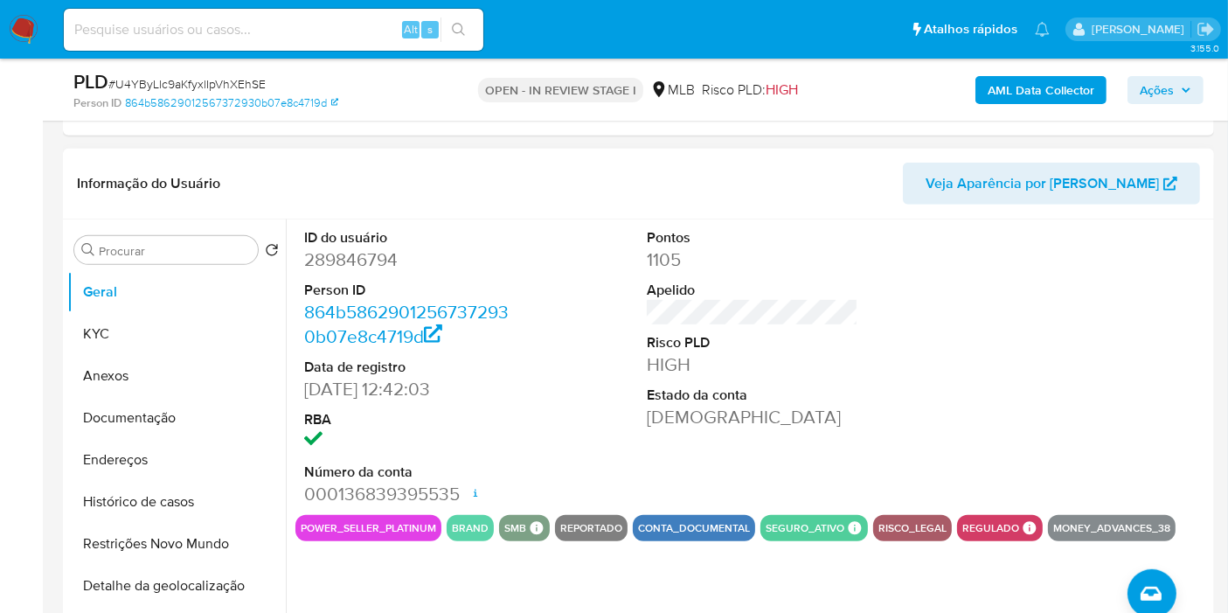
scroll to position [727, 0]
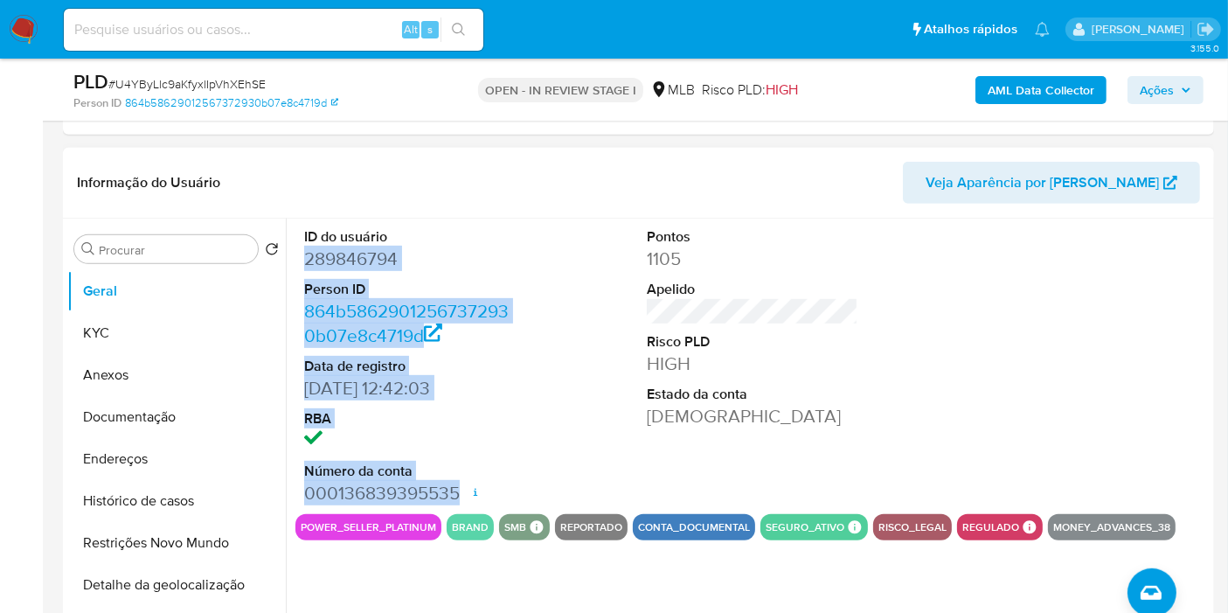
drag, startPoint x: 301, startPoint y: 258, endPoint x: 457, endPoint y: 479, distance: 270.8
click at [457, 479] on div "ID do usuário 289846794 Person ID 864b58629012567372930b07e8c4719d Data de regi…" at bounding box center [409, 365] width 229 height 295
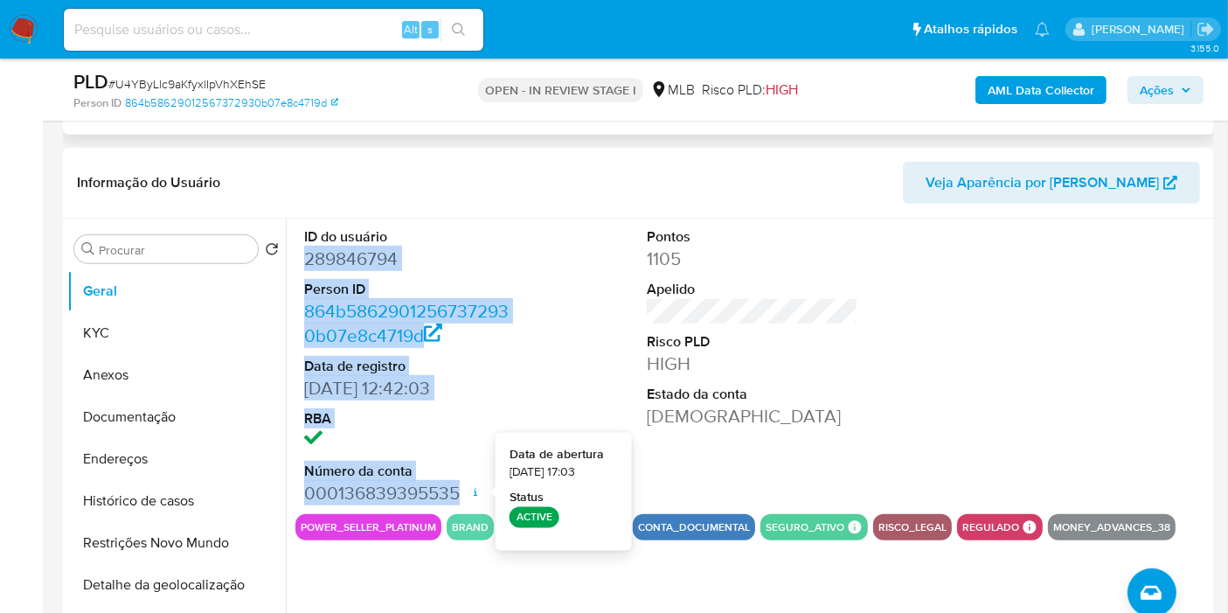
copy dl "289846794 Person ID 864b58629012567372930b07e8c4719d Data de registro 11/12/201…"
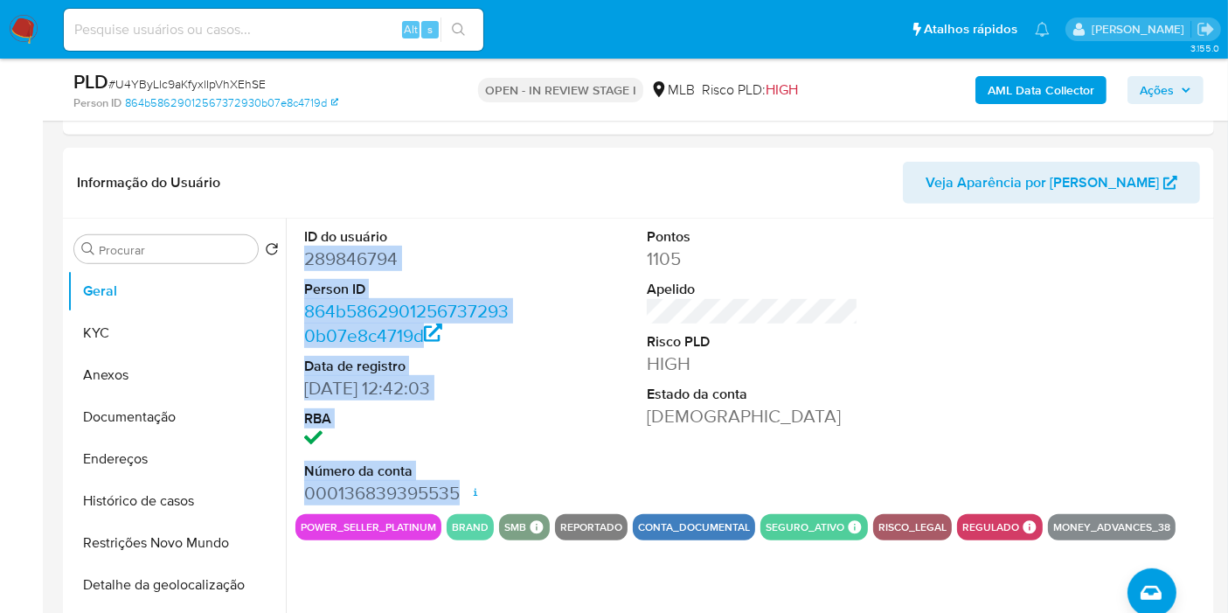
click at [1180, 98] on span "Ações" at bounding box center [1165, 90] width 52 height 24
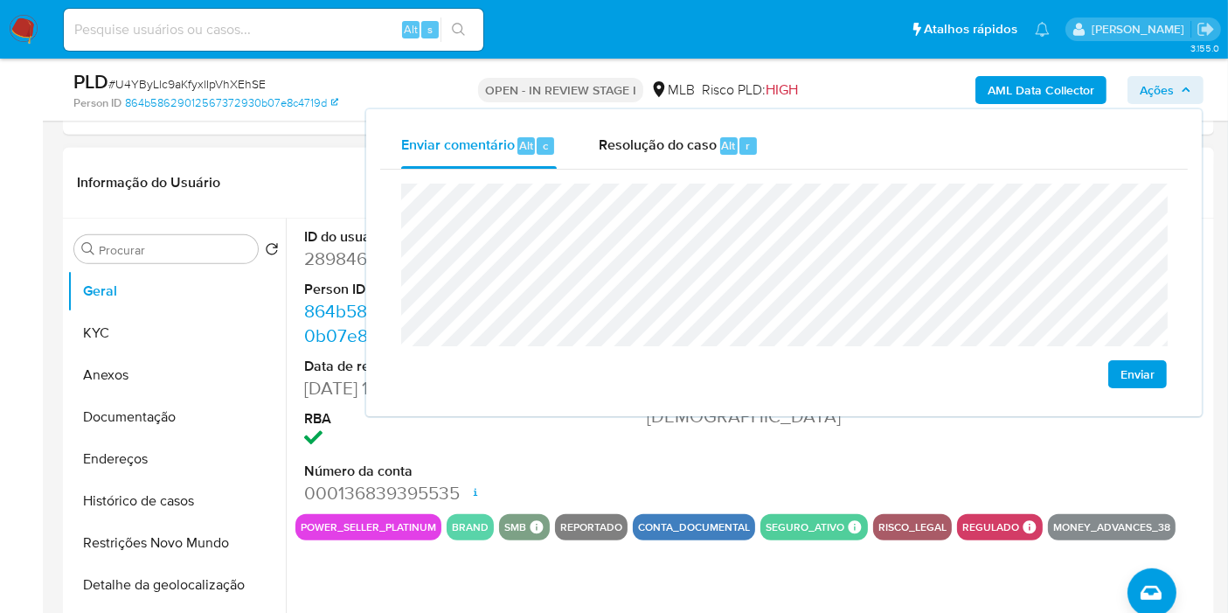
drag, startPoint x: 557, startPoint y: 453, endPoint x: 546, endPoint y: 447, distance: 11.7
click at [555, 451] on div "ID do usuário 289846794 Person ID 864b58629012567372930b07e8c4719d Data de regi…" at bounding box center [752, 365] width 914 height 295
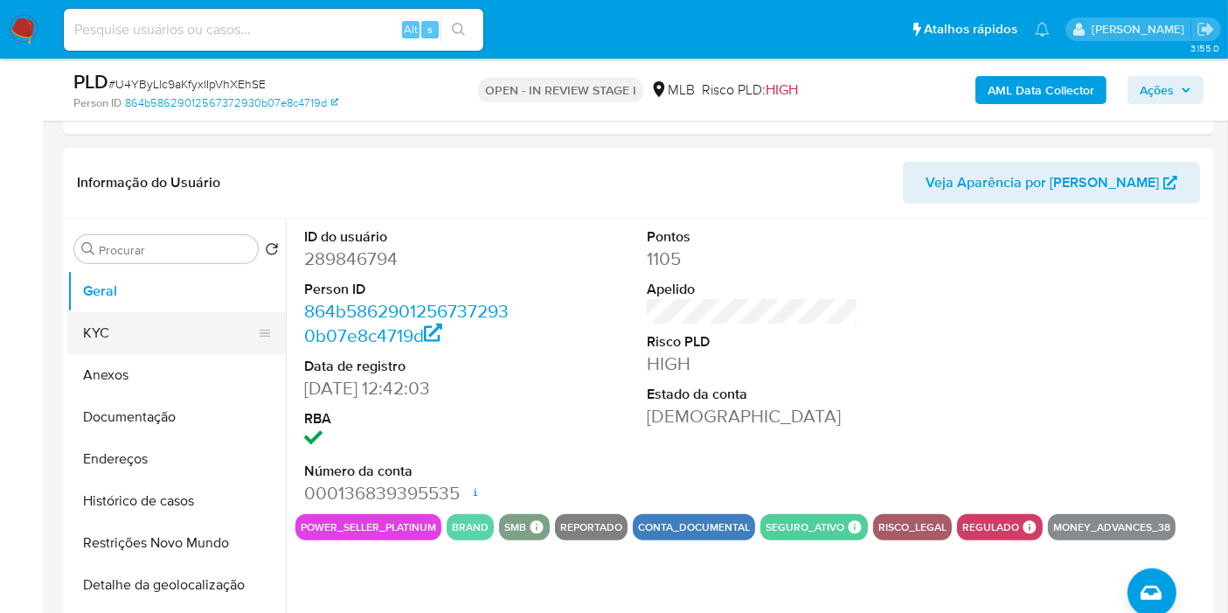
click at [121, 313] on button "KYC" at bounding box center [169, 333] width 204 height 42
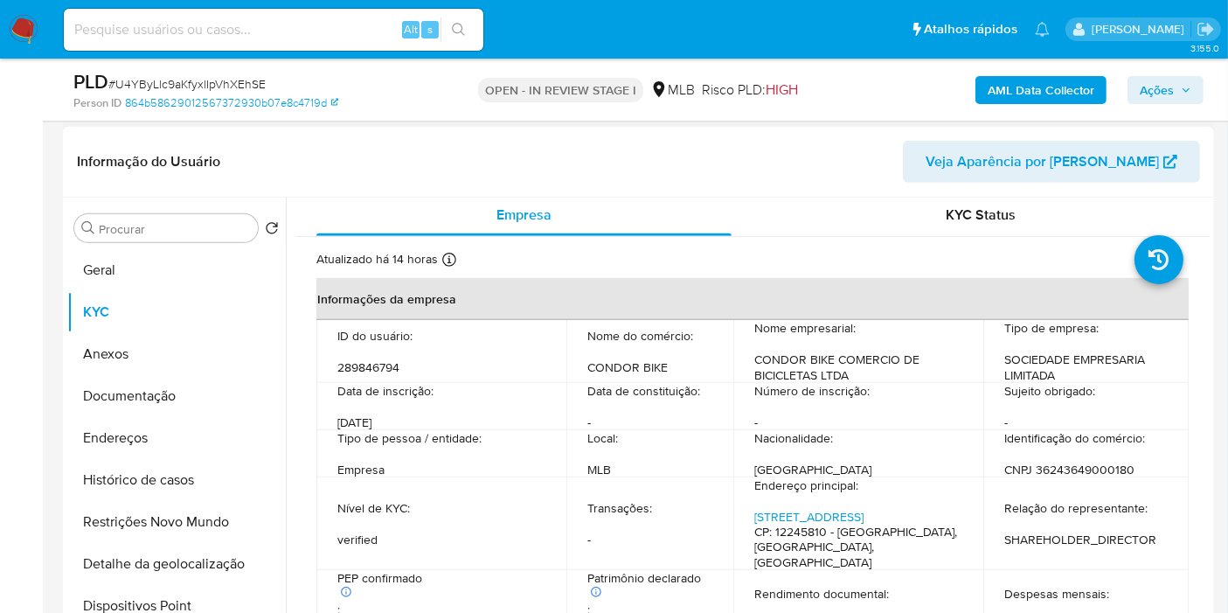
scroll to position [2, 0]
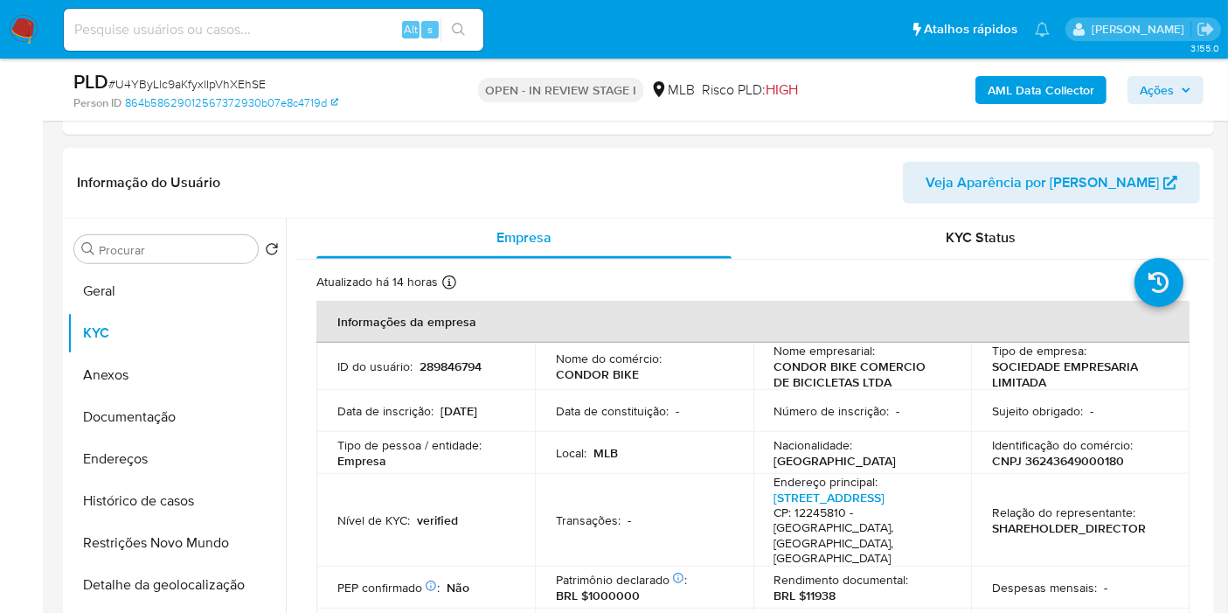
click at [1042, 455] on p "CNPJ 36243649000180" at bounding box center [1058, 461] width 132 height 16
copy p "36243649000180"
drag, startPoint x: 1178, startPoint y: 80, endPoint x: 1165, endPoint y: 90, distance: 16.3
click at [1178, 80] on span "Ações" at bounding box center [1165, 90] width 52 height 24
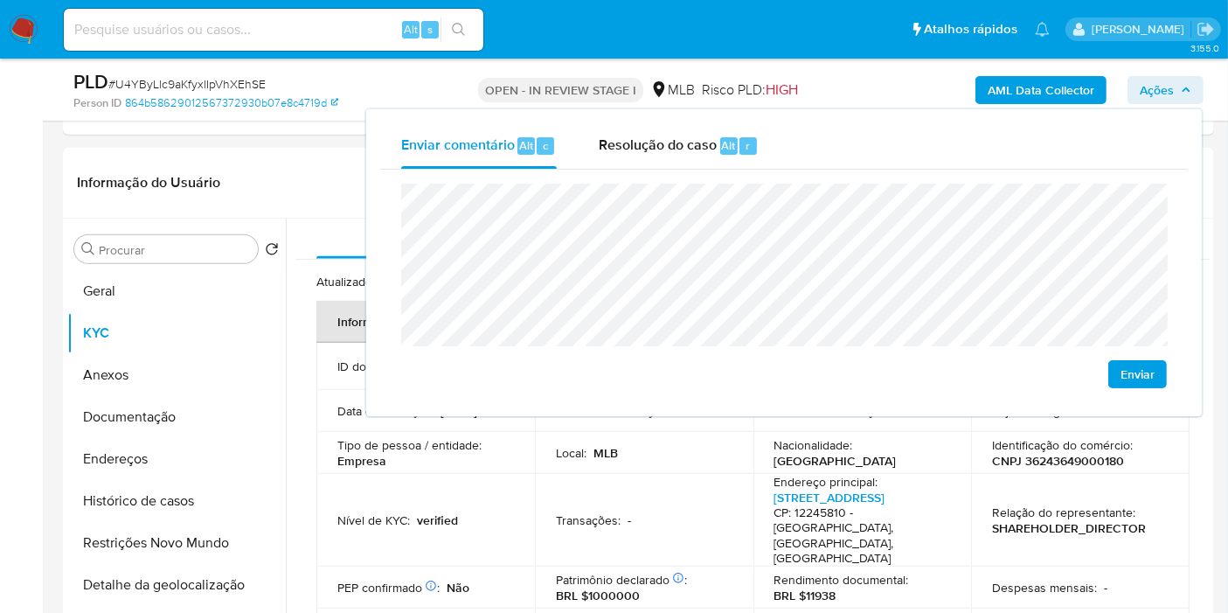
click at [0, 0] on lt-span "econômica" at bounding box center [0, 0] width 0 height 0
click at [650, 462] on td "Local : MLB" at bounding box center [644, 453] width 218 height 42
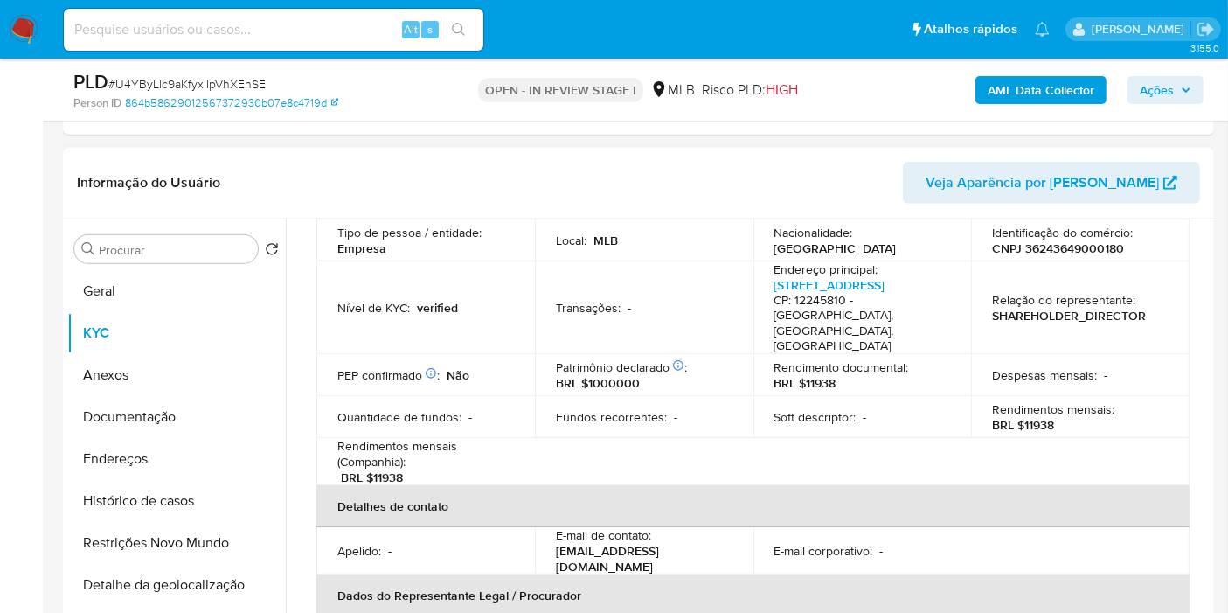
scroll to position [218, 0]
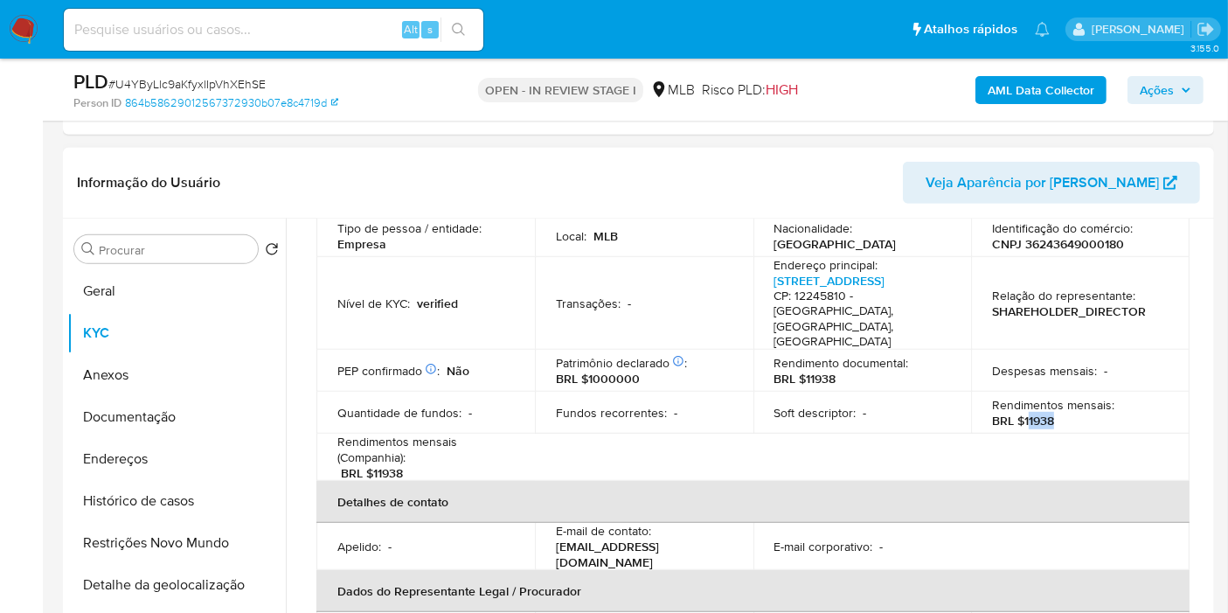
drag, startPoint x: 1023, startPoint y: 385, endPoint x: 1065, endPoint y: 390, distance: 42.2
click at [1065, 397] on div "Rendimentos mensais : BRL $11938" at bounding box center [1080, 412] width 177 height 31
click at [1058, 397] on div "Rendimentos mensais : BRL $11938" at bounding box center [1080, 412] width 177 height 31
drag, startPoint x: 1018, startPoint y: 388, endPoint x: 1060, endPoint y: 384, distance: 42.2
click at [1058, 397] on div "Rendimentos mensais : BRL $11938" at bounding box center [1080, 412] width 177 height 31
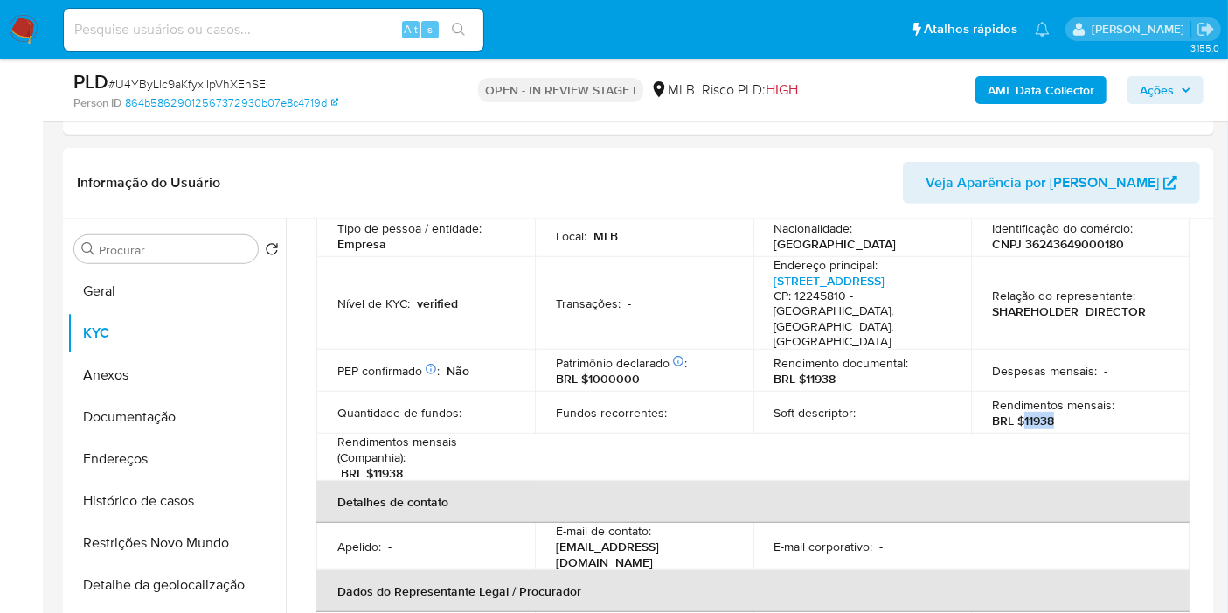
copy p "11938"
click at [1146, 73] on div "AML Data Collector Ações" at bounding box center [1017, 89] width 372 height 41
click at [1152, 88] on span "Ações" at bounding box center [1156, 90] width 34 height 28
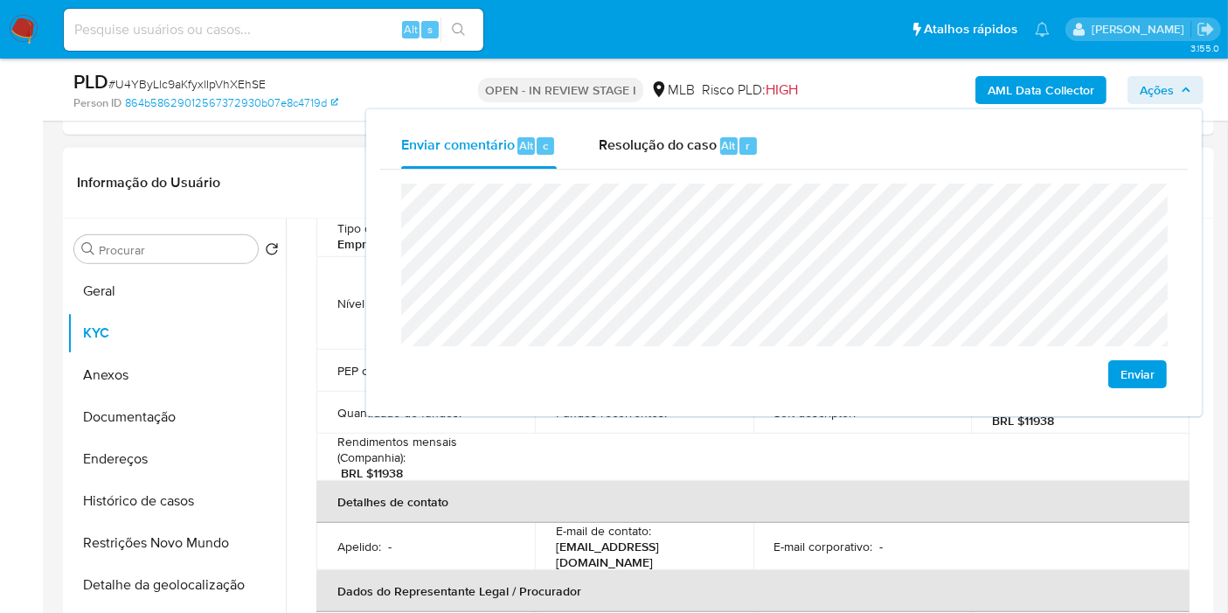
click at [793, 570] on th "Dados do Representante Legal / Procurador" at bounding box center [752, 591] width 873 height 42
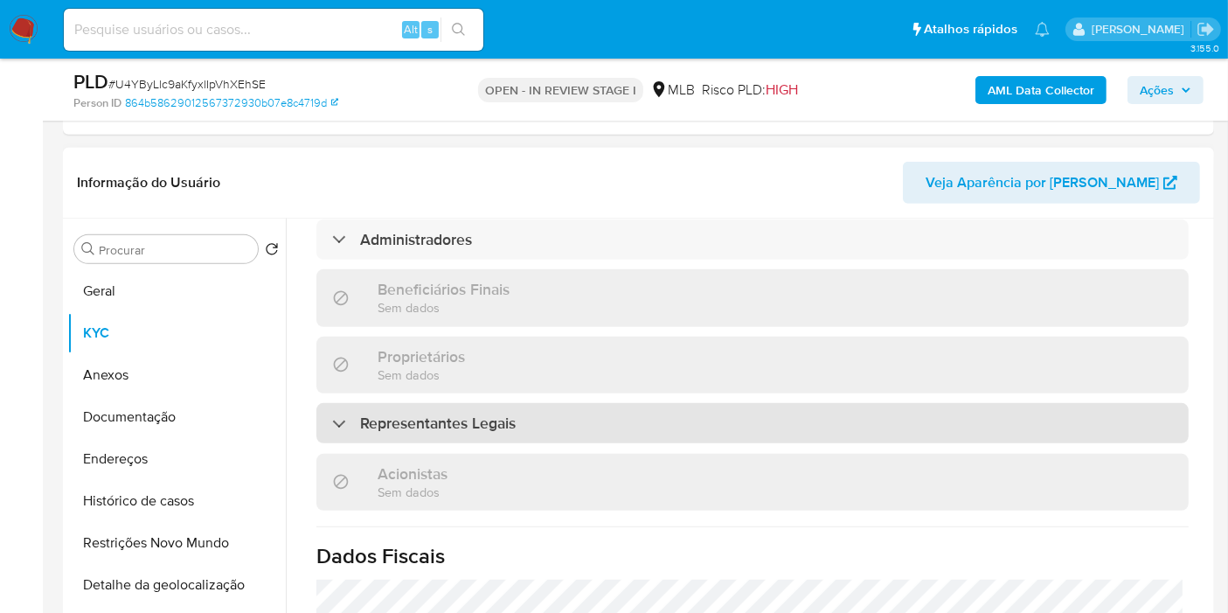
click at [604, 403] on div "Representantes Legais" at bounding box center [752, 423] width 872 height 40
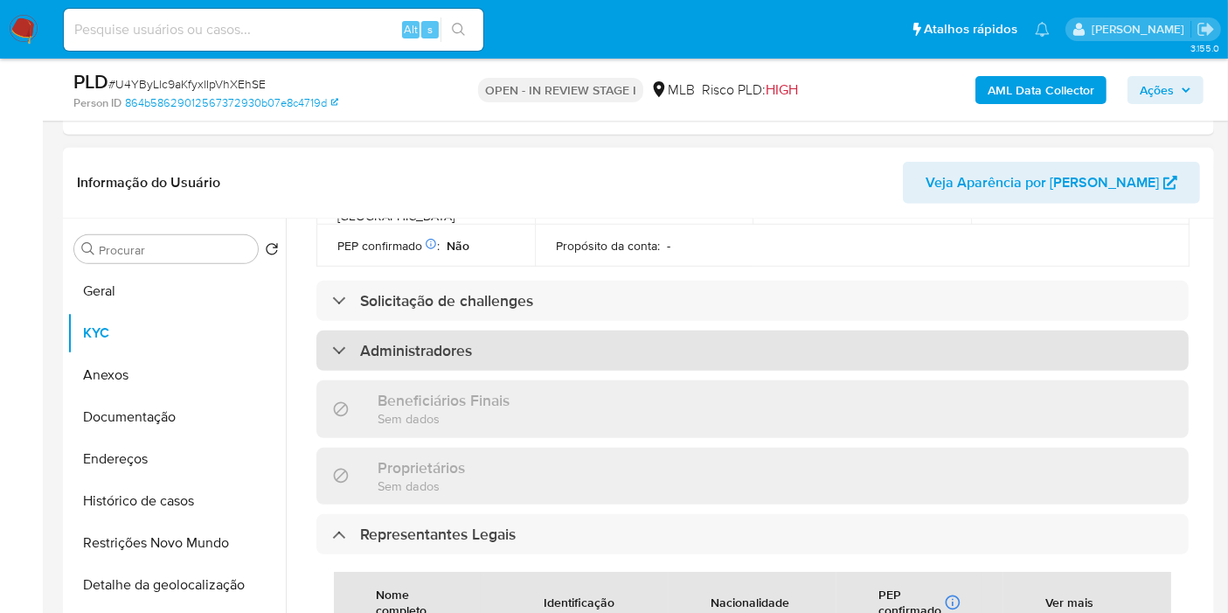
scroll to position [724, 0]
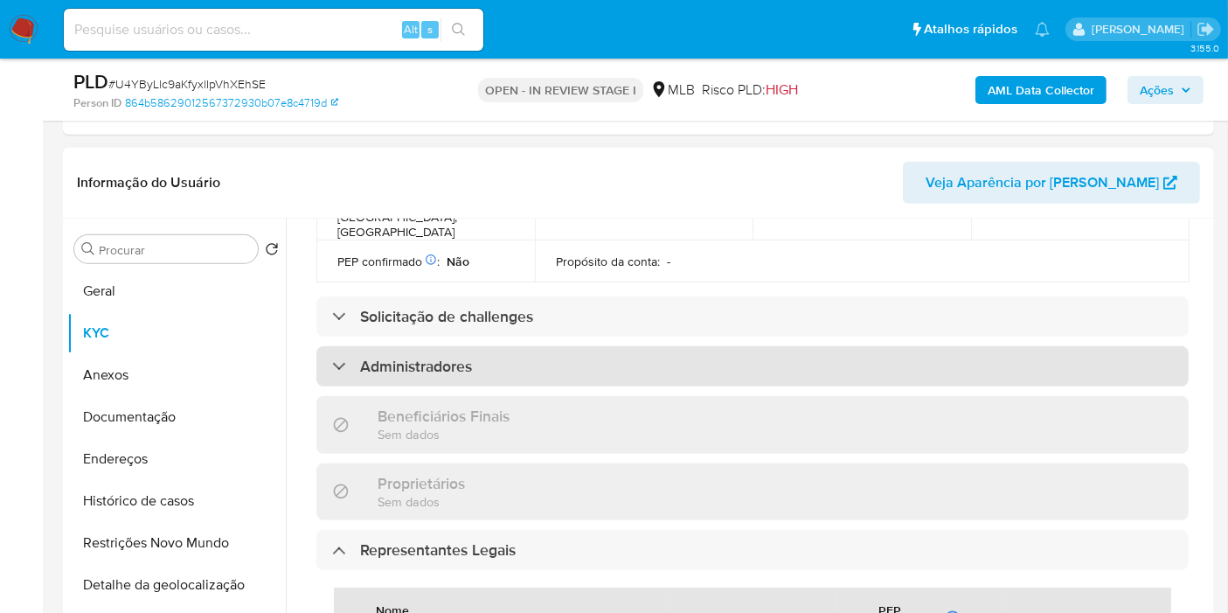
click at [494, 346] on div "Administradores" at bounding box center [752, 366] width 872 height 40
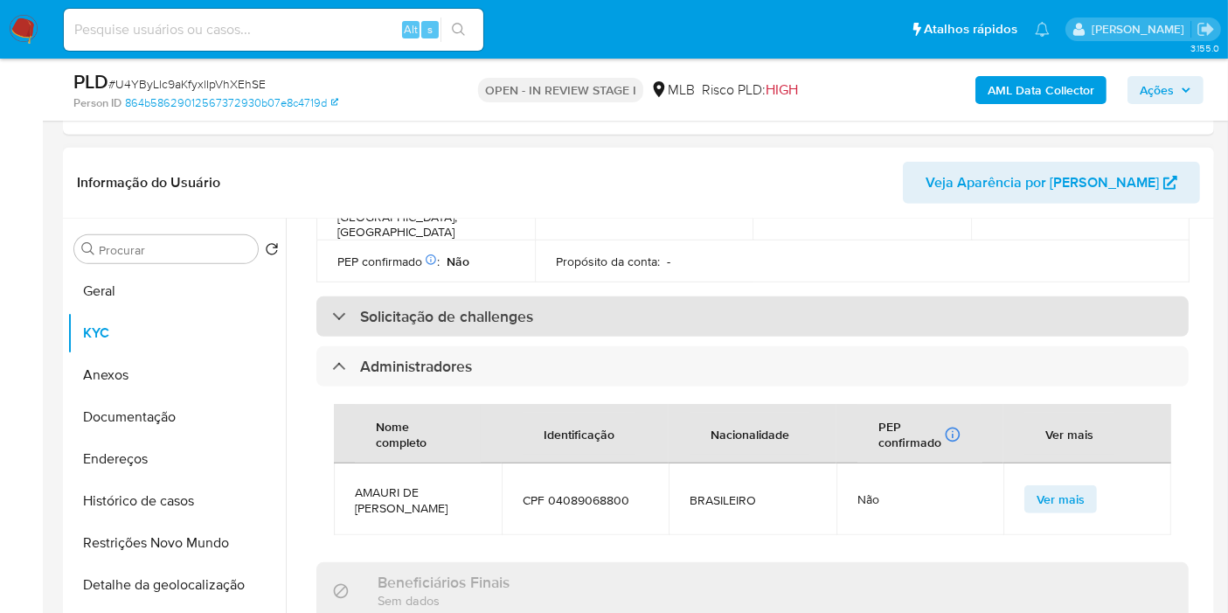
click at [496, 307] on h3 "Solicitação de challenges" at bounding box center [446, 316] width 173 height 19
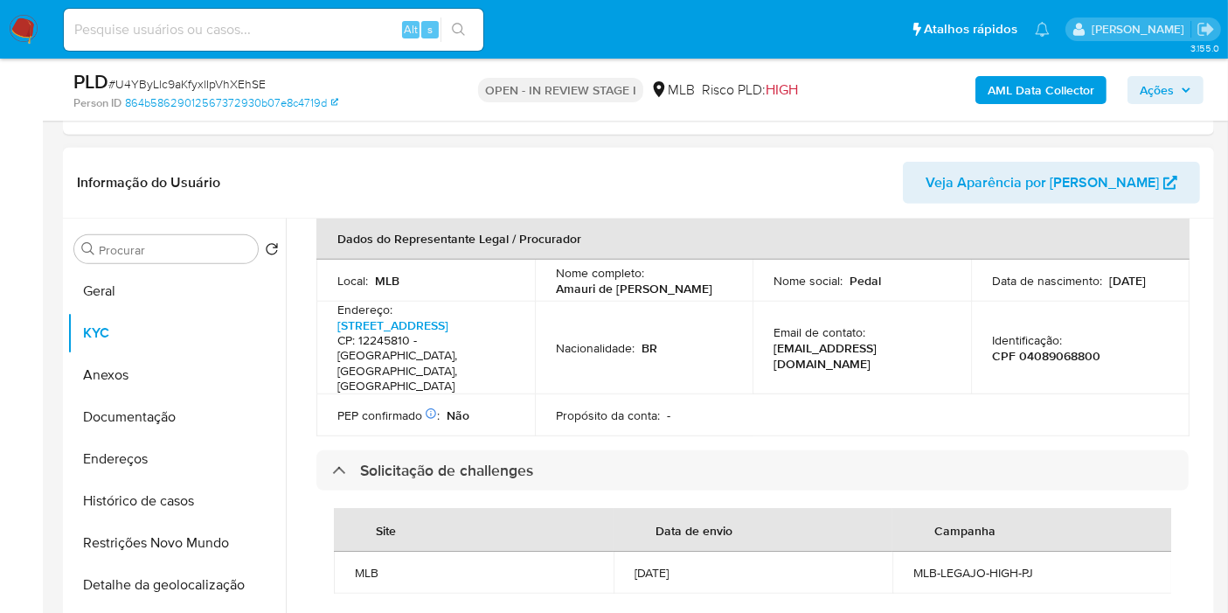
scroll to position [569, 0]
click at [1048, 350] on p "CPF 04089068800" at bounding box center [1046, 358] width 108 height 16
copy p "04089068800"
click at [1192, 88] on button "Ações" at bounding box center [1165, 90] width 76 height 28
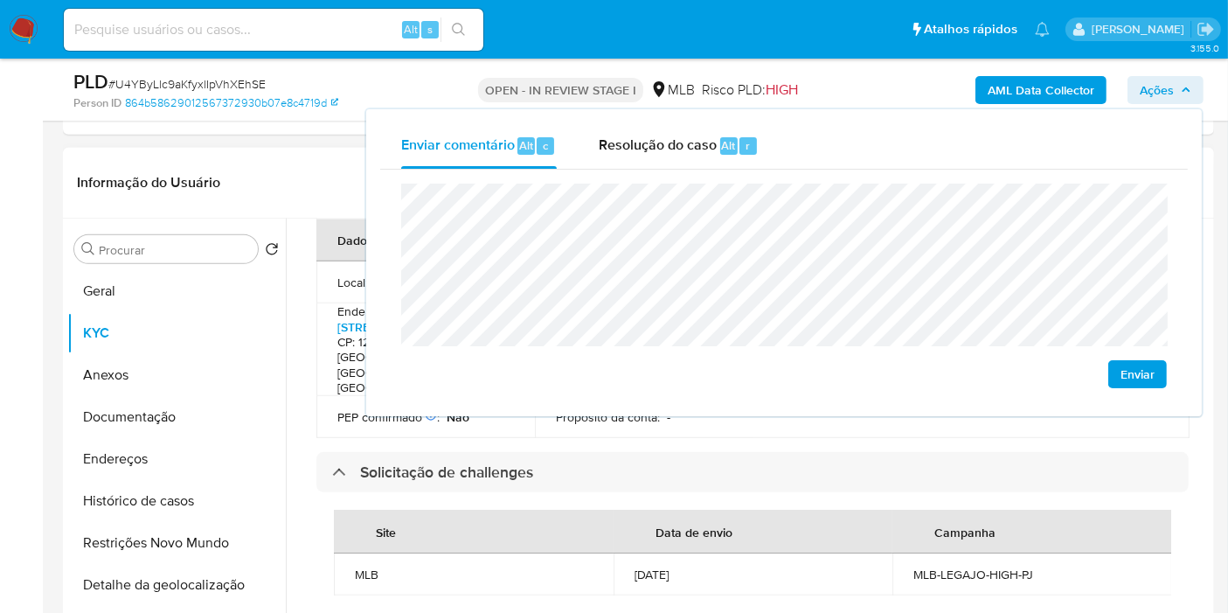
click at [651, 510] on div "Data de envio" at bounding box center [693, 531] width 119 height 42
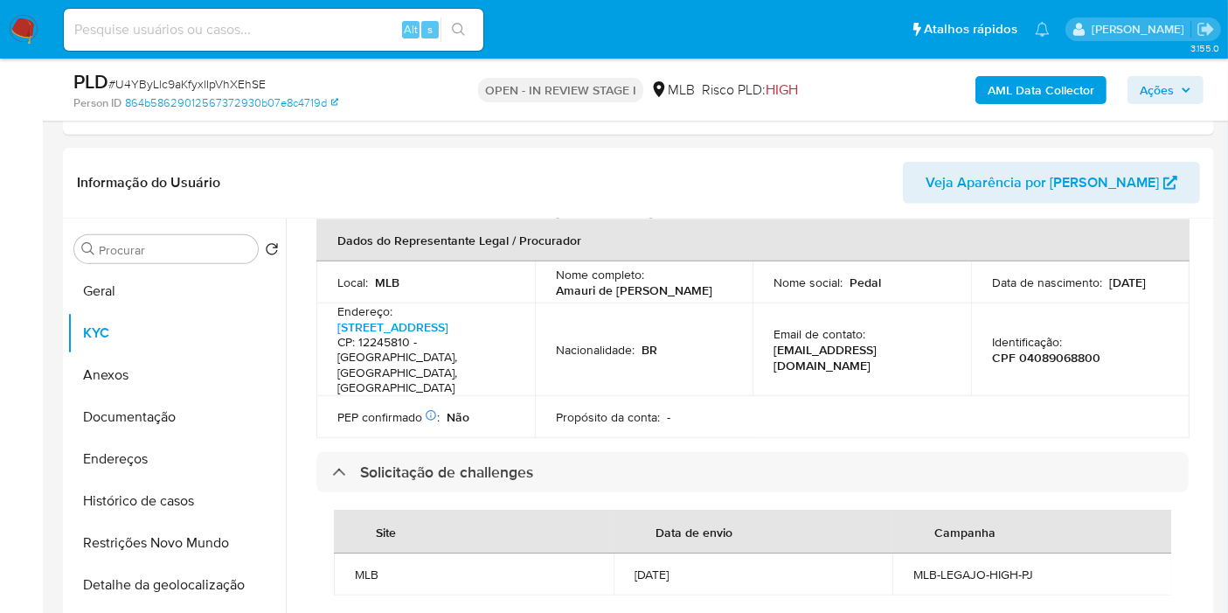
click at [1184, 90] on icon "button" at bounding box center [1185, 89] width 7 height 4
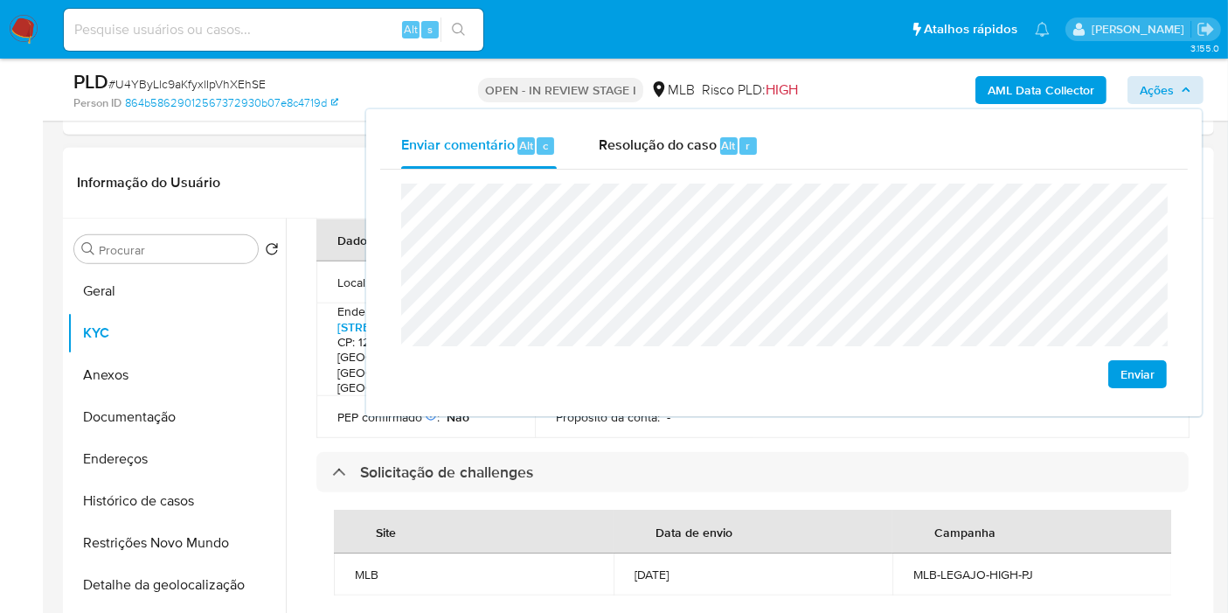
click at [276, 177] on header "Informação do Usuário Veja Aparência por Pessoa" at bounding box center [638, 183] width 1123 height 42
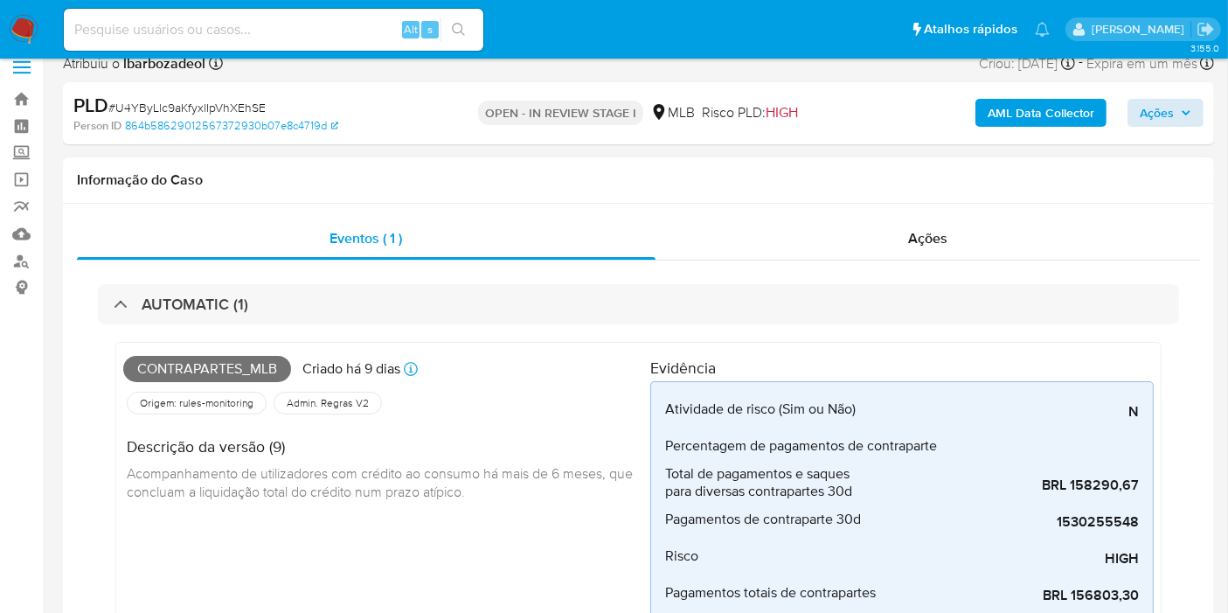
scroll to position [0, 0]
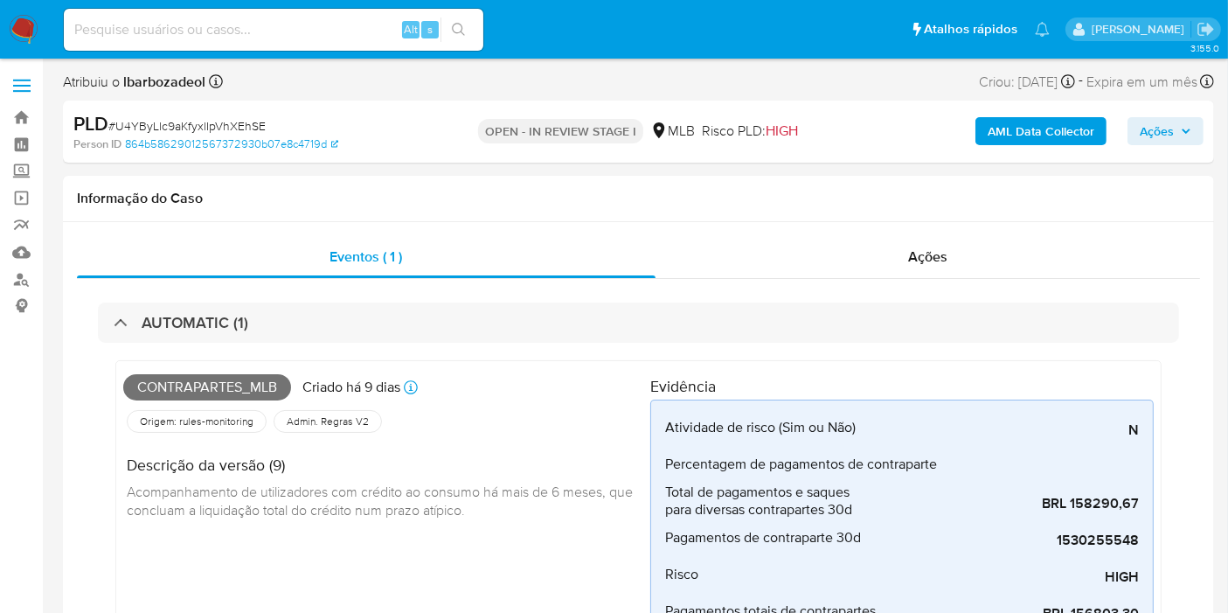
drag, startPoint x: 1176, startPoint y: 124, endPoint x: 1146, endPoint y: 135, distance: 32.6
click at [1175, 124] on span "Ações" at bounding box center [1165, 131] width 52 height 24
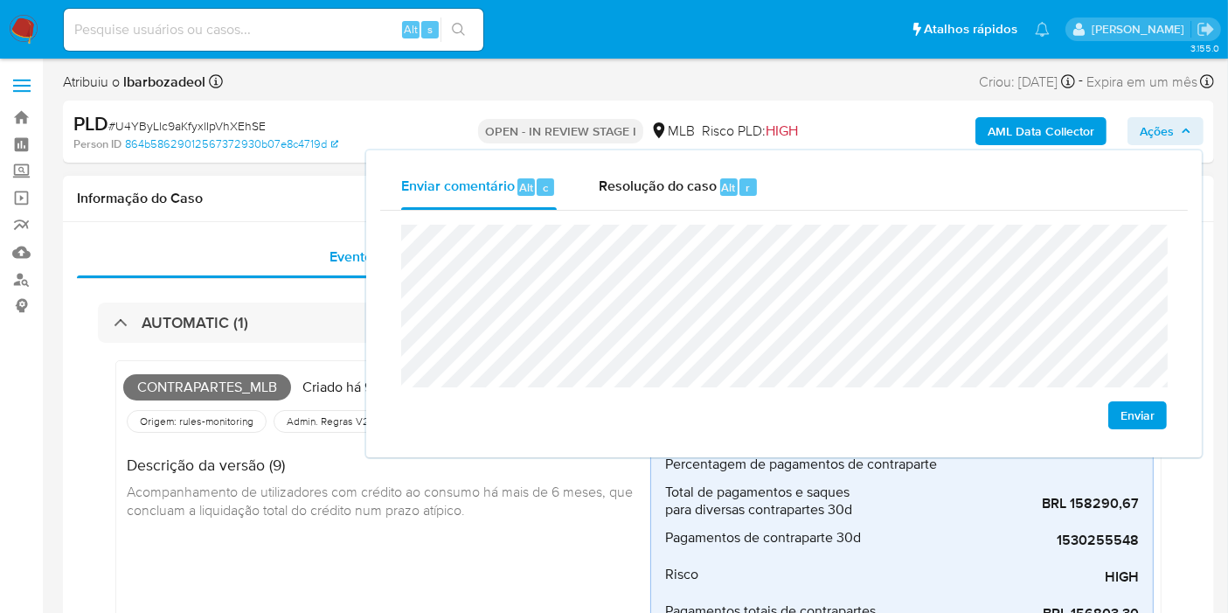
click at [293, 176] on div "Informação do Caso" at bounding box center [638, 199] width 1151 height 46
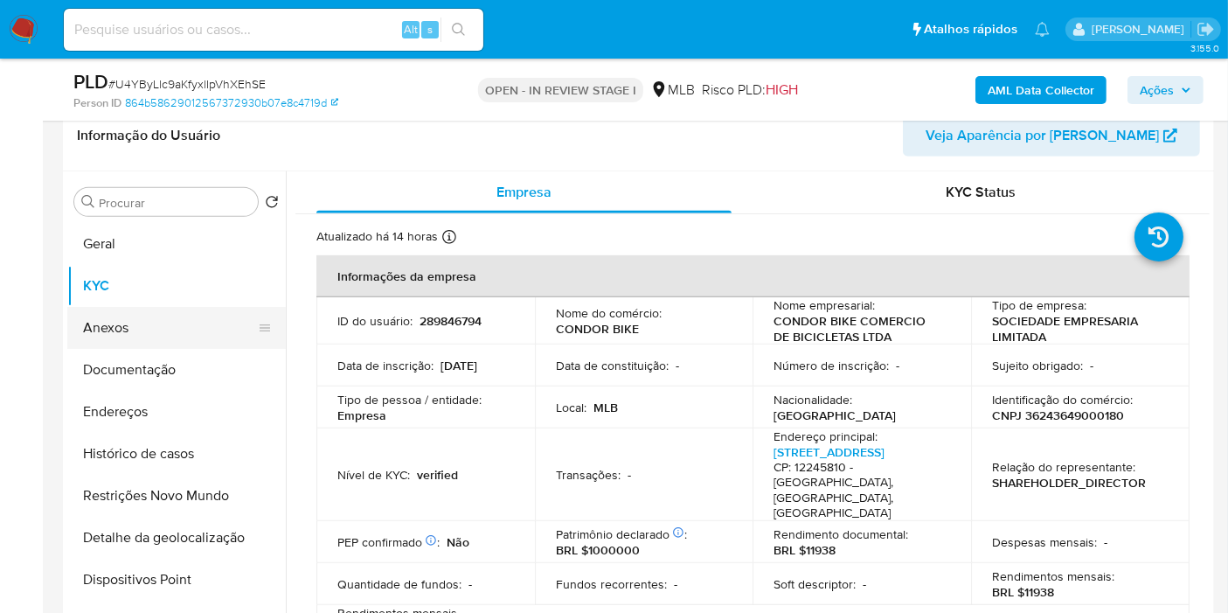
scroll to position [804, 0]
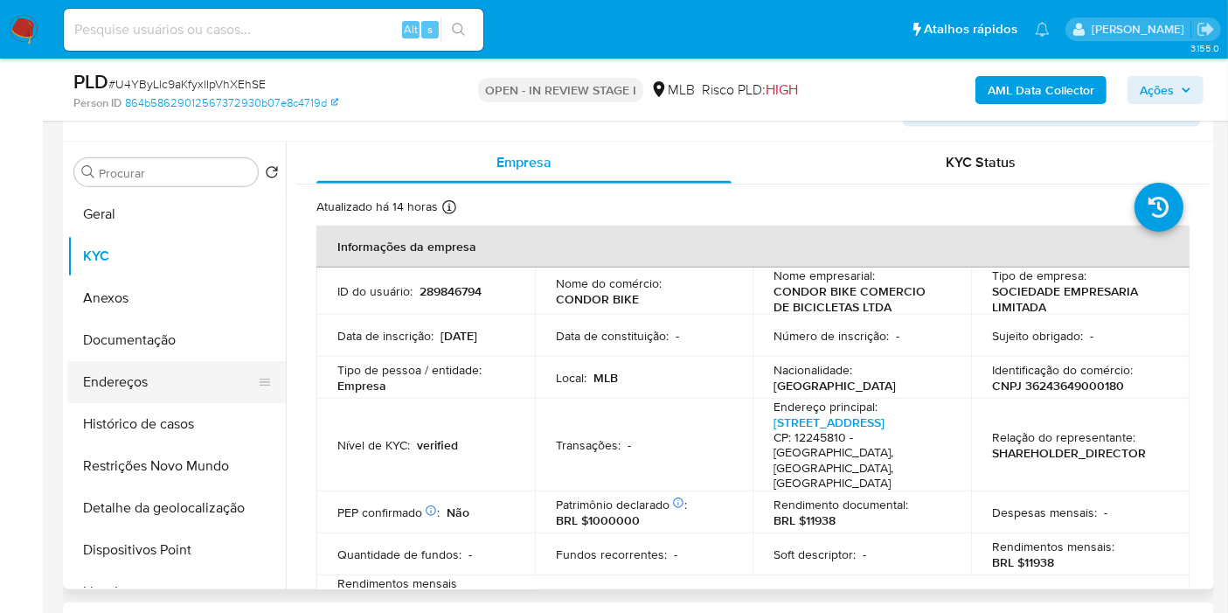
click at [193, 371] on button "Endereços" at bounding box center [169, 382] width 204 height 42
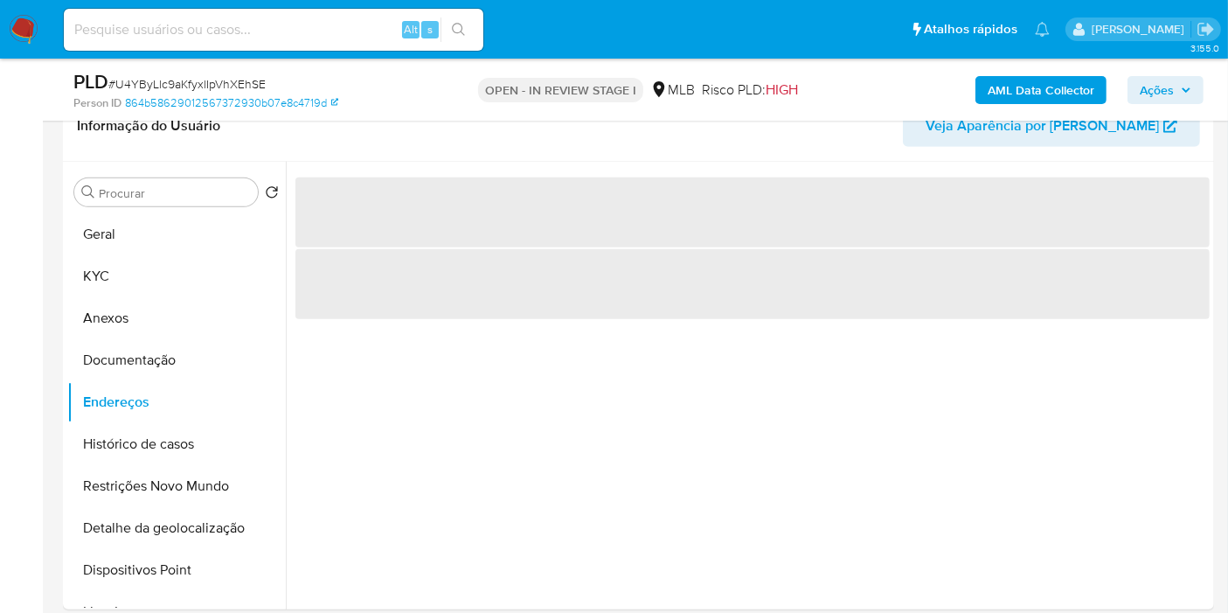
scroll to position [784, 0]
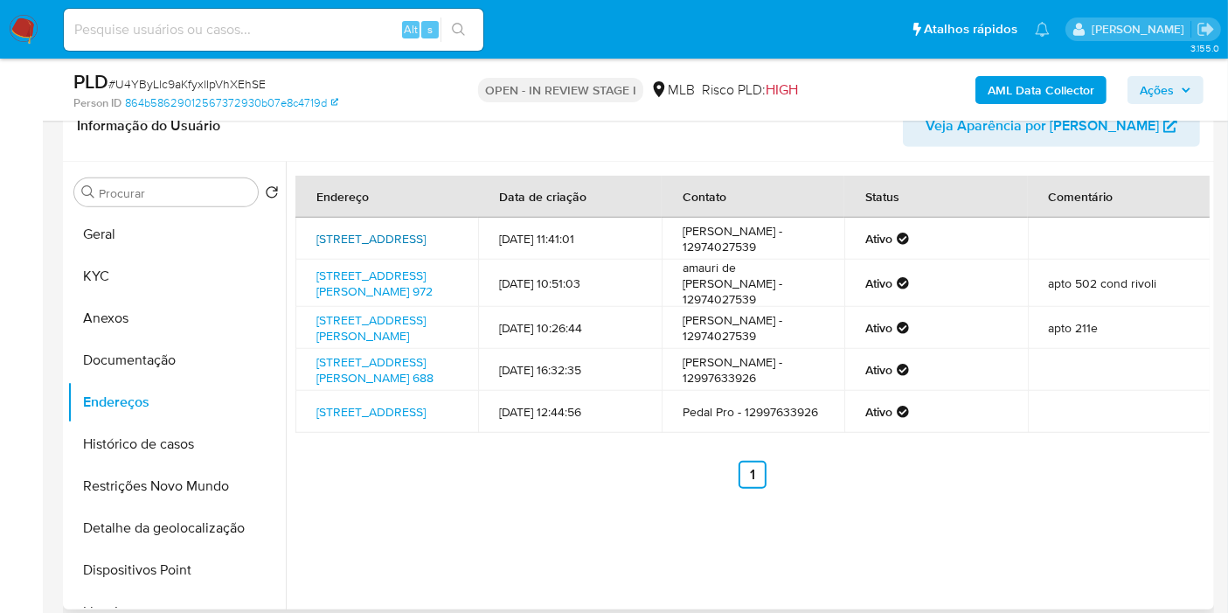
click at [334, 244] on link "Rua Humaitá 122, São José Dos Campos, São Paulo, 12245810, Brasil 122" at bounding box center [370, 238] width 109 height 17
click at [359, 300] on link "Rua Tristão De Athayde 972, Ubatuba, São Paulo, 11688656, Brasil 972" at bounding box center [374, 283] width 116 height 33
click at [364, 344] on link "Rua Francisco Ricci 181, São José Dos Campos, São Paulo, 12243261, Brasil 181" at bounding box center [370, 327] width 109 height 33
click at [352, 386] on link "Avenida Doutor Nelson D'avila 688, São José Dos Campos, São Paulo, 12245031, Br…" at bounding box center [374, 369] width 117 height 33
click at [371, 420] on link "Rua Humaitá 122, São José Dos Campos, São Paulo, 12245810, Brasil 122" at bounding box center [370, 411] width 109 height 17
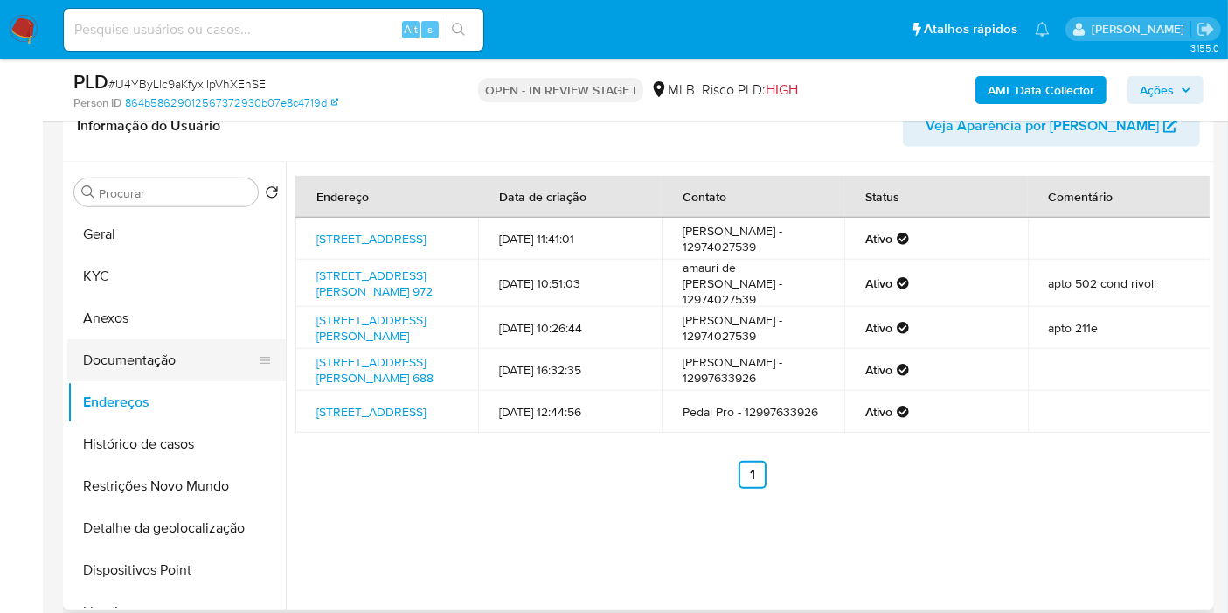
click at [177, 371] on button "Documentação" at bounding box center [169, 360] width 204 height 42
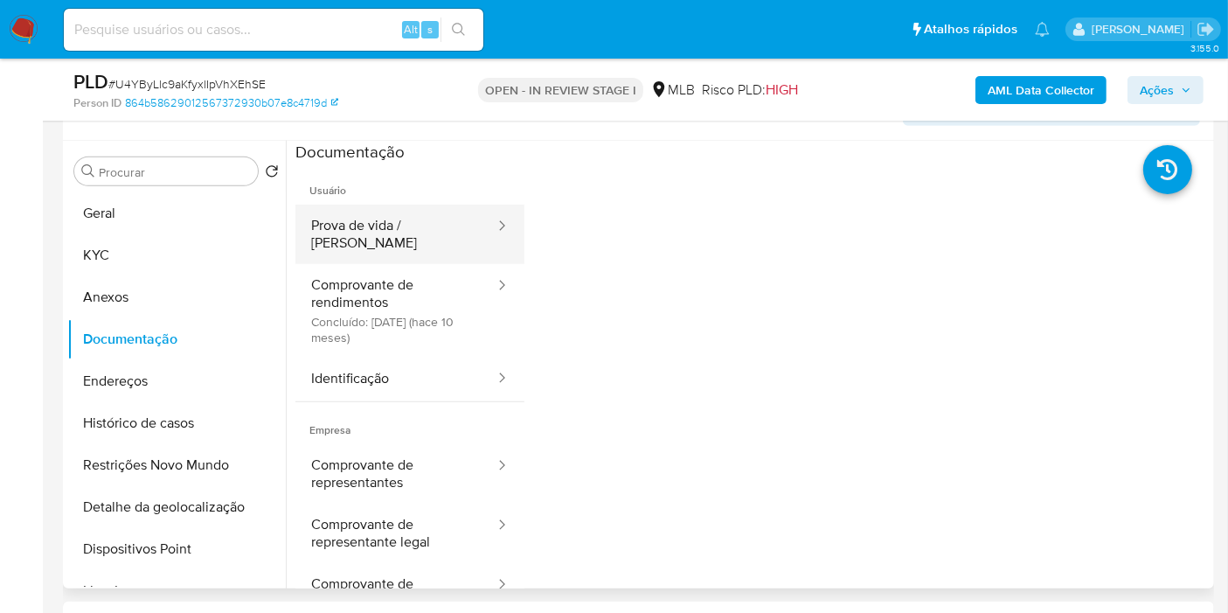
click at [434, 228] on button "Prova de vida / Selfie" at bounding box center [395, 233] width 201 height 59
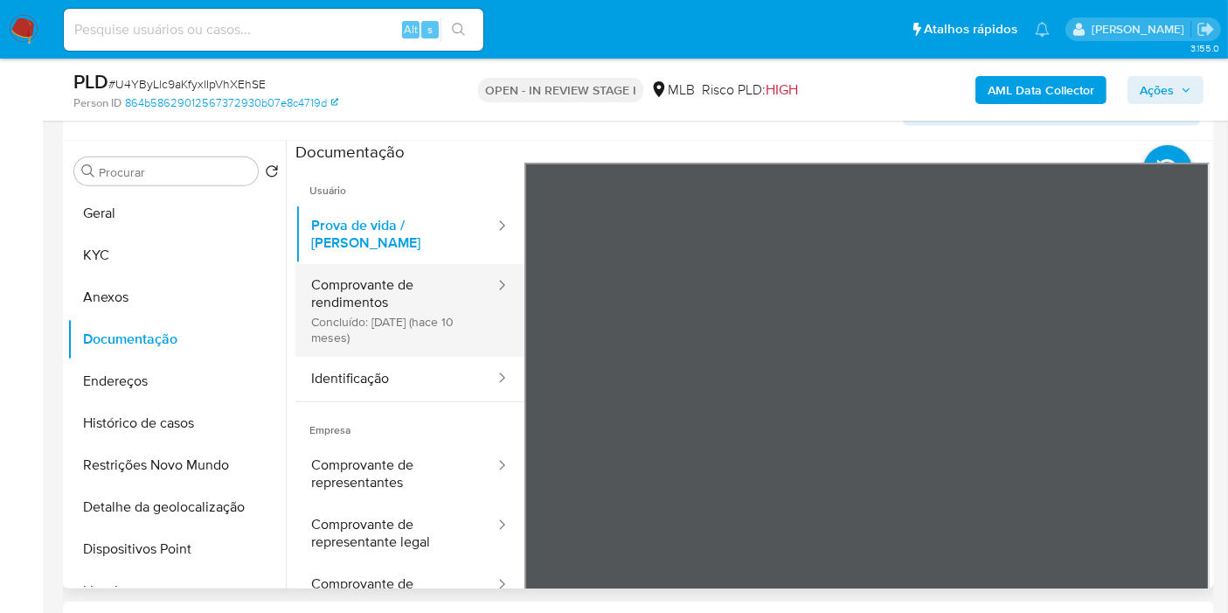
click at [426, 313] on button "Comprovante de rendimentos Concluído: 15/10/2024 (hace 10 meses)" at bounding box center [395, 310] width 201 height 93
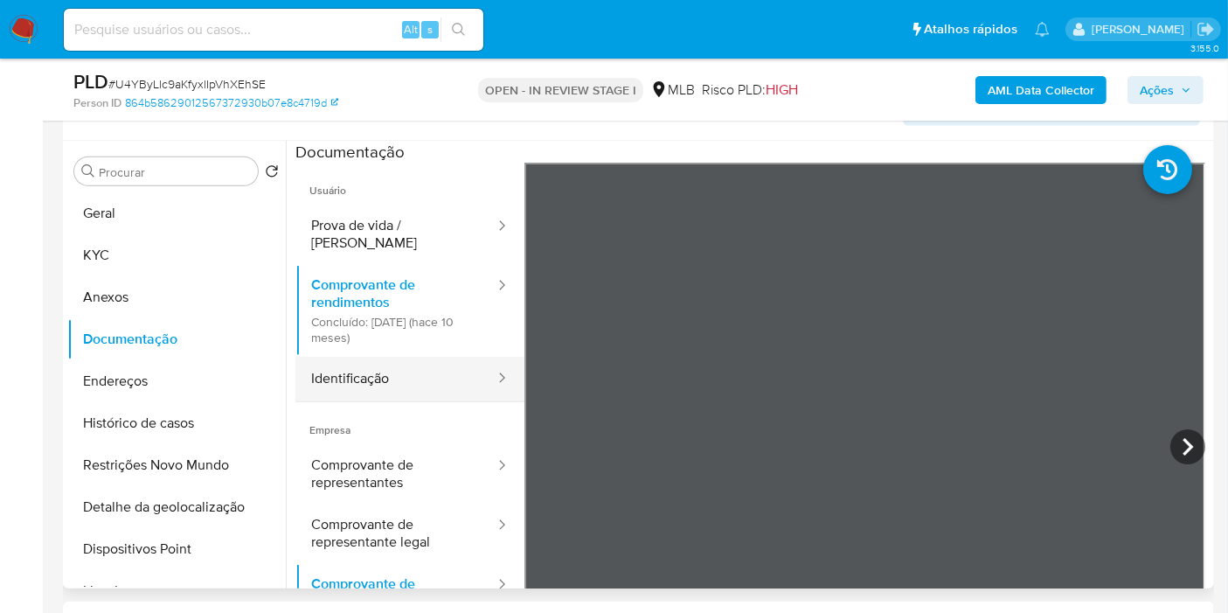
click at [429, 358] on button "Identificação" at bounding box center [395, 379] width 201 height 45
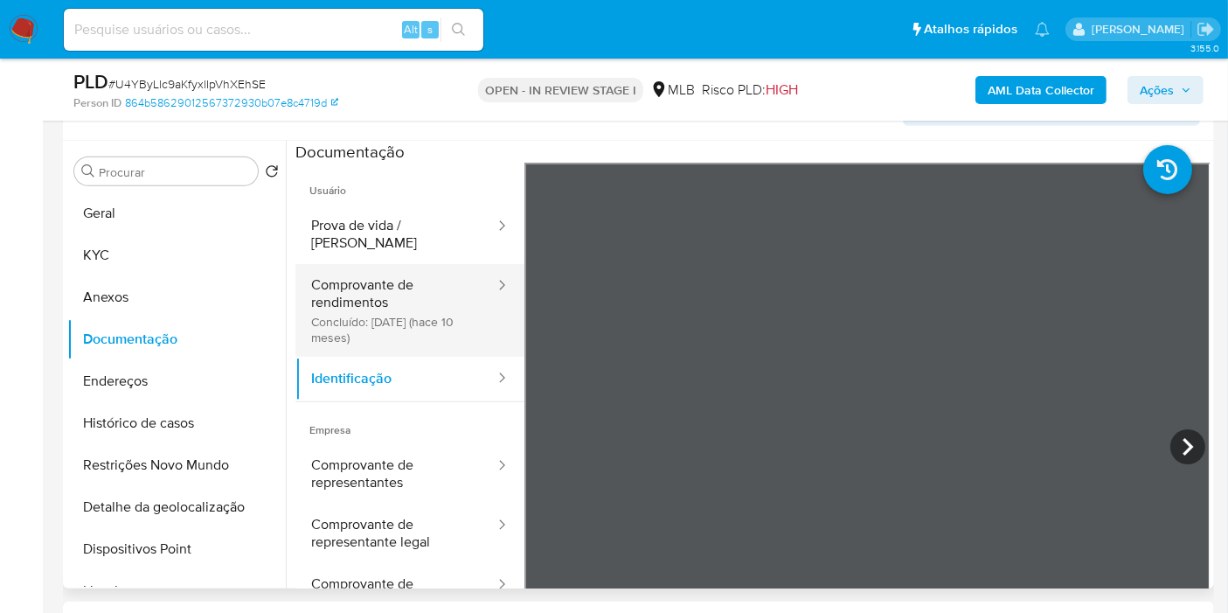
click at [482, 288] on div at bounding box center [496, 310] width 28 height 93
click at [350, 275] on button "Comprovante de rendimentos Concluído: 15/10/2024 (hace 10 meses)" at bounding box center [395, 310] width 201 height 93
click at [350, 276] on button "Comprovante de rendimentos Concluído: 15/10/2024 (hace 10 meses)" at bounding box center [395, 310] width 201 height 93
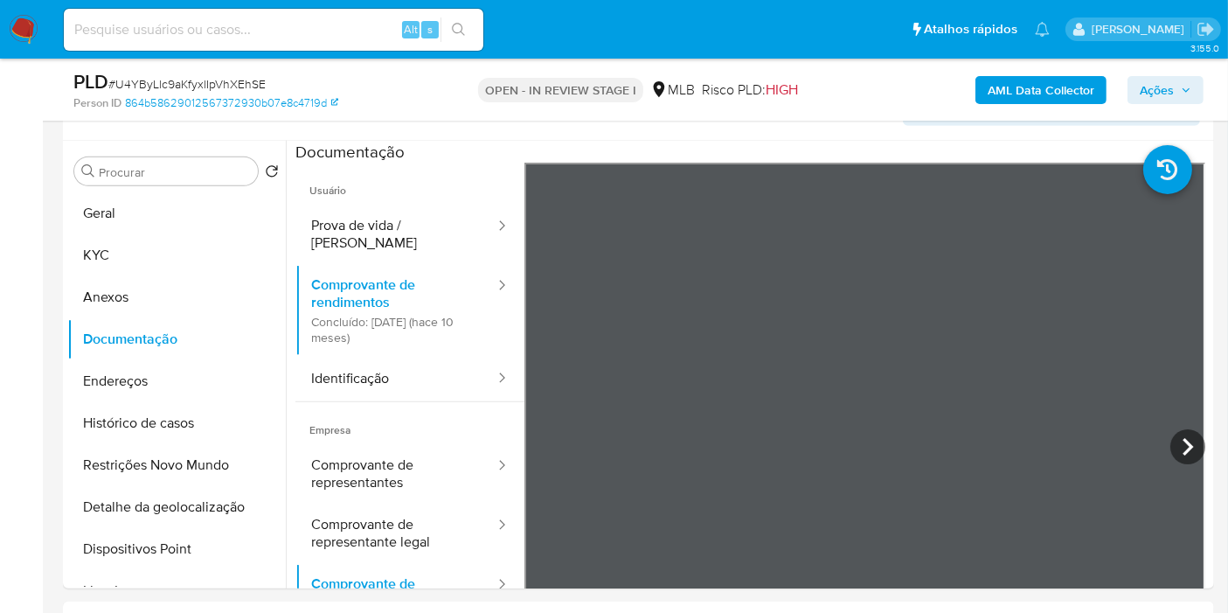
drag, startPoint x: 1148, startPoint y: 91, endPoint x: 1138, endPoint y: 100, distance: 13.6
click at [1149, 91] on span "Ações" at bounding box center [1156, 90] width 34 height 28
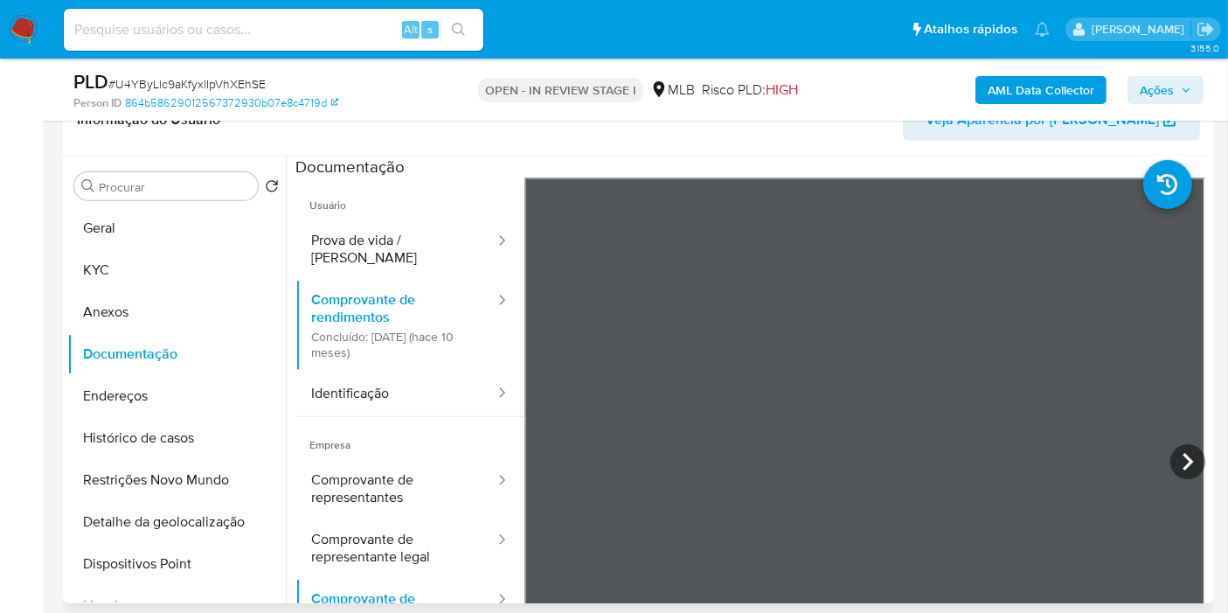
scroll to position [763, 0]
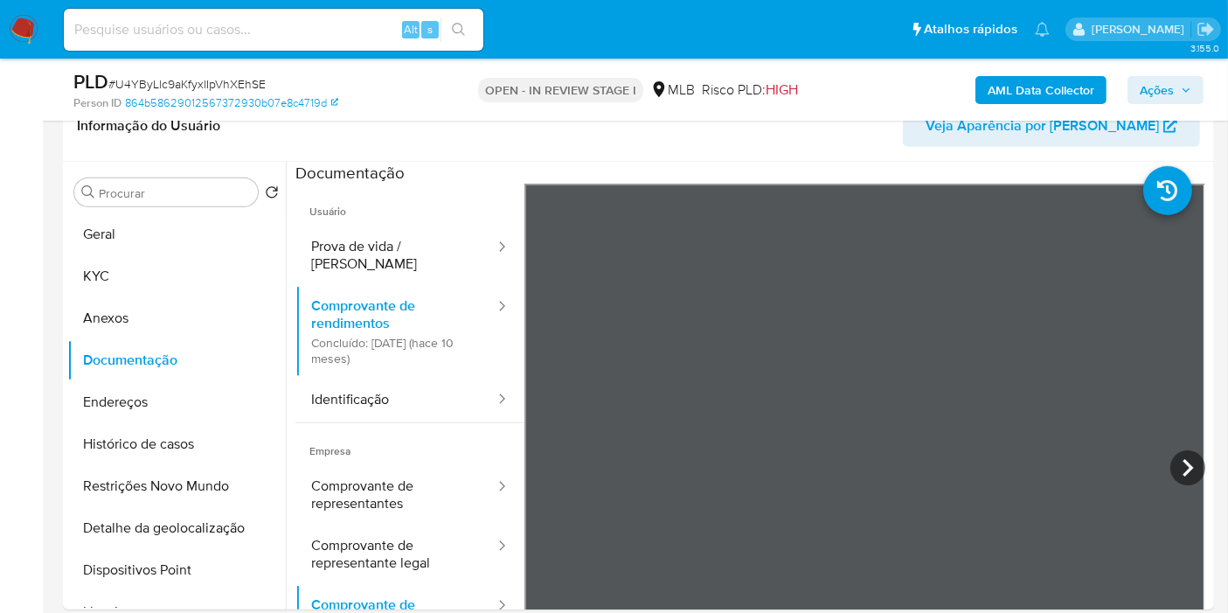
click at [130, 263] on button "KYC" at bounding box center [169, 276] width 204 height 42
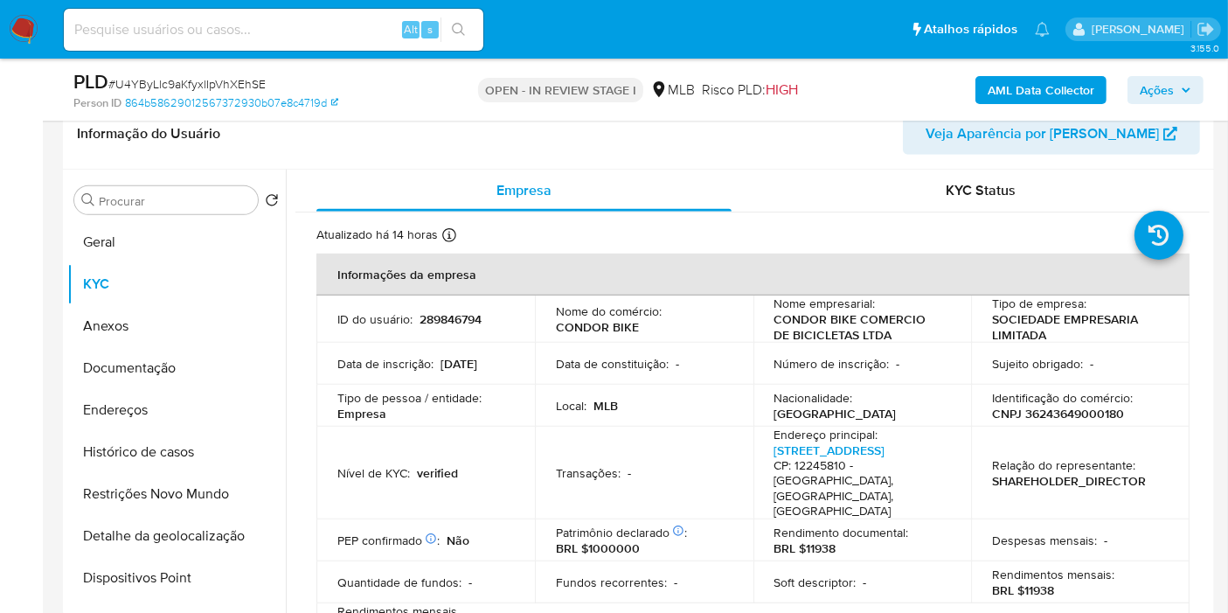
scroll to position [778, 0]
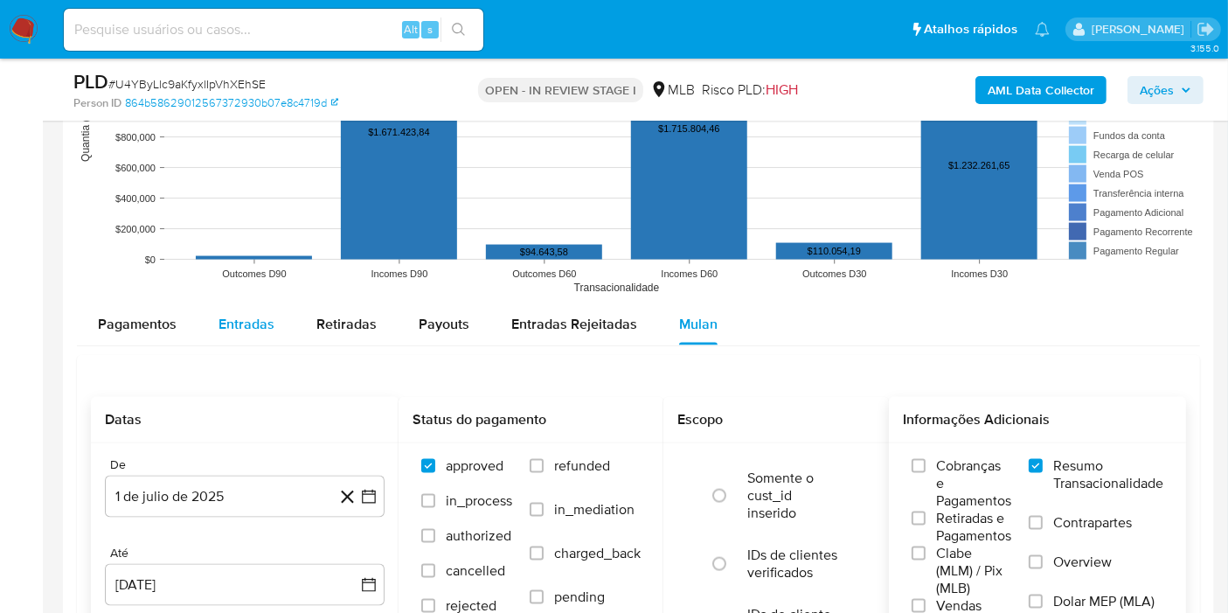
click at [242, 322] on span "Entradas" at bounding box center [246, 324] width 56 height 20
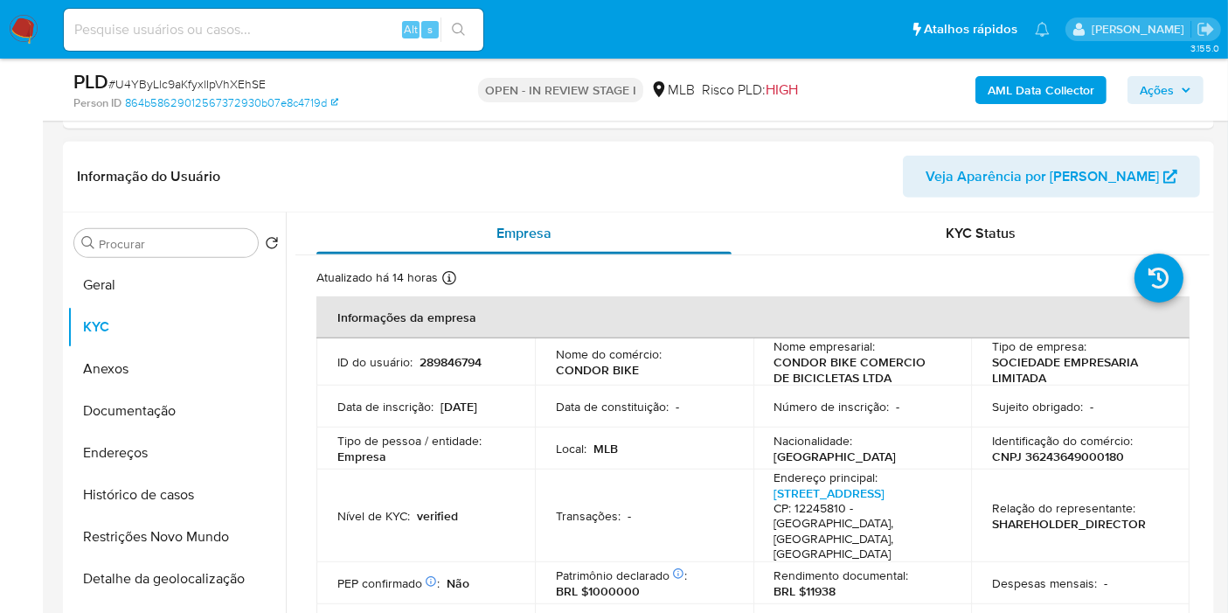
scroll to position [736, 0]
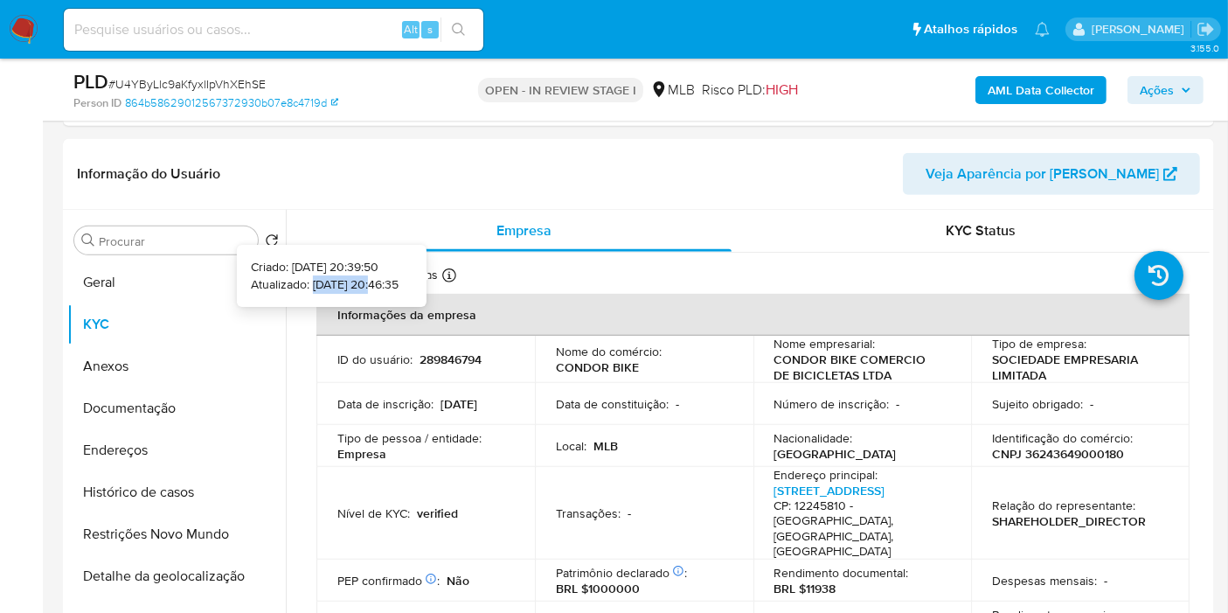
drag, startPoint x: 348, startPoint y: 283, endPoint x: 281, endPoint y: 279, distance: 66.6
click at [281, 279] on p "Atualizado: 20/08/2025 20:46:35" at bounding box center [325, 284] width 148 height 17
copy p "20/08/2025"
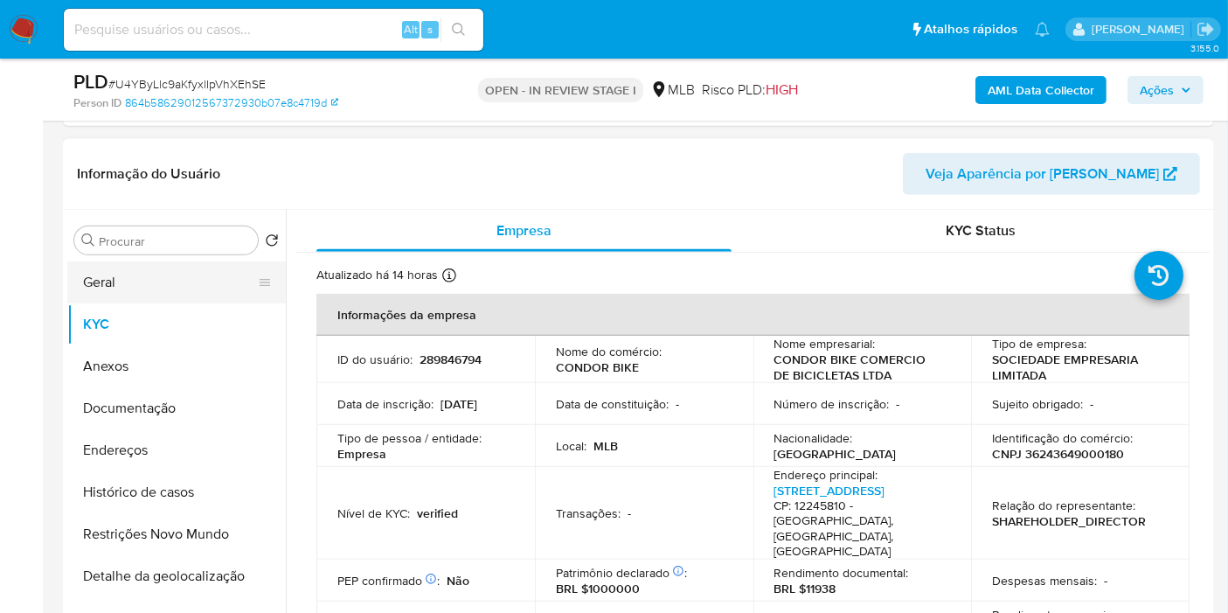
drag, startPoint x: 167, startPoint y: 287, endPoint x: 256, endPoint y: 243, distance: 99.6
click at [170, 287] on button "Geral" at bounding box center [169, 282] width 204 height 42
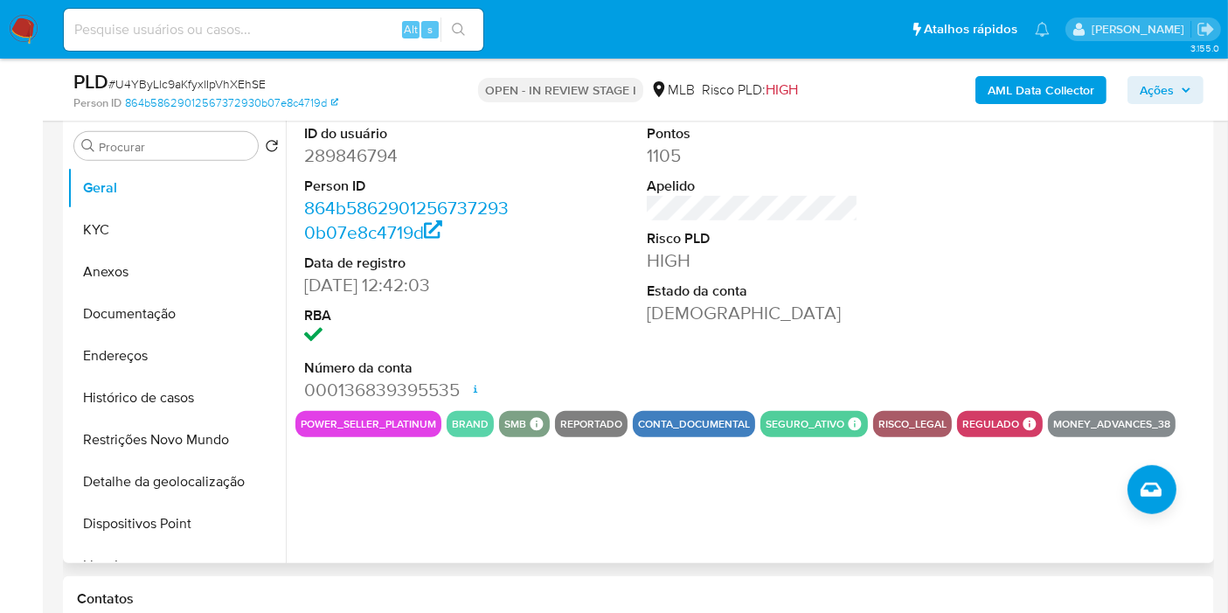
scroll to position [839, 0]
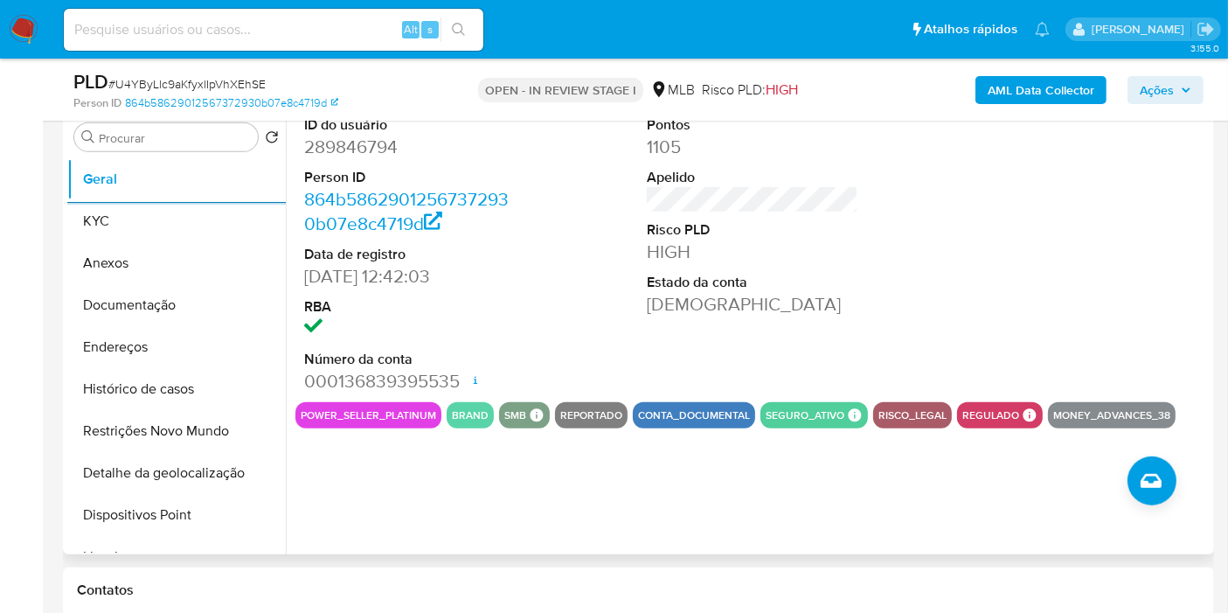
click at [572, 328] on div "ID do usuário 289846794 Person ID 864b58629012567372930b07e8c4719d Data de regi…" at bounding box center [752, 254] width 914 height 295
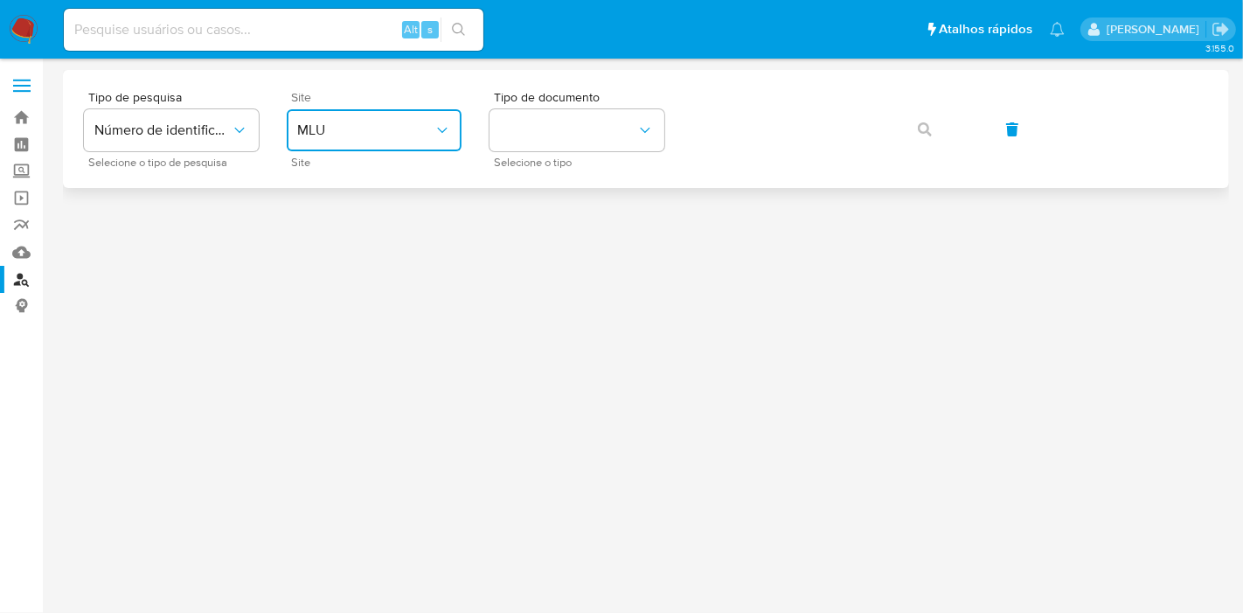
drag, startPoint x: 324, startPoint y: 135, endPoint x: 439, endPoint y: 148, distance: 115.1
click at [332, 135] on span "MLU" at bounding box center [365, 129] width 136 height 17
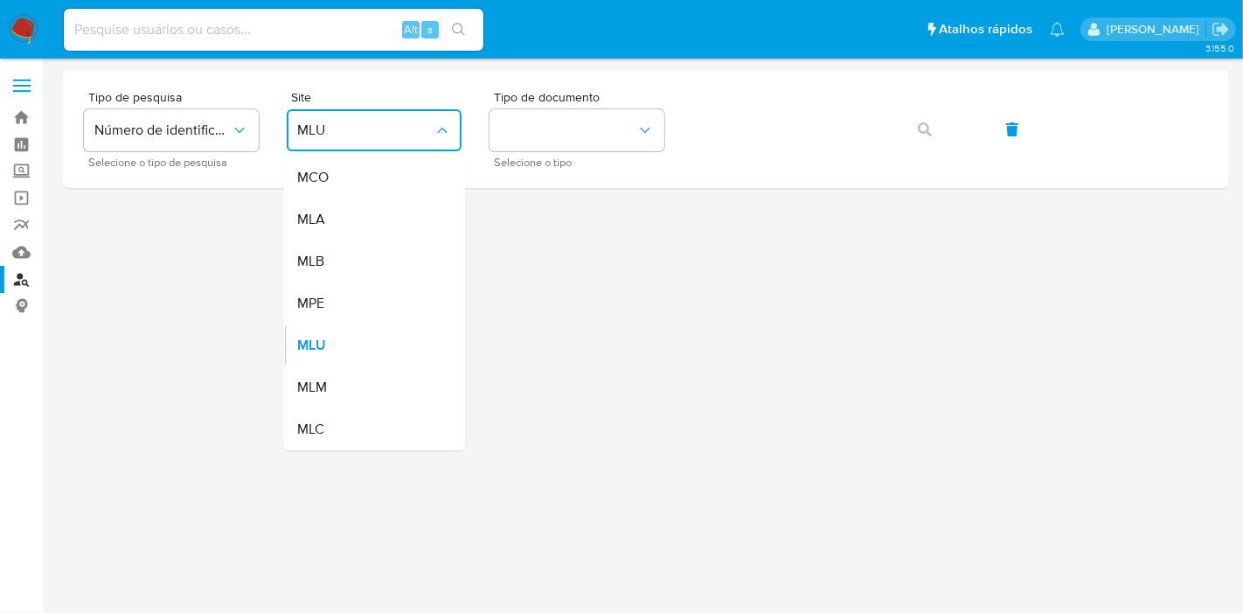
click at [376, 263] on div "MLB" at bounding box center [368, 261] width 143 height 42
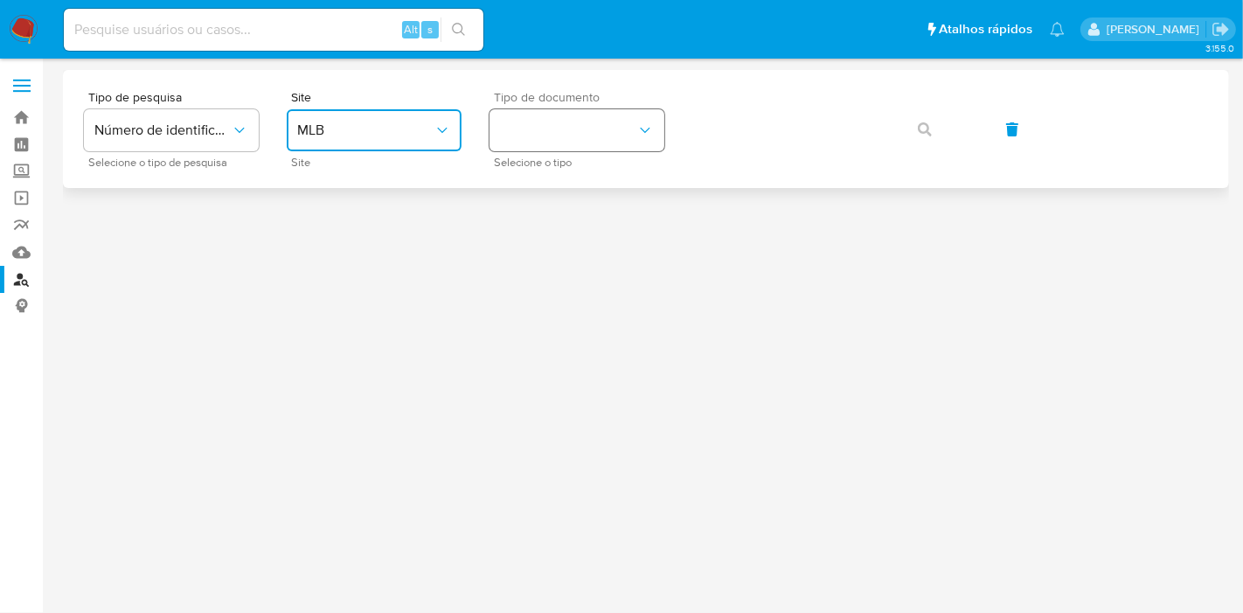
click at [577, 128] on button "identificationType" at bounding box center [576, 130] width 175 height 42
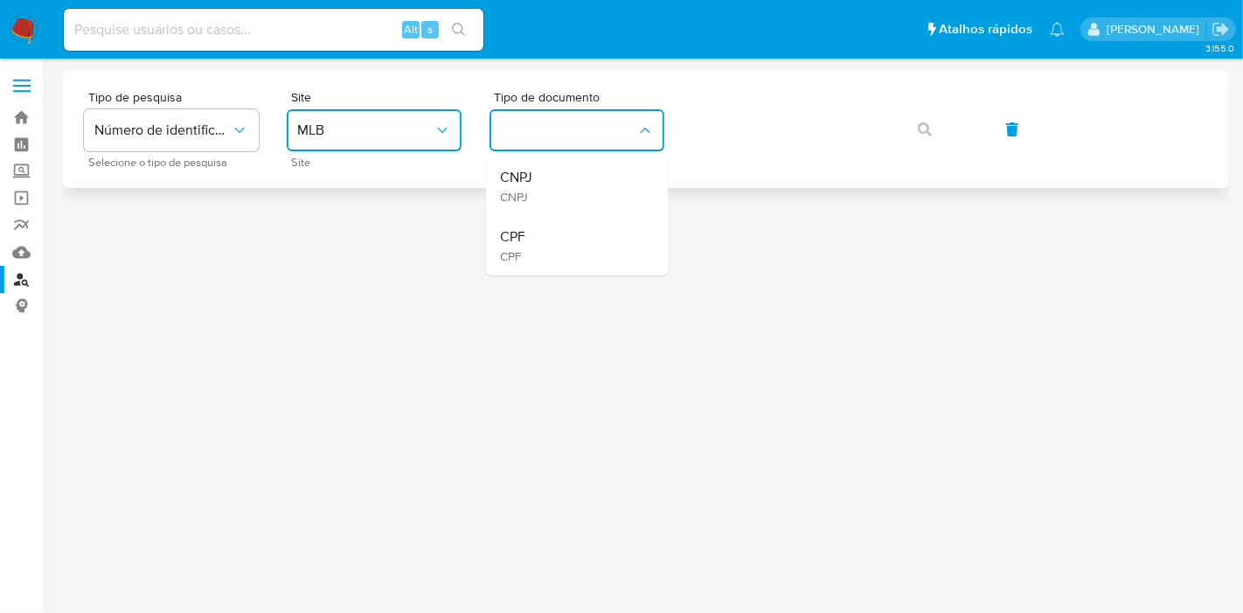
drag, startPoint x: 550, startPoint y: 243, endPoint x: 709, endPoint y: 155, distance: 181.9
click at [551, 241] on div "CPF CPF" at bounding box center [571, 245] width 143 height 59
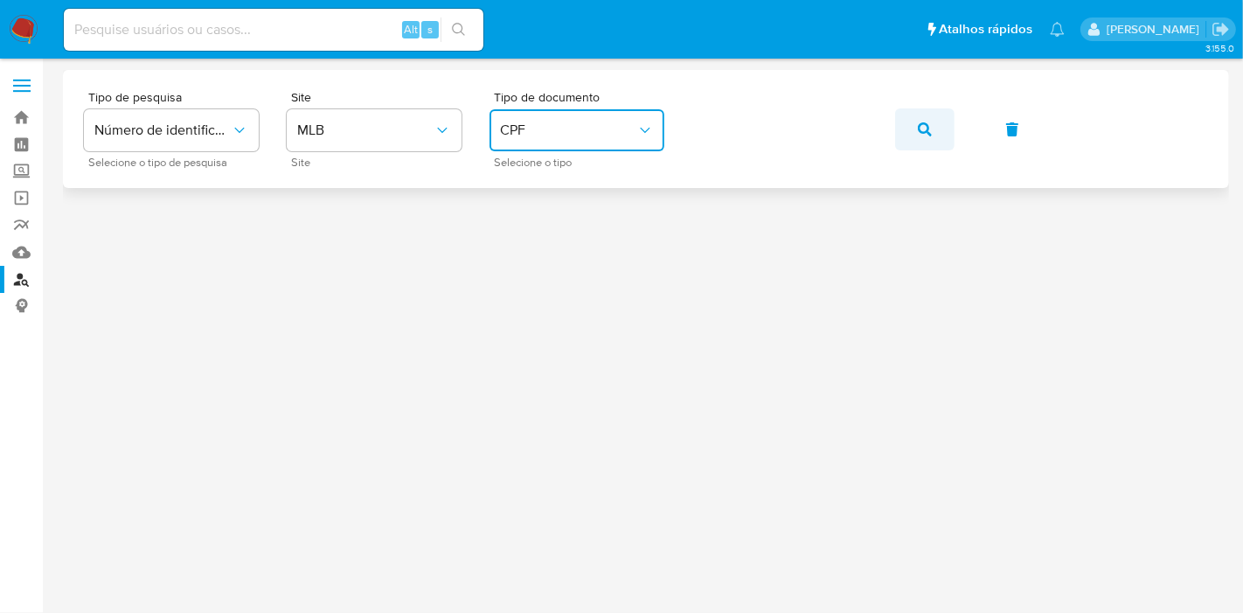
click at [917, 132] on icon "button" at bounding box center [924, 129] width 14 height 14
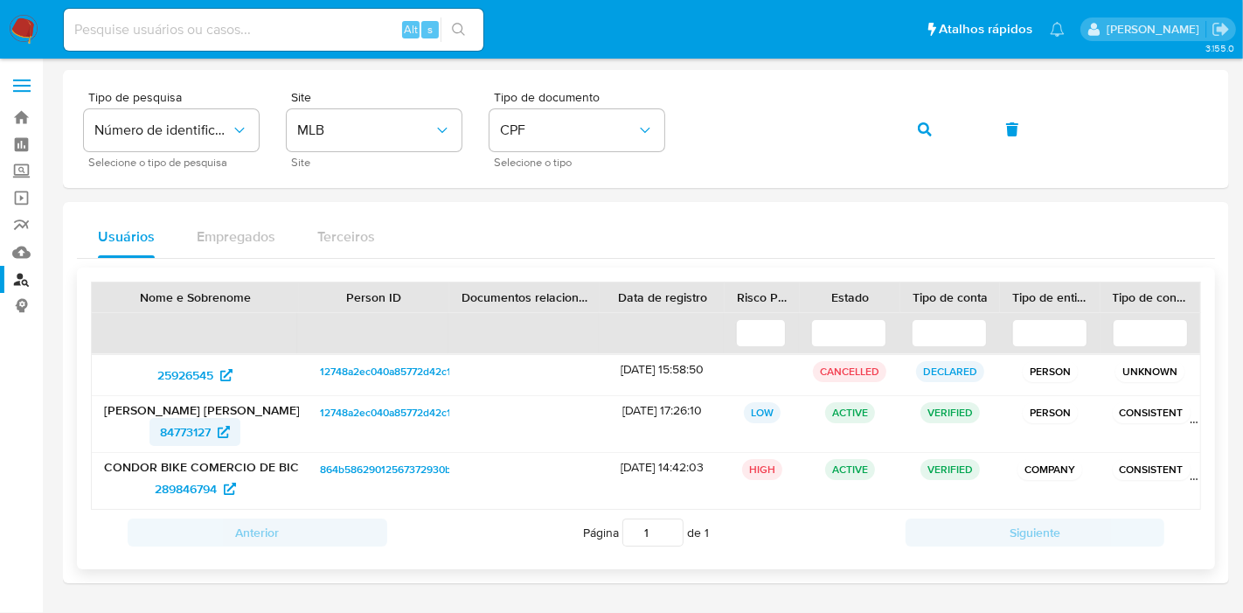
click at [190, 430] on span "84773127" at bounding box center [185, 432] width 51 height 28
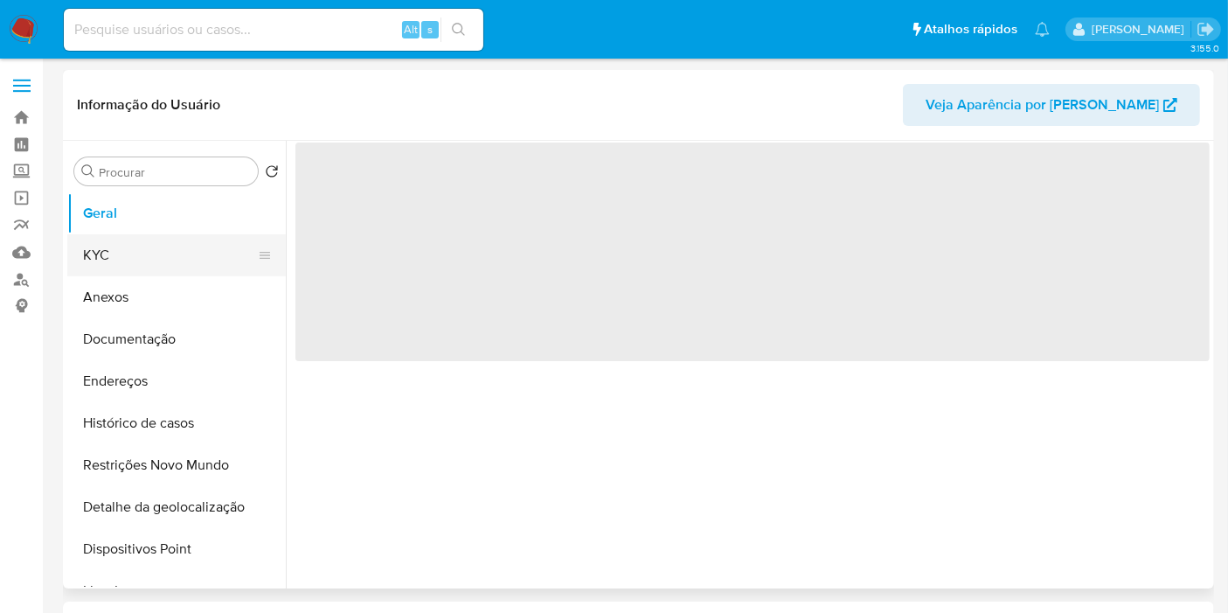
click at [189, 258] on button "KYC" at bounding box center [169, 255] width 204 height 42
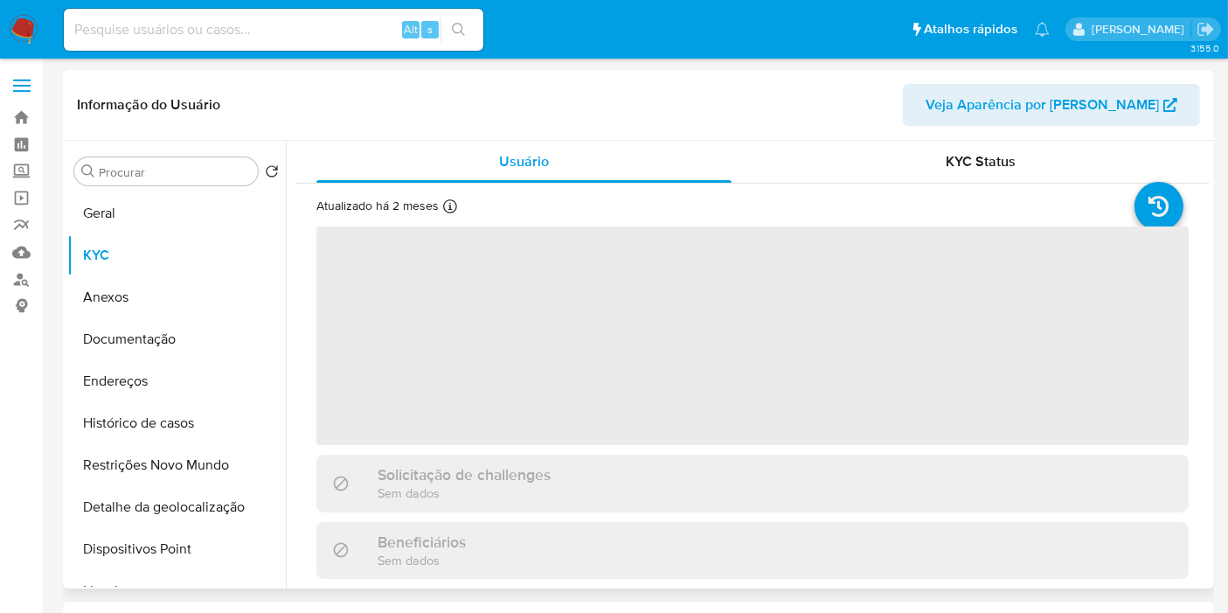
select select "10"
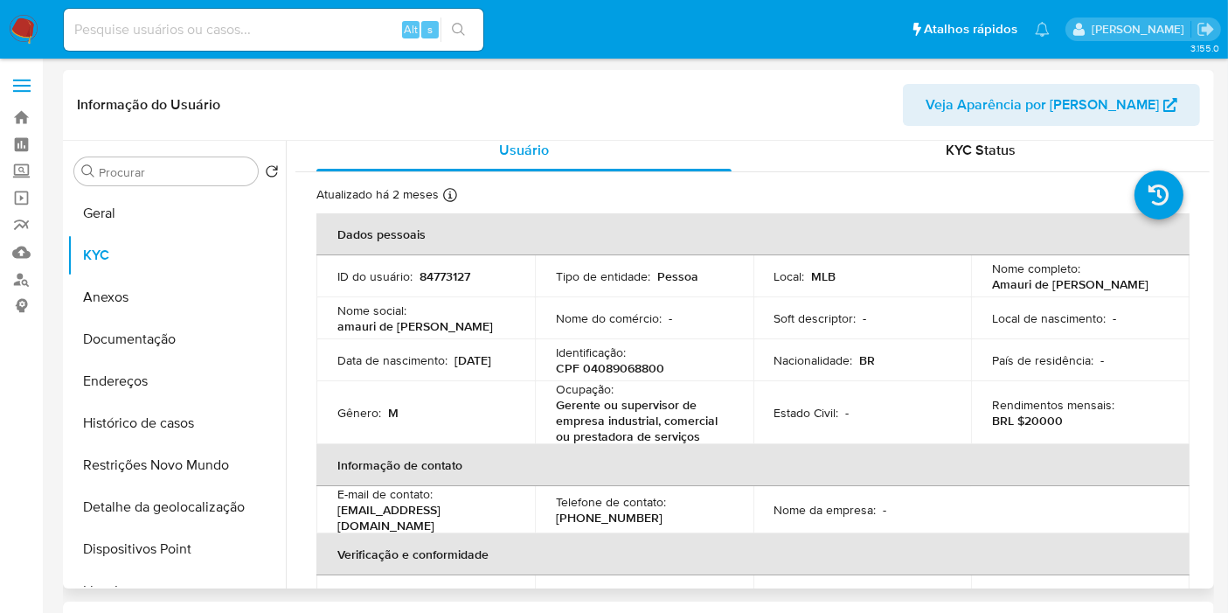
scroll to position [19, 0]
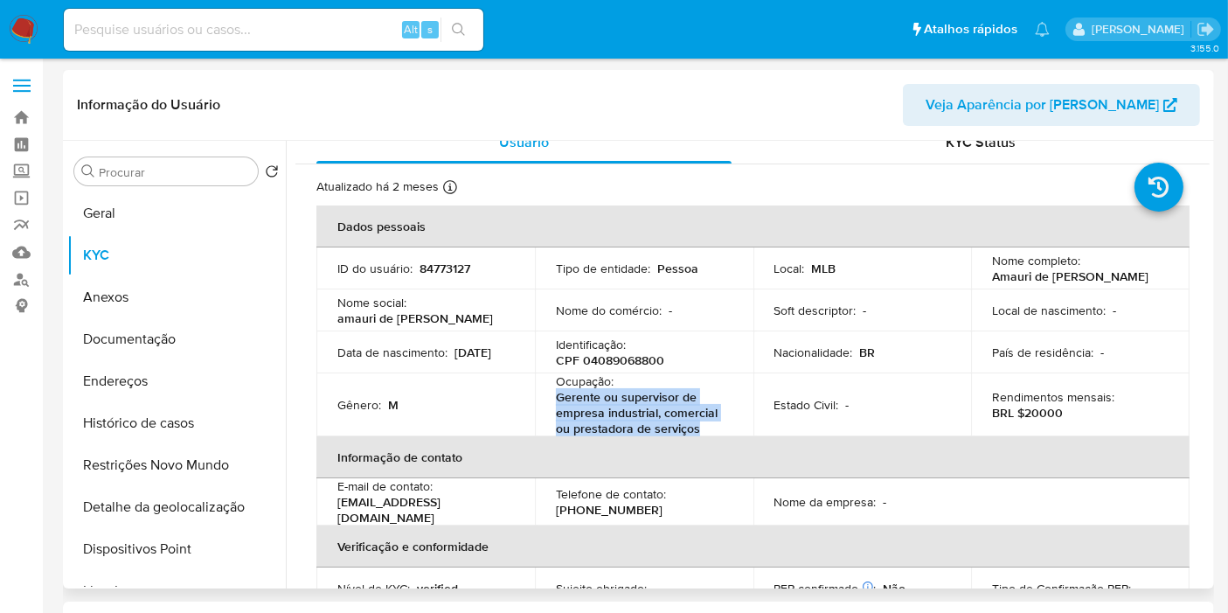
drag, startPoint x: 554, startPoint y: 396, endPoint x: 712, endPoint y: 431, distance: 162.0
click at [712, 431] on p "Gerente ou supervisor de empresa industrial, comercial ou prestadora de serviços" at bounding box center [641, 412] width 170 height 47
copy p "Gerente ou supervisor de empresa industrial, comercial ou prestadora de serviços"
